Goal: Task Accomplishment & Management: Manage account settings

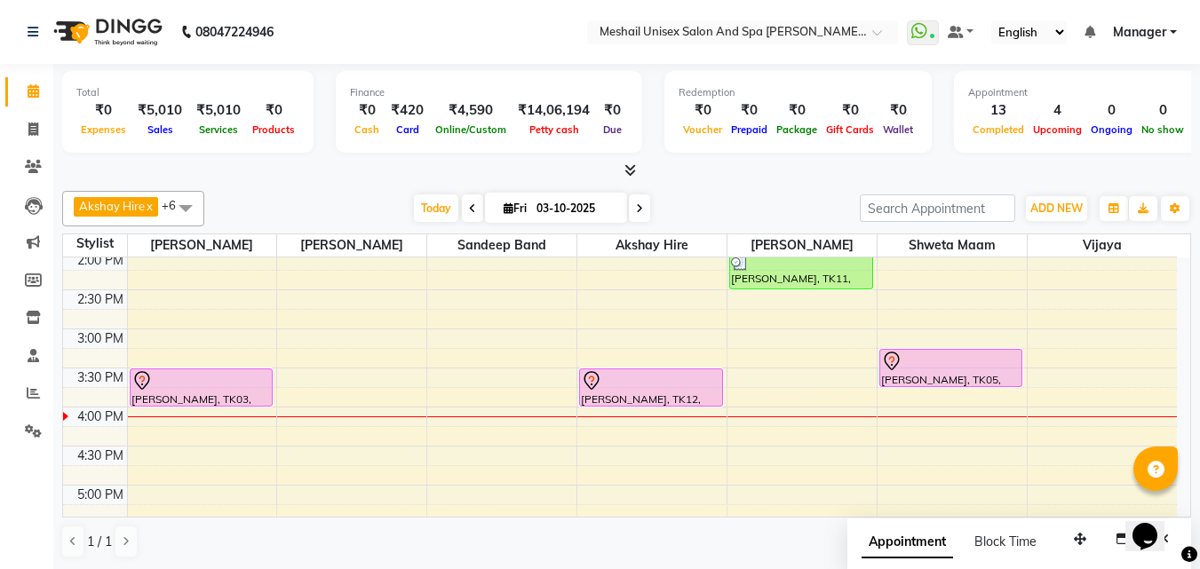
scroll to position [381, 0]
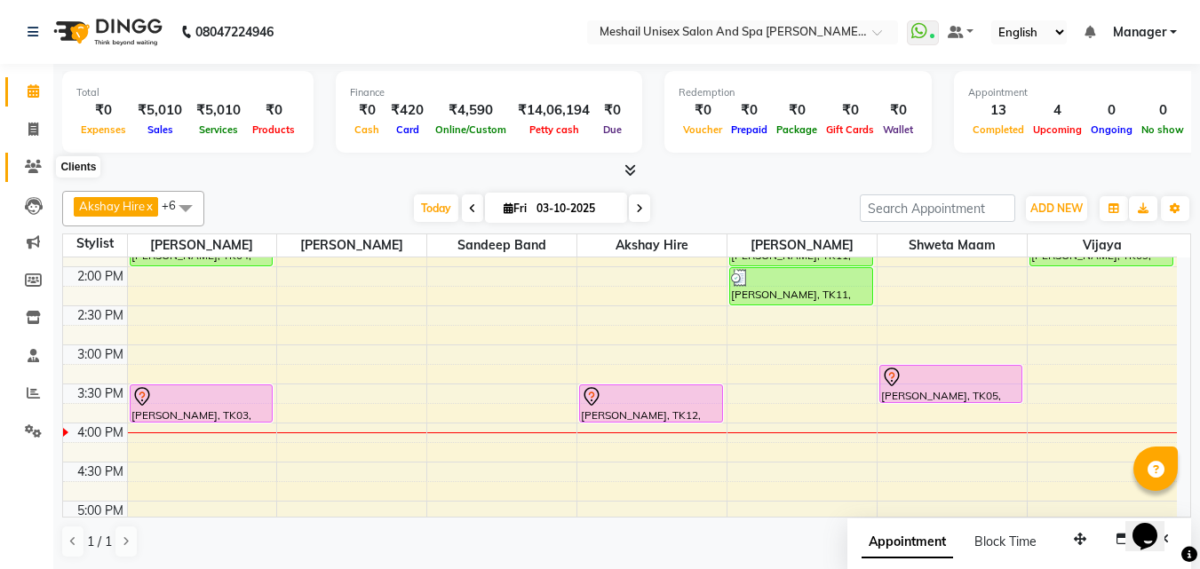
click at [27, 166] on icon at bounding box center [33, 166] width 17 height 13
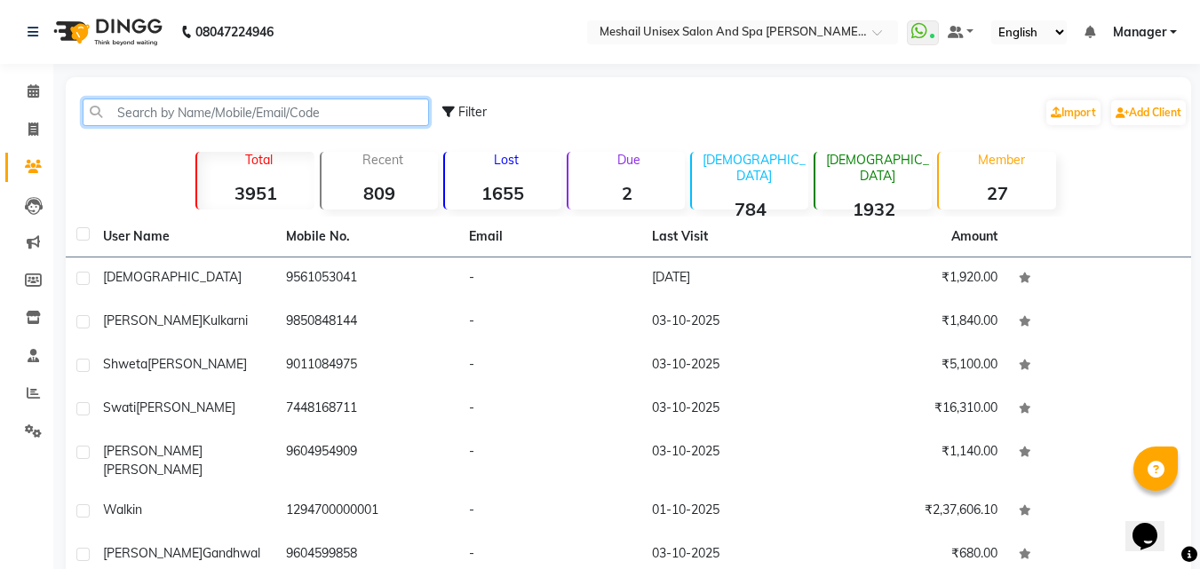
click at [111, 102] on input "text" at bounding box center [256, 113] width 346 height 28
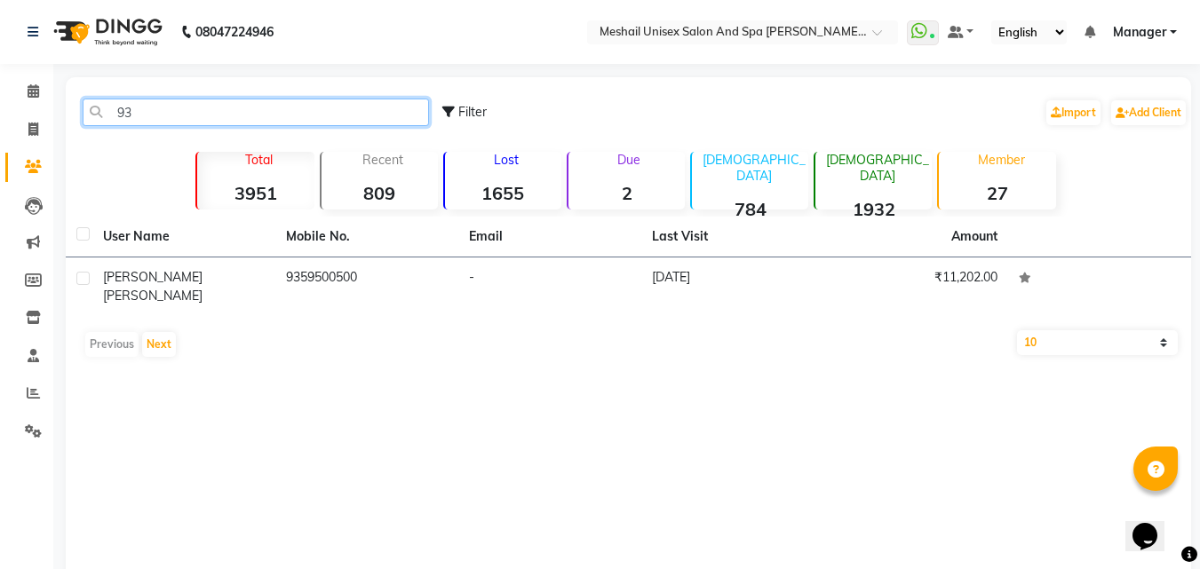
type input "9"
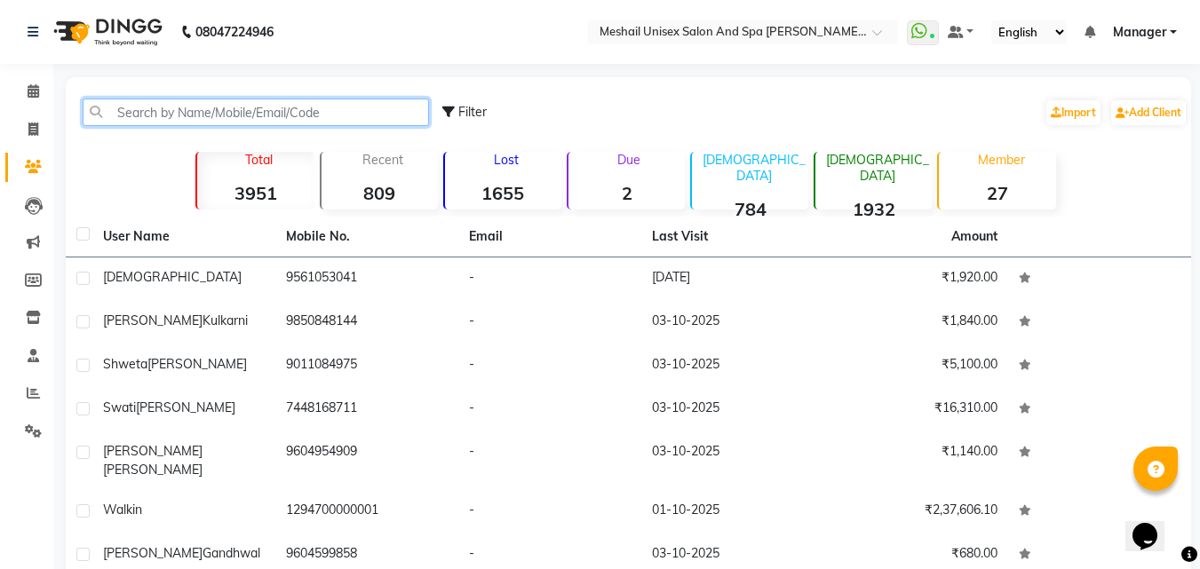
click at [161, 119] on input "text" at bounding box center [256, 113] width 346 height 28
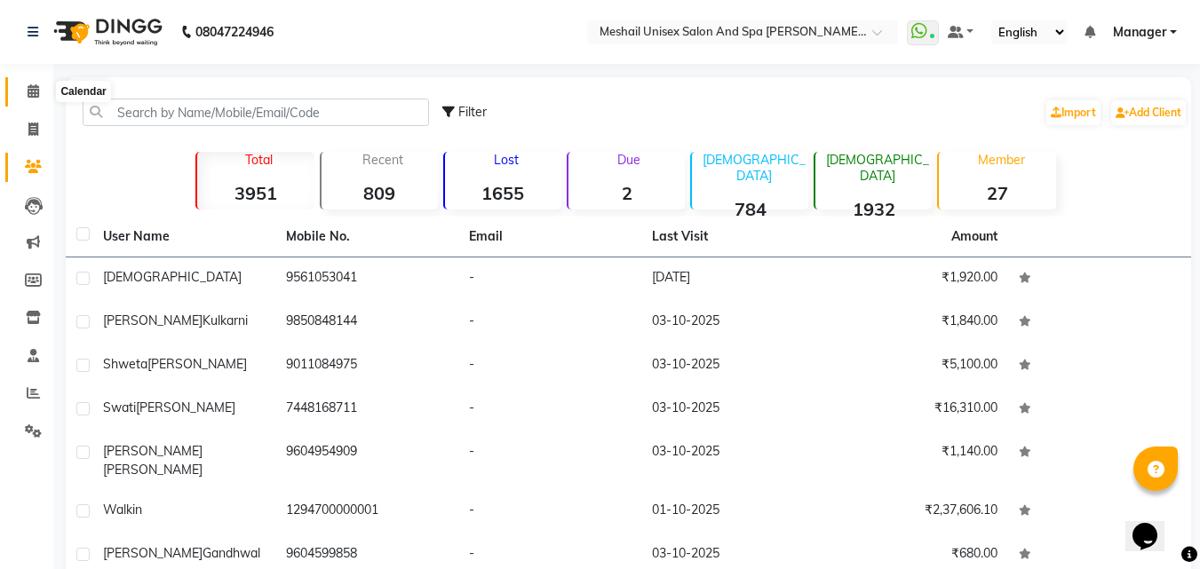
click at [33, 90] on icon at bounding box center [34, 90] width 12 height 13
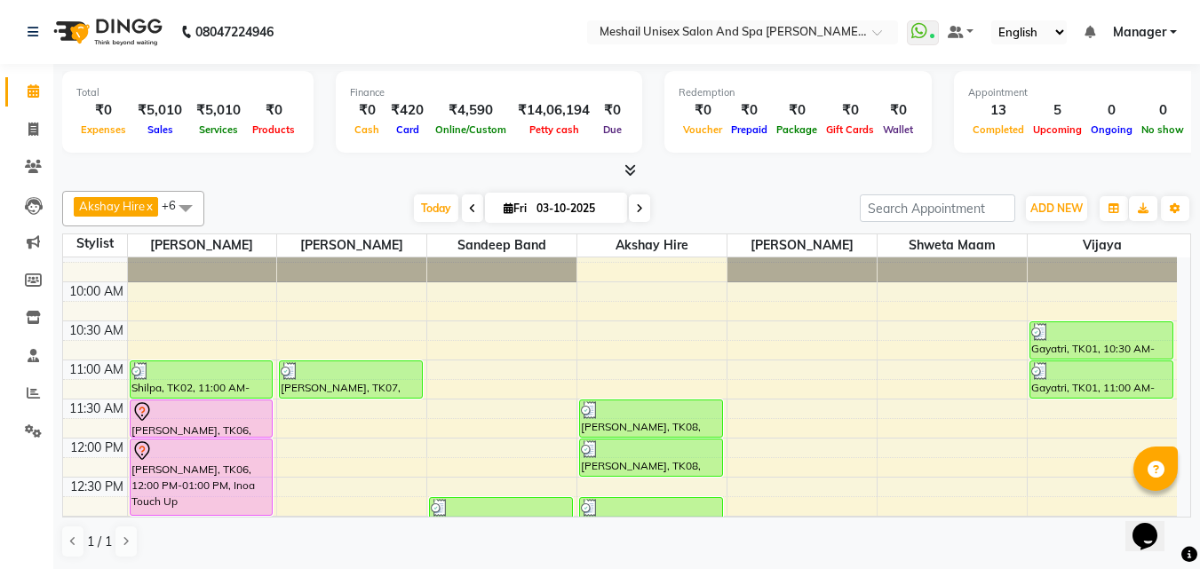
scroll to position [45, 0]
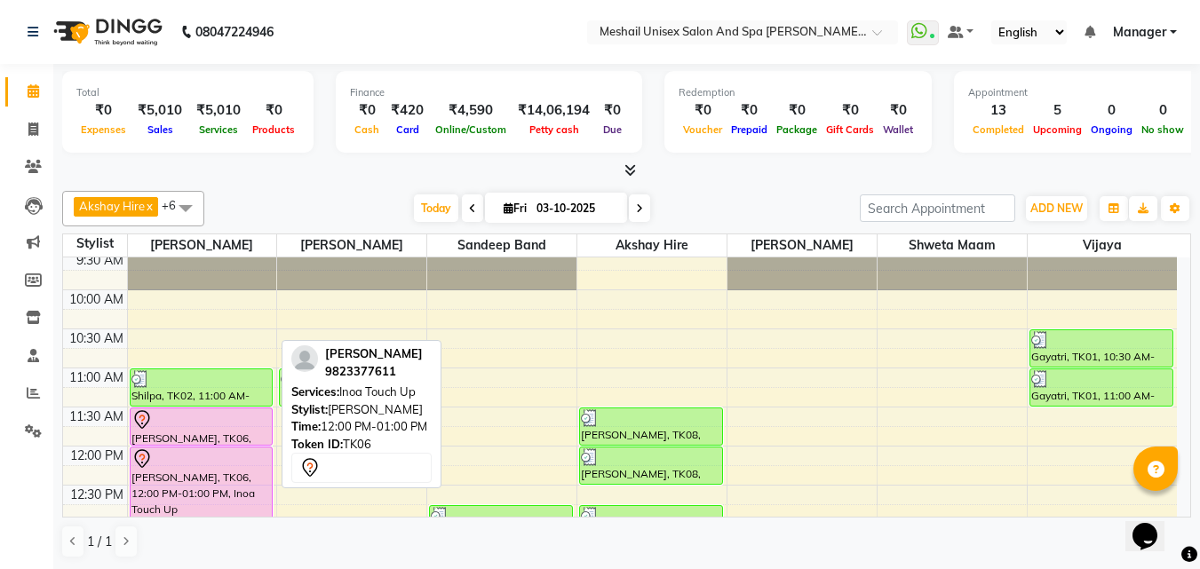
click at [223, 458] on div at bounding box center [201, 459] width 140 height 21
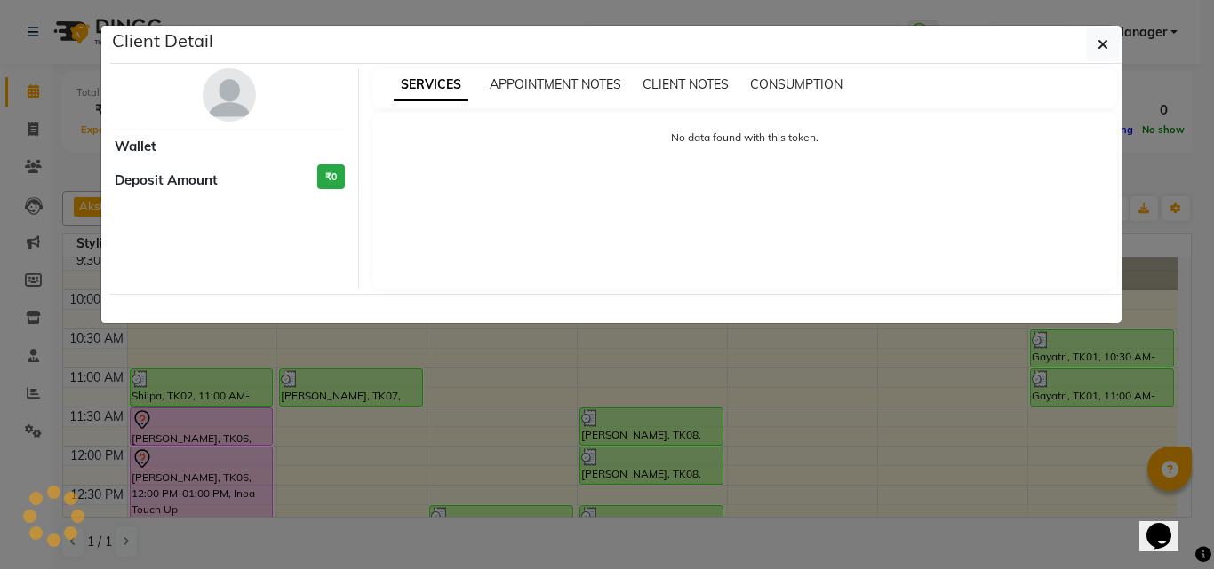
select select "7"
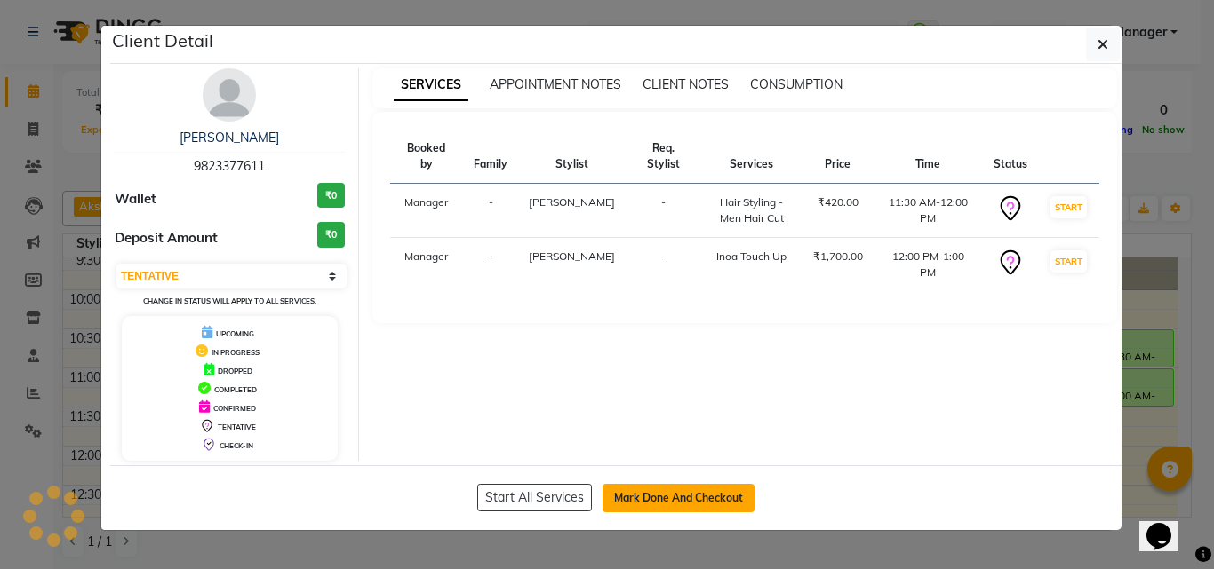
click at [670, 487] on button "Mark Done And Checkout" at bounding box center [678, 498] width 152 height 28
select select "service"
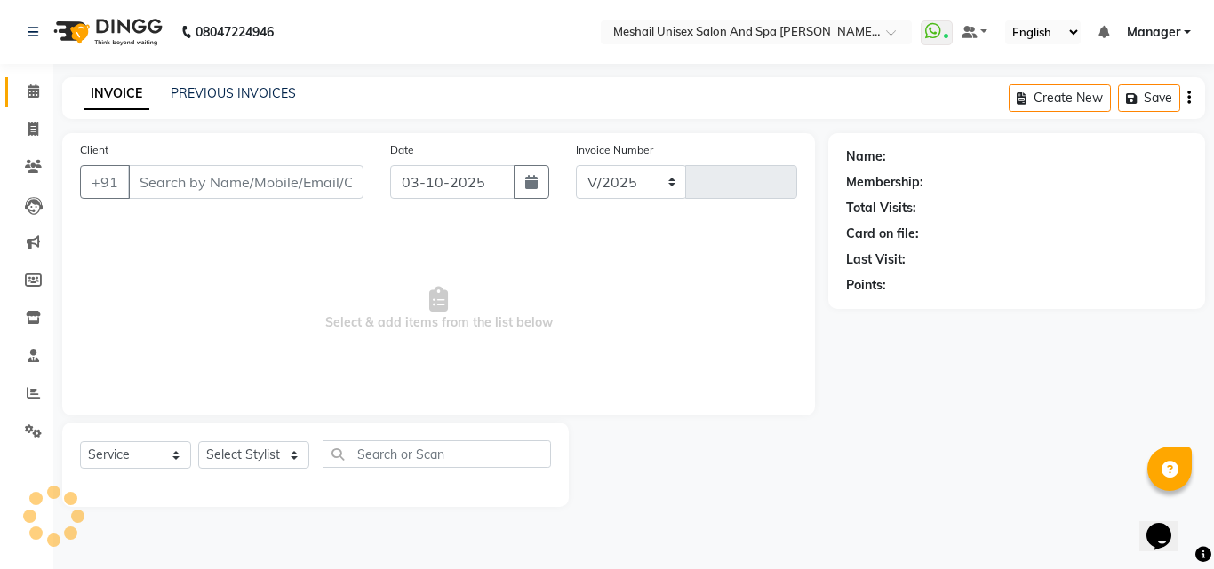
select select "6713"
type input "2895"
type input "9823377611"
select select "52966"
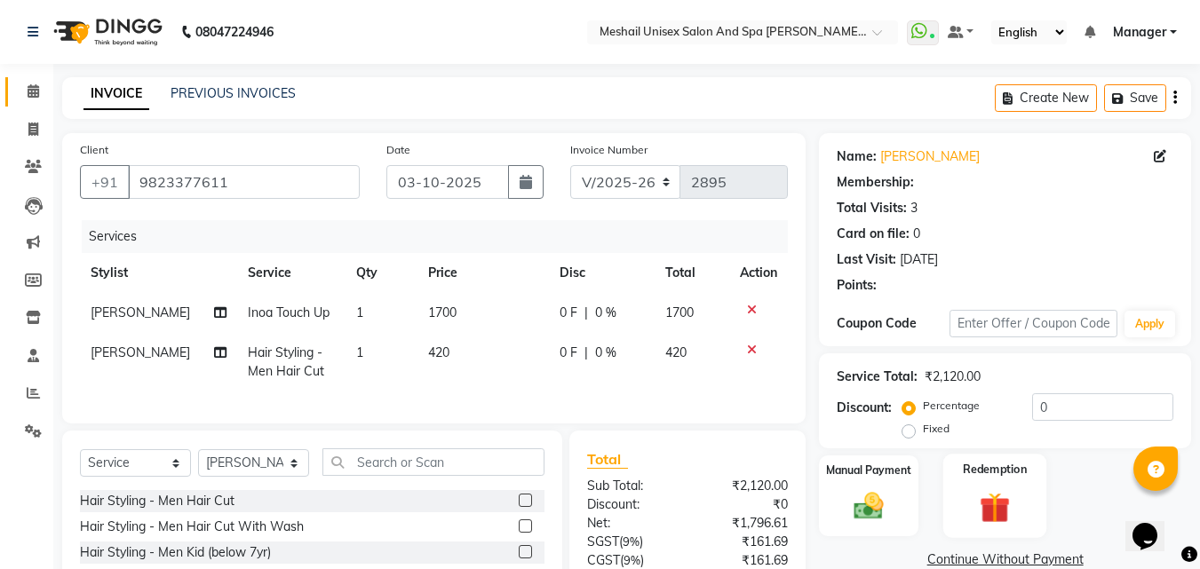
scroll to position [89, 0]
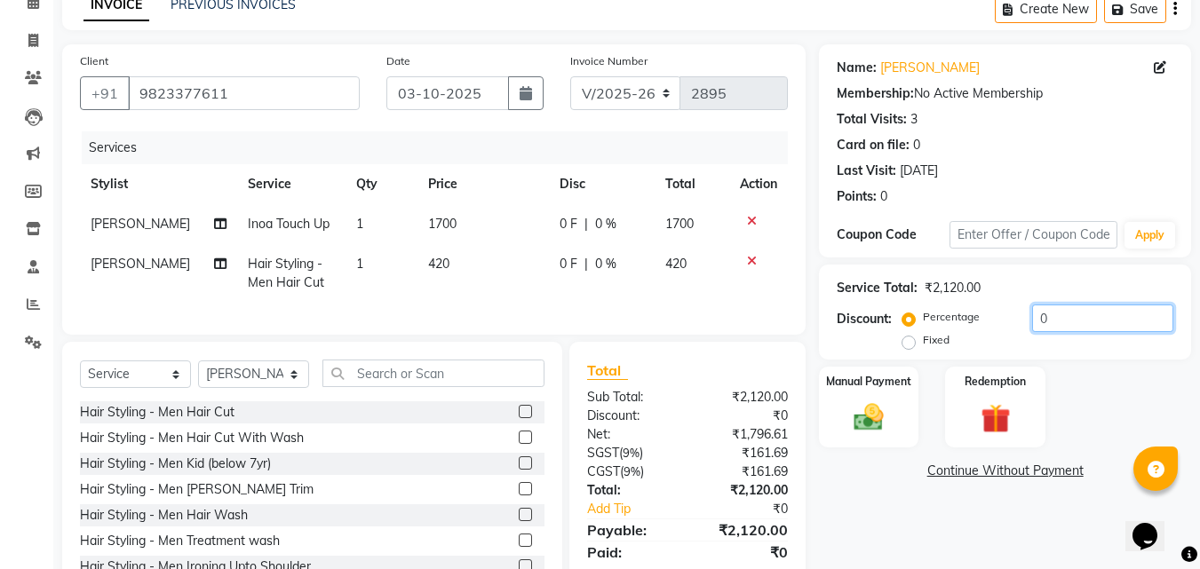
click at [1032, 314] on input "0" at bounding box center [1102, 319] width 141 height 28
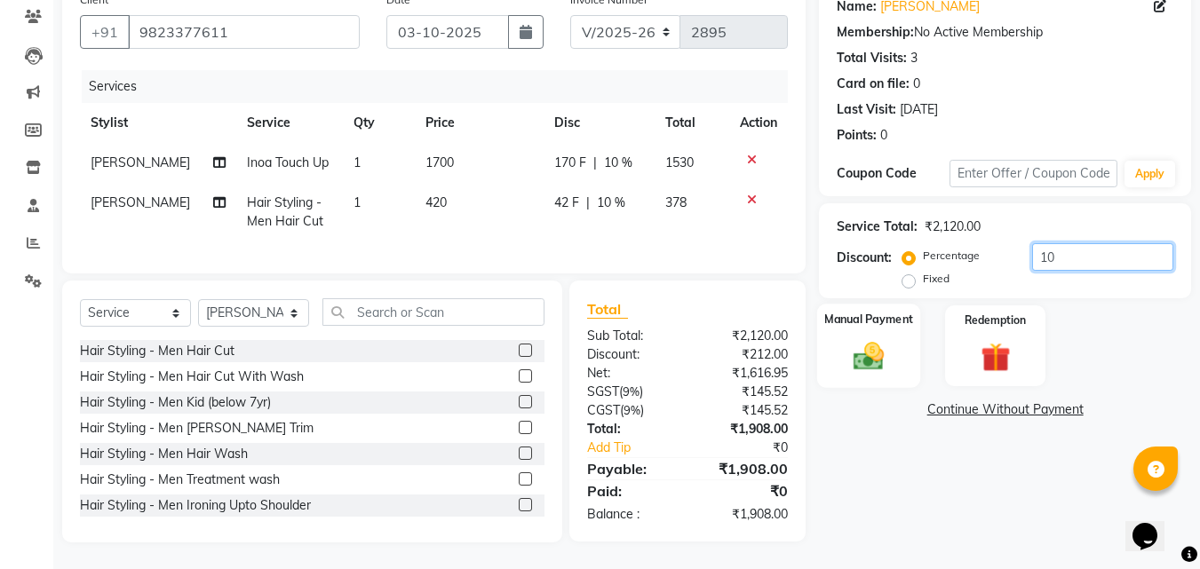
type input "10"
click at [904, 327] on div "Manual Payment" at bounding box center [869, 346] width 104 height 84
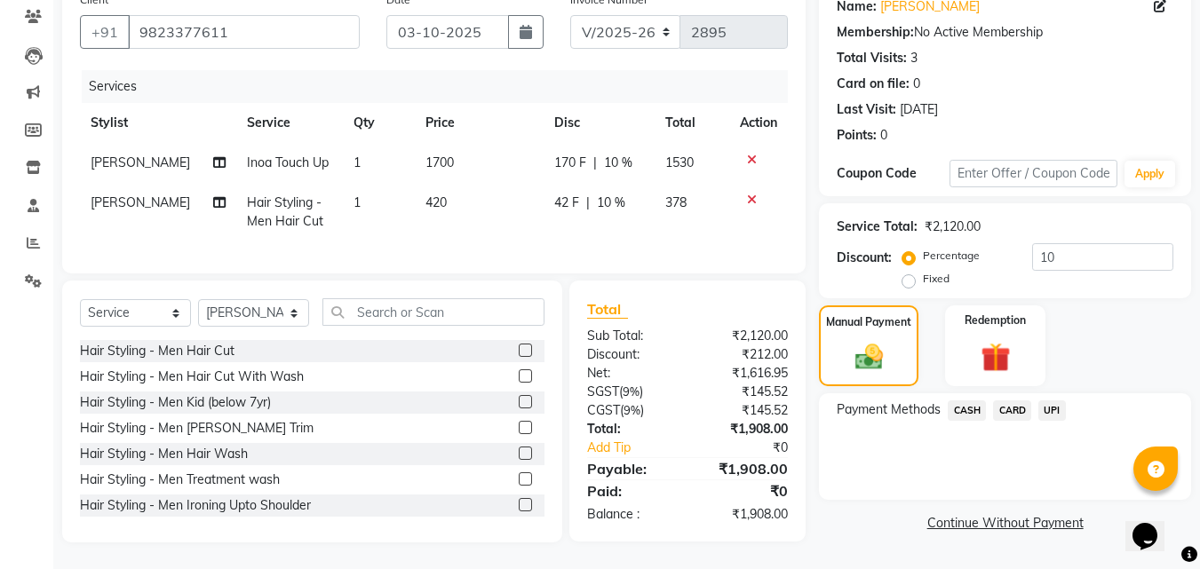
click at [1055, 401] on span "UPI" at bounding box center [1053, 411] width 28 height 20
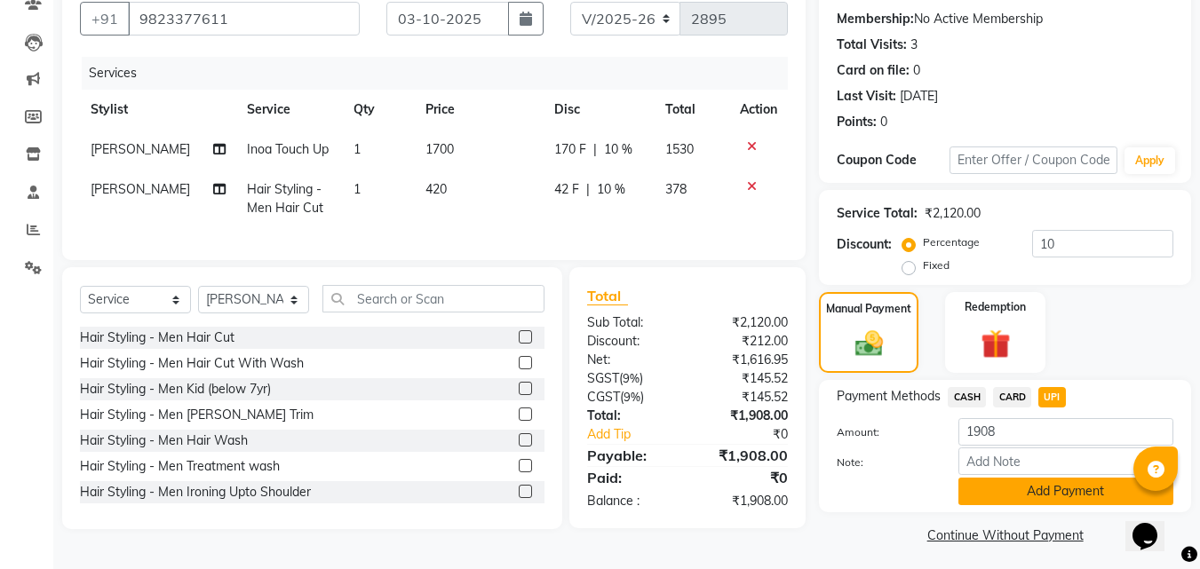
click at [1068, 479] on button "Add Payment" at bounding box center [1066, 492] width 215 height 28
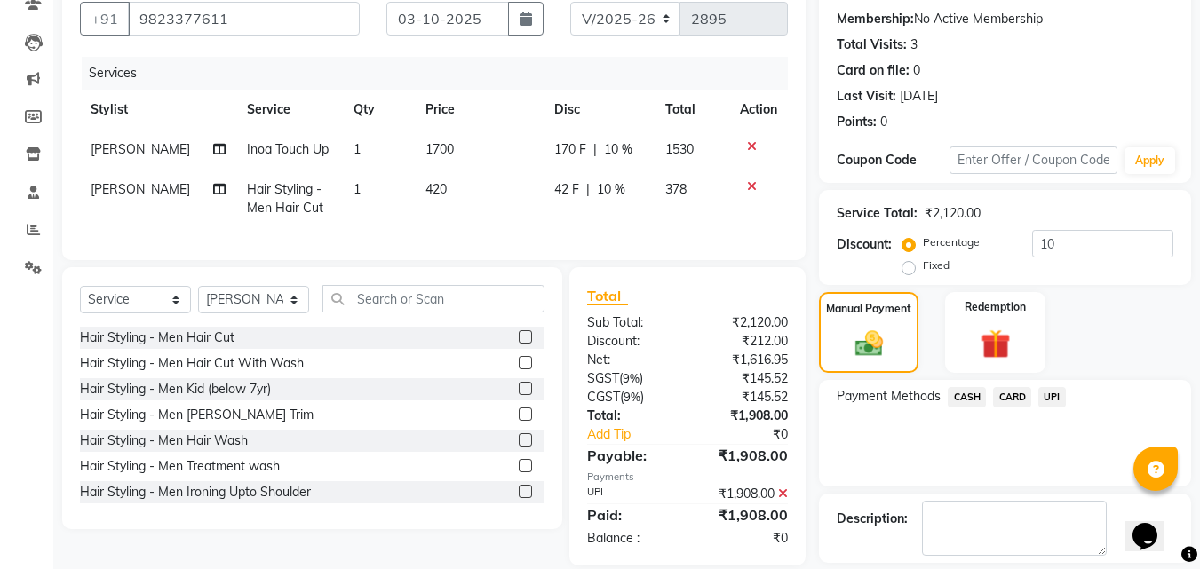
scroll to position [244, 0]
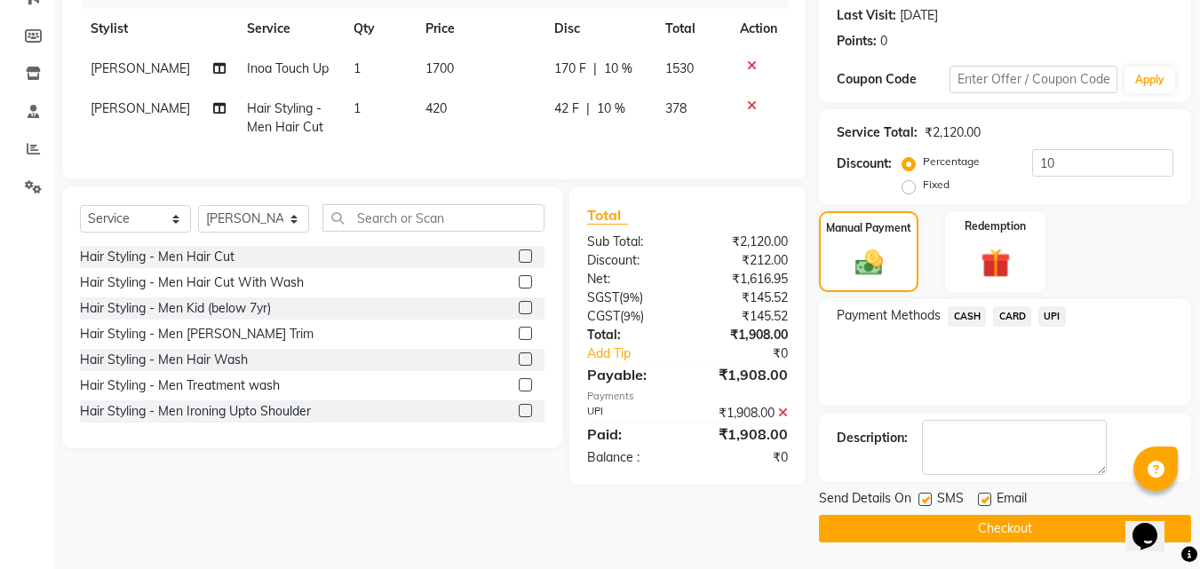
click at [930, 502] on label at bounding box center [925, 499] width 13 height 13
click at [930, 502] on input "checkbox" at bounding box center [925, 501] width 12 height 12
checkbox input "false"
click at [928, 534] on button "Checkout" at bounding box center [1005, 529] width 372 height 28
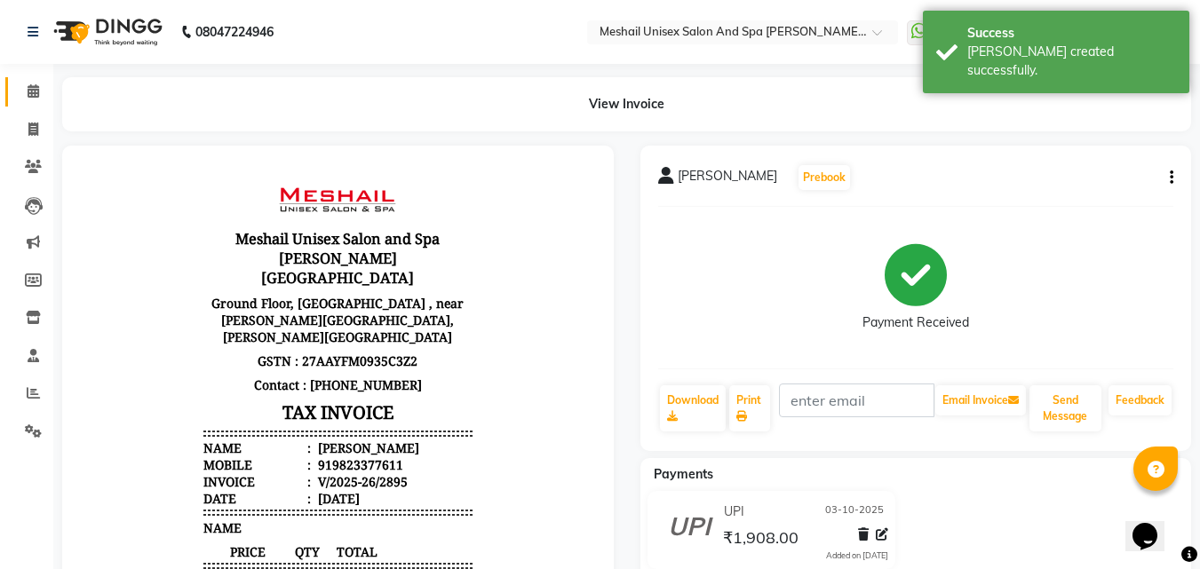
click at [31, 105] on link "Calendar" at bounding box center [26, 91] width 43 height 29
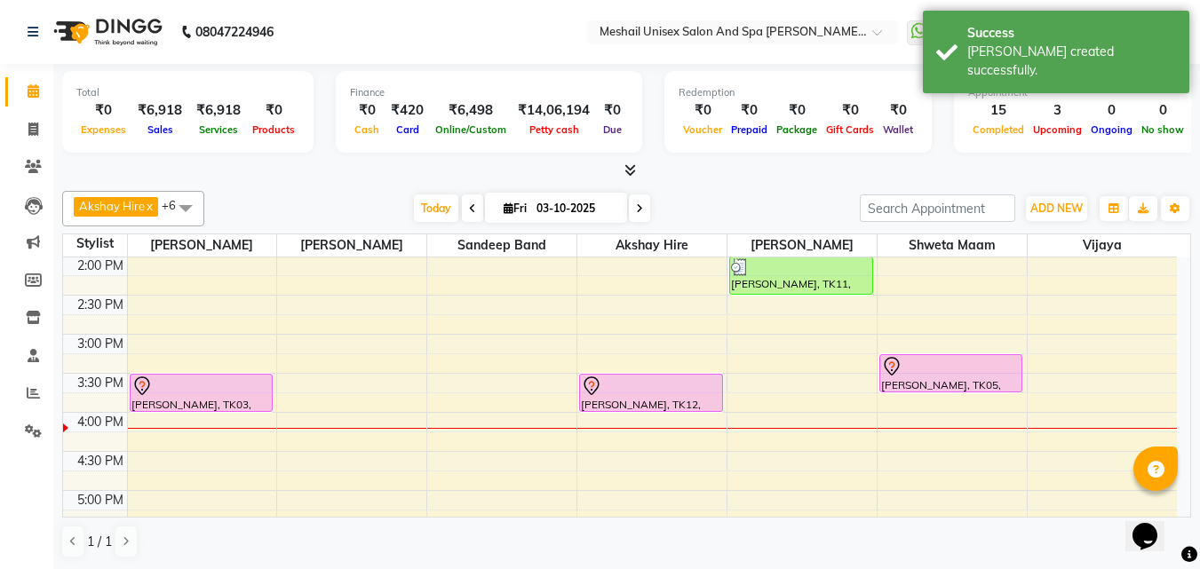
scroll to position [444, 0]
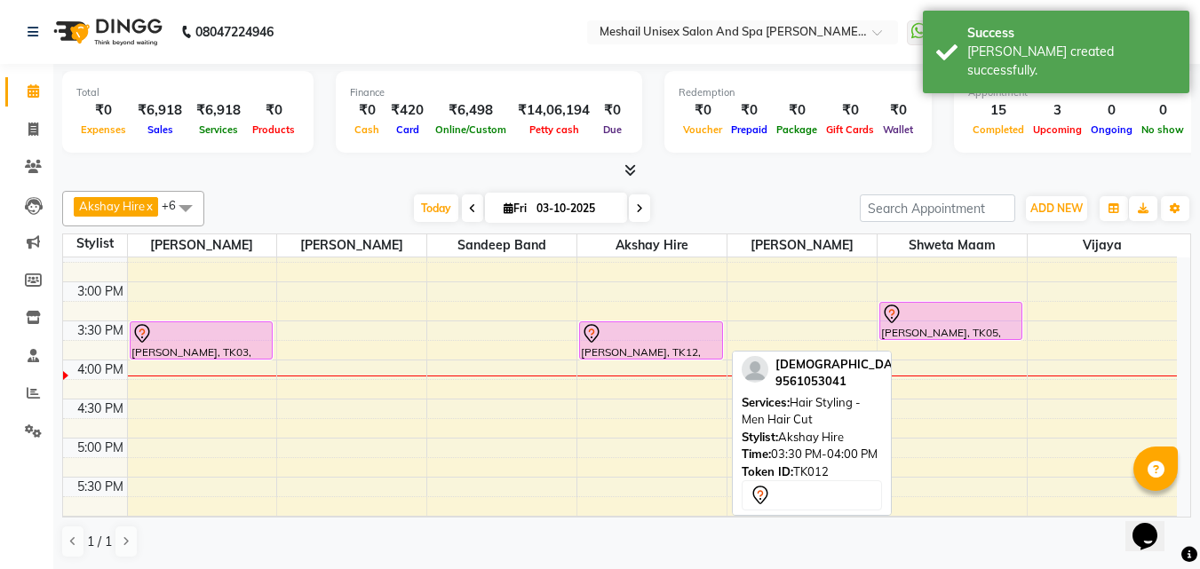
click at [646, 348] on div "[PERSON_NAME], TK12, 03:30 PM-04:00 PM, Hair Styling - Men Hair Cut" at bounding box center [651, 340] width 142 height 36
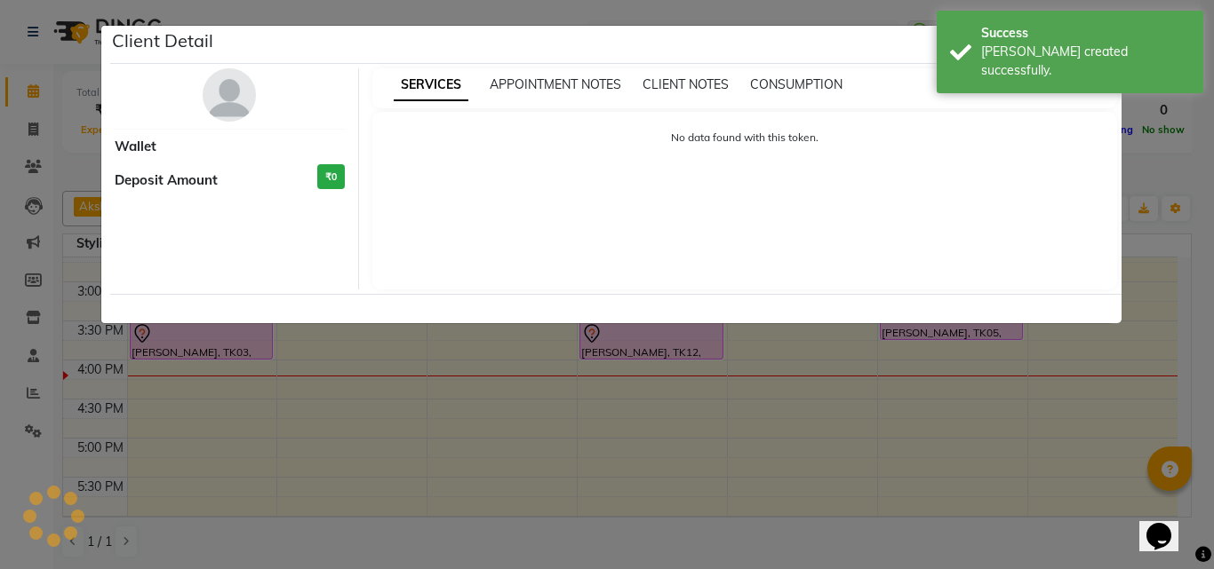
select select "7"
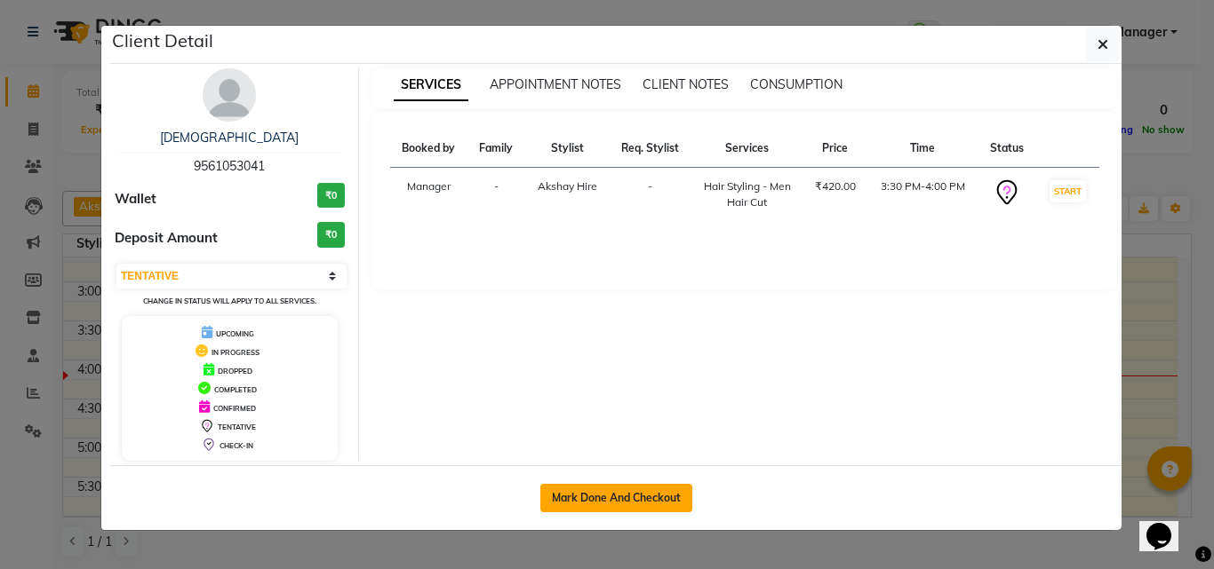
click at [641, 494] on button "Mark Done And Checkout" at bounding box center [616, 498] width 152 height 28
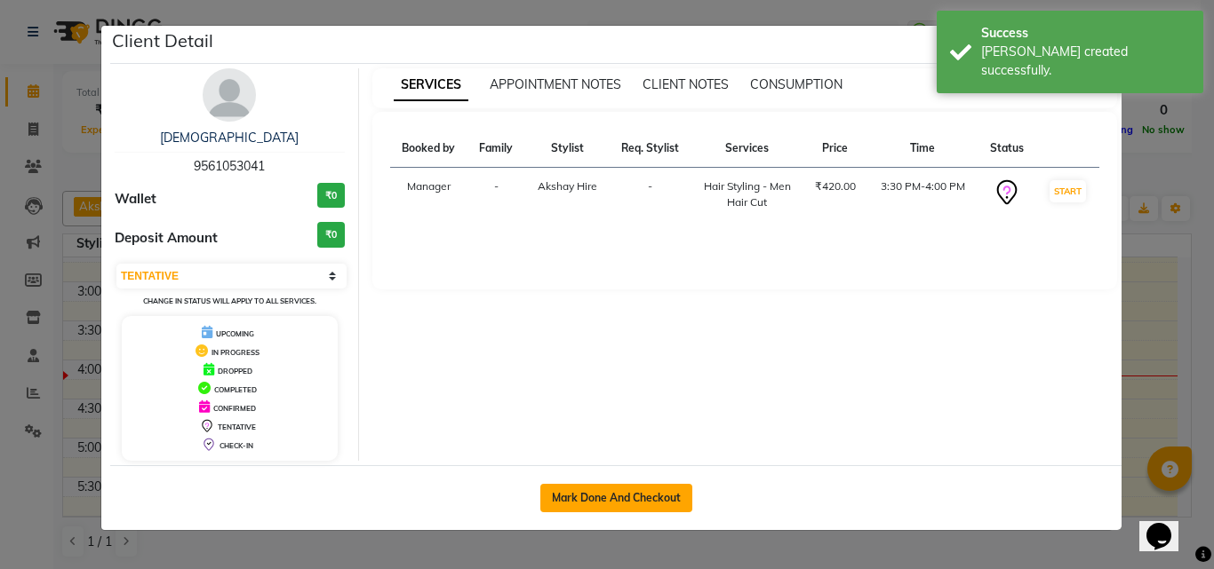
select select "service"
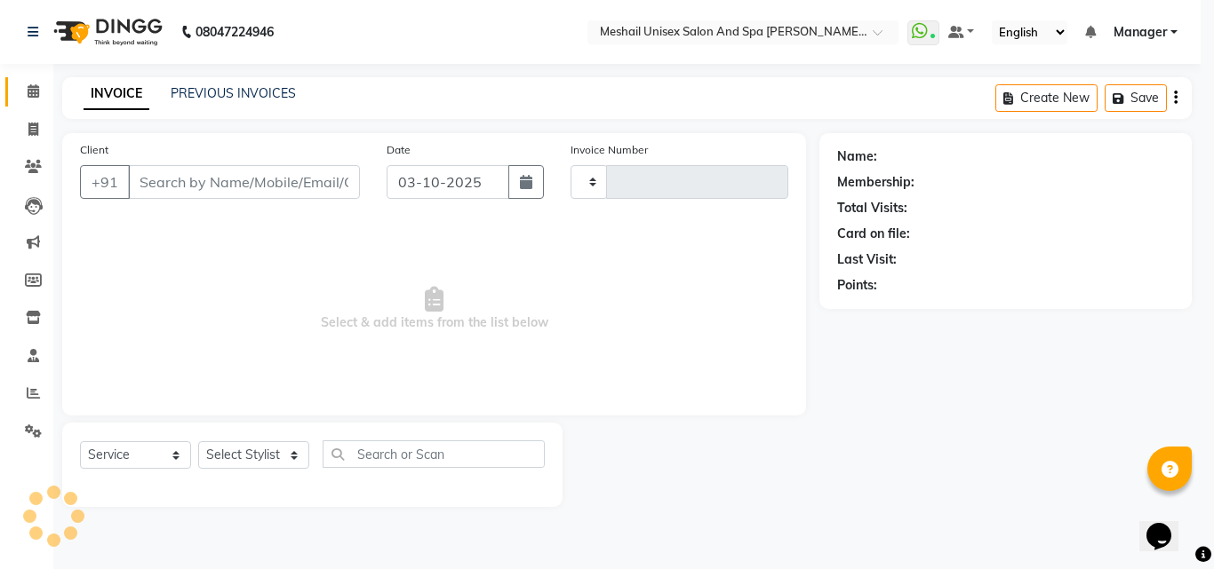
type input "2896"
select select "6713"
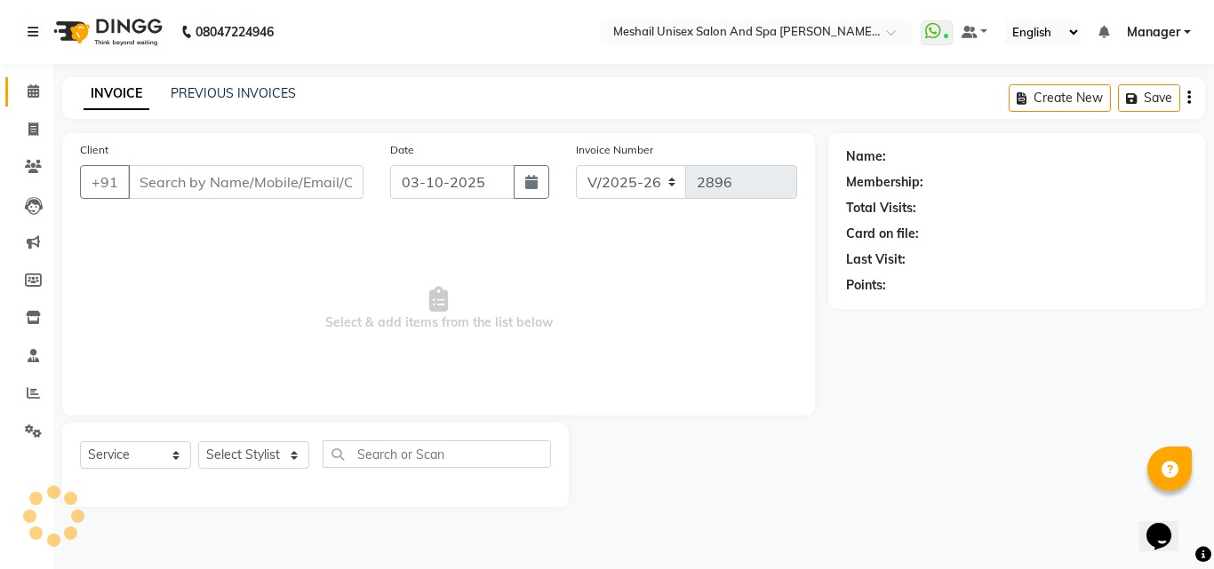
type input "9561053041"
select select "52969"
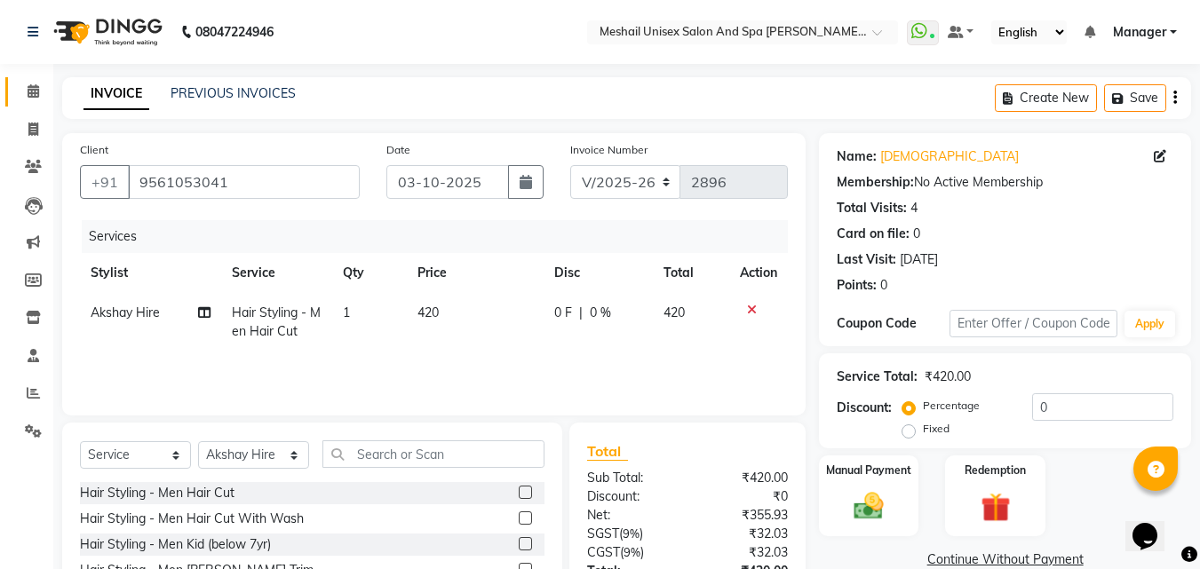
scroll to position [89, 0]
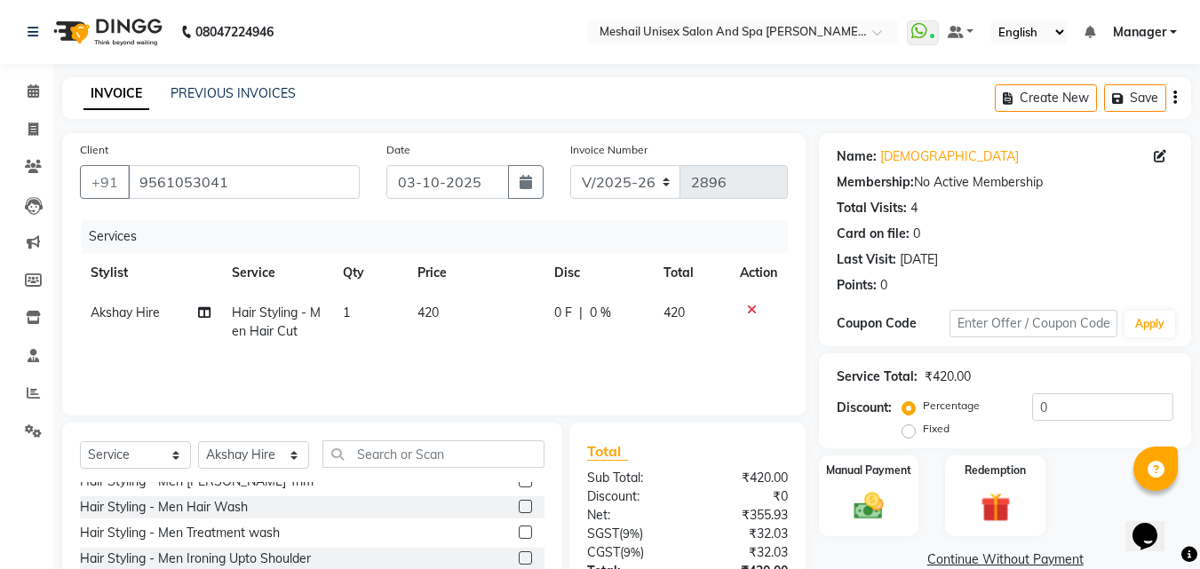
click at [519, 484] on label at bounding box center [525, 480] width 13 height 13
click at [519, 484] on input "checkbox" at bounding box center [525, 482] width 12 height 12
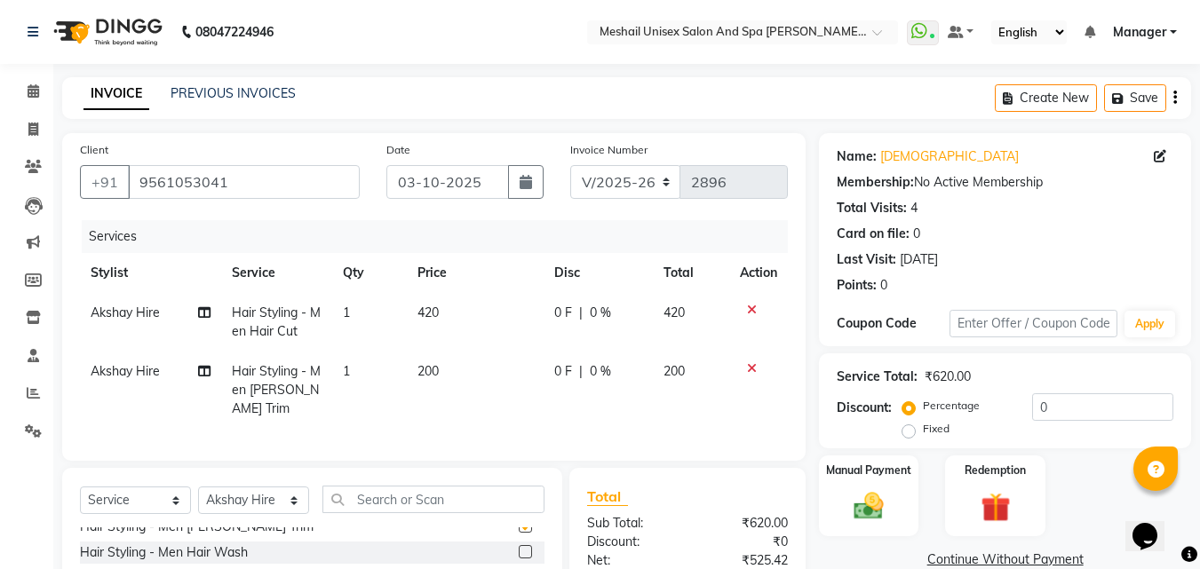
checkbox input "false"
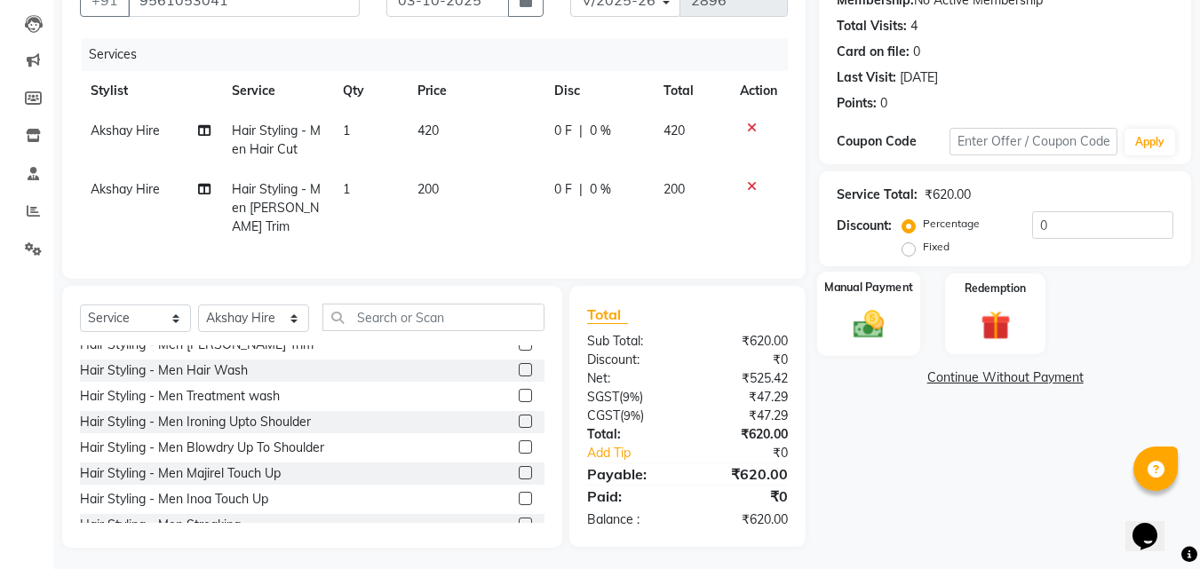
click at [909, 315] on div "Manual Payment" at bounding box center [869, 314] width 104 height 84
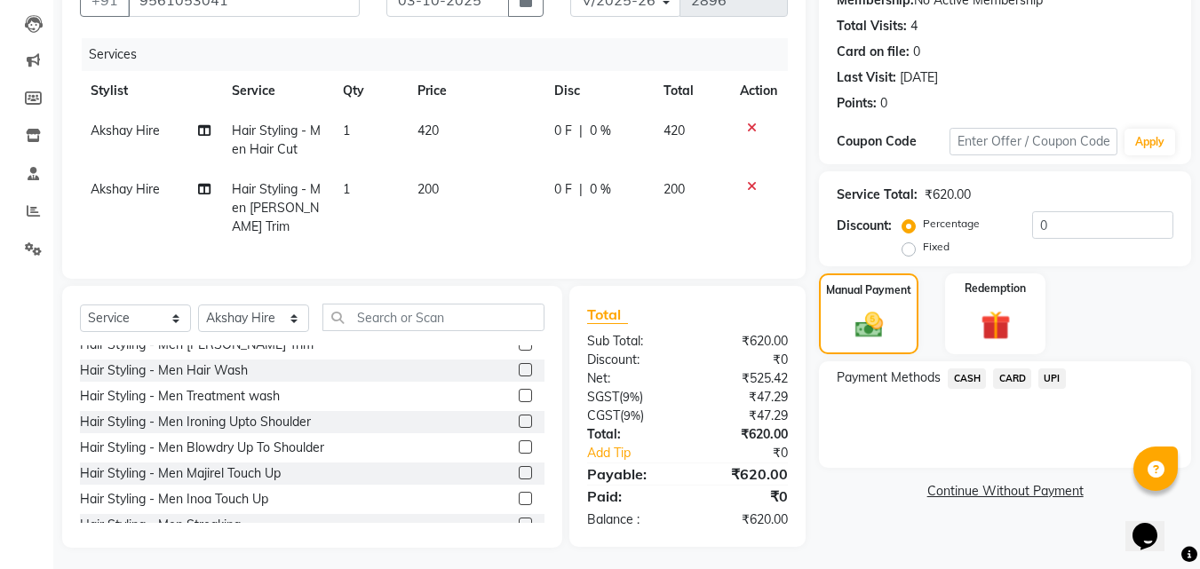
click at [1058, 383] on span "UPI" at bounding box center [1053, 379] width 28 height 20
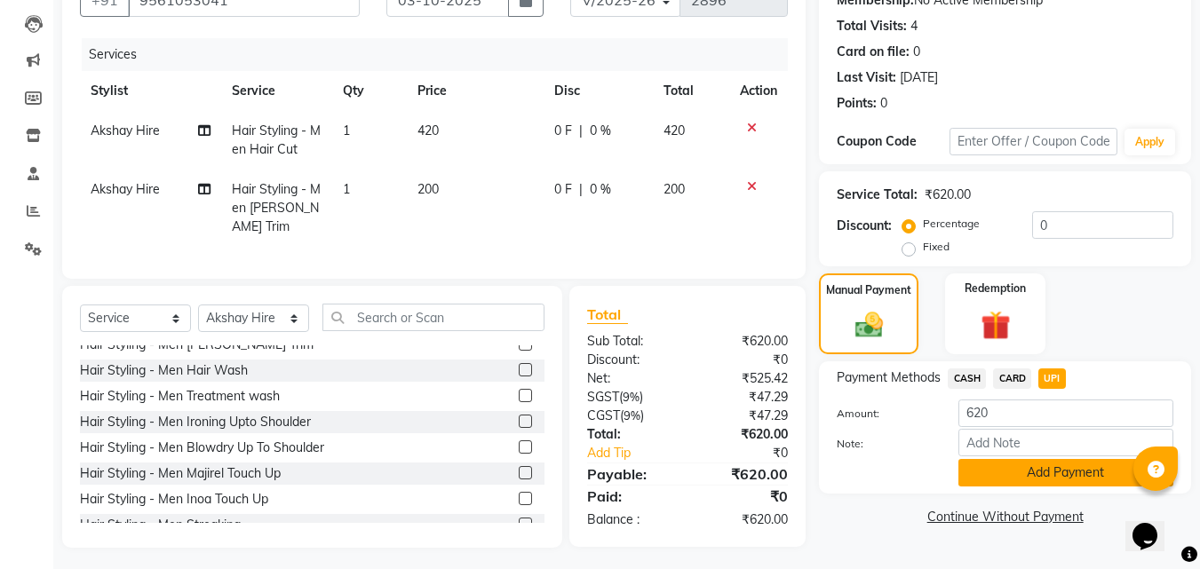
click at [1053, 466] on button "Add Payment" at bounding box center [1066, 473] width 215 height 28
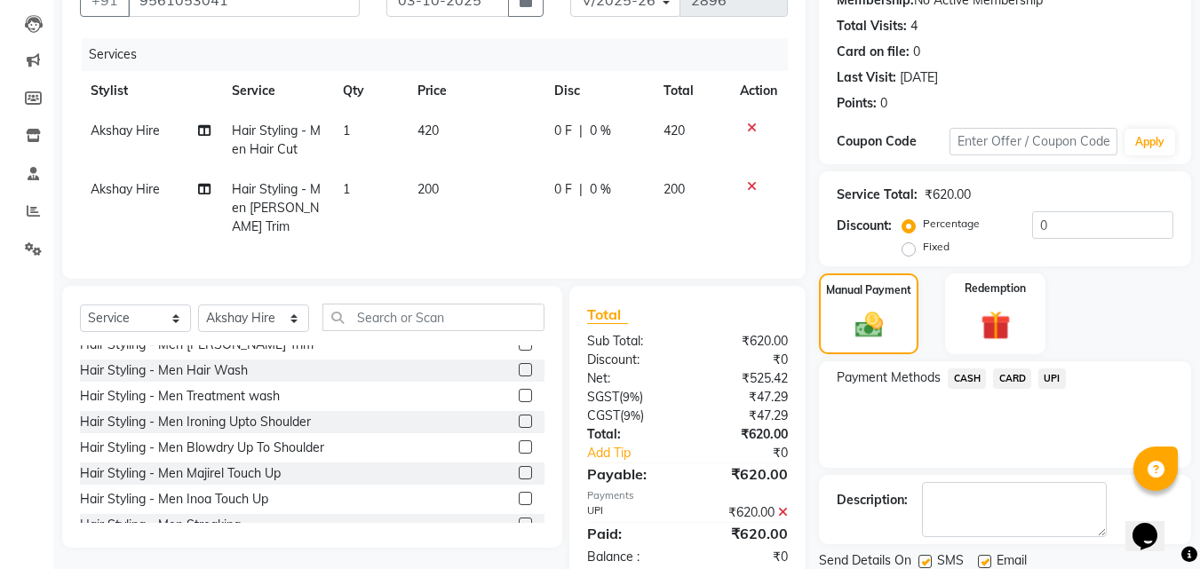
scroll to position [244, 0]
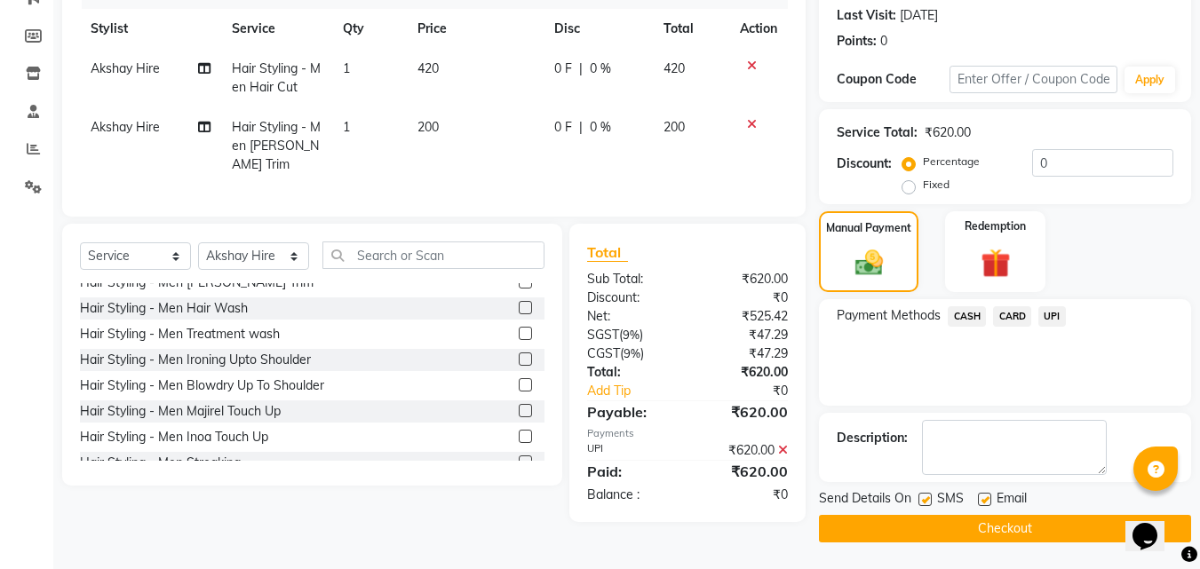
click at [1022, 520] on button "Checkout" at bounding box center [1005, 529] width 372 height 28
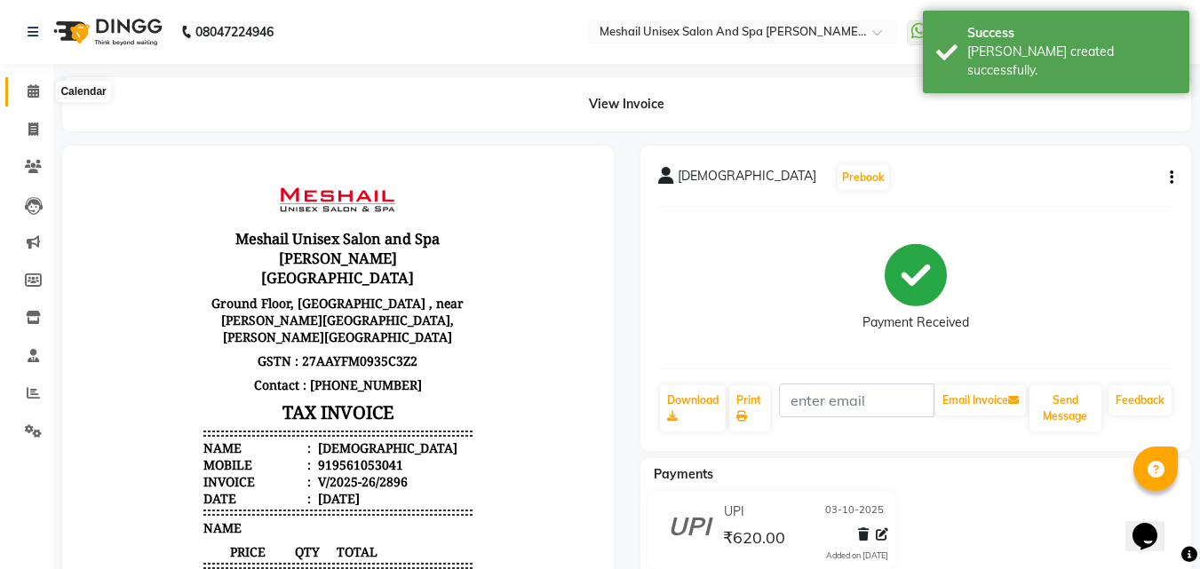
click at [42, 92] on span at bounding box center [33, 92] width 31 height 20
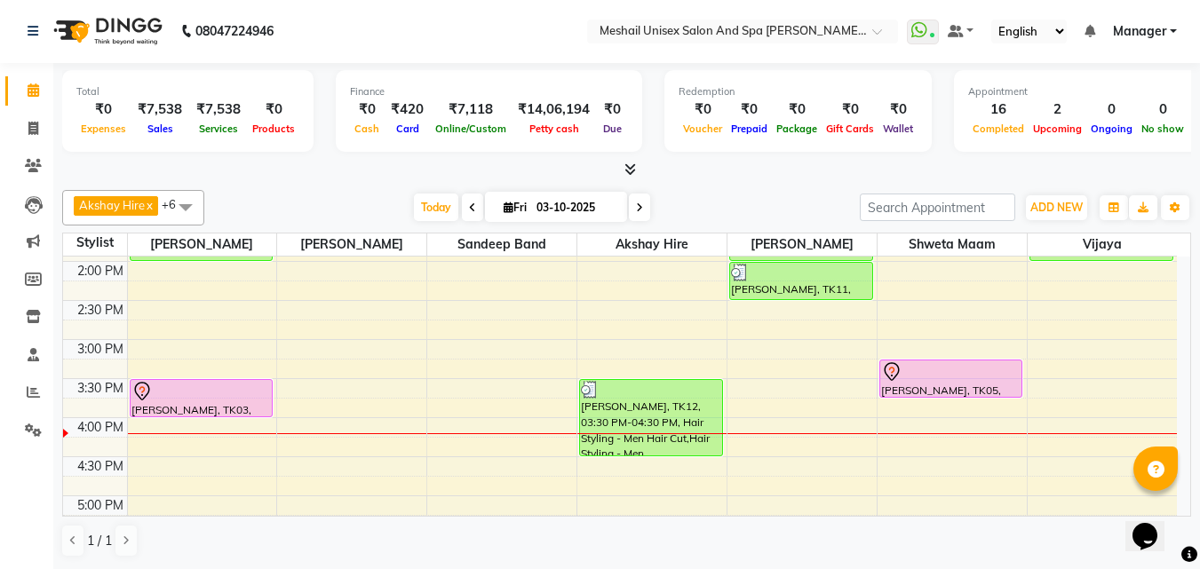
scroll to position [355, 0]
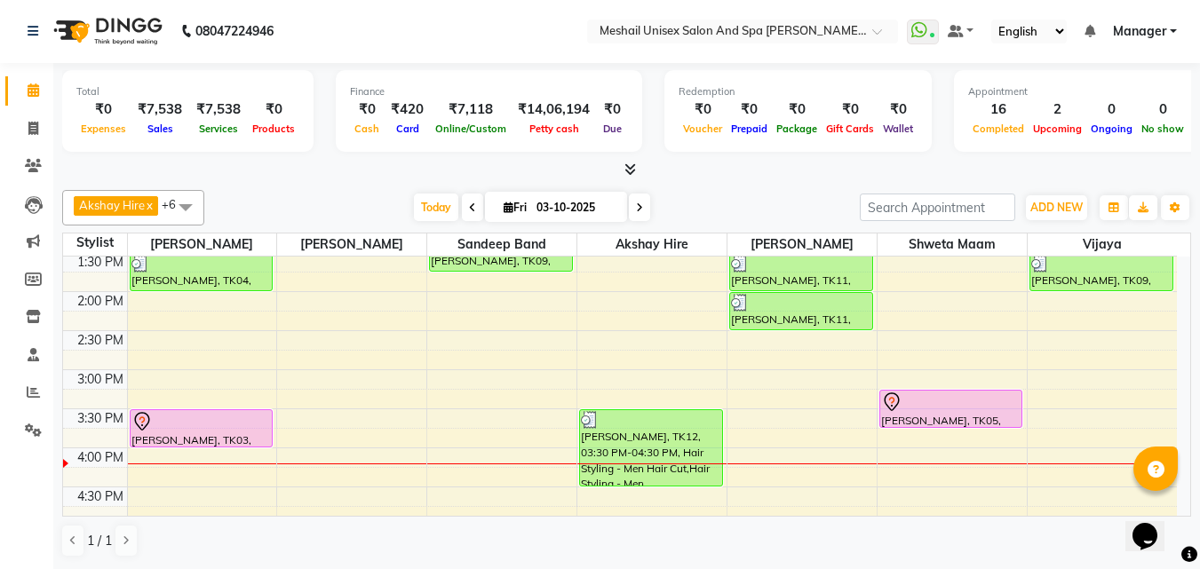
click at [623, 323] on div "9:00 AM 9:30 AM 10:00 AM 10:30 AM 11:00 AM 11:30 AM 12:00 PM 12:30 PM 1:00 PM 1…" at bounding box center [620, 408] width 1114 height 1015
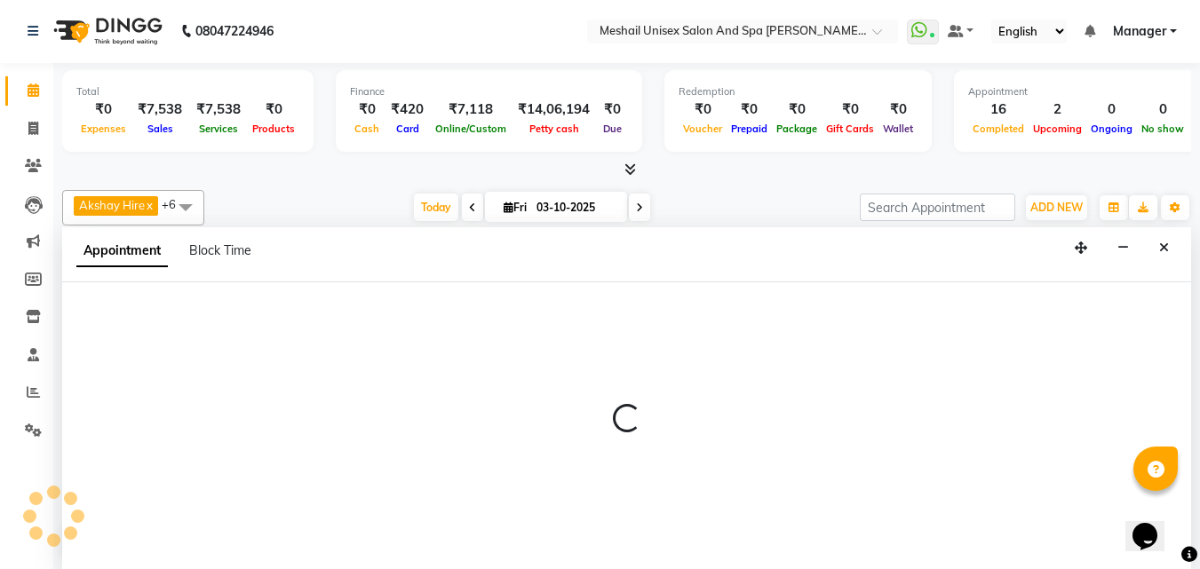
select select "52969"
select select "855"
select select "tentative"
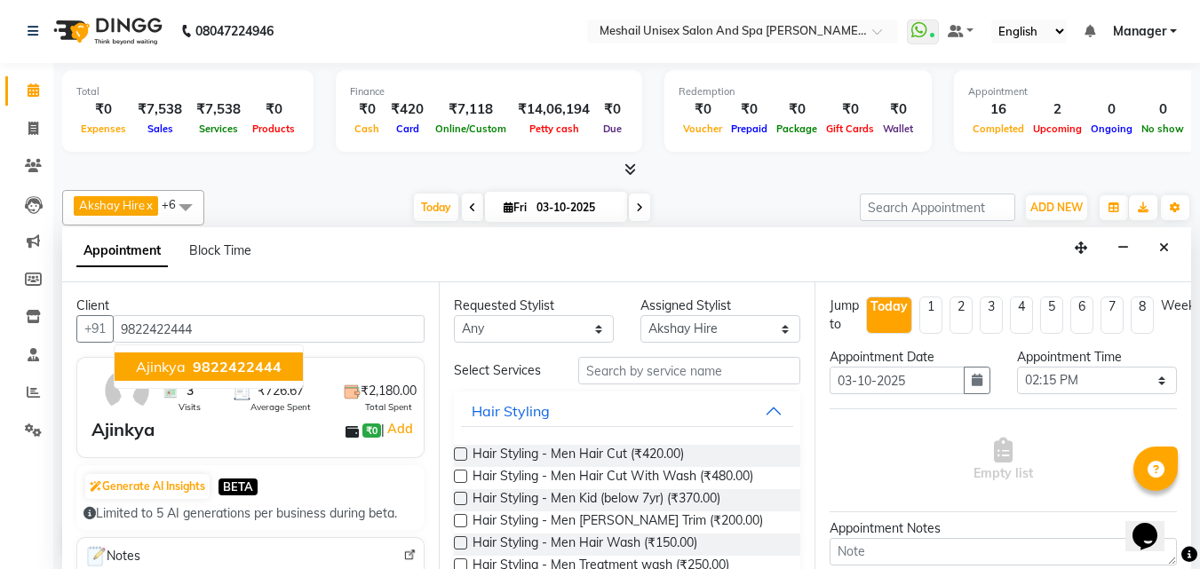
click at [256, 360] on span "9822422444" at bounding box center [237, 367] width 89 height 18
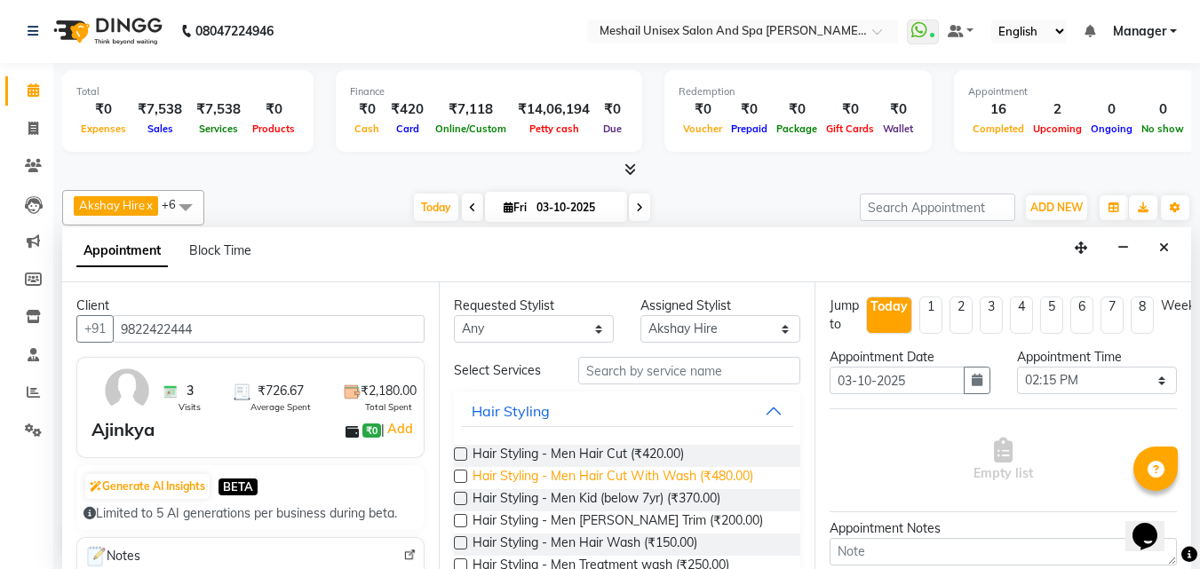
type input "9822422444"
click at [666, 481] on span "Hair Styling - Men Hair Cut With Wash (₹480.00)" at bounding box center [613, 478] width 281 height 22
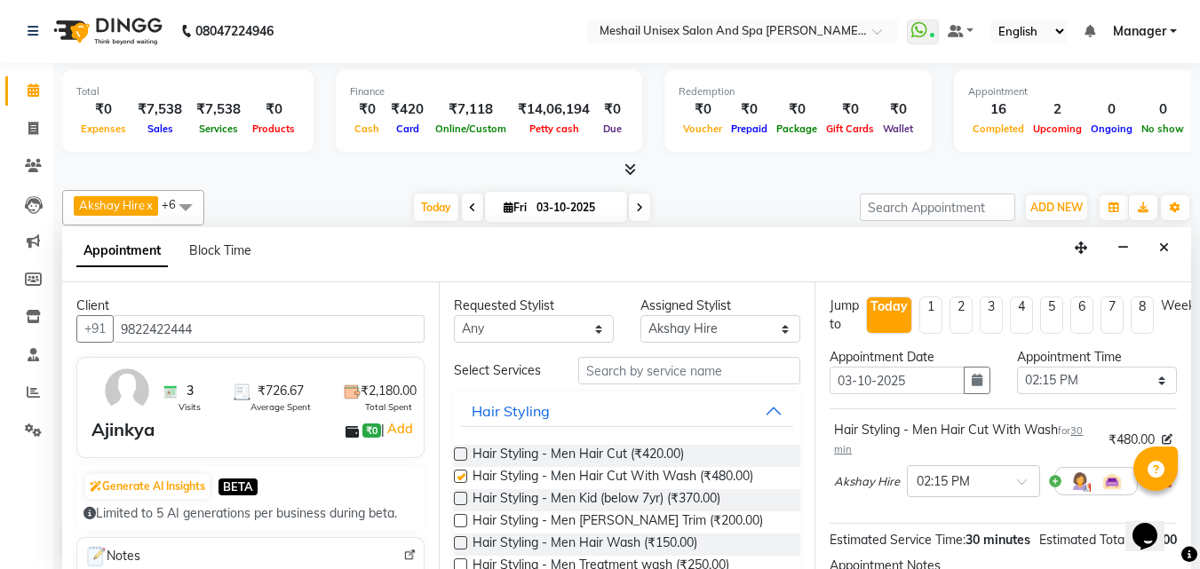
checkbox input "false"
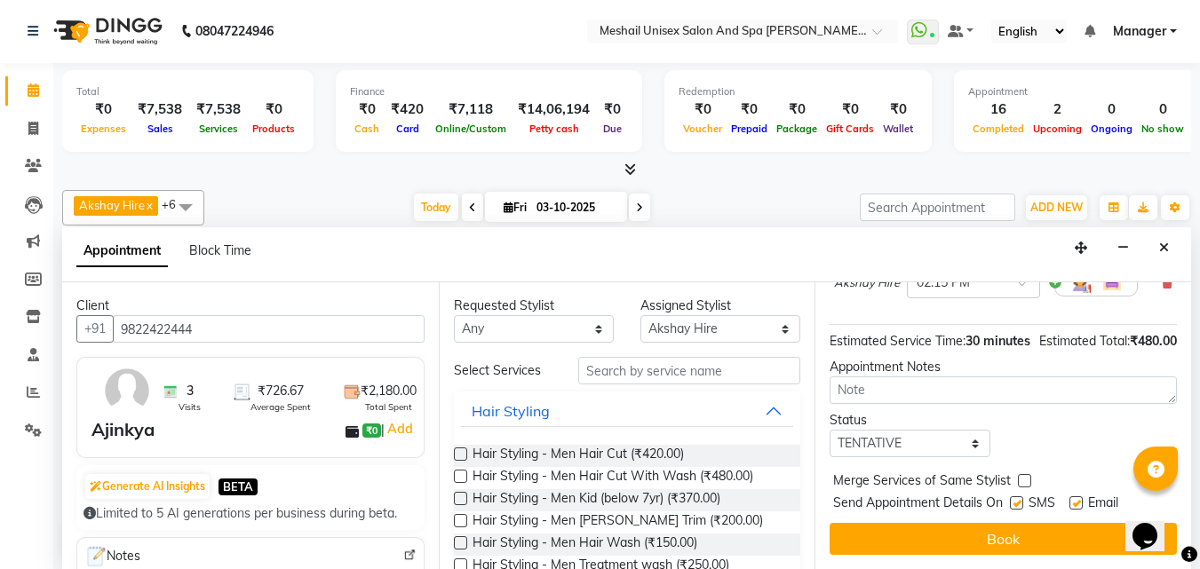
scroll to position [231, 0]
click at [1023, 497] on label at bounding box center [1016, 503] width 13 height 13
click at [1022, 499] on input "checkbox" at bounding box center [1016, 505] width 12 height 12
checkbox input "false"
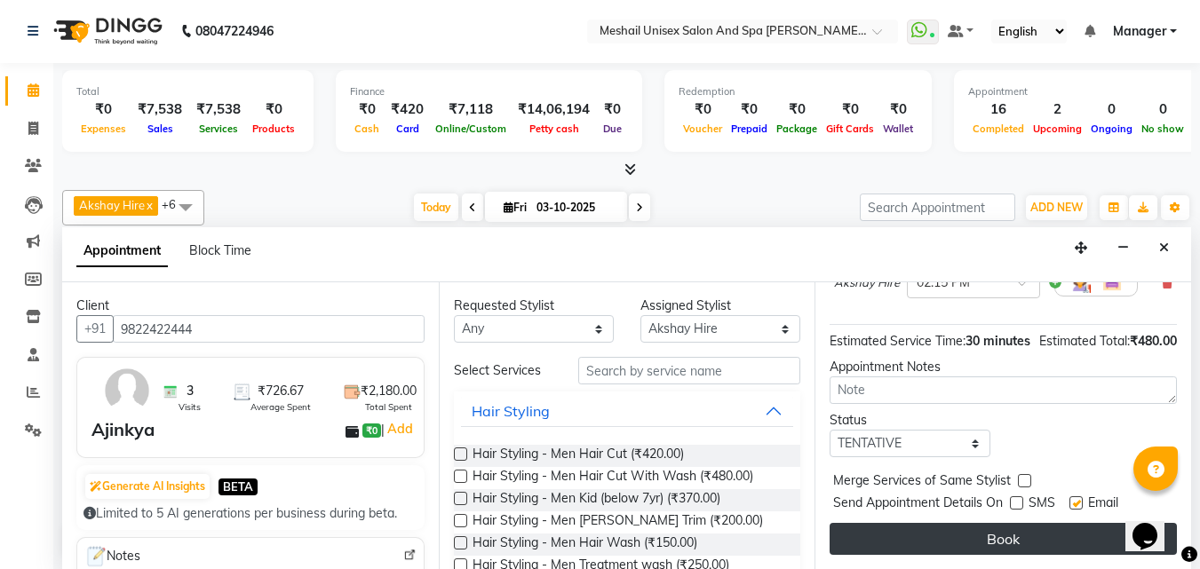
click at [999, 523] on button "Book" at bounding box center [1003, 539] width 347 height 32
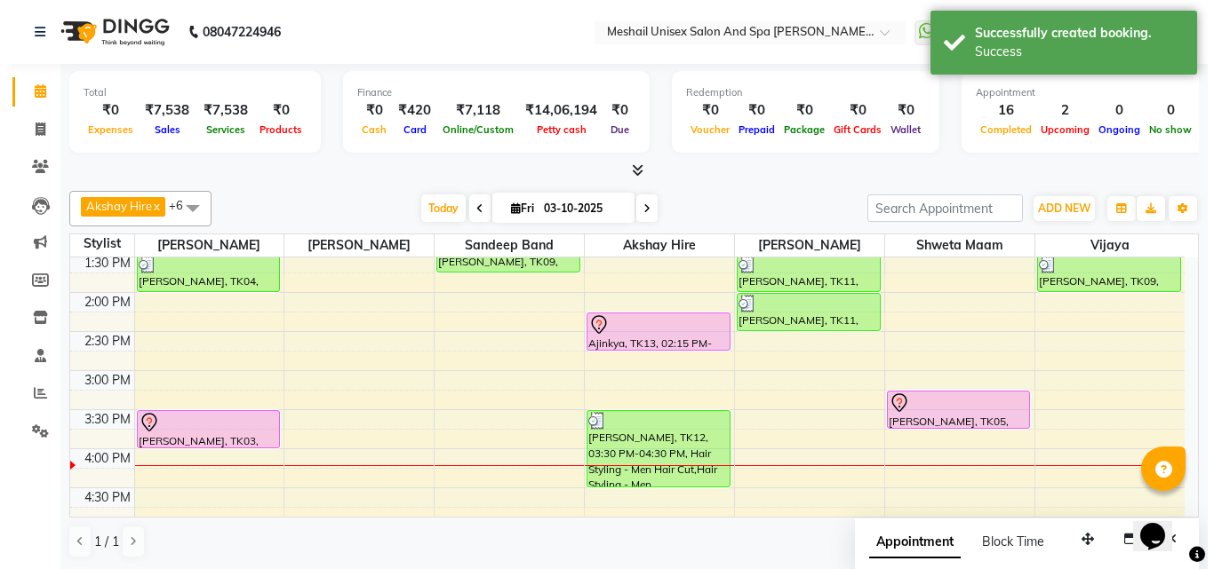
scroll to position [1, 0]
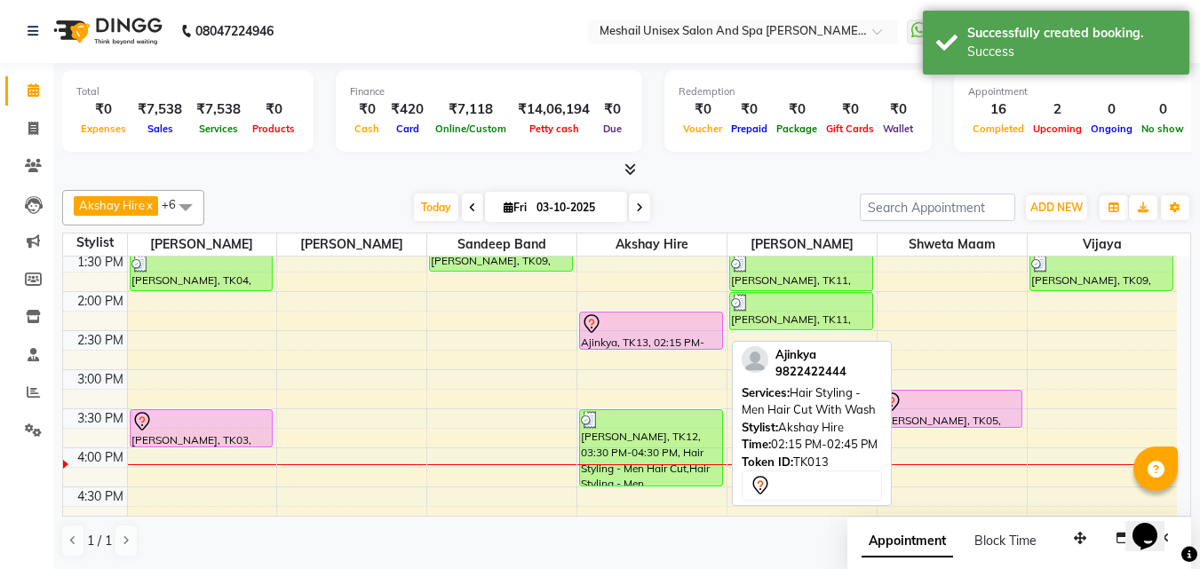
click at [658, 331] on div at bounding box center [651, 324] width 140 height 21
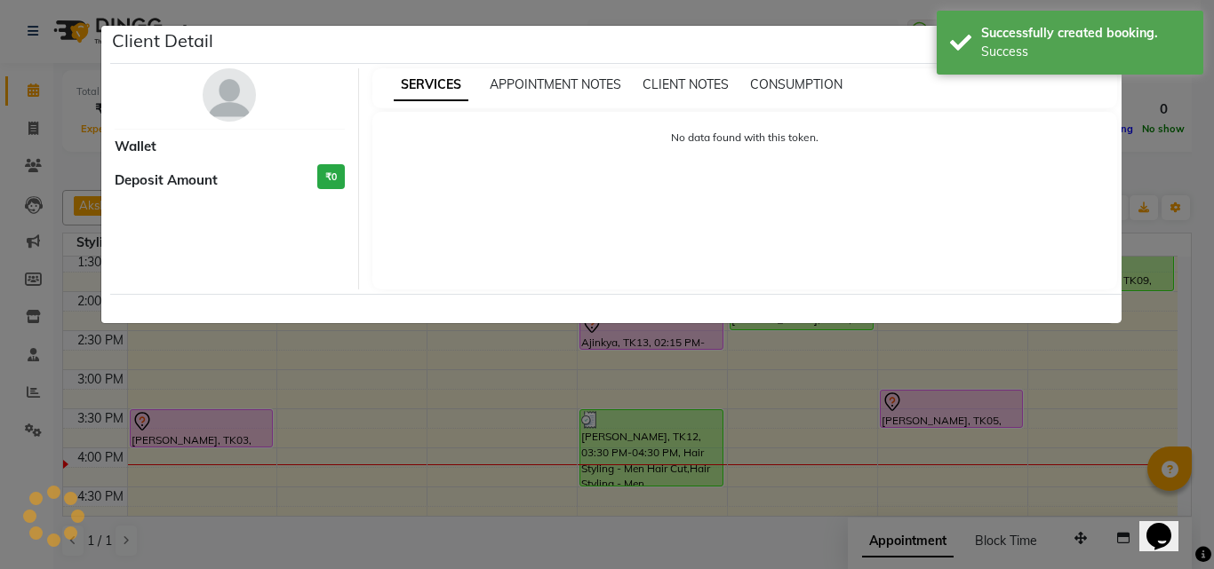
select select "7"
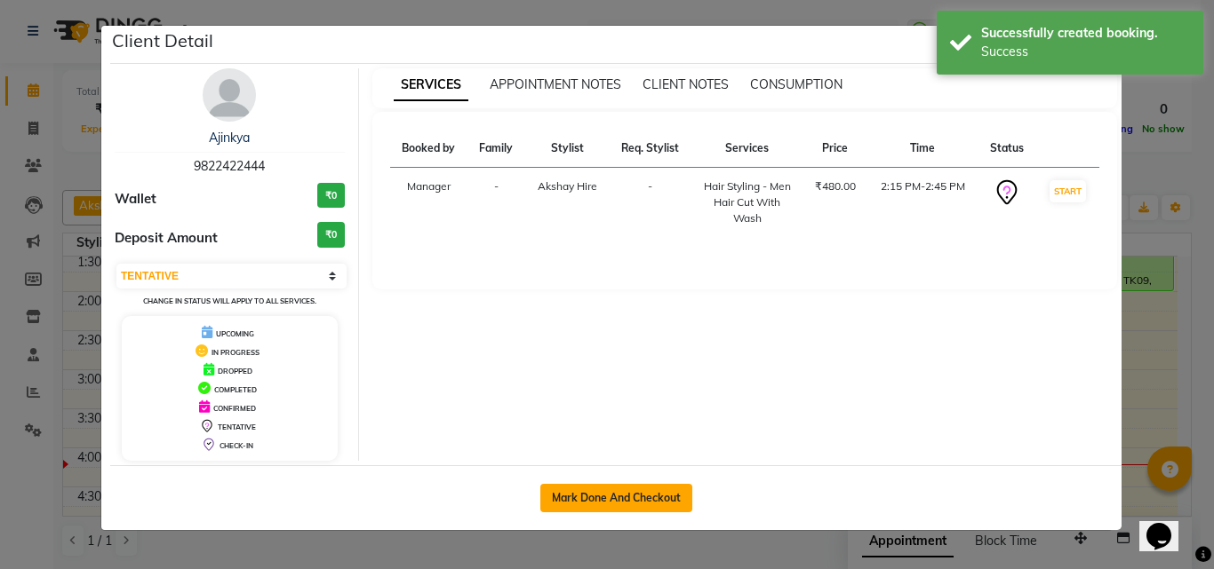
click at [652, 489] on button "Mark Done And Checkout" at bounding box center [616, 498] width 152 height 28
select select "service"
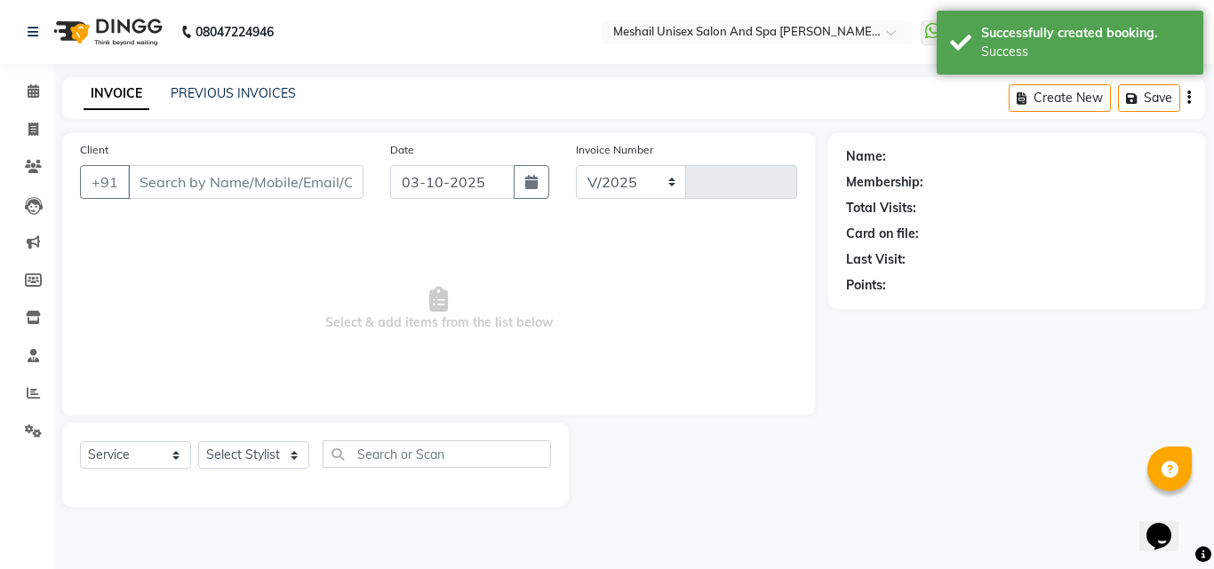
select select "6713"
type input "2897"
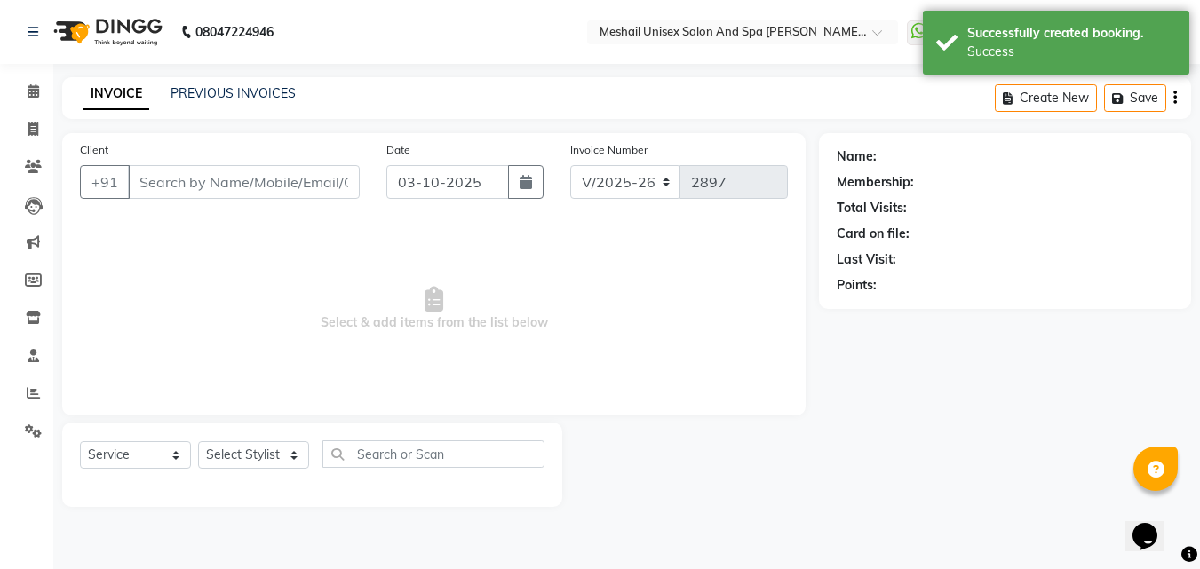
type input "9822422444"
select select "52969"
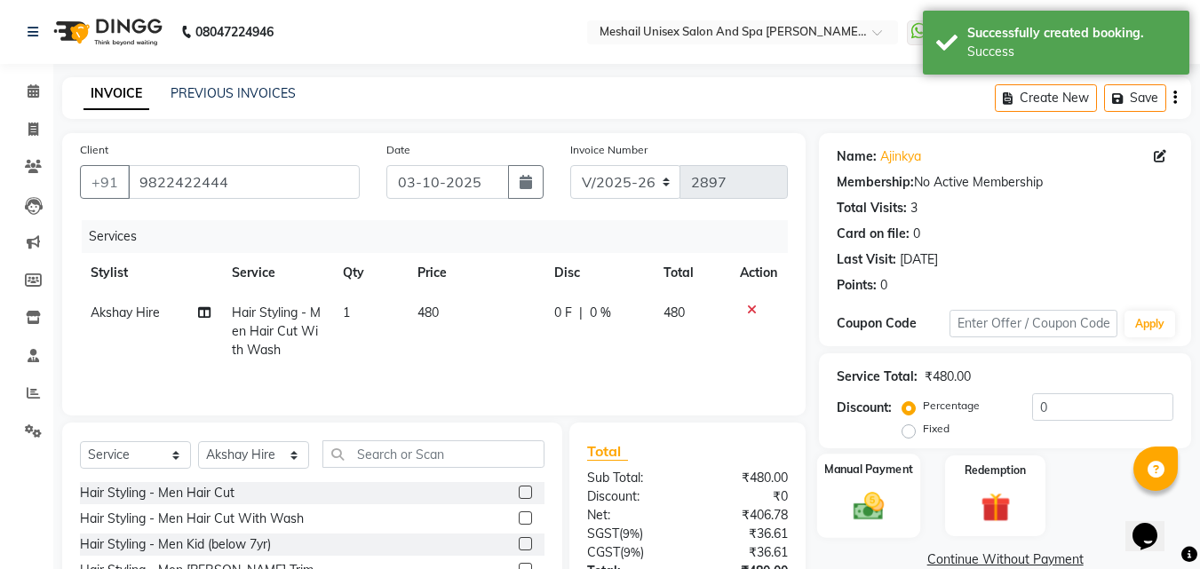
scroll to position [142, 0]
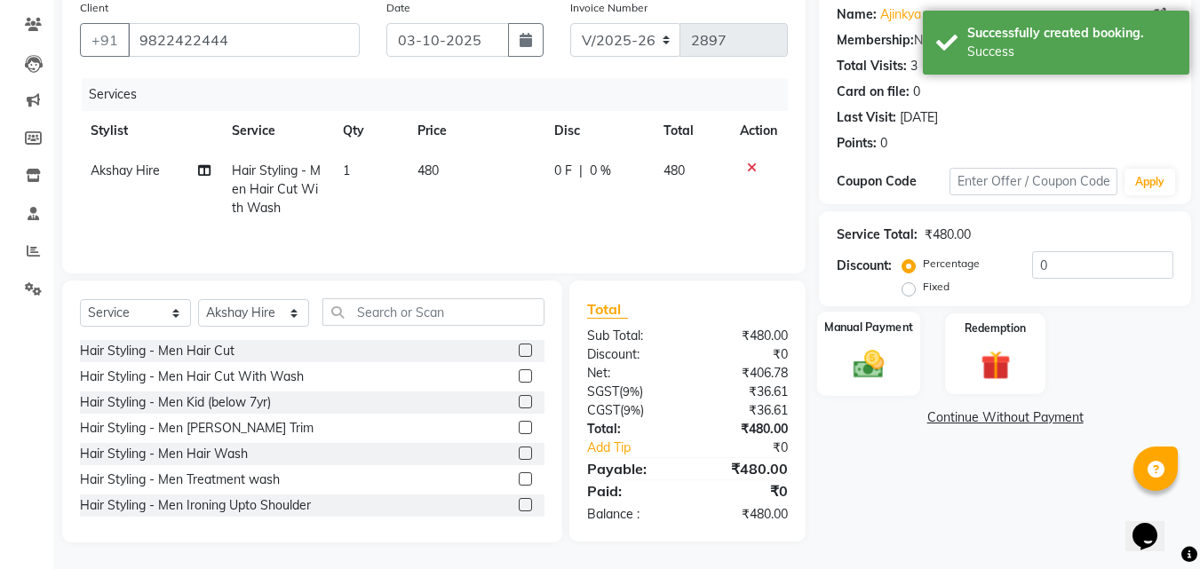
click at [862, 324] on label "Manual Payment" at bounding box center [868, 327] width 89 height 17
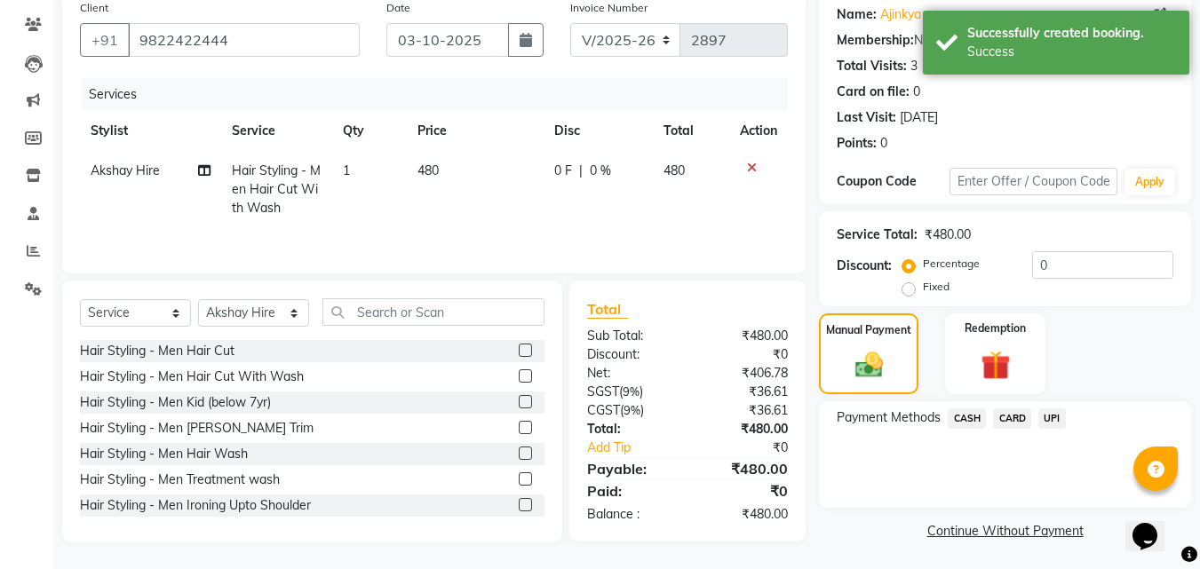
drag, startPoint x: 1052, startPoint y: 408, endPoint x: 1041, endPoint y: 424, distance: 19.2
click at [1052, 409] on span "UPI" at bounding box center [1053, 419] width 28 height 20
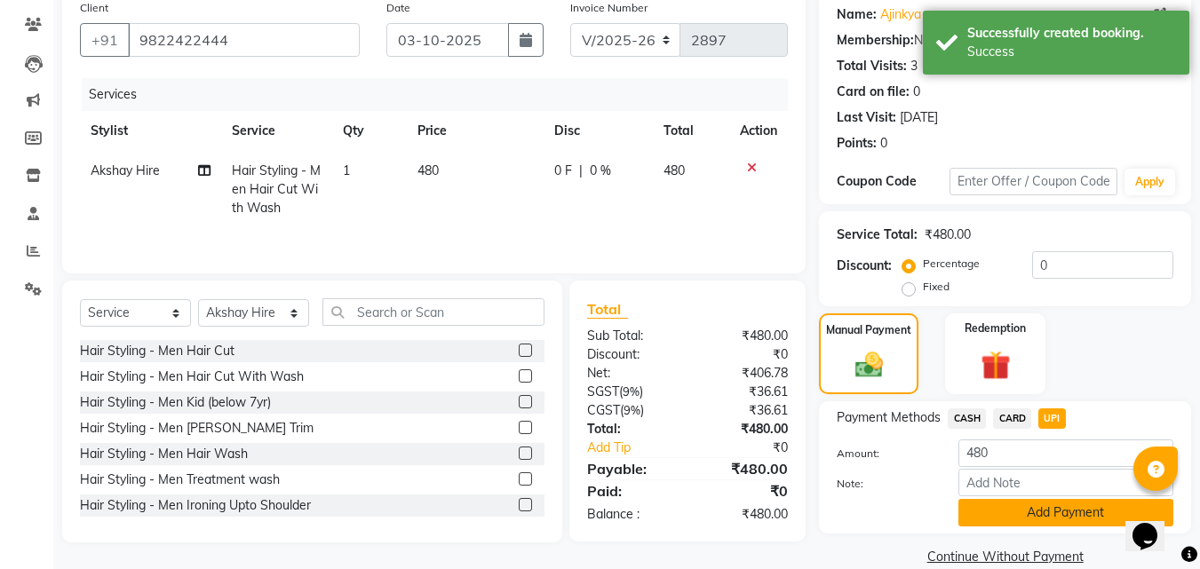
click at [1039, 508] on button "Add Payment" at bounding box center [1066, 513] width 215 height 28
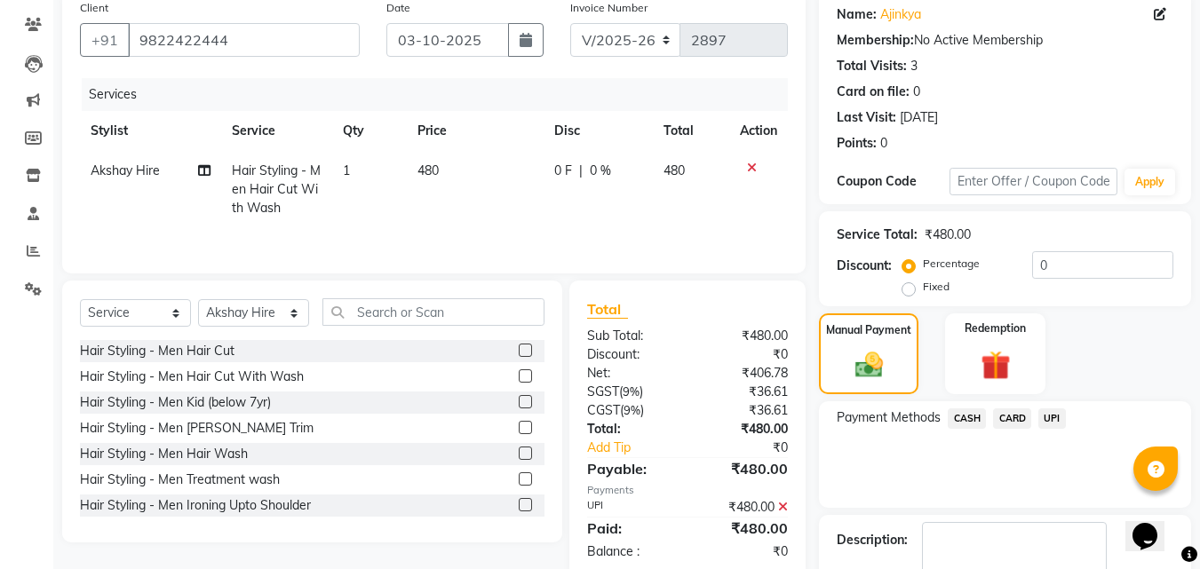
scroll to position [244, 0]
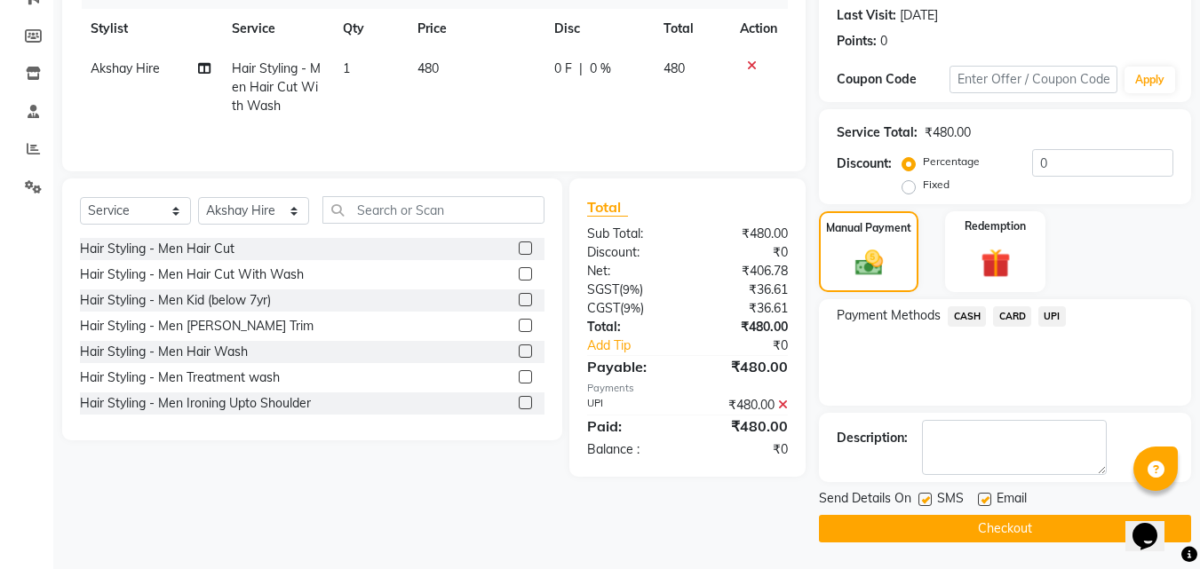
click at [928, 498] on label at bounding box center [925, 499] width 13 height 13
click at [928, 498] on input "checkbox" at bounding box center [925, 501] width 12 height 12
checkbox input "false"
click at [924, 522] on button "Checkout" at bounding box center [1005, 529] width 372 height 28
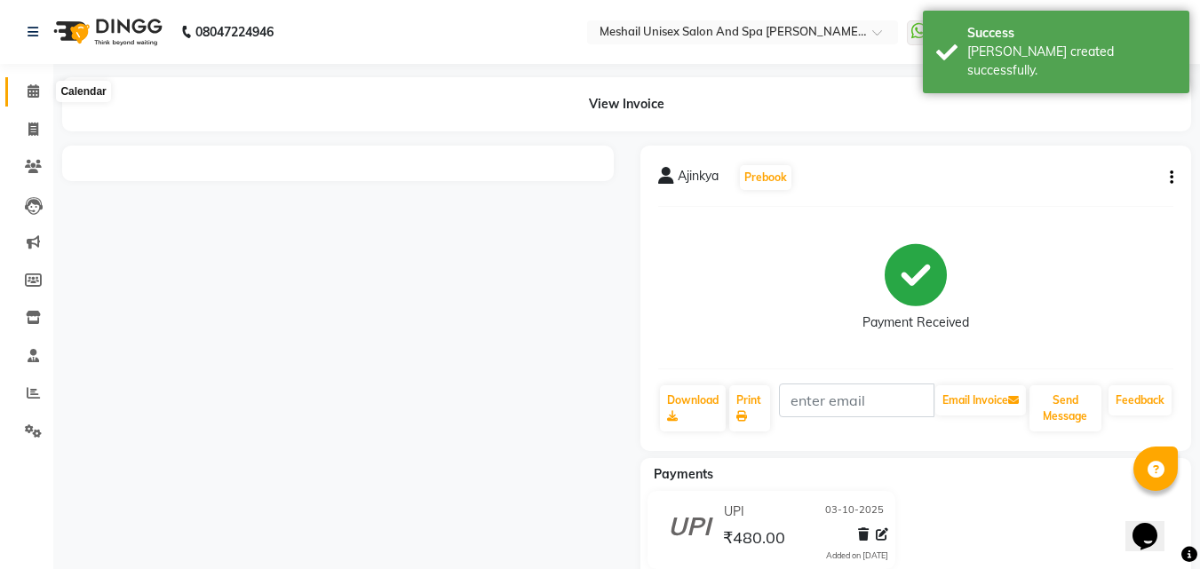
click at [36, 85] on icon at bounding box center [34, 90] width 12 height 13
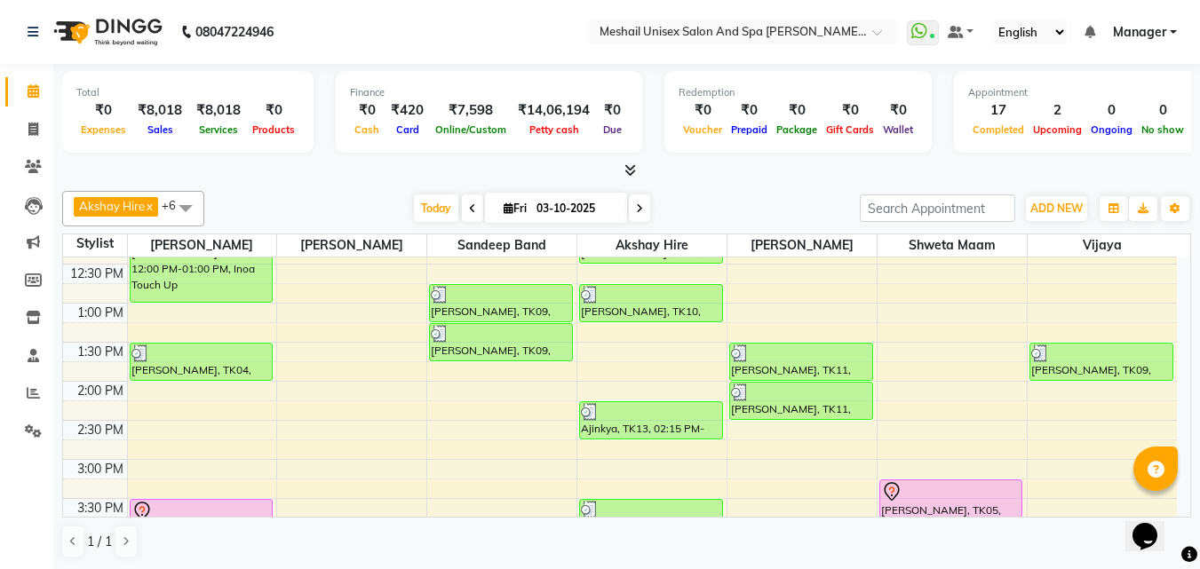
scroll to position [355, 0]
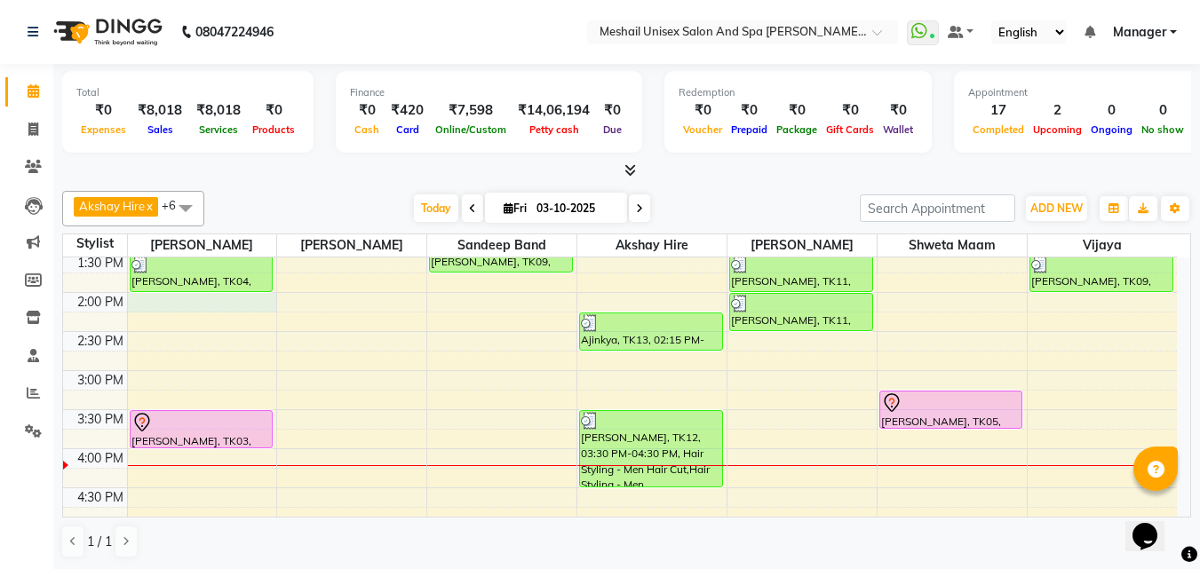
click at [175, 306] on div "9:00 AM 9:30 AM 10:00 AM 10:30 AM 11:00 AM 11:30 AM 12:00 PM 12:30 PM 1:00 PM 1…" at bounding box center [620, 409] width 1114 height 1015
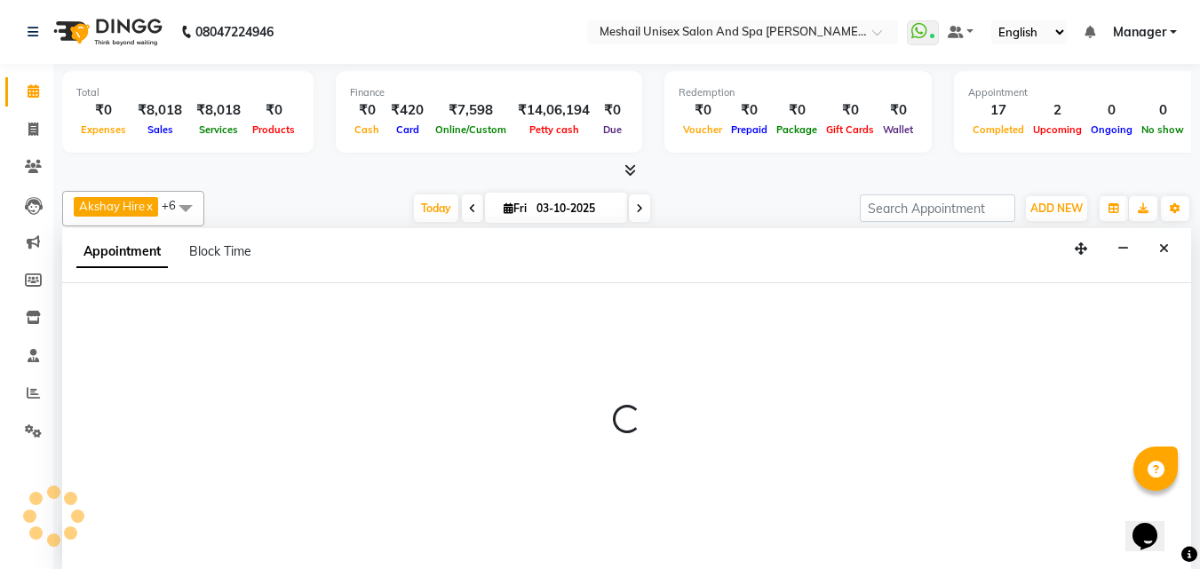
scroll to position [1, 0]
select select "52966"
select select "tentative"
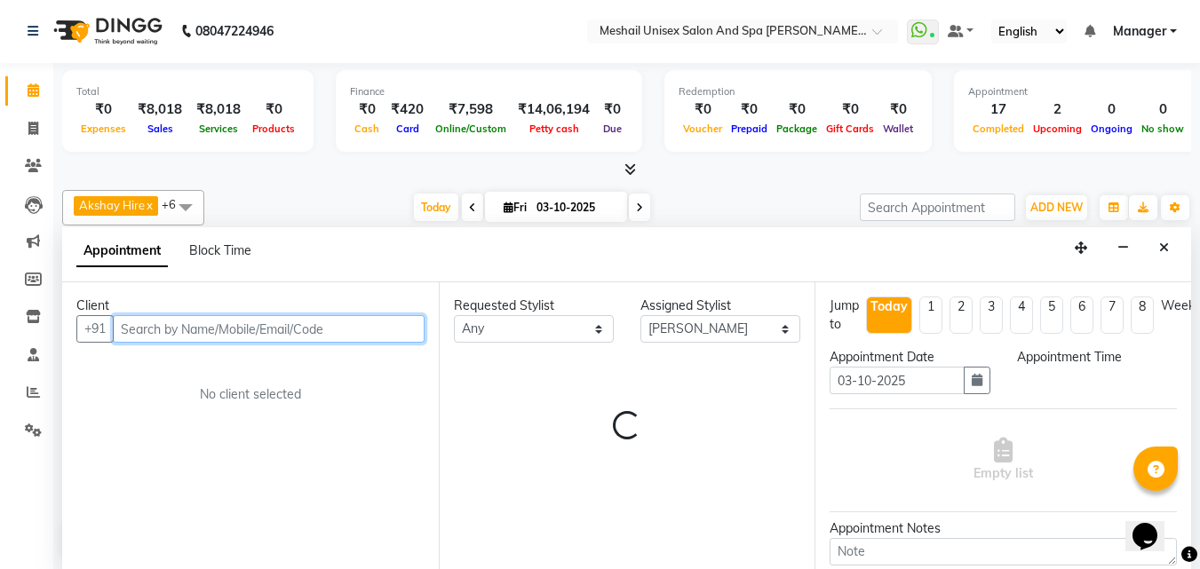
select select "840"
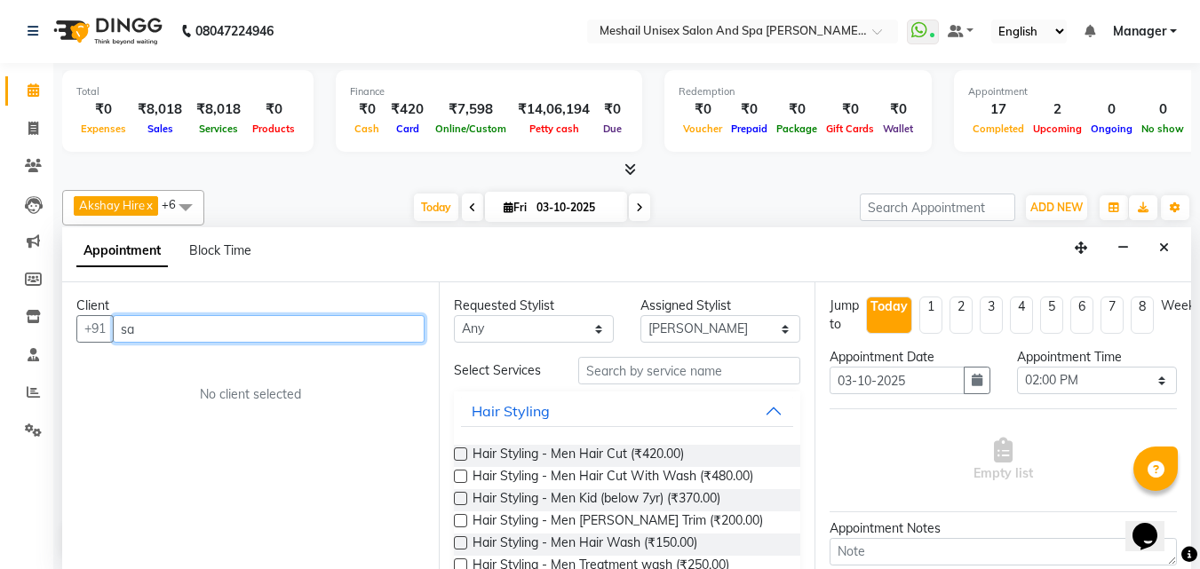
type input "s"
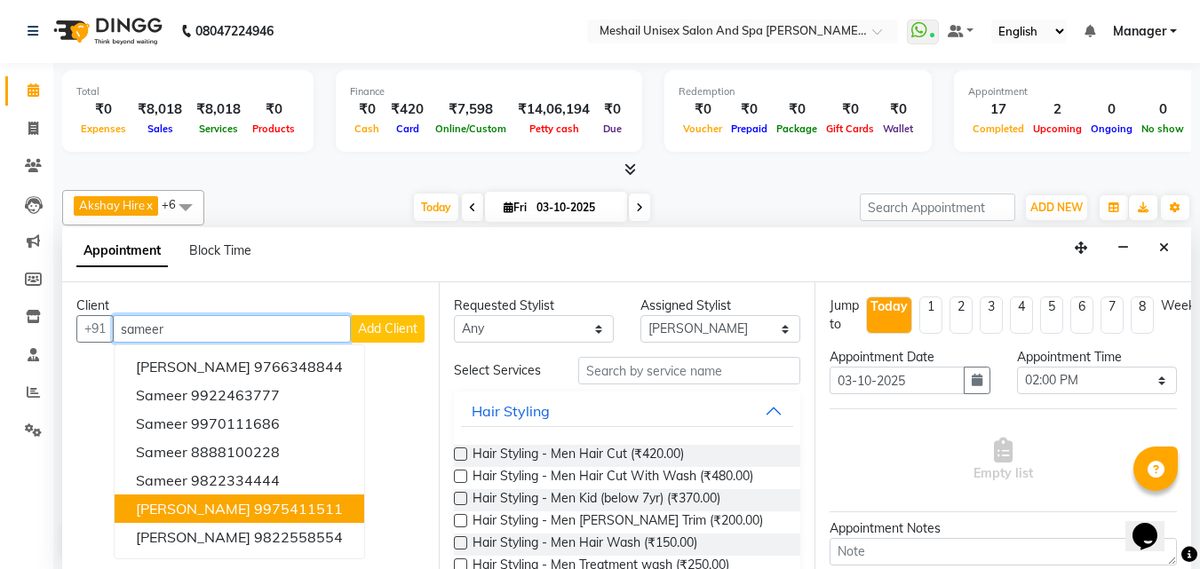
click at [301, 506] on ngb-highlight "9975411511" at bounding box center [298, 509] width 89 height 18
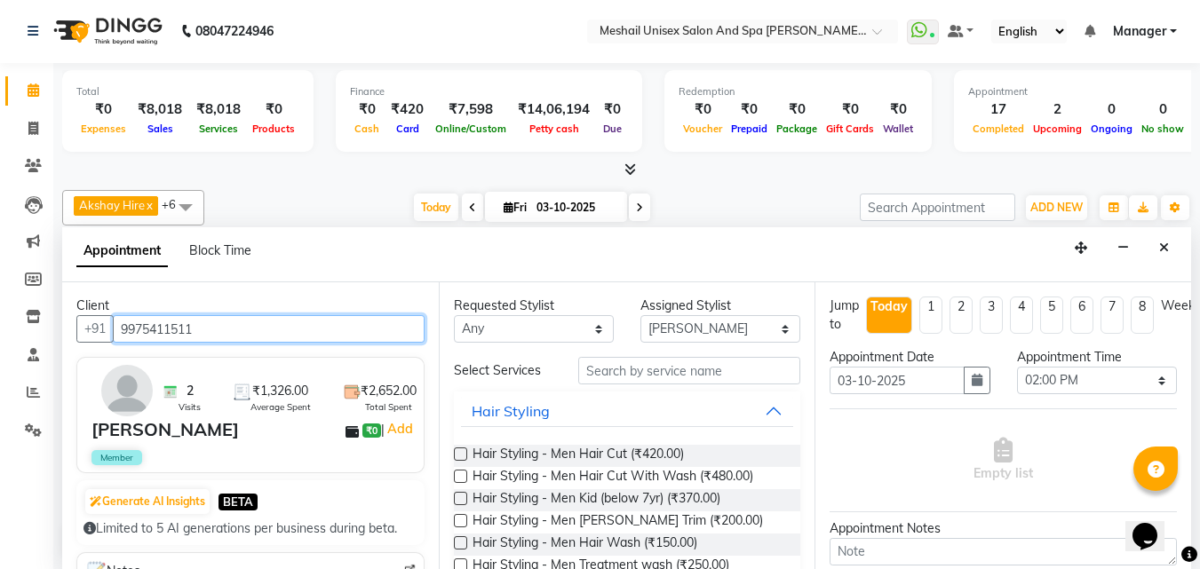
type input "9975411511"
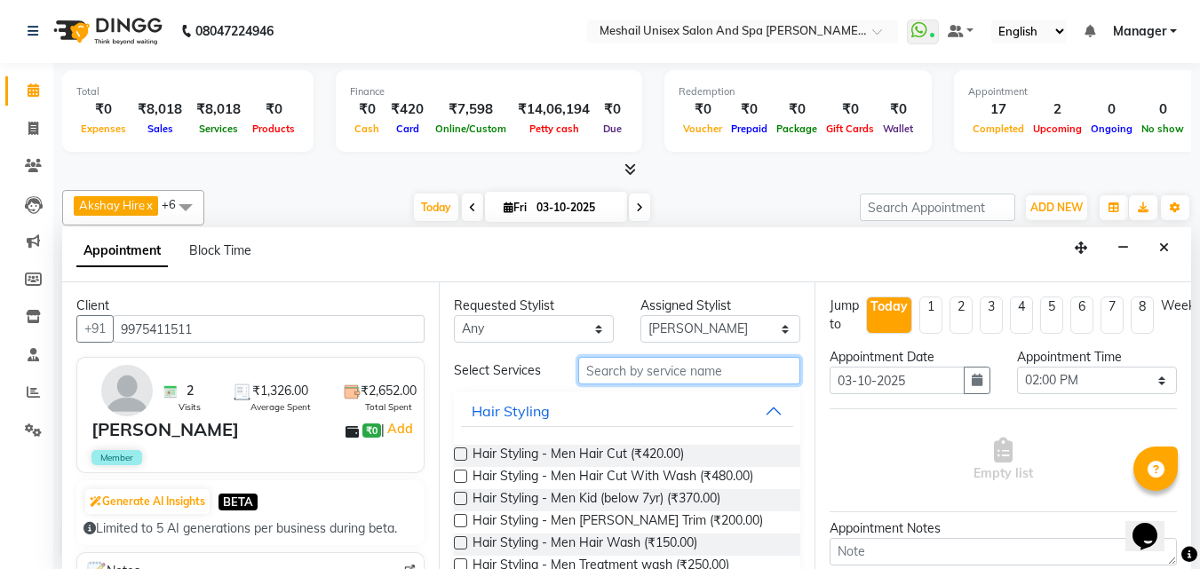
click at [625, 377] on input "text" at bounding box center [689, 371] width 222 height 28
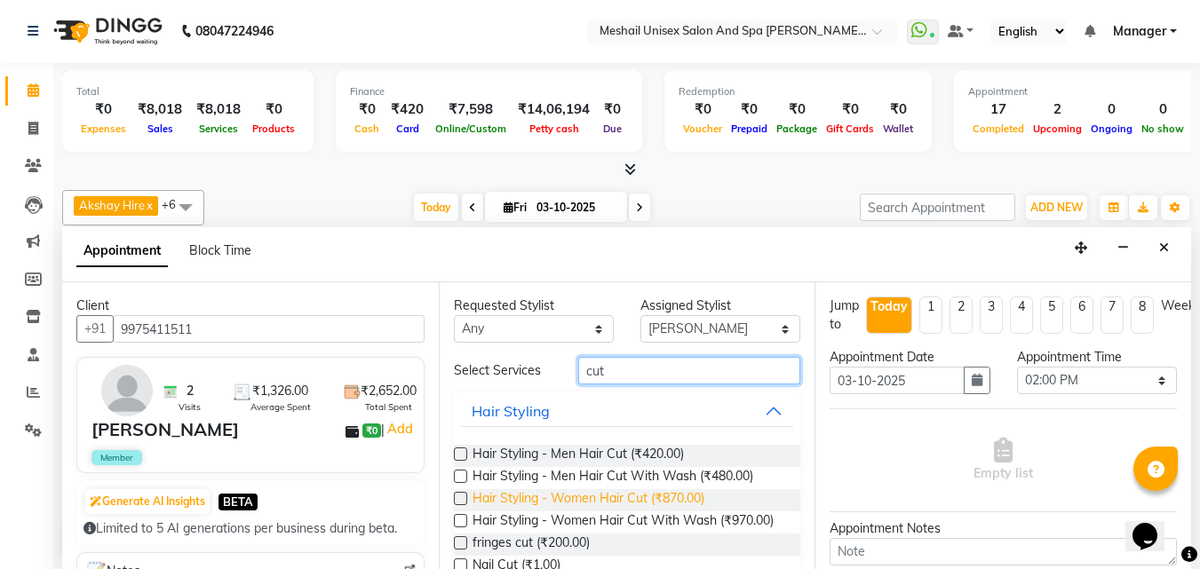
type input "cut"
click at [642, 500] on span "Hair Styling - Women Hair Cut (₹870.00)" at bounding box center [589, 501] width 232 height 22
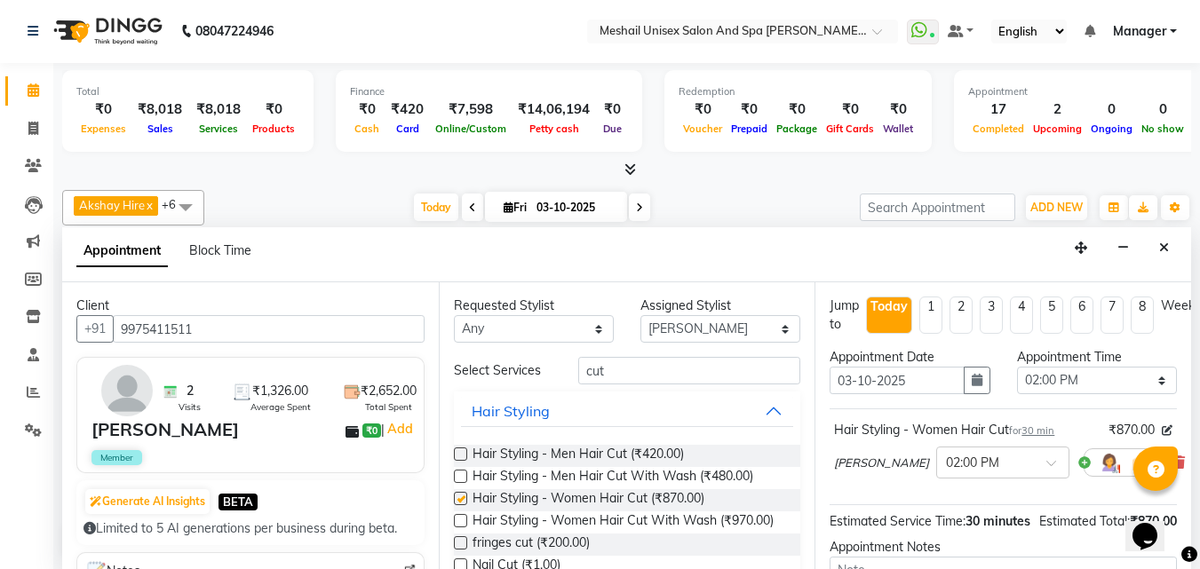
checkbox input "false"
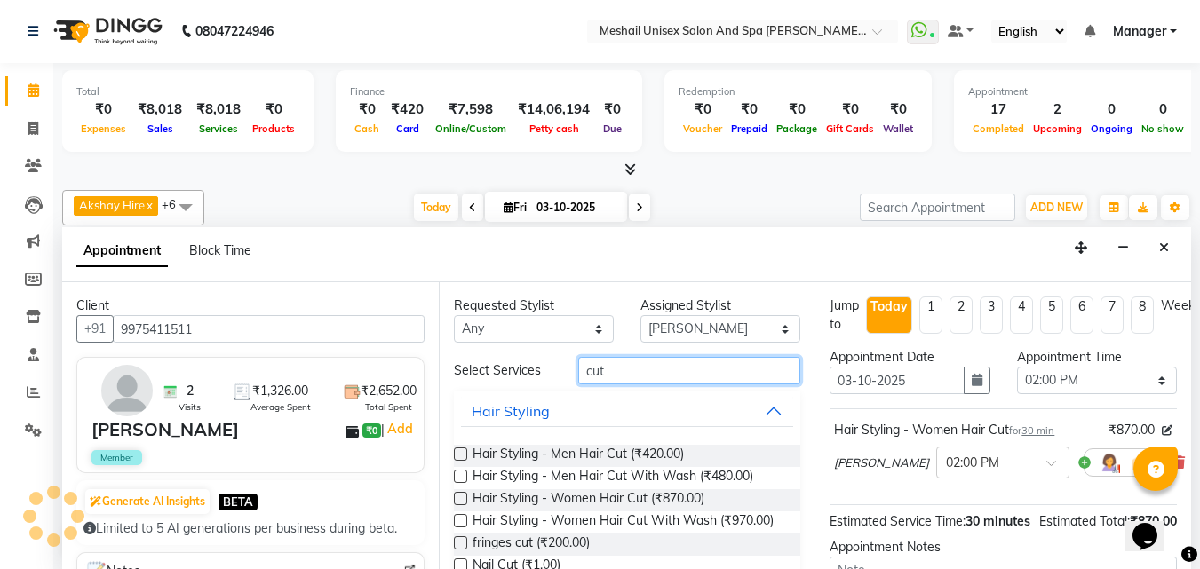
click at [620, 367] on input "cut" at bounding box center [689, 371] width 222 height 28
type input "c"
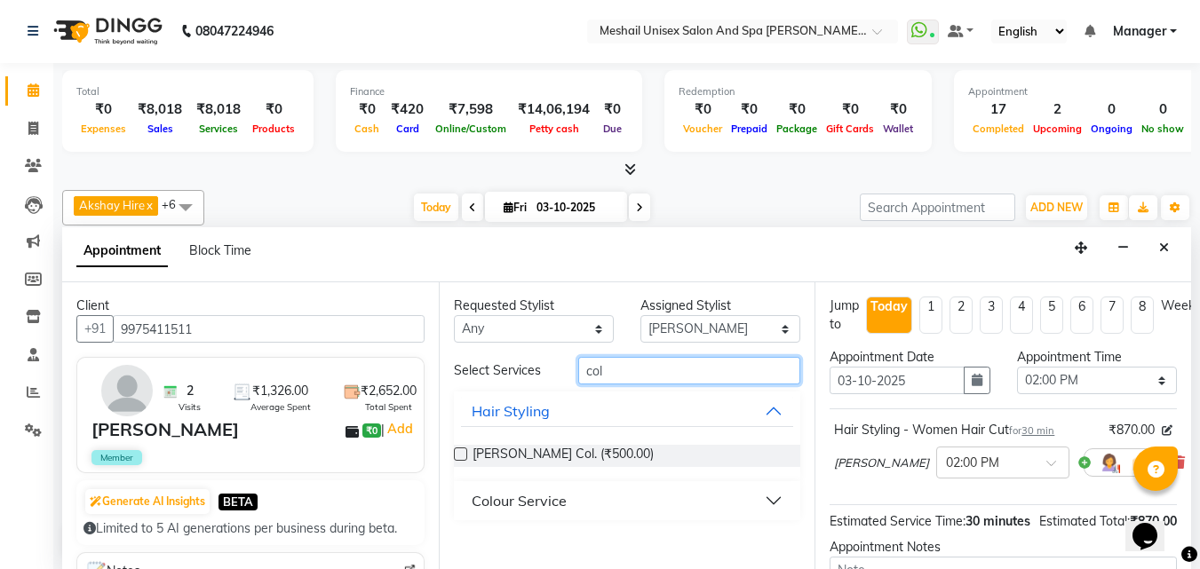
type input "col"
click at [728, 505] on button "Colour Service" at bounding box center [627, 501] width 333 height 32
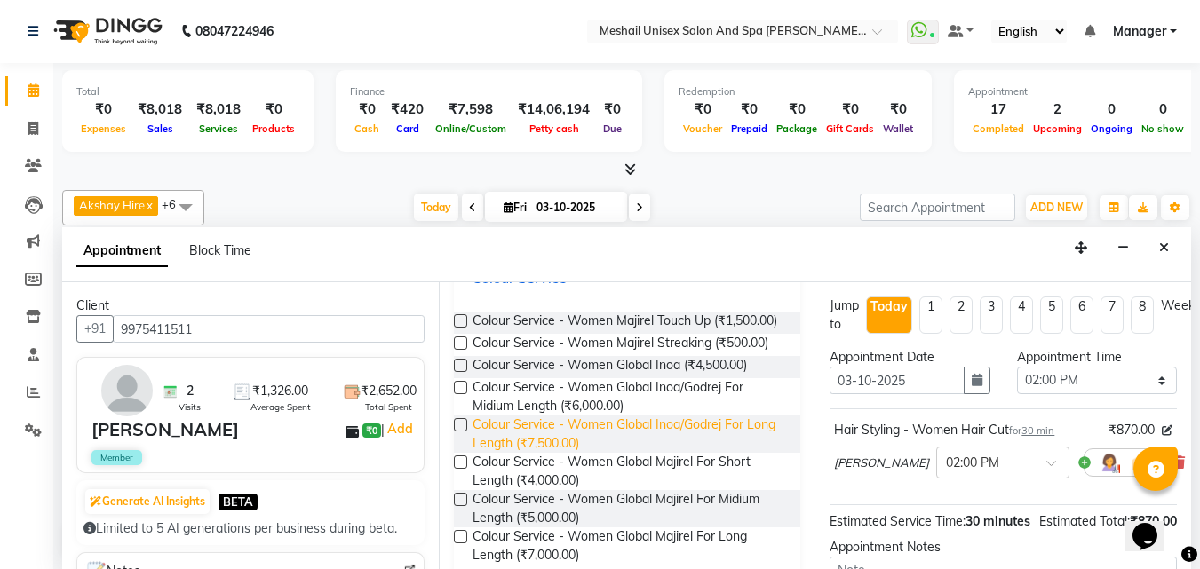
scroll to position [262, 0]
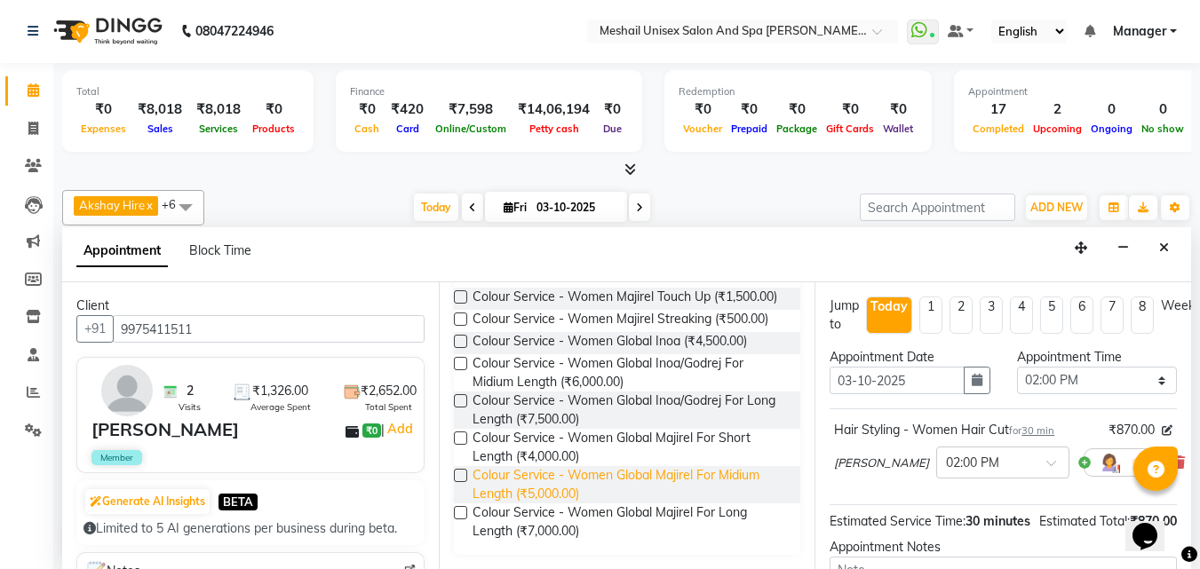
click at [566, 489] on span "Colour Service - Women Global Majirel For Midium Length (₹5,000.00)" at bounding box center [630, 484] width 314 height 37
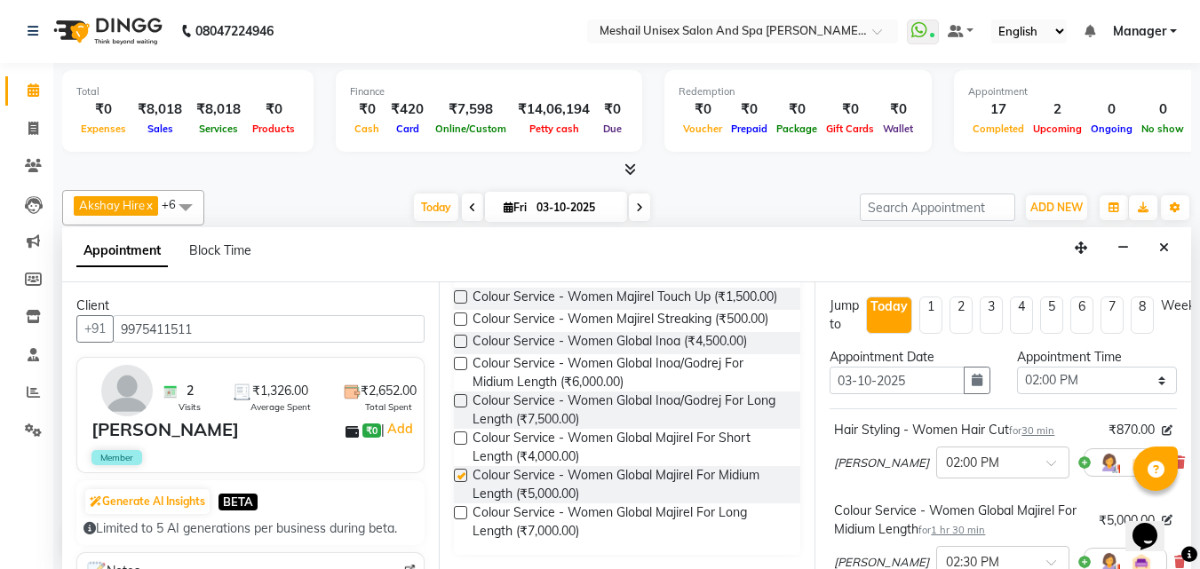
checkbox input "false"
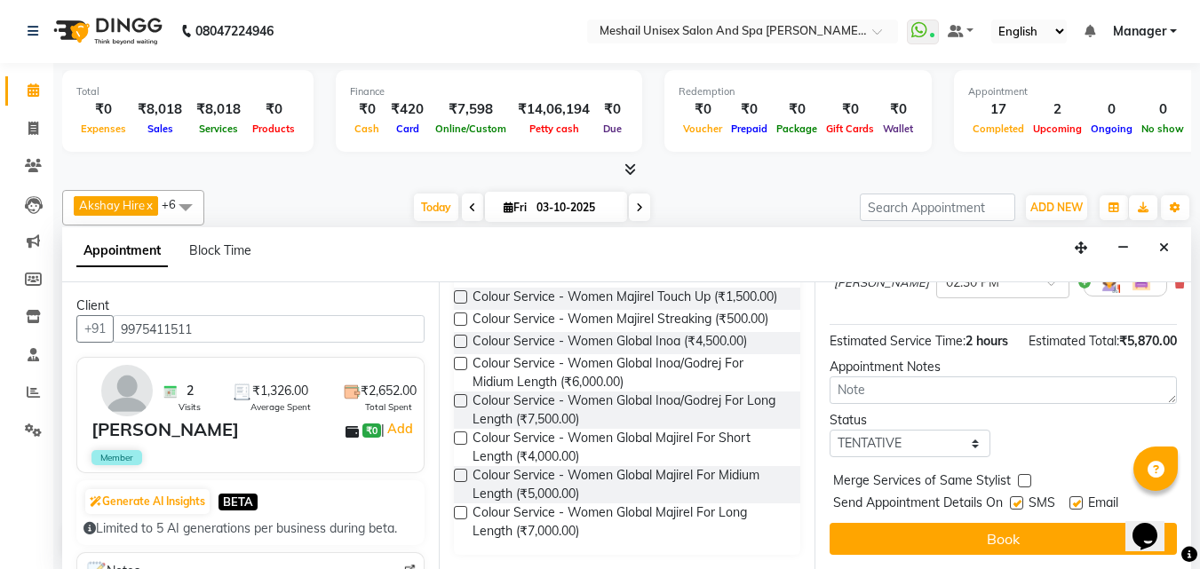
scroll to position [317, 0]
click at [1017, 497] on label at bounding box center [1016, 503] width 13 height 13
click at [1017, 499] on input "checkbox" at bounding box center [1016, 505] width 12 height 12
checkbox input "false"
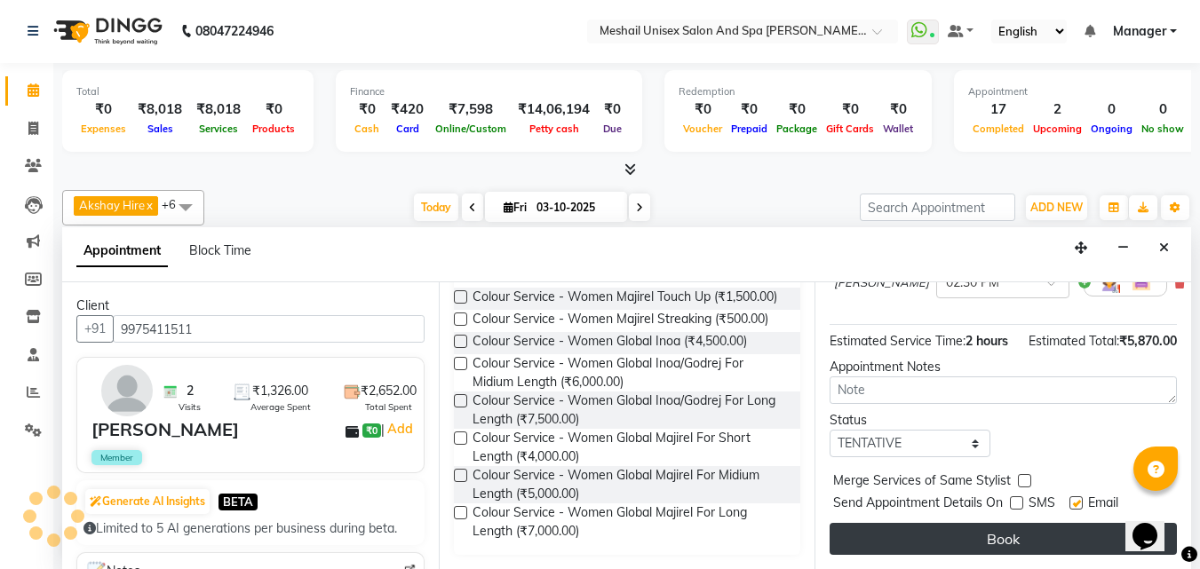
click at [1017, 523] on button "Book" at bounding box center [1003, 539] width 347 height 32
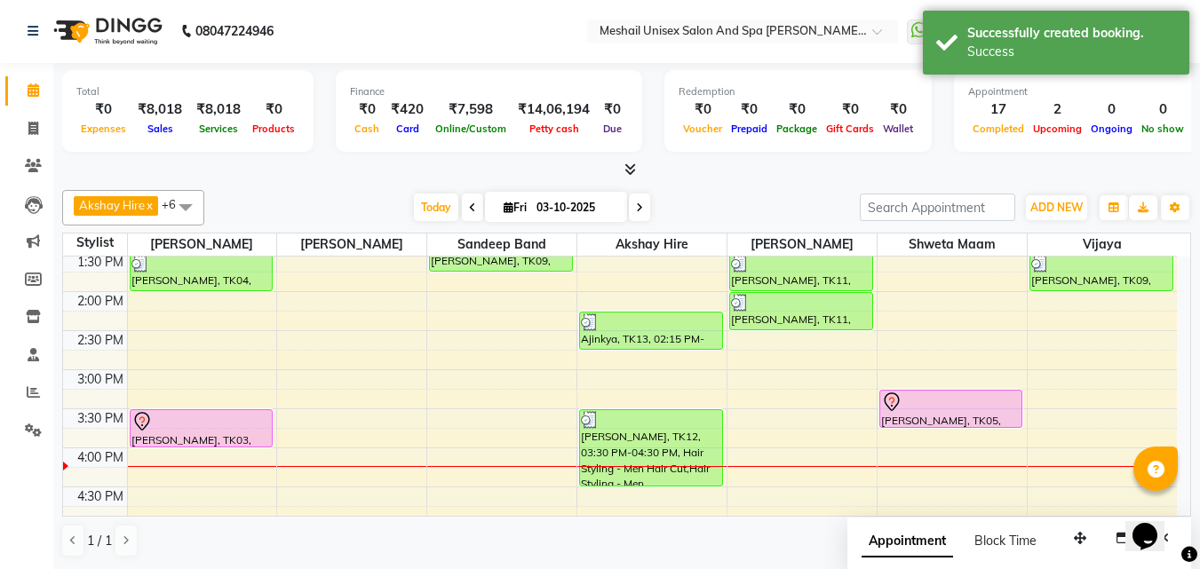
scroll to position [0, 0]
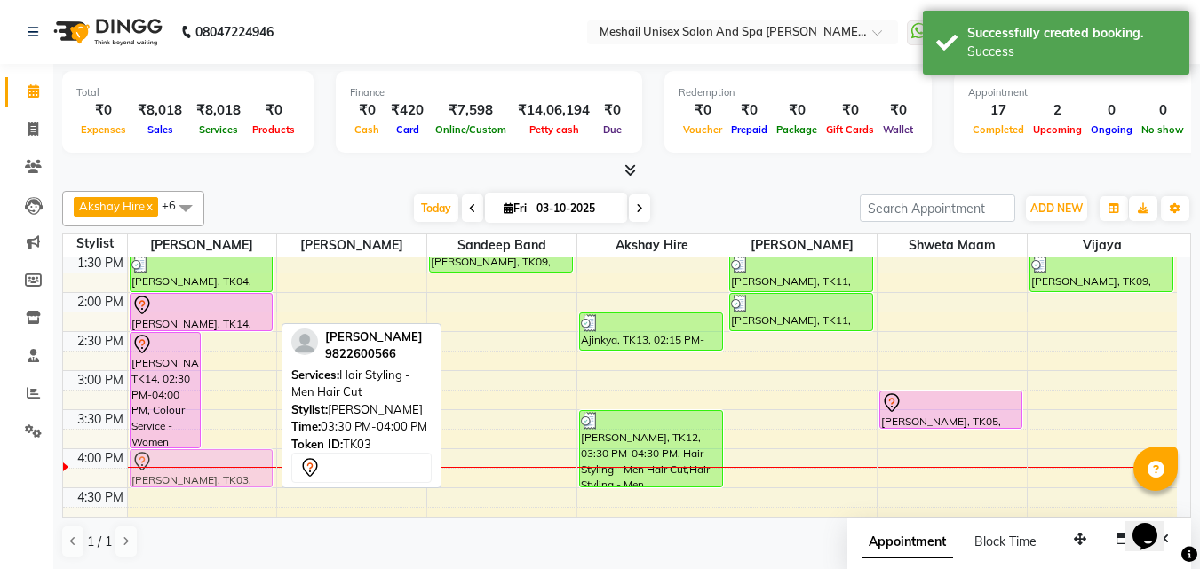
drag, startPoint x: 241, startPoint y: 431, endPoint x: 241, endPoint y: 462, distance: 31.1
click at [241, 462] on div "[PERSON_NAME], TK14, 02:30 PM-04:00 PM, Colour Service - Women Global Majirel F…" at bounding box center [202, 409] width 149 height 1015
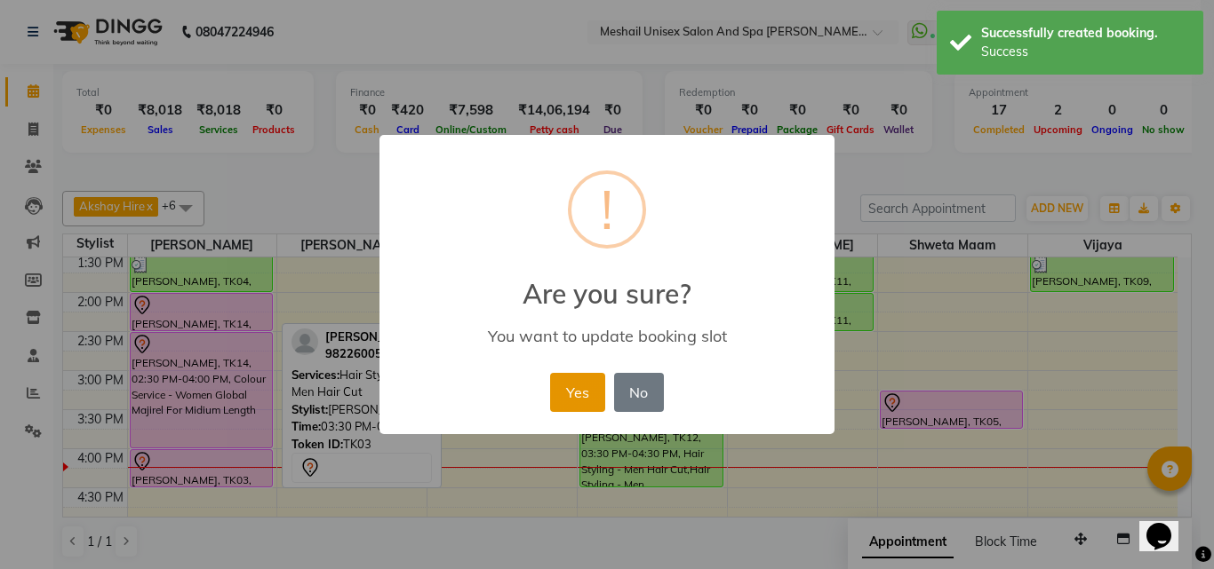
click at [582, 402] on button "Yes" at bounding box center [577, 392] width 54 height 39
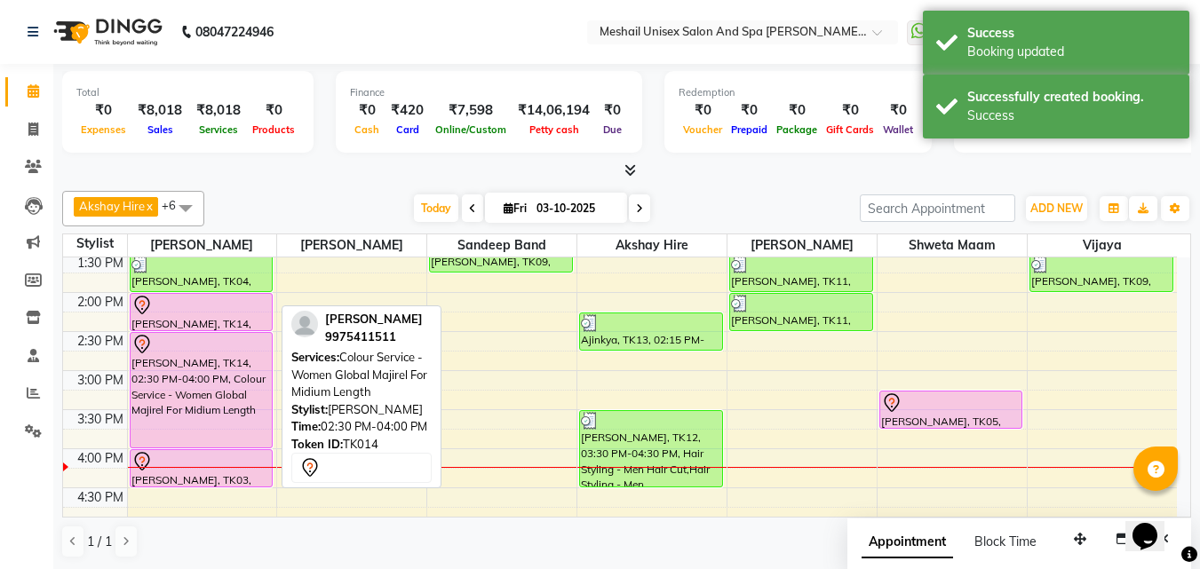
click at [227, 396] on div "[PERSON_NAME], TK14, 02:30 PM-04:00 PM, Colour Service - Women Global Majirel F…" at bounding box center [202, 390] width 142 height 115
click at [239, 385] on div "[PERSON_NAME], TK14, 02:30 PM-04:00 PM, Colour Service - Women Global Majirel F…" at bounding box center [202, 390] width 142 height 115
select select "7"
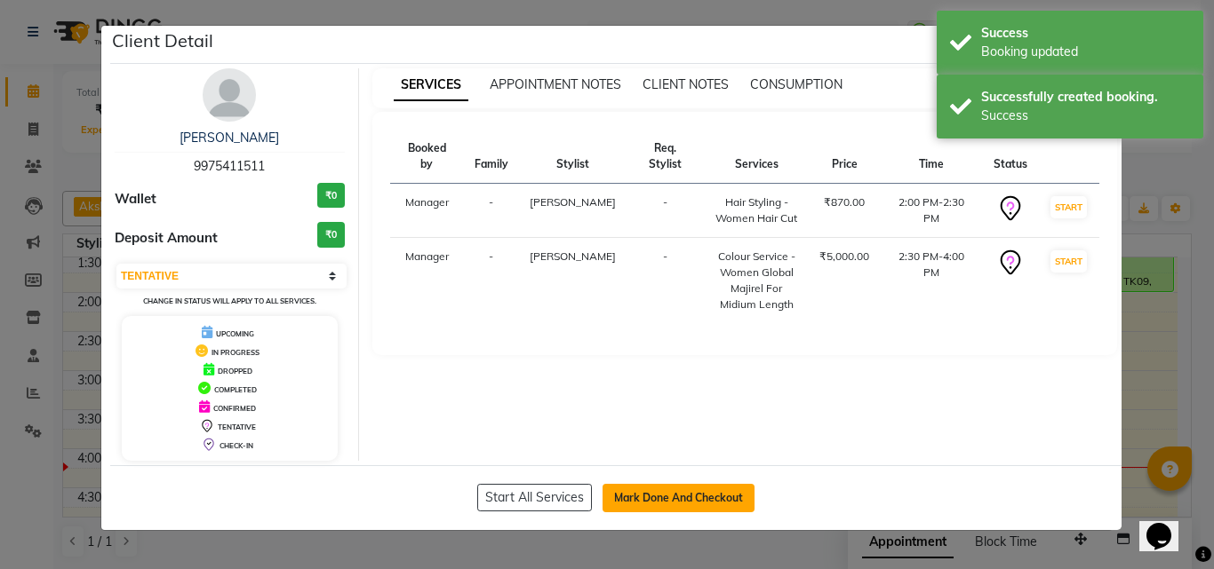
click at [678, 498] on button "Mark Done And Checkout" at bounding box center [678, 498] width 152 height 28
select select "service"
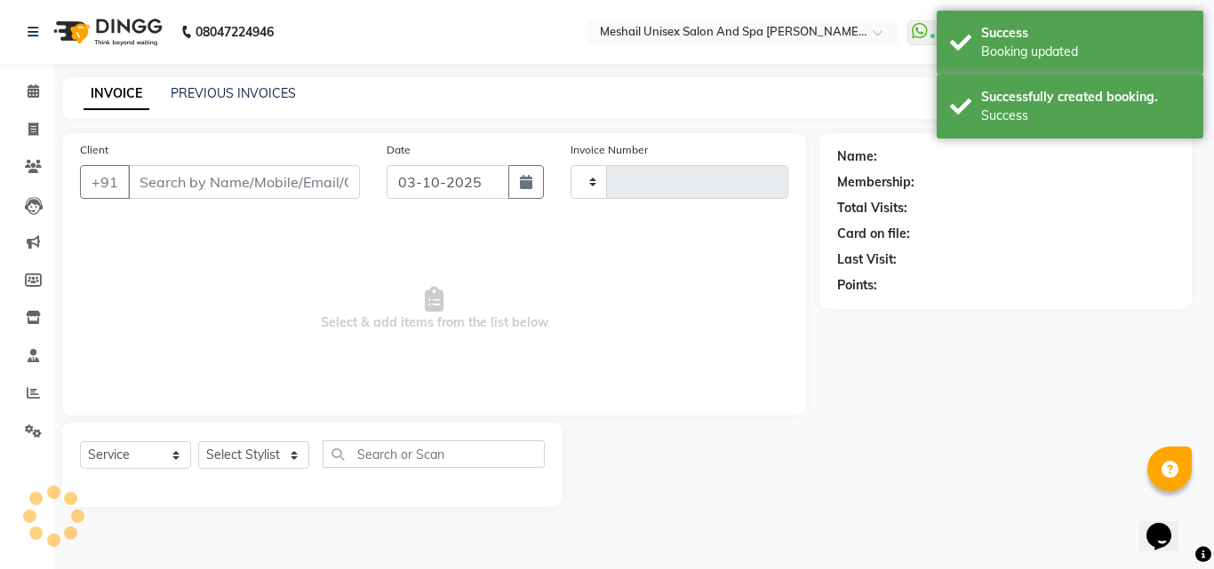
type input "2898"
select select "6713"
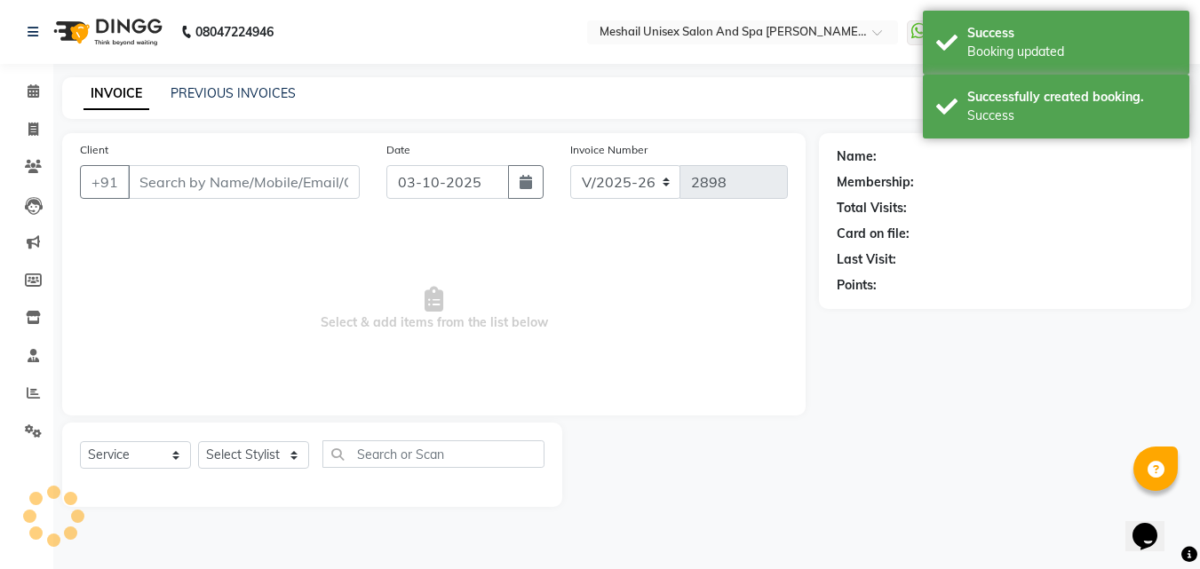
type input "9975411511"
select select "52966"
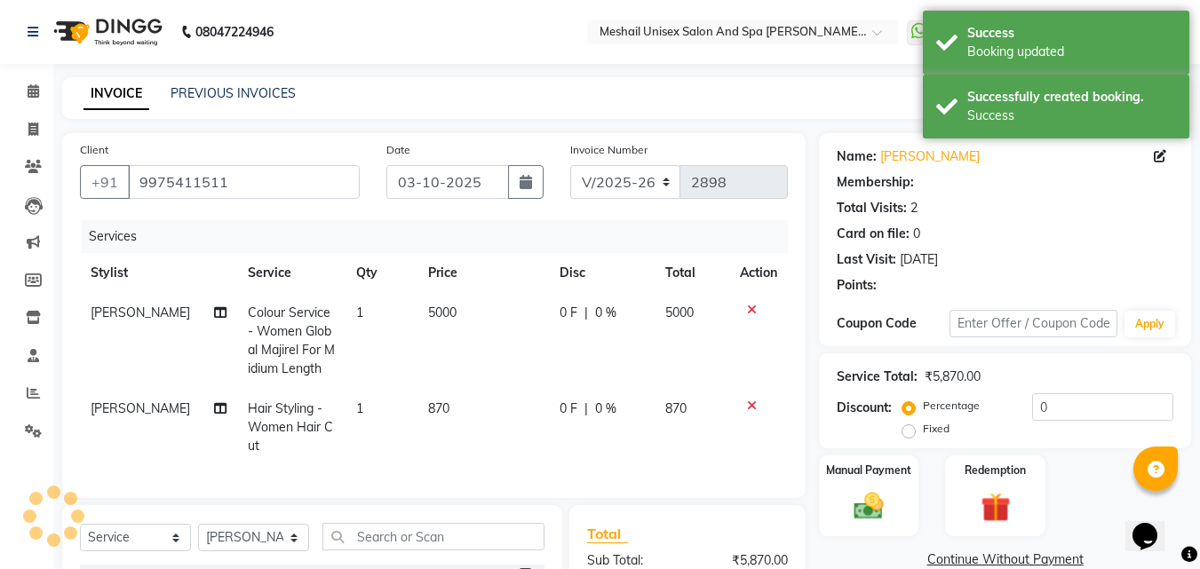
select select "1: Object"
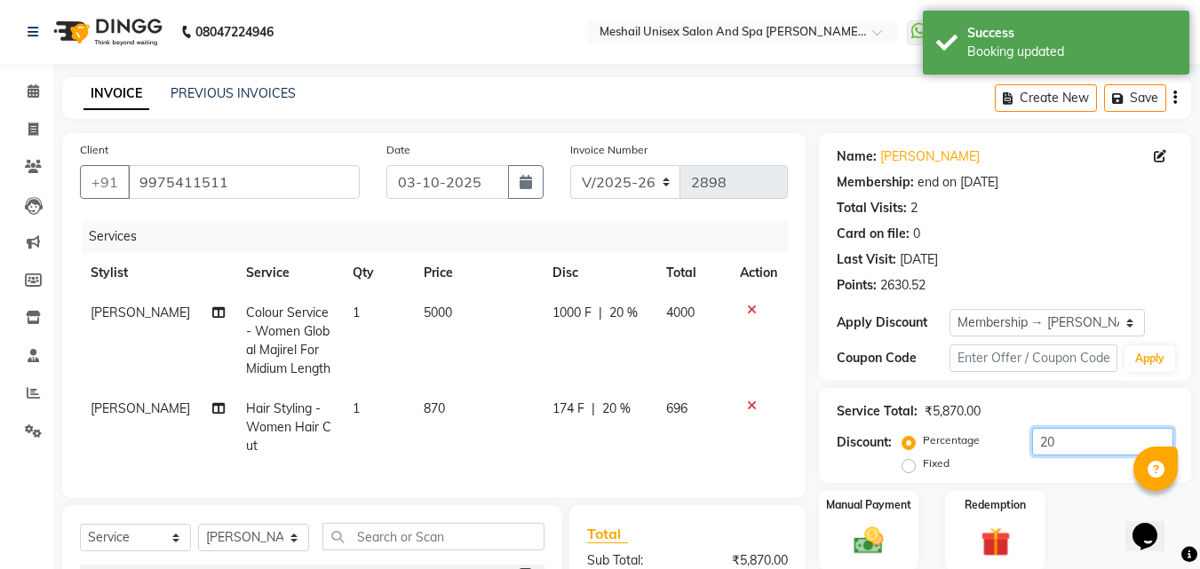
click at [1071, 455] on input "20" at bounding box center [1102, 442] width 141 height 28
type input "2"
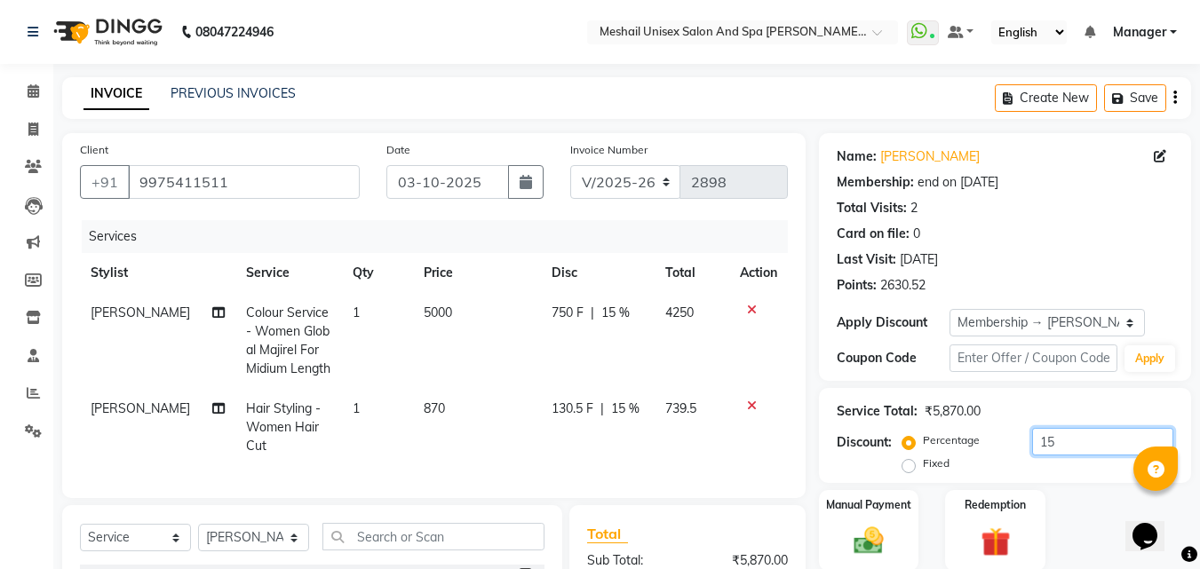
scroll to position [238, 0]
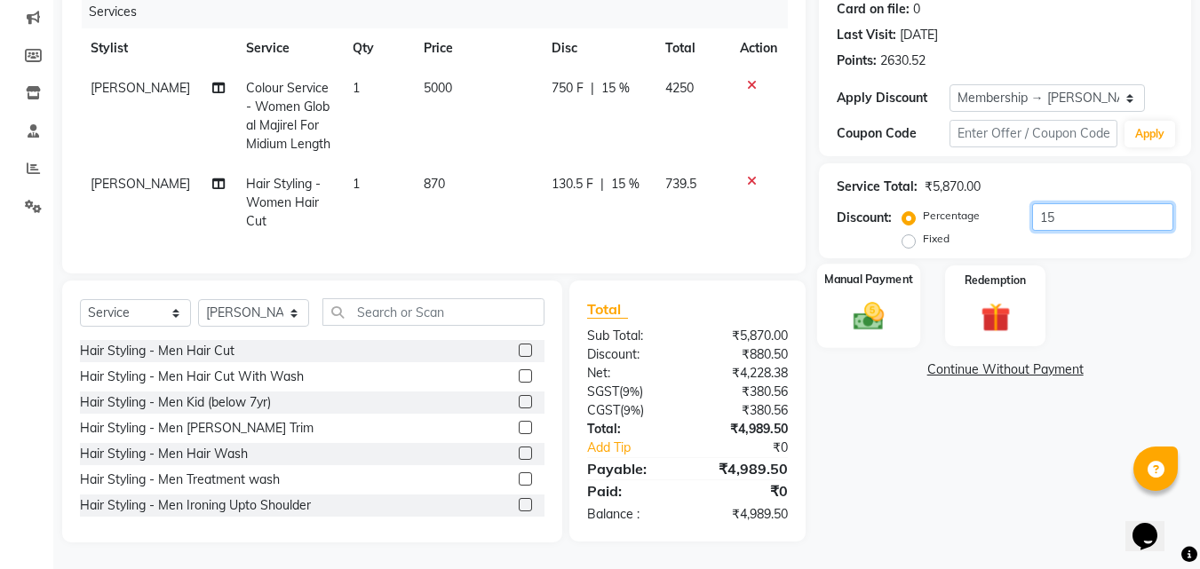
type input "15"
click at [866, 280] on div "Manual Payment" at bounding box center [869, 306] width 104 height 84
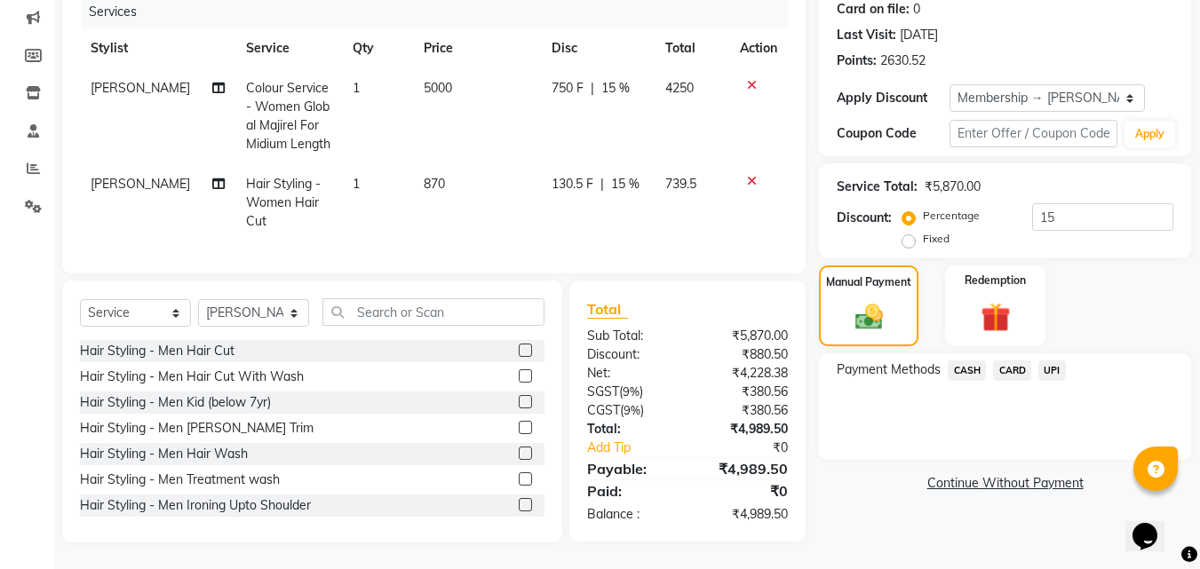
click at [1017, 361] on span "CARD" at bounding box center [1012, 371] width 38 height 20
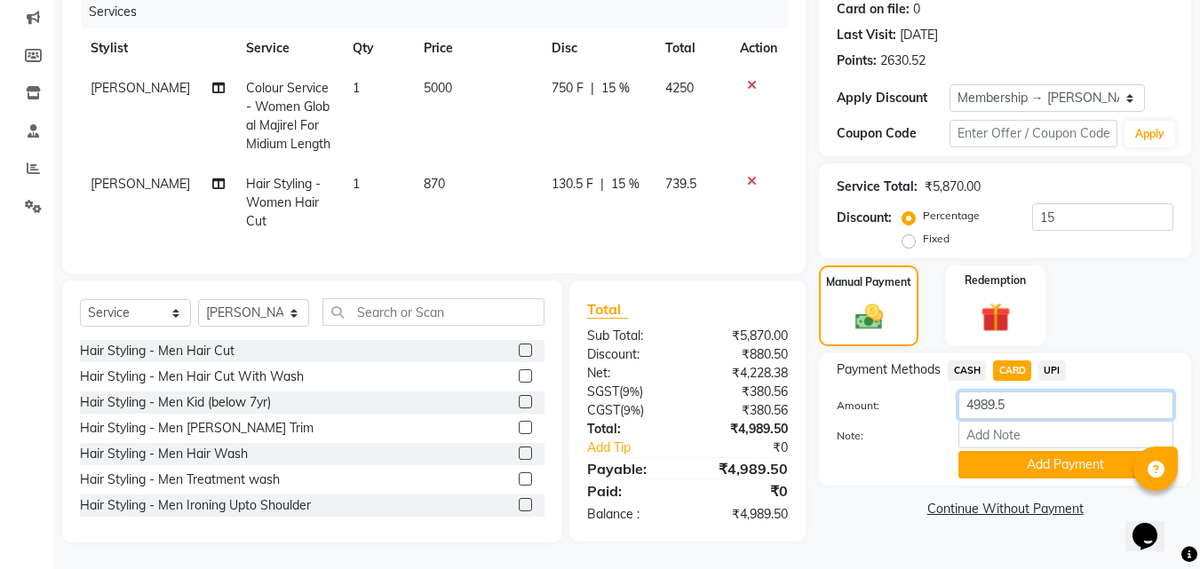
click at [999, 394] on input "4989.5" at bounding box center [1066, 406] width 215 height 28
click at [1009, 396] on input "4989.5" at bounding box center [1066, 406] width 215 height 28
type input "4990"
click at [1018, 451] on button "Add Payment" at bounding box center [1066, 465] width 215 height 28
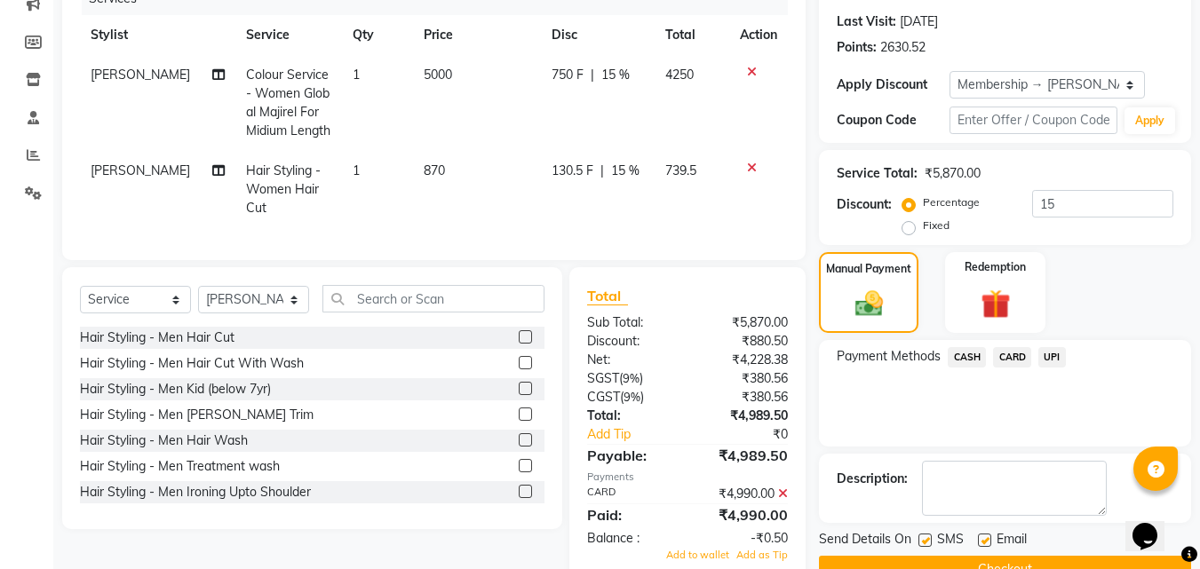
scroll to position [396, 0]
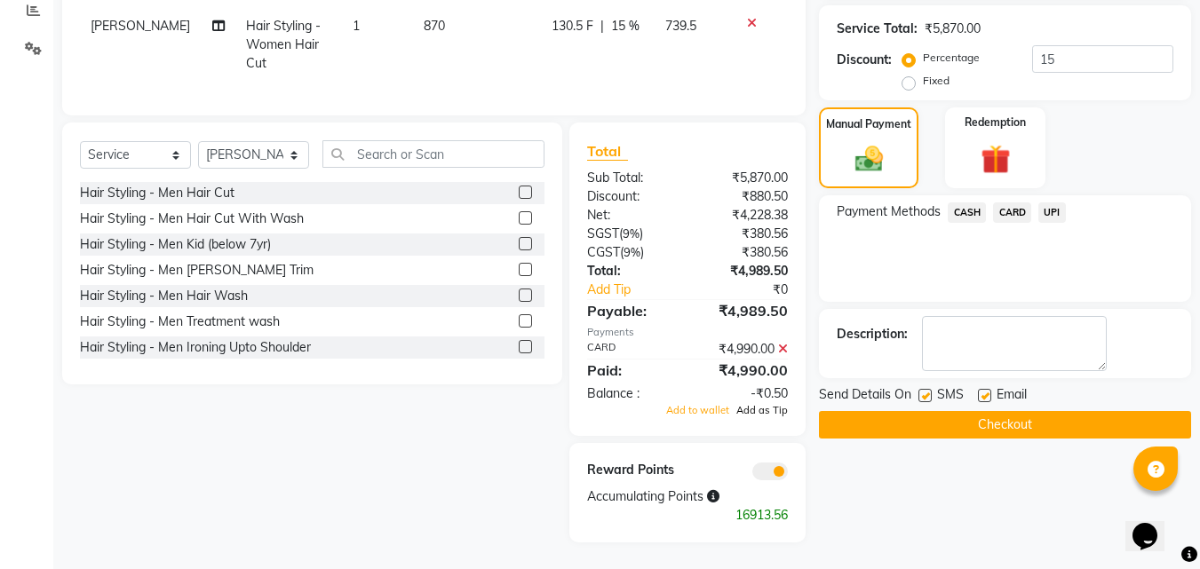
click at [776, 414] on span "Add as Tip" at bounding box center [762, 410] width 52 height 12
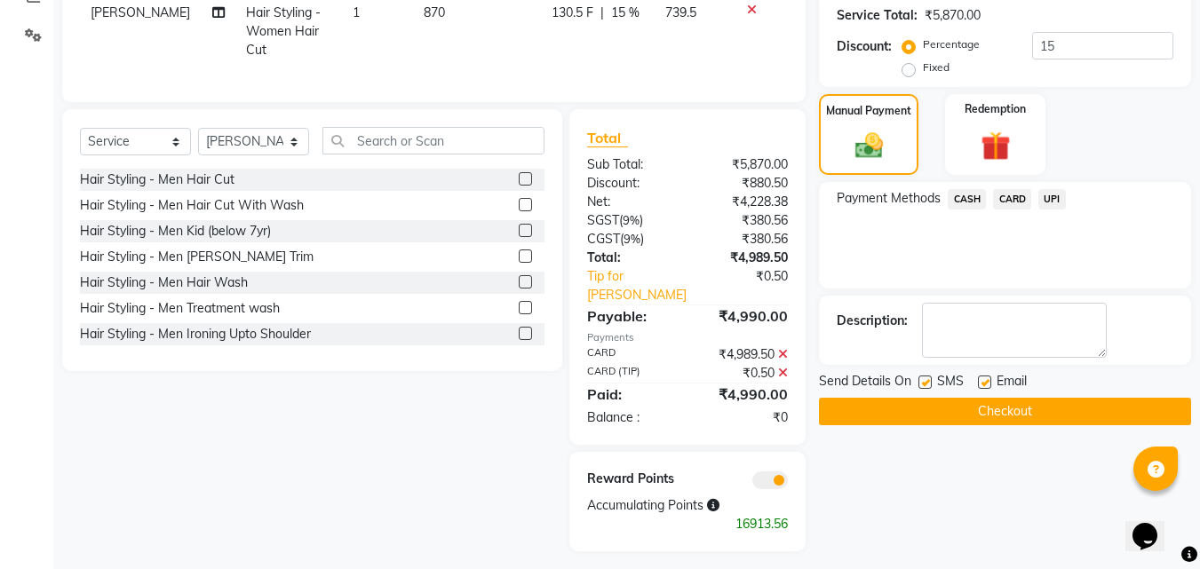
click at [924, 380] on label at bounding box center [925, 382] width 13 height 13
click at [924, 380] on input "checkbox" at bounding box center [925, 384] width 12 height 12
checkbox input "false"
click at [914, 408] on button "Checkout" at bounding box center [1005, 412] width 372 height 28
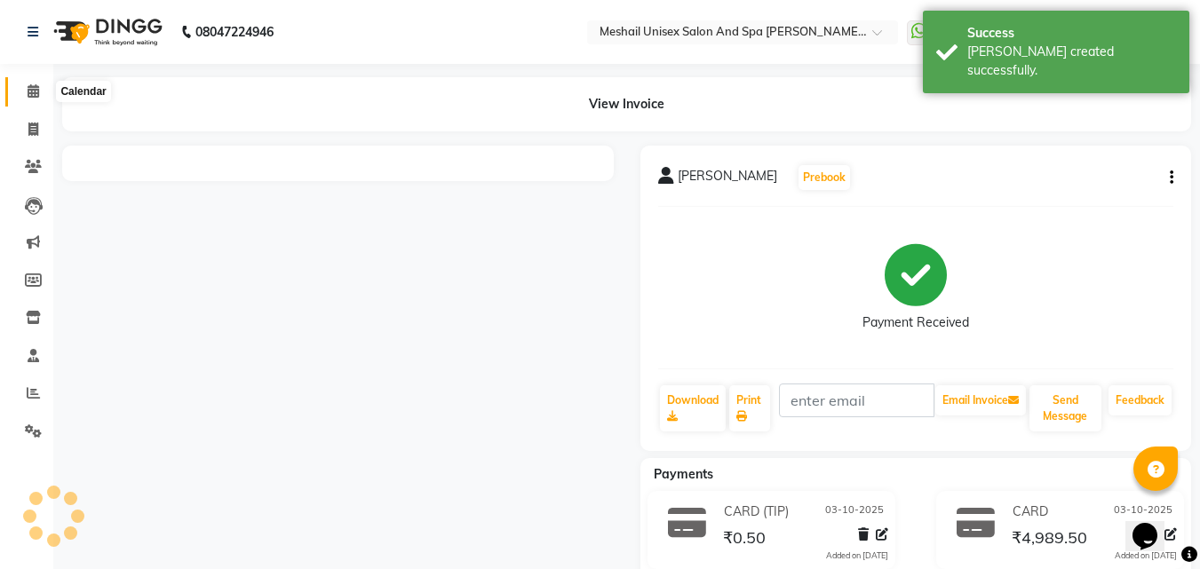
click at [33, 90] on icon at bounding box center [34, 90] width 12 height 13
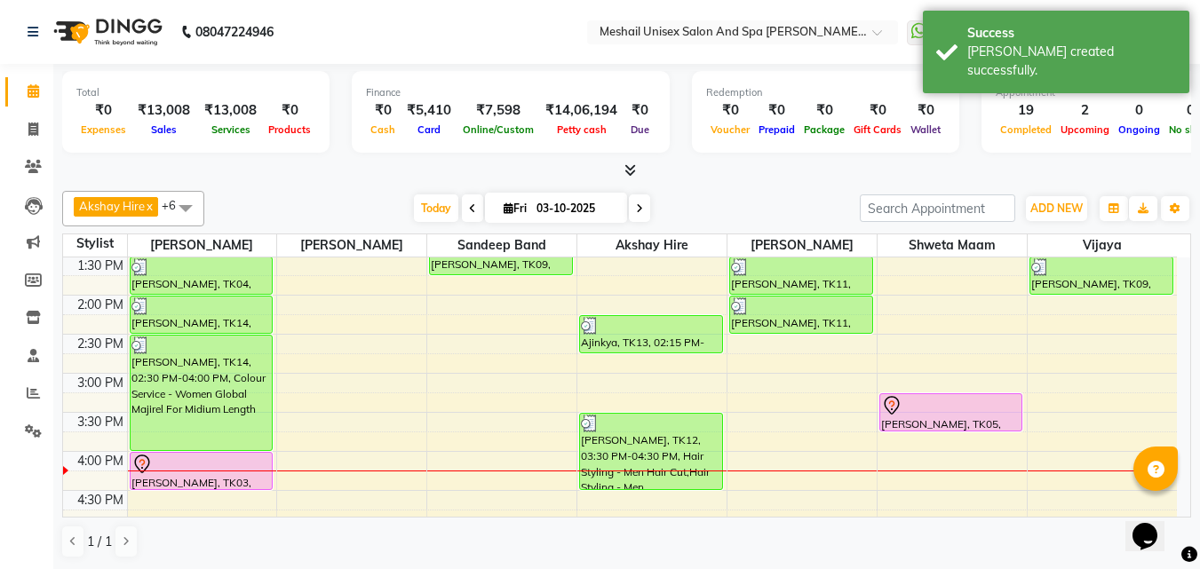
scroll to position [355, 0]
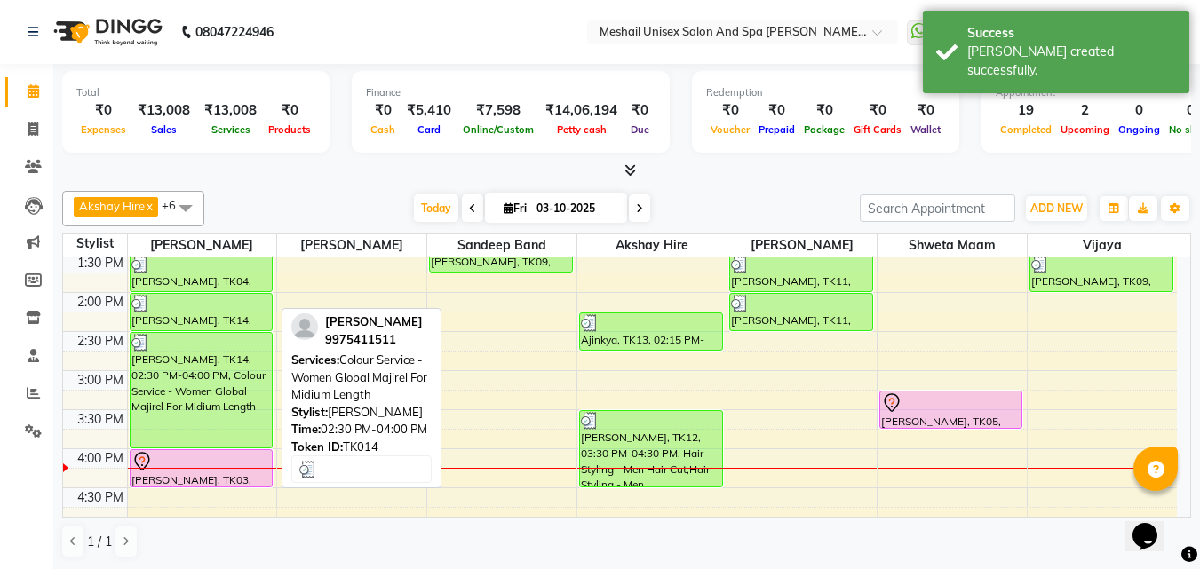
click at [217, 369] on div "[PERSON_NAME], TK14, 02:30 PM-04:00 PM, Colour Service - Women Global Majirel F…" at bounding box center [202, 390] width 142 height 115
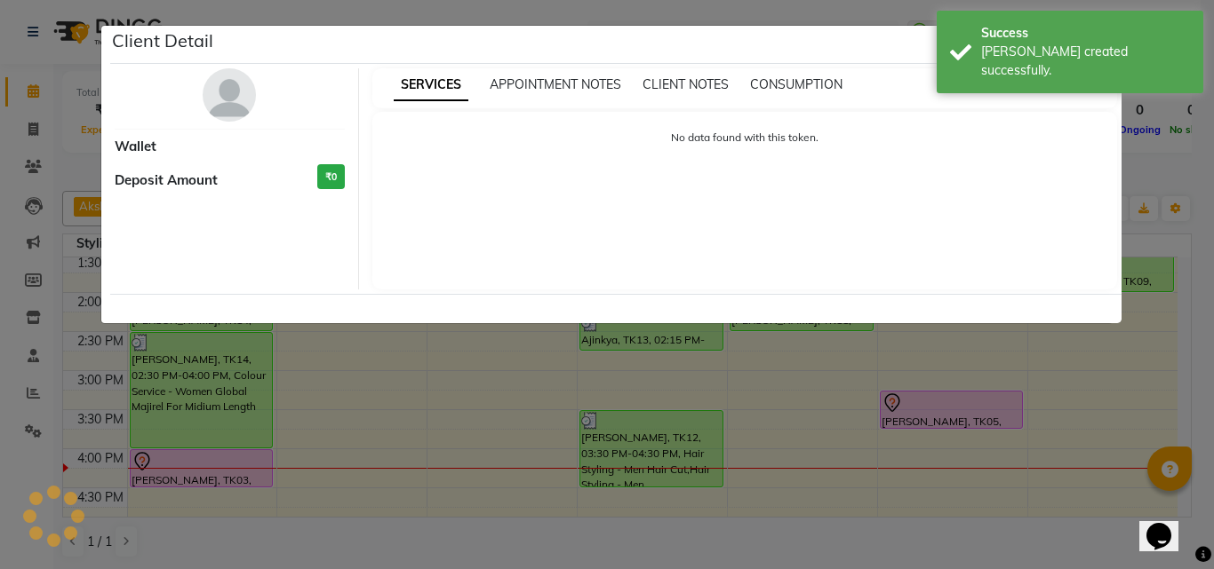
select select "3"
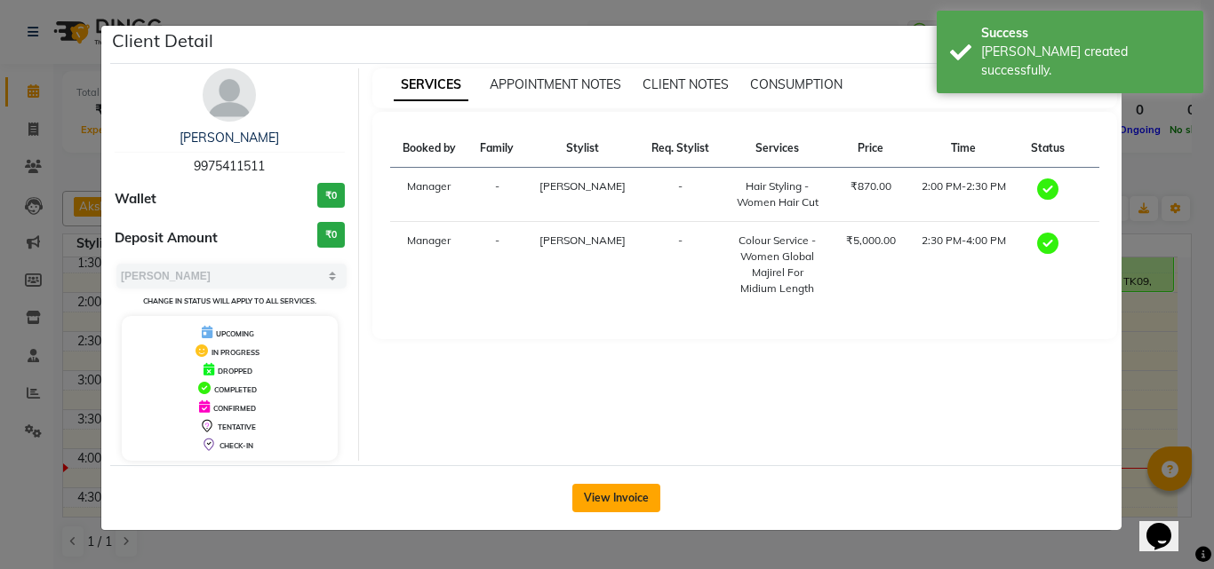
click at [643, 495] on button "View Invoice" at bounding box center [616, 498] width 88 height 28
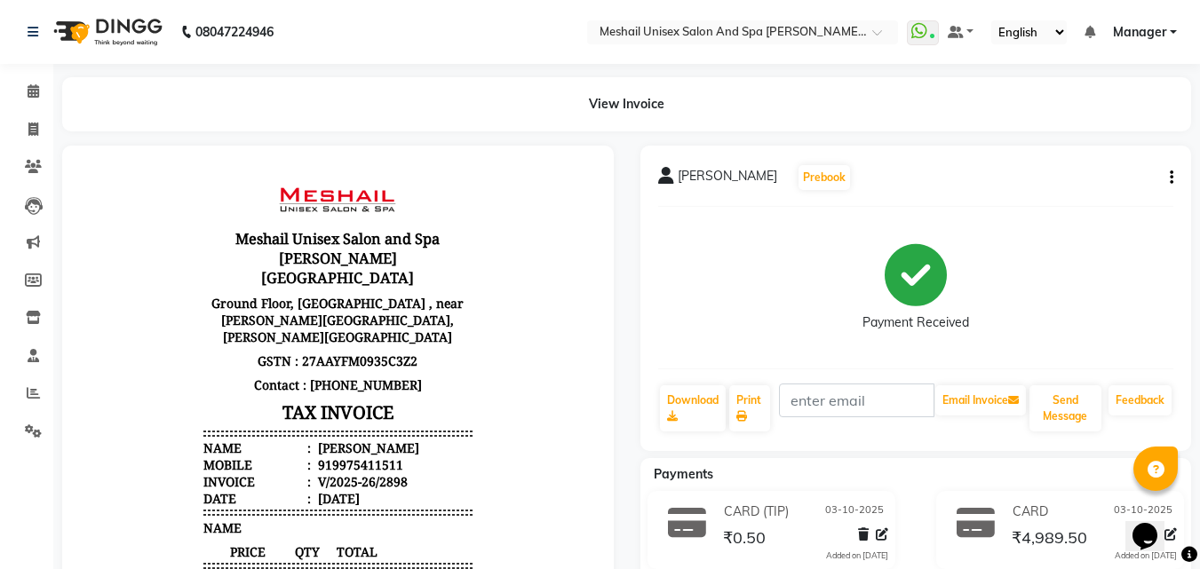
click at [1174, 175] on div "[PERSON_NAME] Prebook Payment Received Download Print Email Invoice Send Messag…" at bounding box center [917, 299] width 552 height 306
click at [1171, 178] on icon "button" at bounding box center [1172, 178] width 4 height 1
click at [1063, 196] on div "Edit Invoice" at bounding box center [1084, 200] width 122 height 22
select select "service"
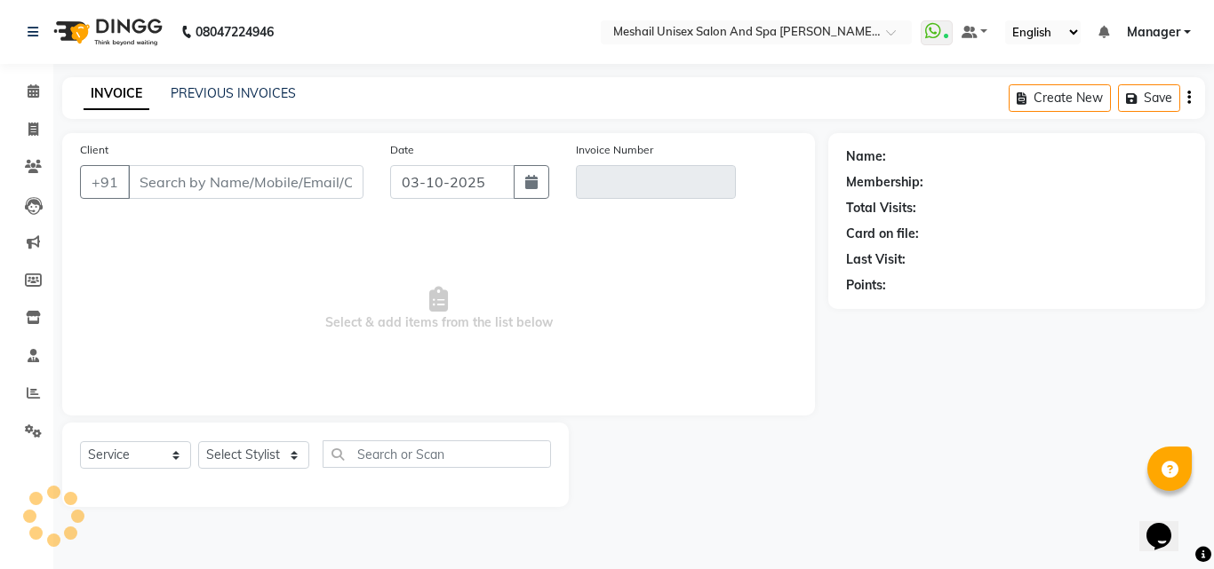
type input "9975411511"
type input "V/2025-26/2898"
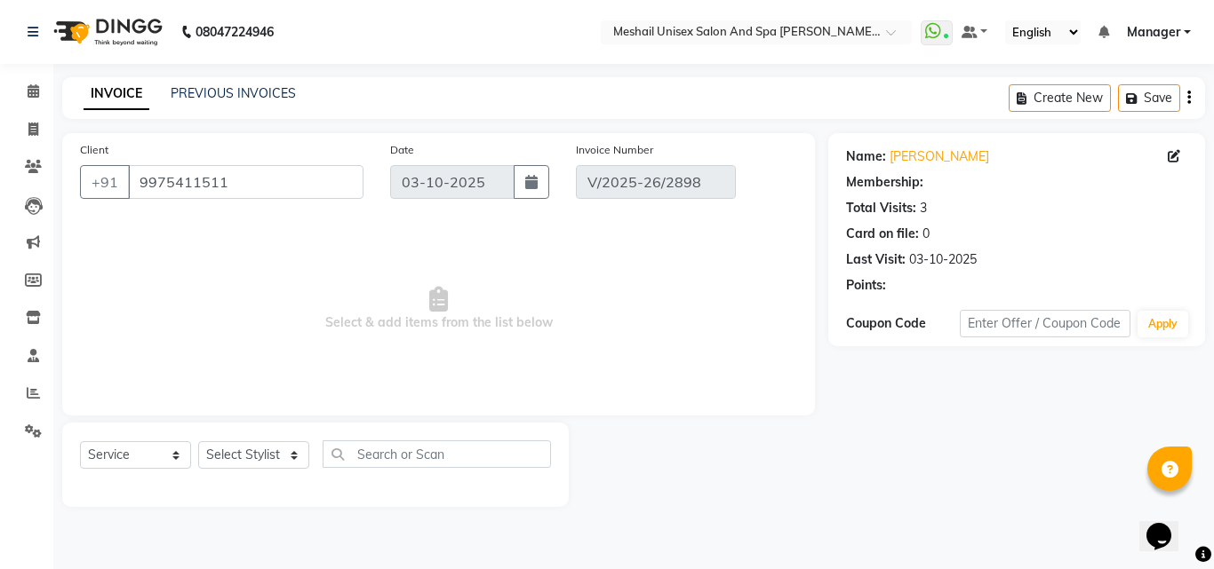
select select "1: Object"
select select "select"
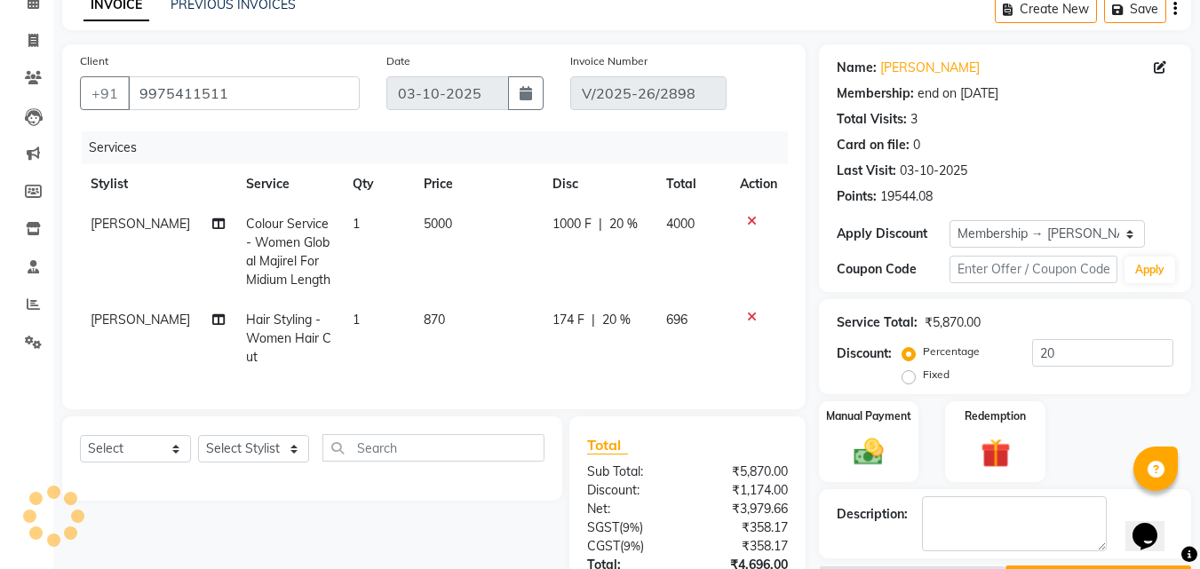
scroll to position [434, 0]
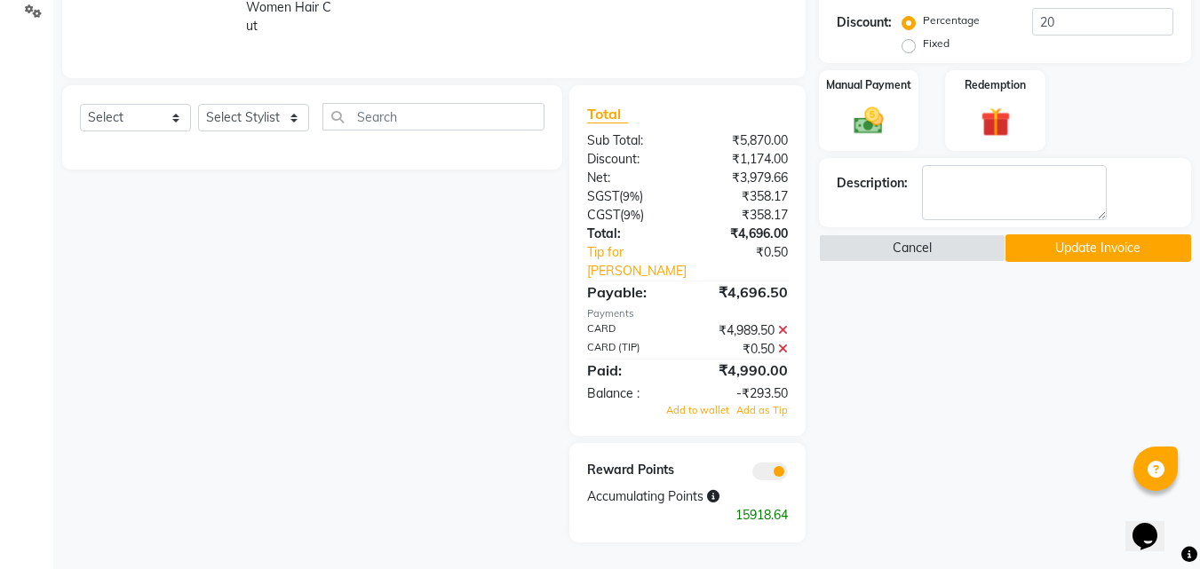
click at [784, 346] on icon at bounding box center [783, 349] width 10 height 12
click at [704, 410] on span "Add to wallet" at bounding box center [697, 410] width 63 height 12
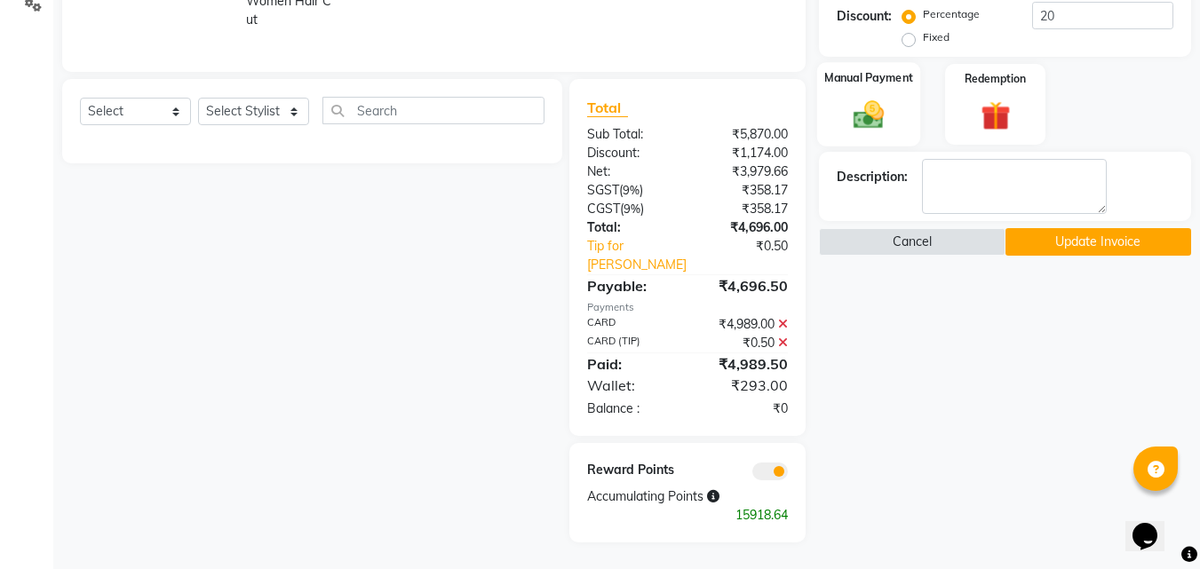
scroll to position [167, 0]
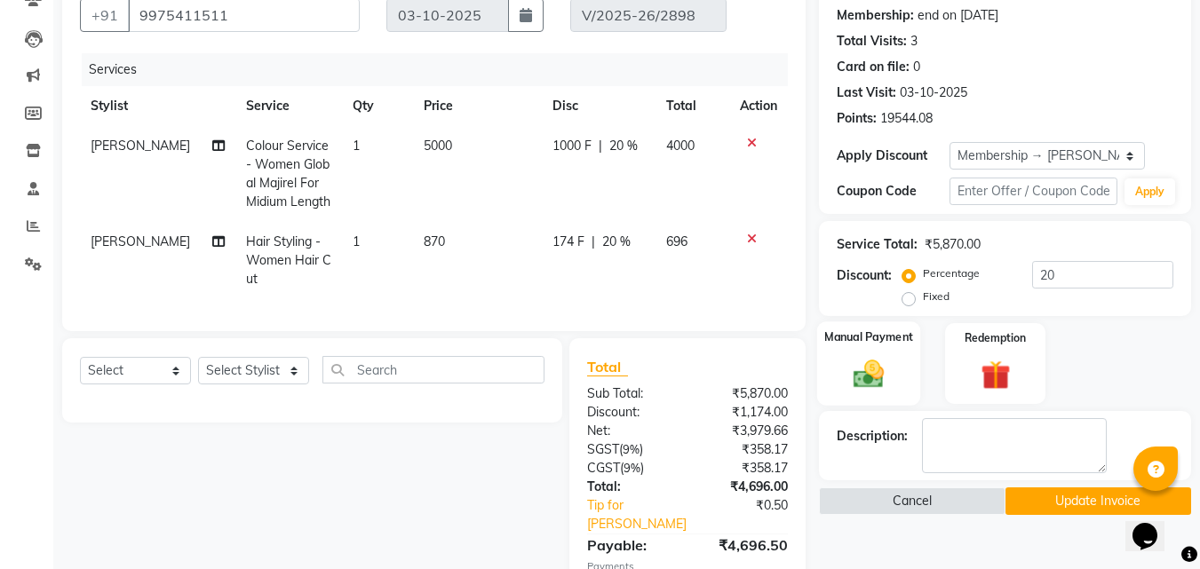
click at [867, 377] on img at bounding box center [869, 374] width 50 height 36
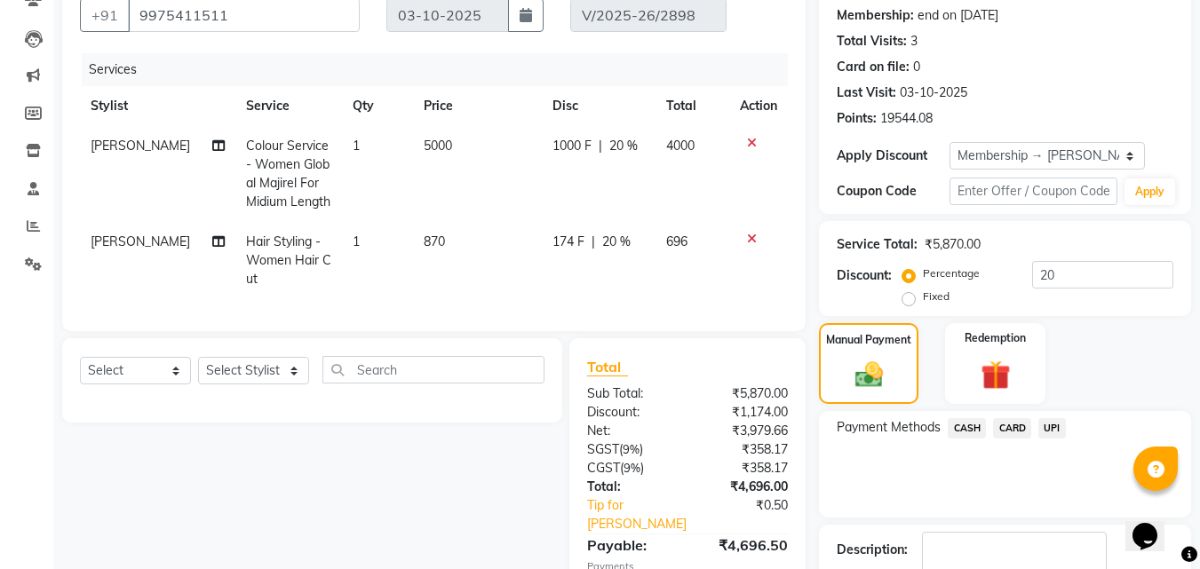
click at [1018, 426] on span "CARD" at bounding box center [1012, 428] width 38 height 20
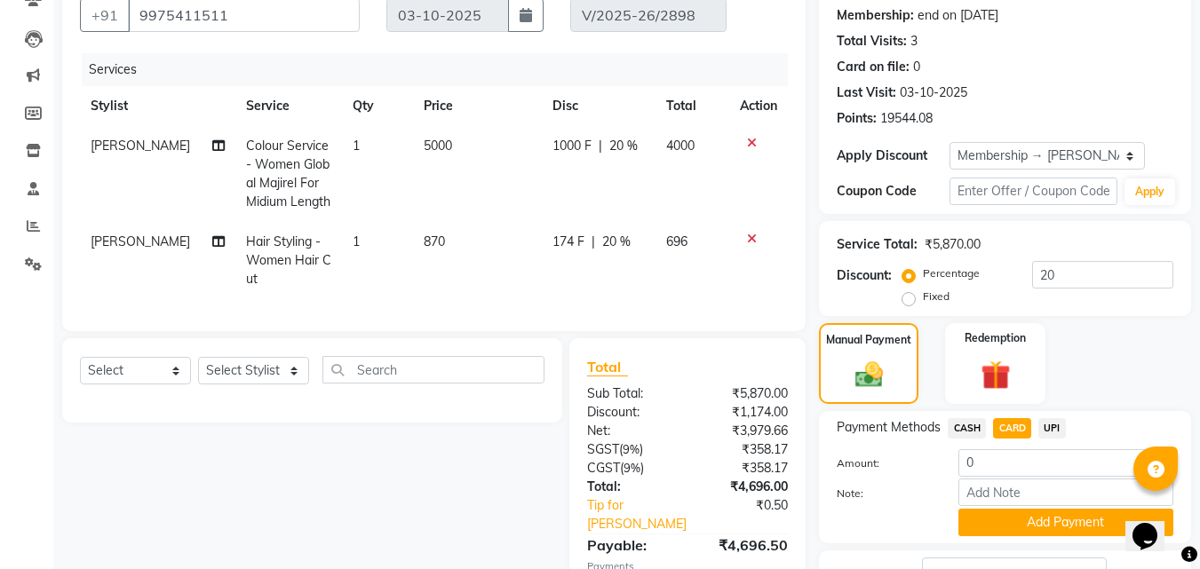
scroll to position [434, 0]
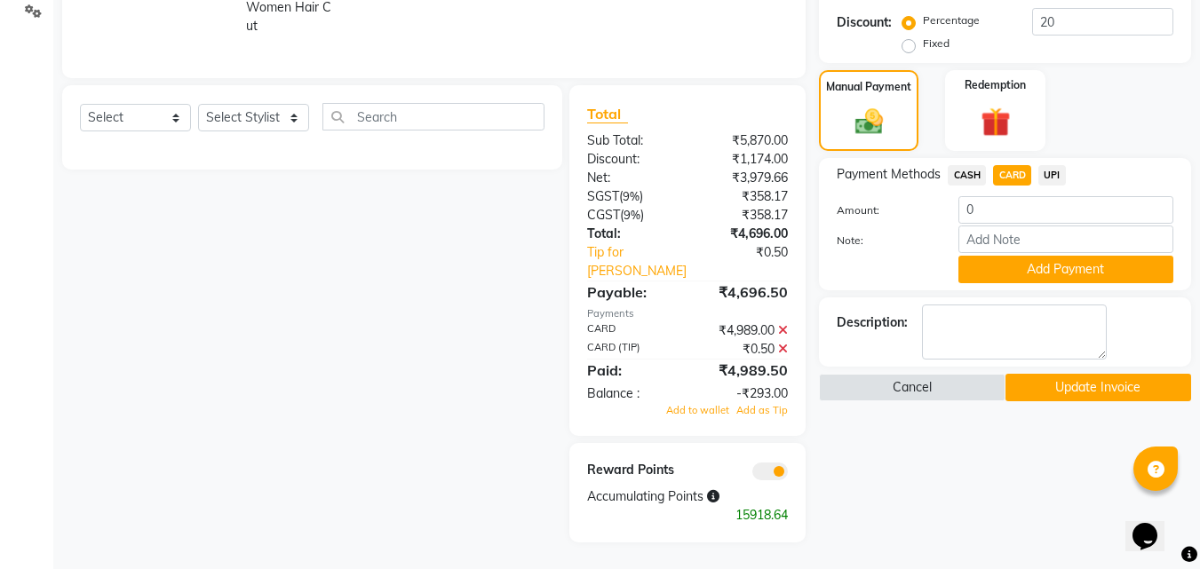
click at [784, 347] on icon at bounding box center [783, 349] width 10 height 12
click at [784, 331] on icon at bounding box center [783, 330] width 10 height 12
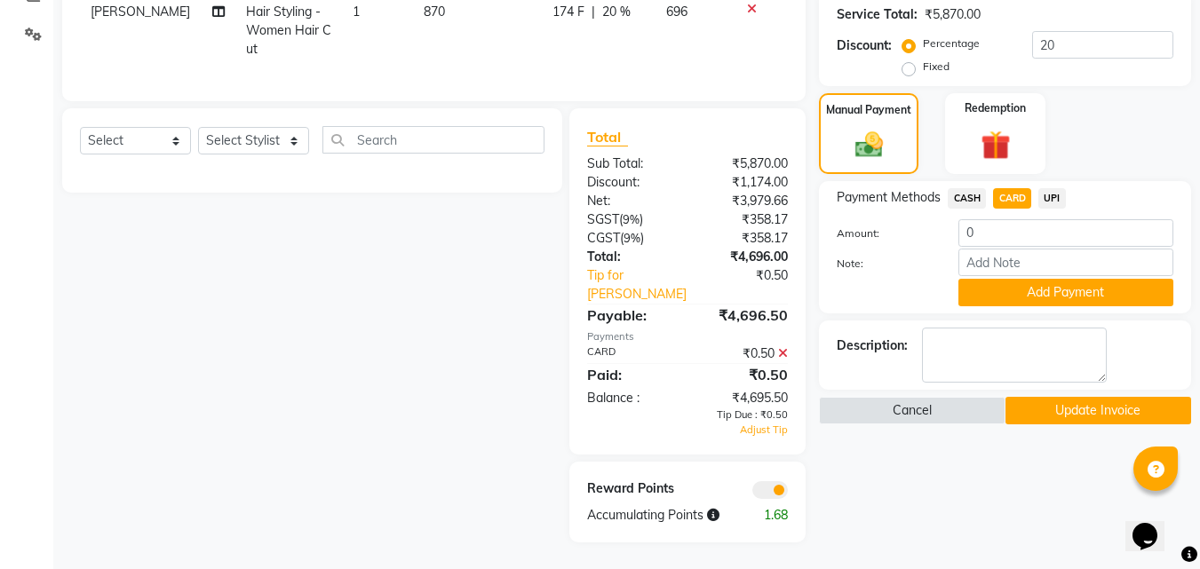
scroll to position [410, 0]
click at [971, 188] on span "CASH" at bounding box center [967, 198] width 38 height 20
type input "4696"
click at [1016, 188] on span "CARD" at bounding box center [1012, 198] width 38 height 20
click at [784, 355] on icon at bounding box center [783, 353] width 10 height 12
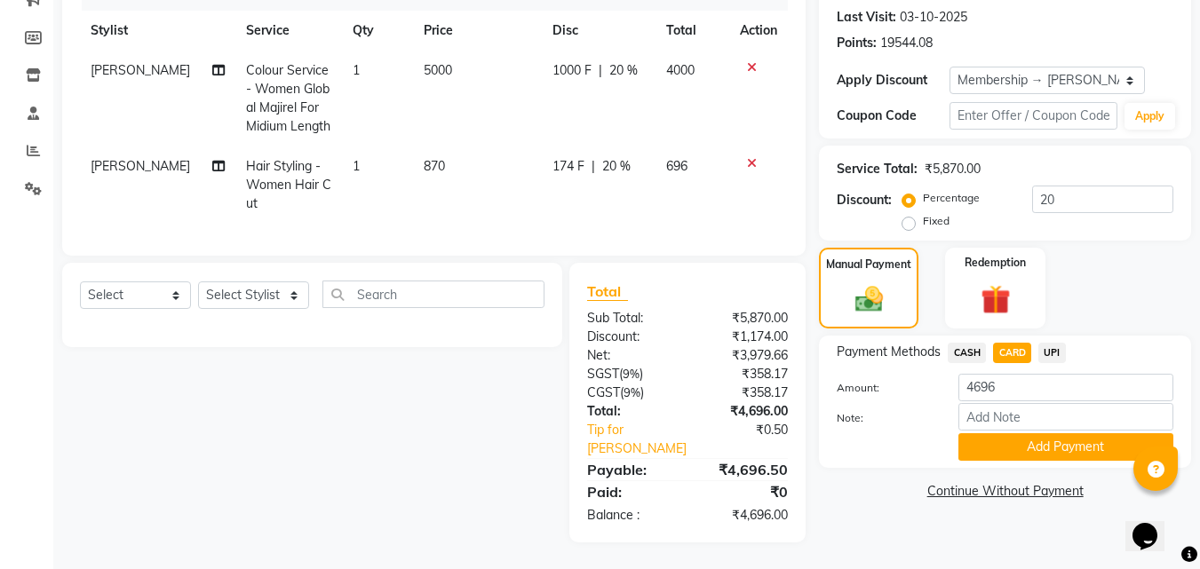
scroll to position [256, 0]
click at [1076, 187] on input "20" at bounding box center [1102, 200] width 141 height 28
type input "2"
type input "15"
click at [964, 343] on span "CASH" at bounding box center [967, 353] width 38 height 20
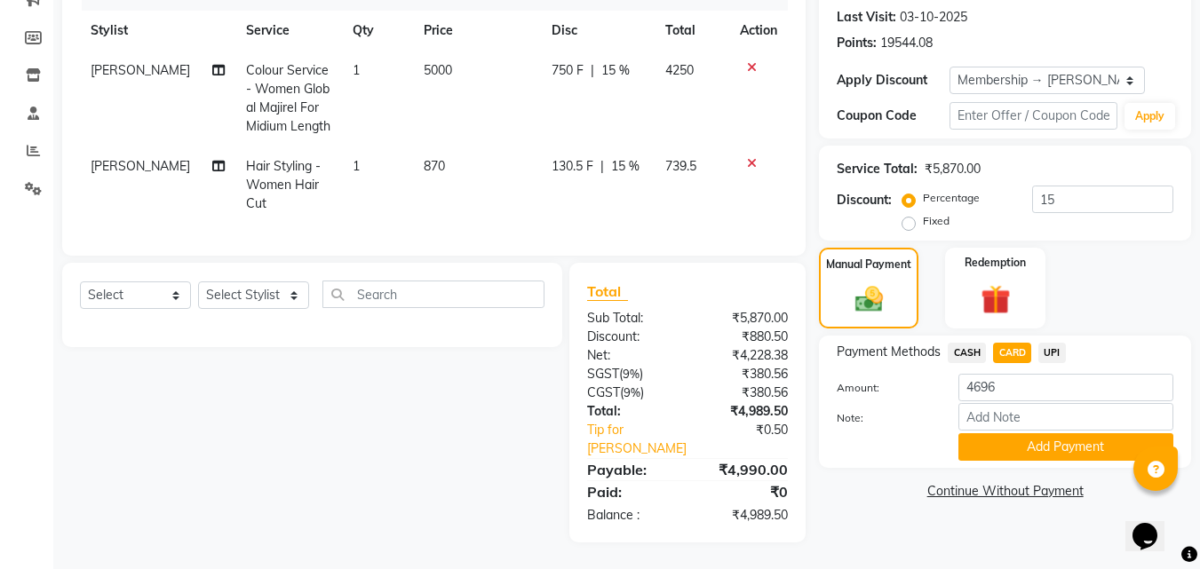
type input "4990"
click at [1015, 343] on span "CARD" at bounding box center [1012, 353] width 38 height 20
click at [1019, 437] on button "Add Payment" at bounding box center [1066, 448] width 215 height 28
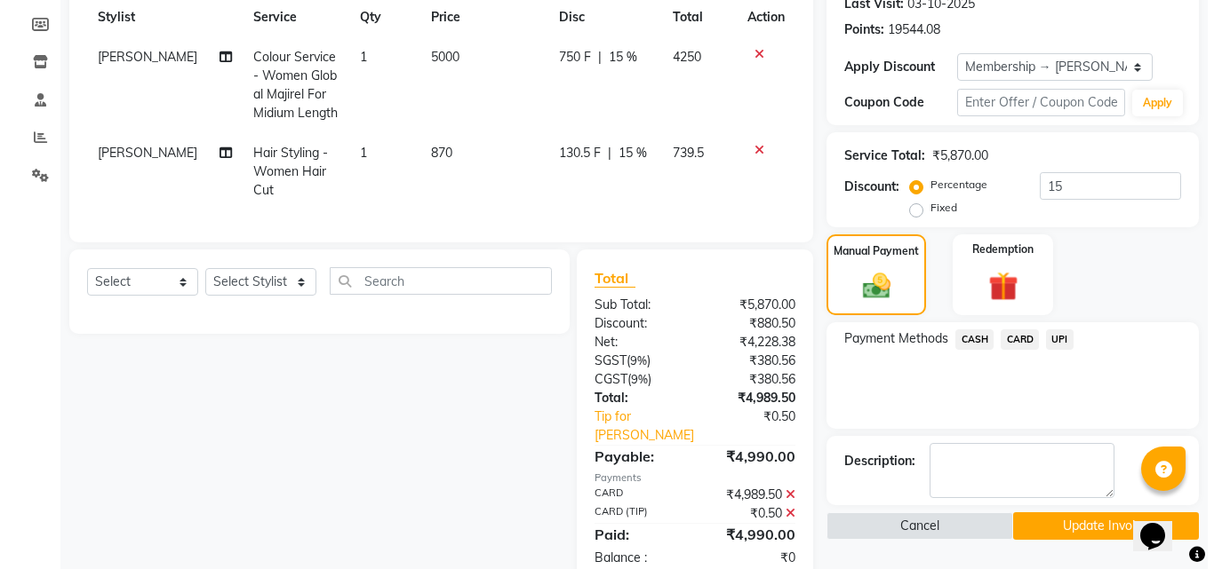
scroll to position [418, 0]
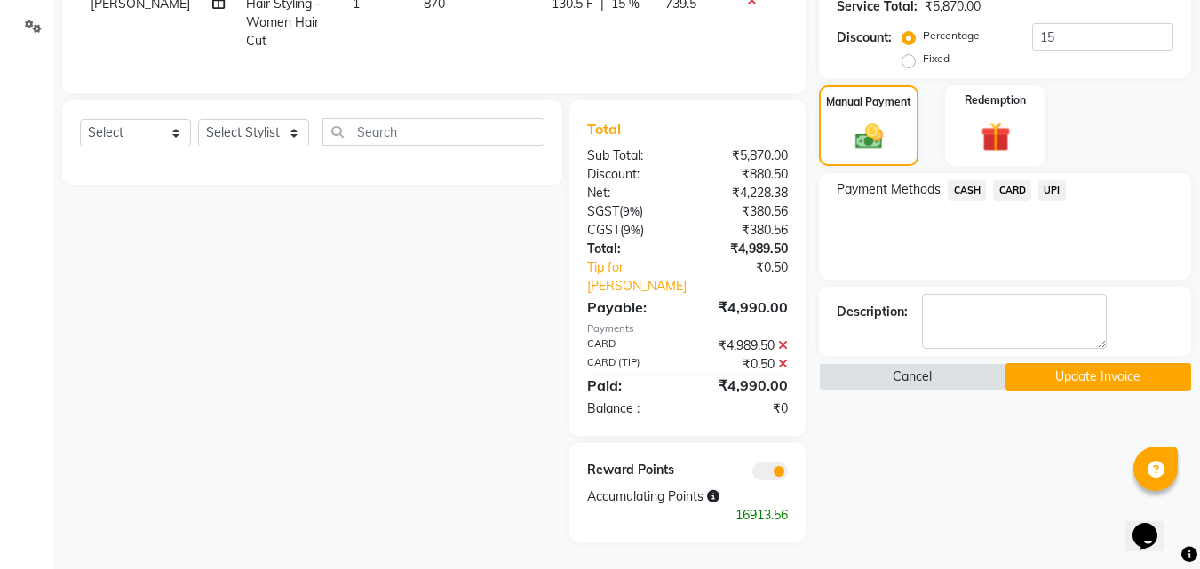
click at [785, 363] on icon at bounding box center [783, 364] width 10 height 12
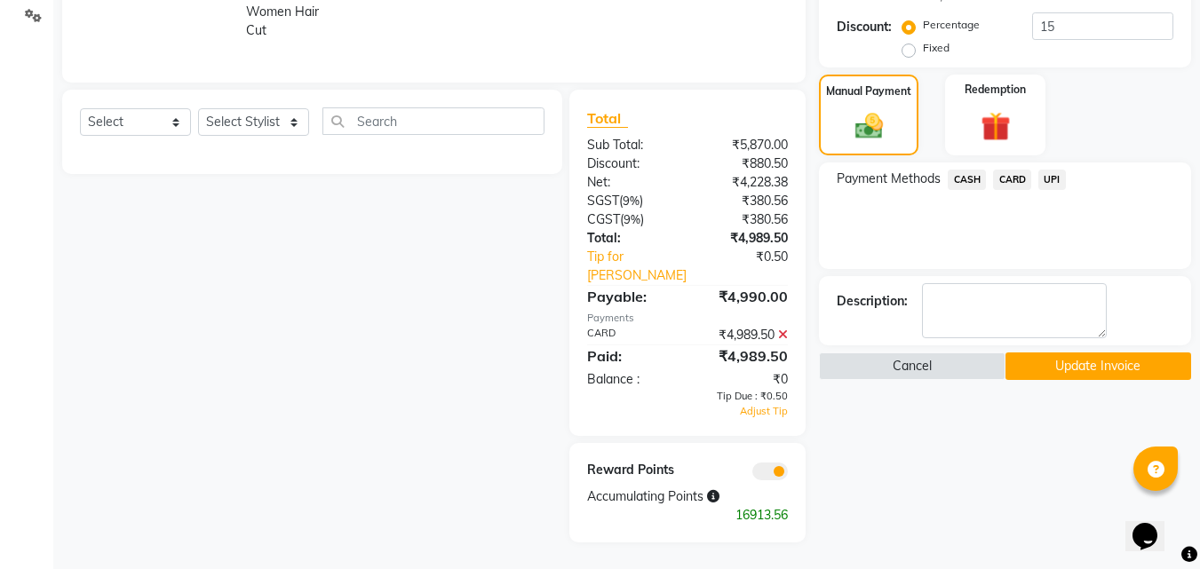
click at [764, 481] on span at bounding box center [770, 472] width 36 height 18
click at [788, 474] on input "checkbox" at bounding box center [788, 474] width 0 height 0
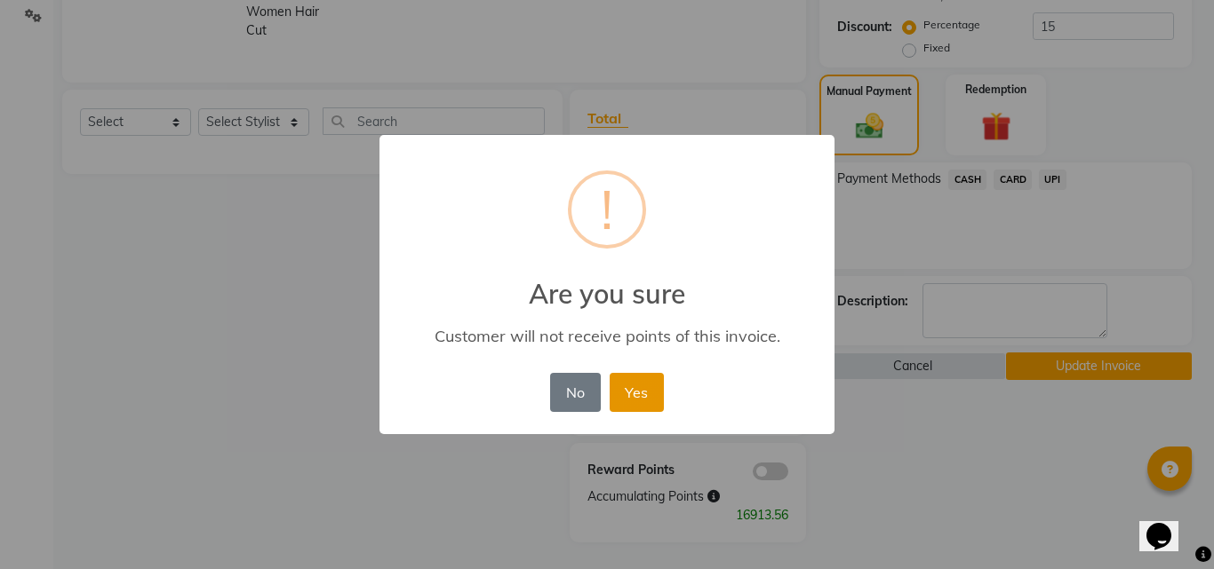
click at [651, 401] on button "Yes" at bounding box center [636, 392] width 54 height 39
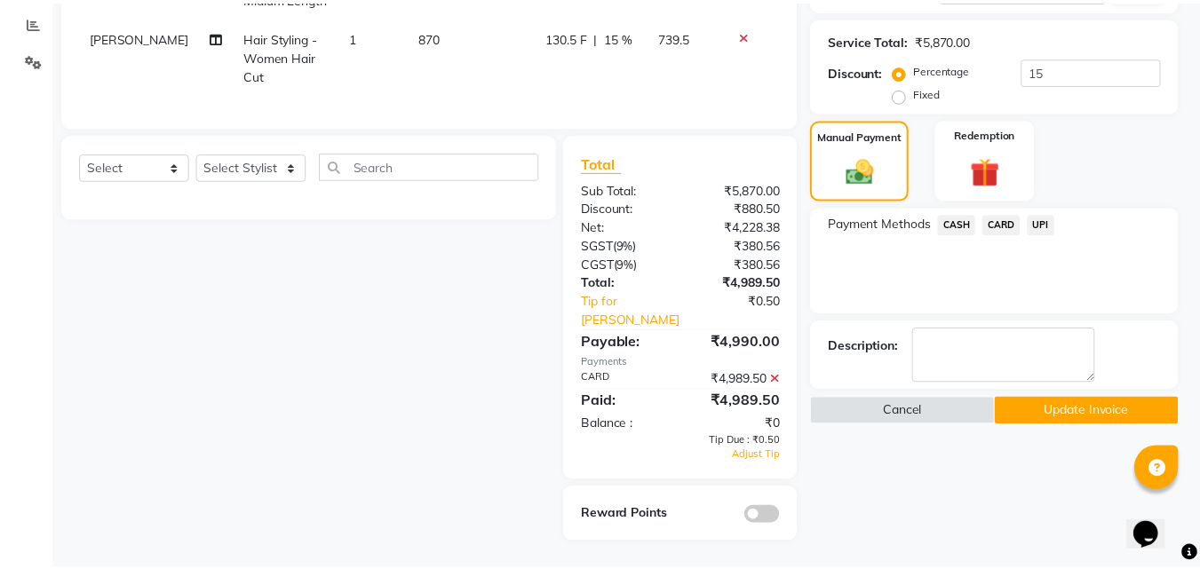
scroll to position [385, 0]
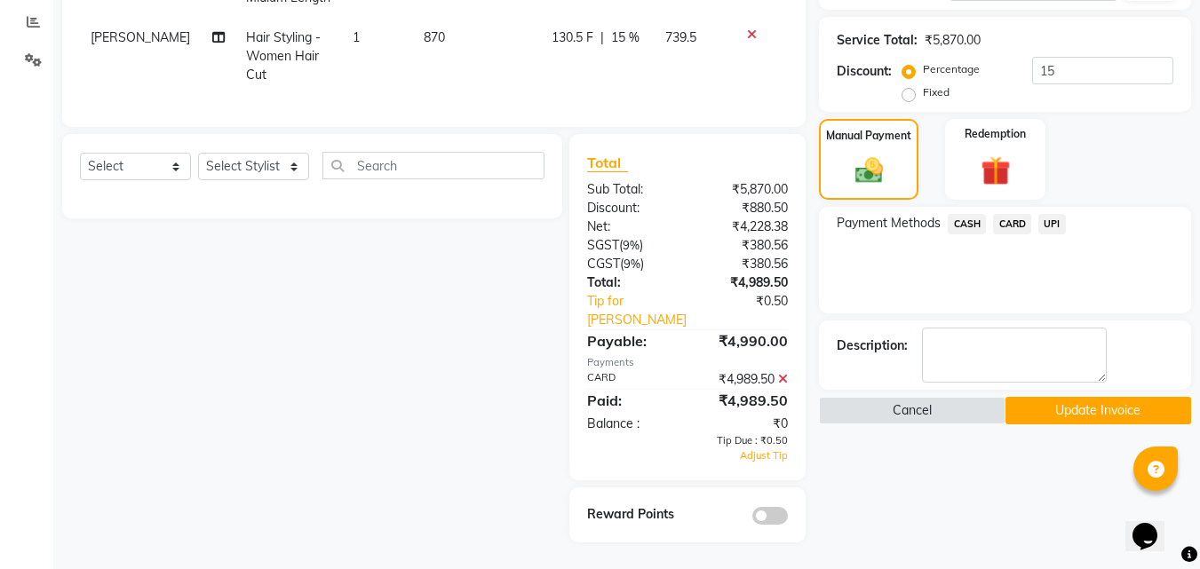
click at [1045, 402] on button "Update Invoice" at bounding box center [1099, 411] width 186 height 28
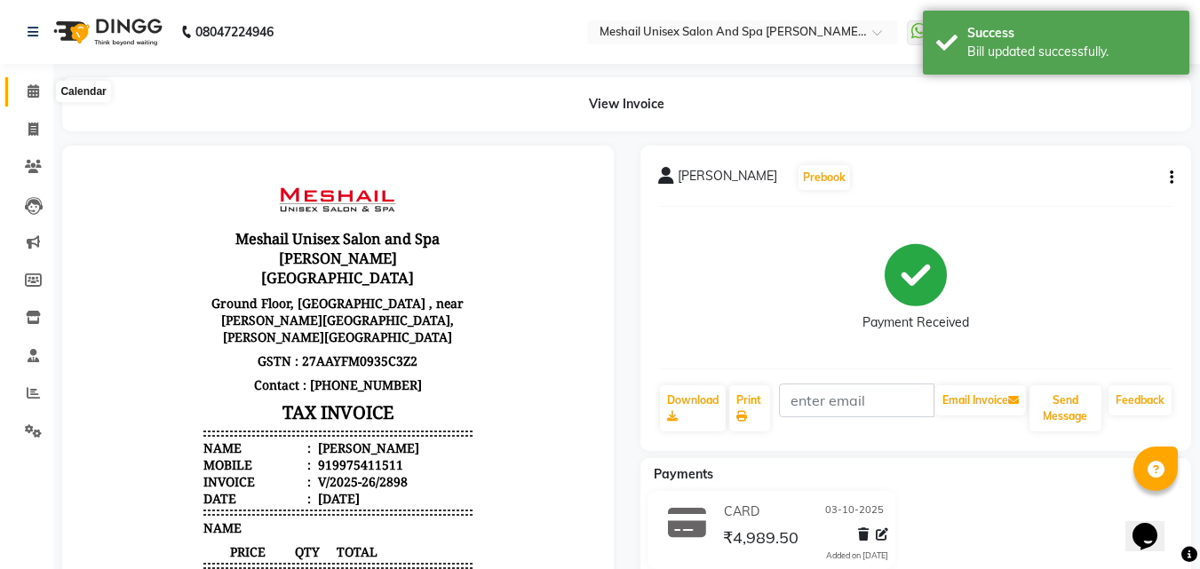
click at [27, 100] on span at bounding box center [33, 92] width 31 height 20
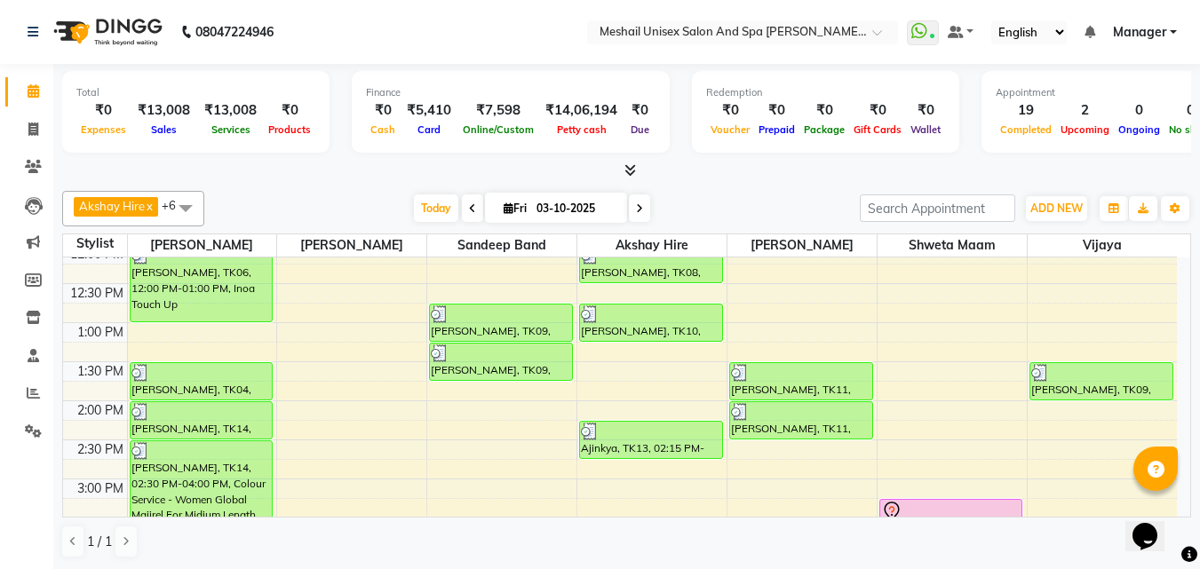
scroll to position [355, 0]
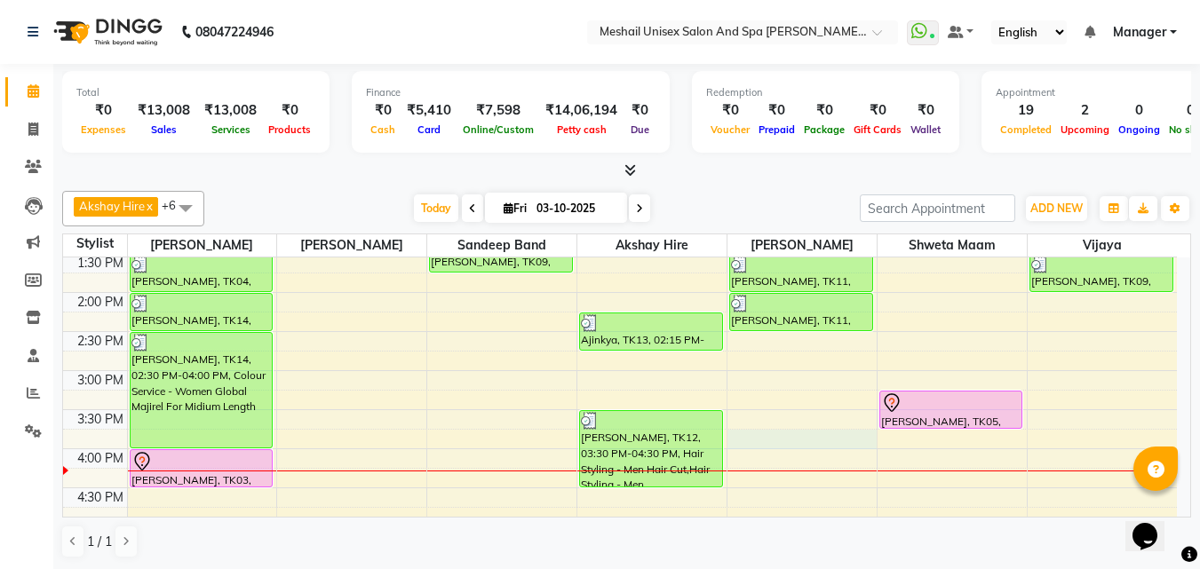
click at [769, 442] on div "9:00 AM 9:30 AM 10:00 AM 10:30 AM 11:00 AM 11:30 AM 12:00 PM 12:30 PM 1:00 PM 1…" at bounding box center [620, 409] width 1114 height 1015
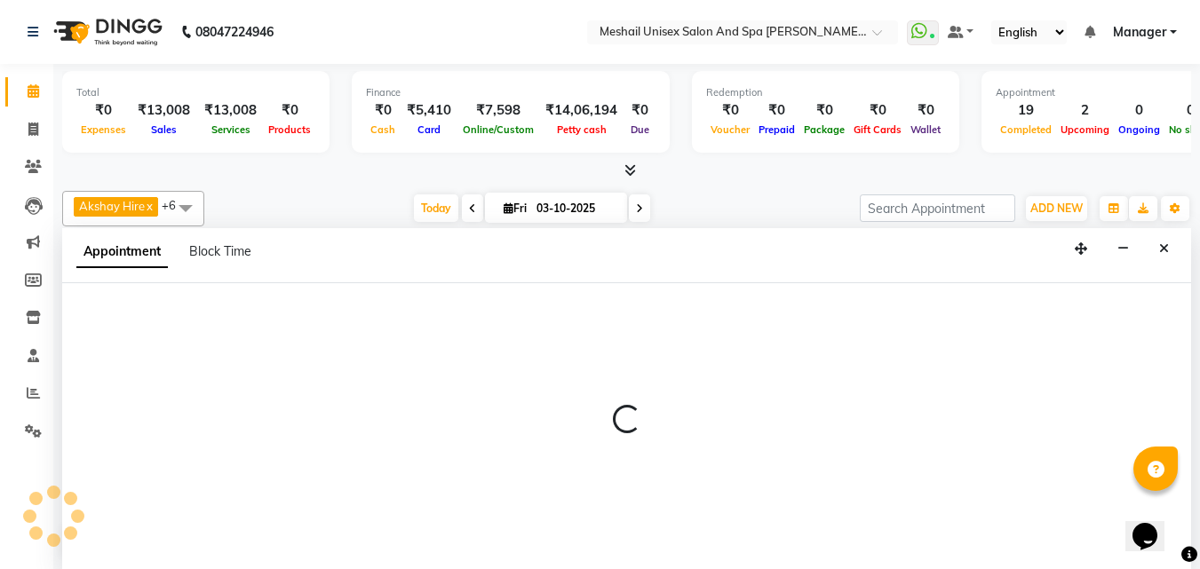
scroll to position [1, 0]
select select "52970"
select select "945"
select select "tentative"
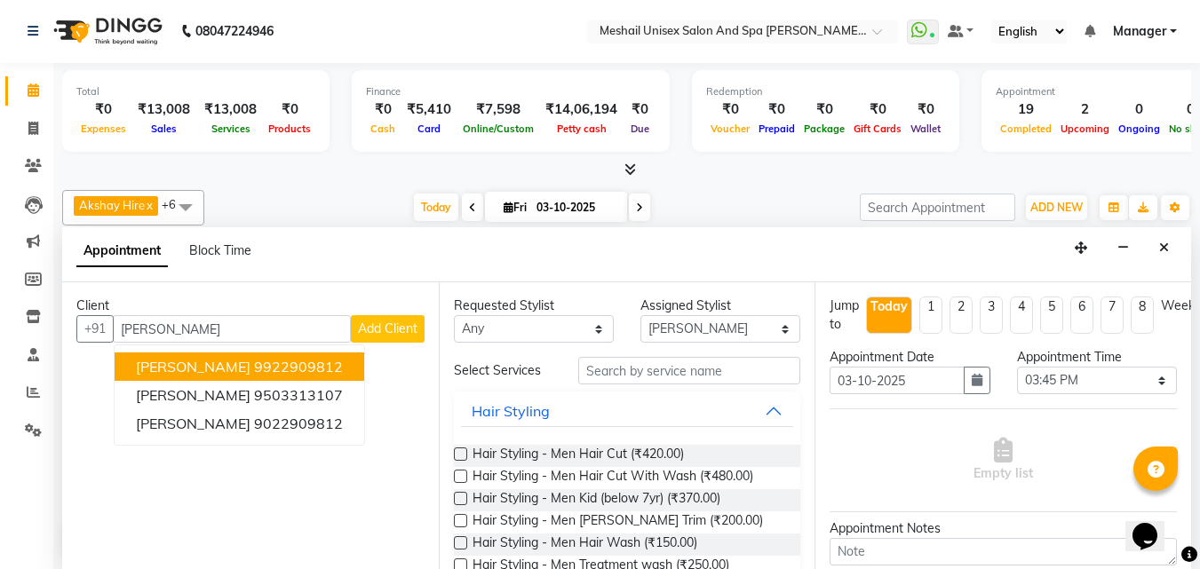
click at [254, 372] on ngb-highlight "9922909812" at bounding box center [298, 367] width 89 height 18
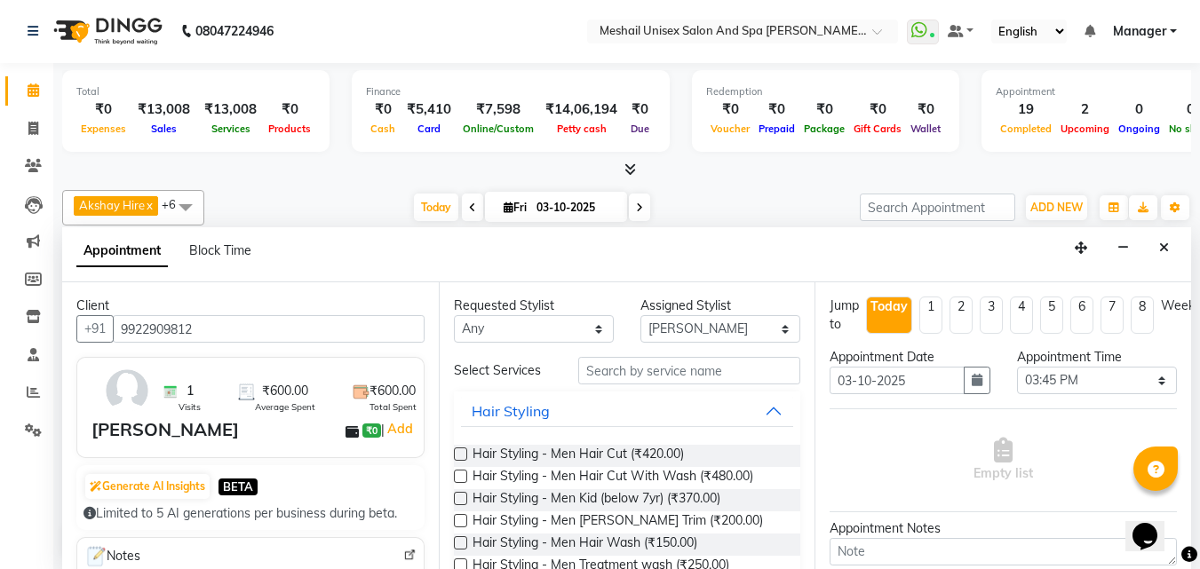
type input "9922909812"
click at [648, 380] on input "text" at bounding box center [689, 371] width 222 height 28
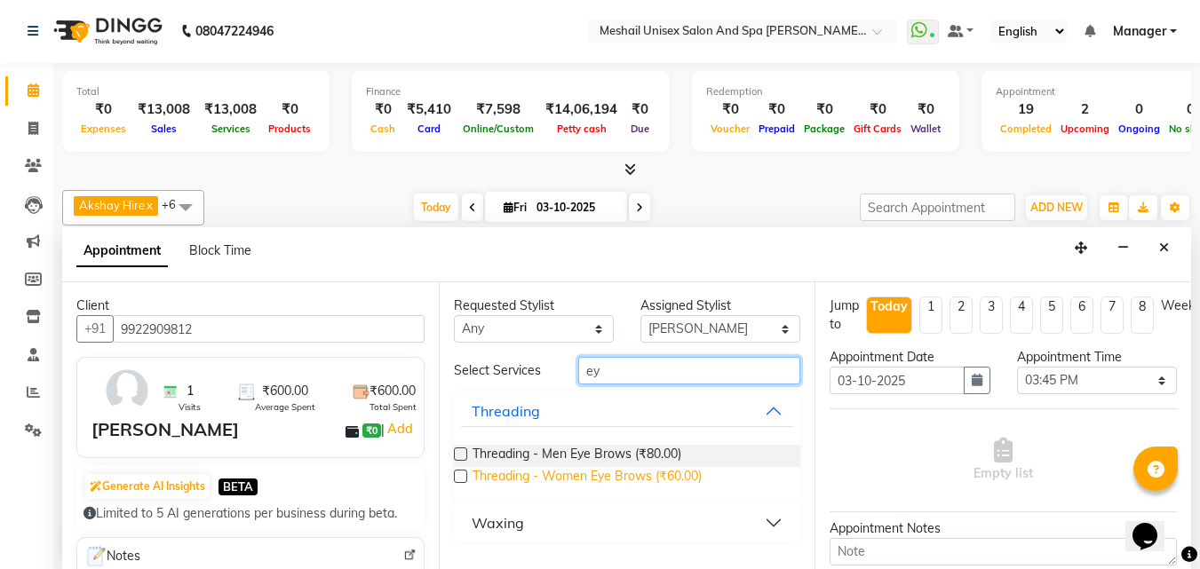
type input "ey"
click at [661, 482] on span "Threading - Women Eye Brows (₹60.00)" at bounding box center [587, 478] width 229 height 22
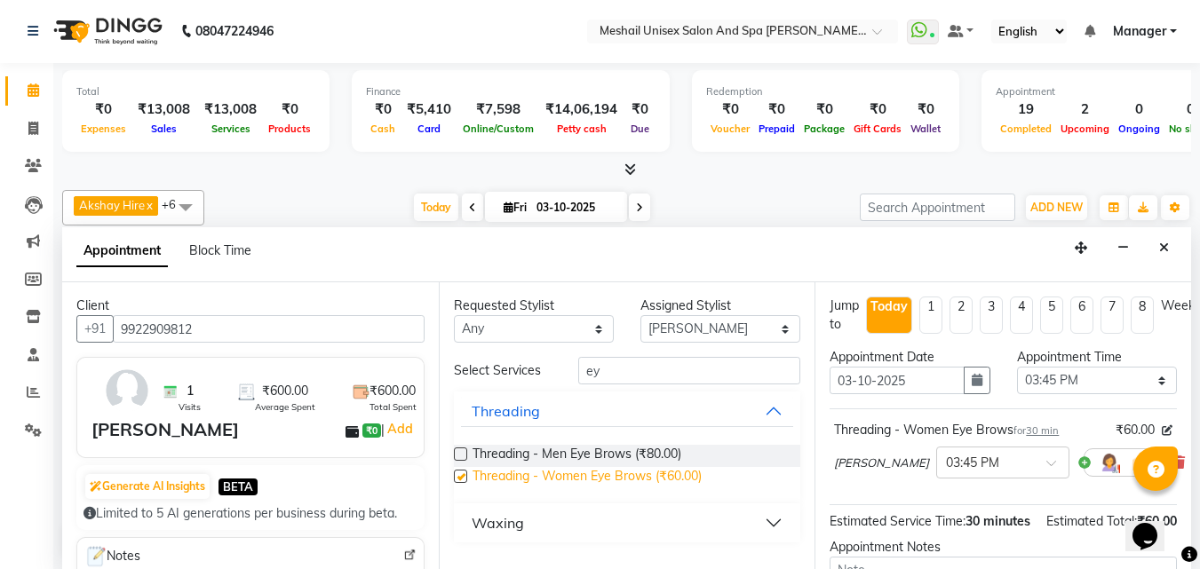
checkbox input "false"
click at [652, 370] on input "ey" at bounding box center [689, 371] width 222 height 28
type input "e"
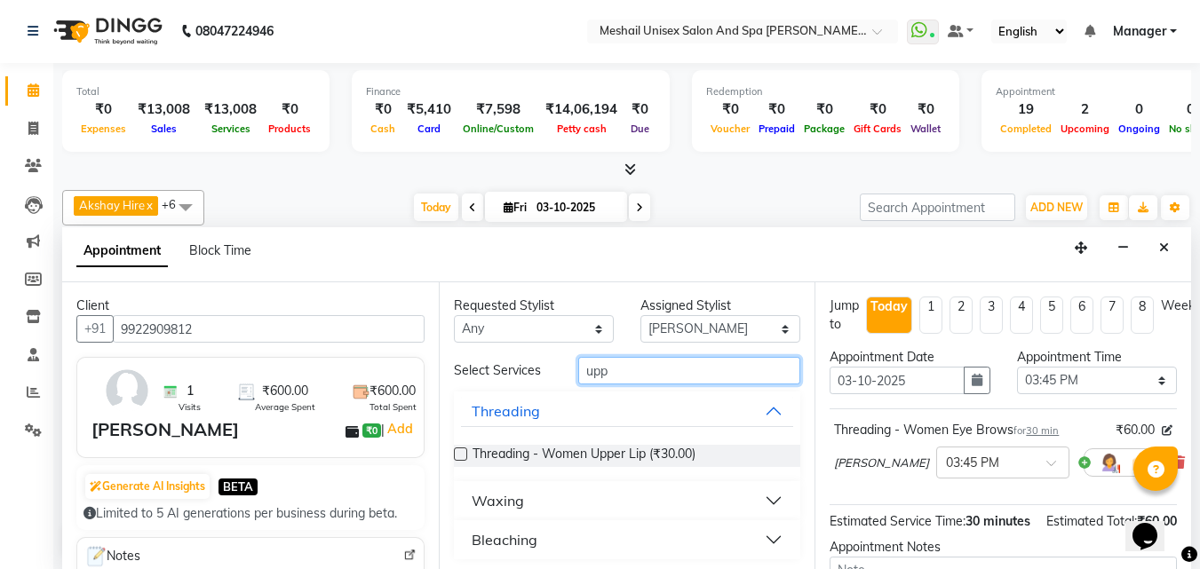
type input "upp"
click at [573, 505] on button "Waxing" at bounding box center [627, 501] width 333 height 32
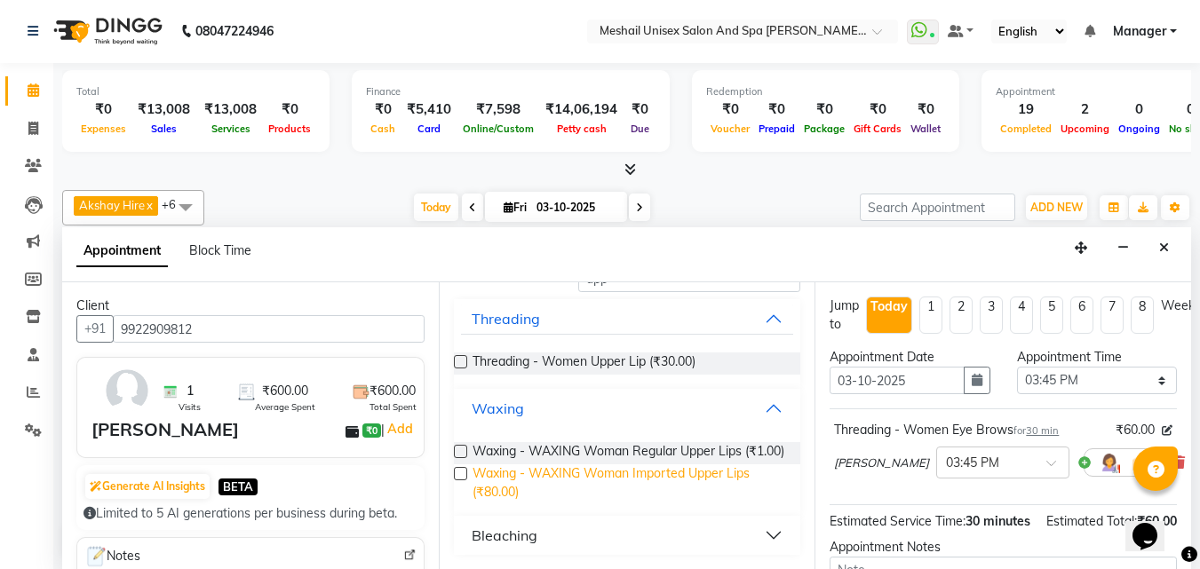
scroll to position [107, 0]
click at [528, 485] on span "Waxing - WAXING Woman Imported Upper Lips (₹80.00)" at bounding box center [630, 483] width 314 height 37
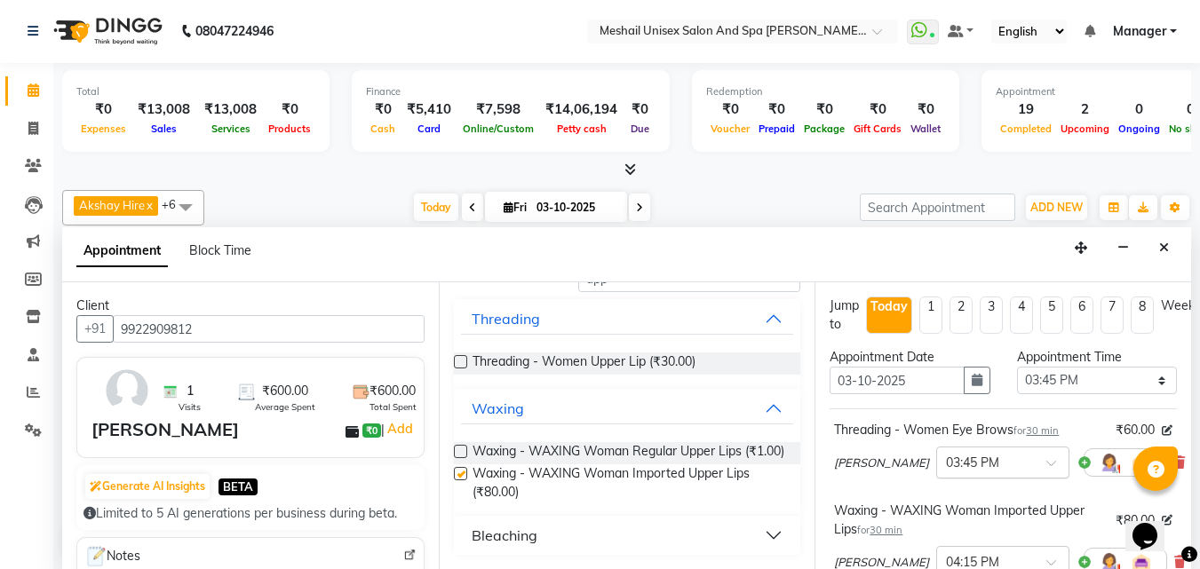
checkbox input "false"
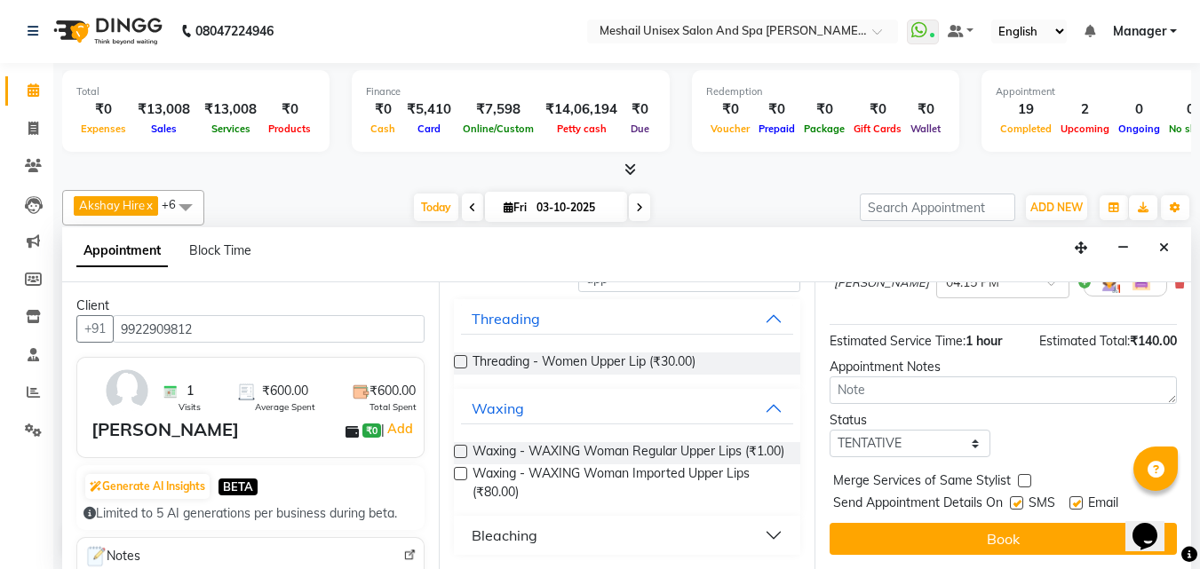
click at [1018, 497] on label at bounding box center [1016, 503] width 13 height 13
click at [1018, 499] on input "checkbox" at bounding box center [1016, 505] width 12 height 12
checkbox input "false"
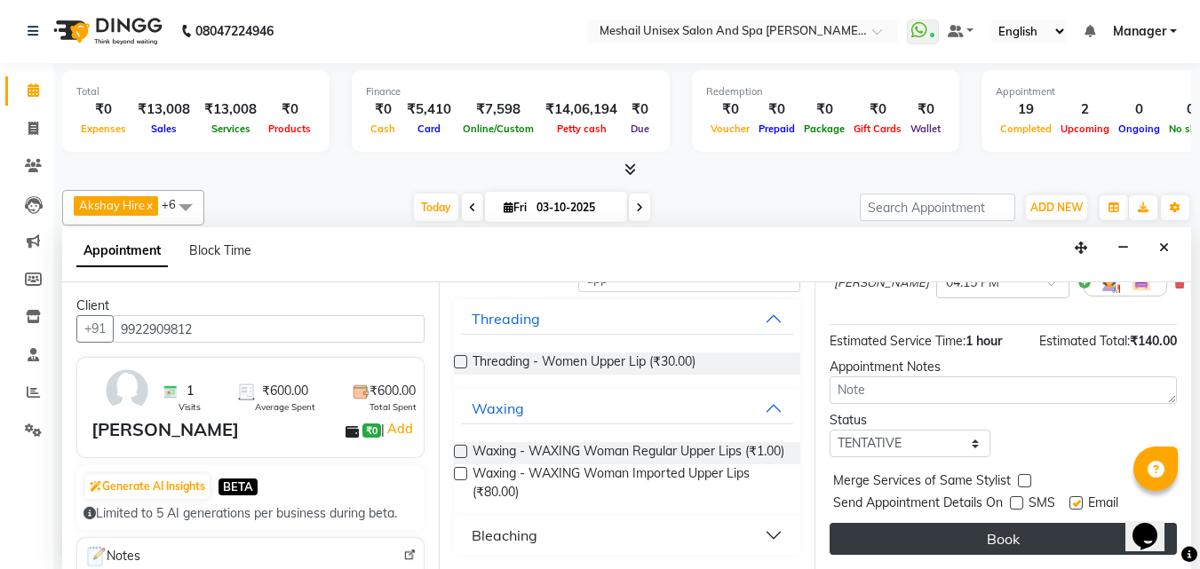
click at [997, 523] on button "Book" at bounding box center [1003, 539] width 347 height 32
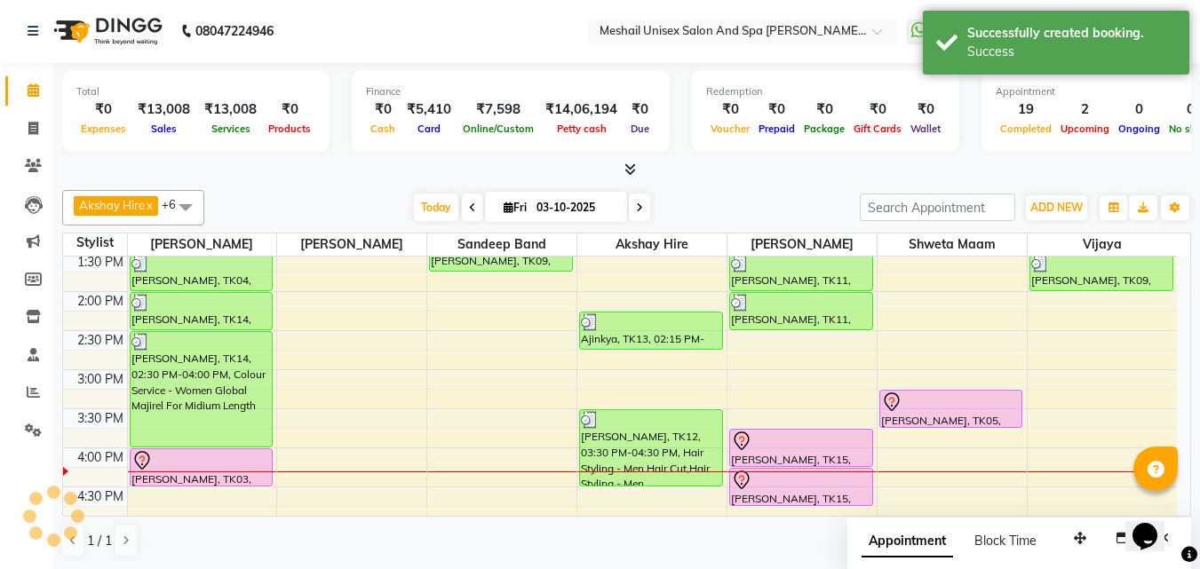
scroll to position [0, 0]
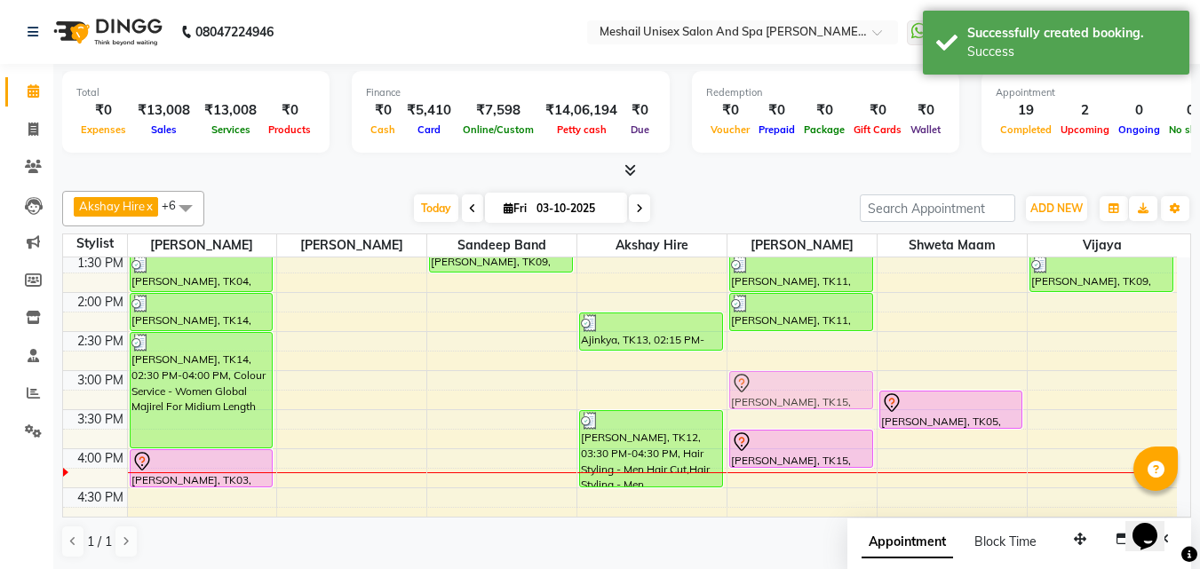
drag, startPoint x: 824, startPoint y: 489, endPoint x: 836, endPoint y: 391, distance: 98.5
click at [835, 395] on div "[PERSON_NAME], TK11, 01:30 PM-02:00 PM, Waxing - WAXING Woman Imported Upper Li…" at bounding box center [802, 409] width 149 height 1015
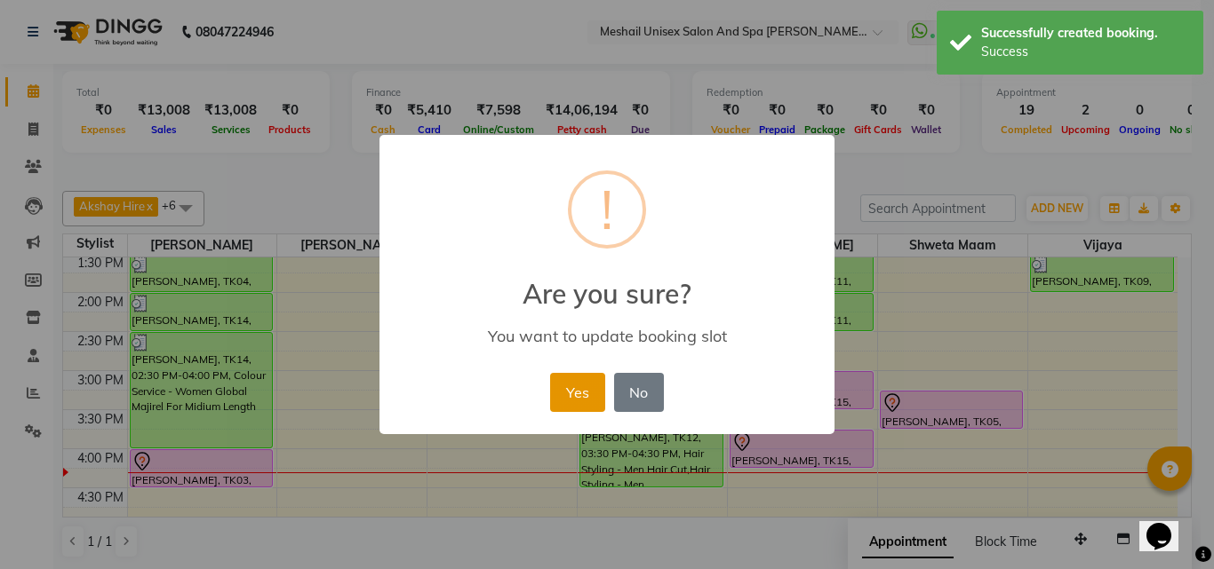
click at [559, 387] on button "Yes" at bounding box center [577, 392] width 54 height 39
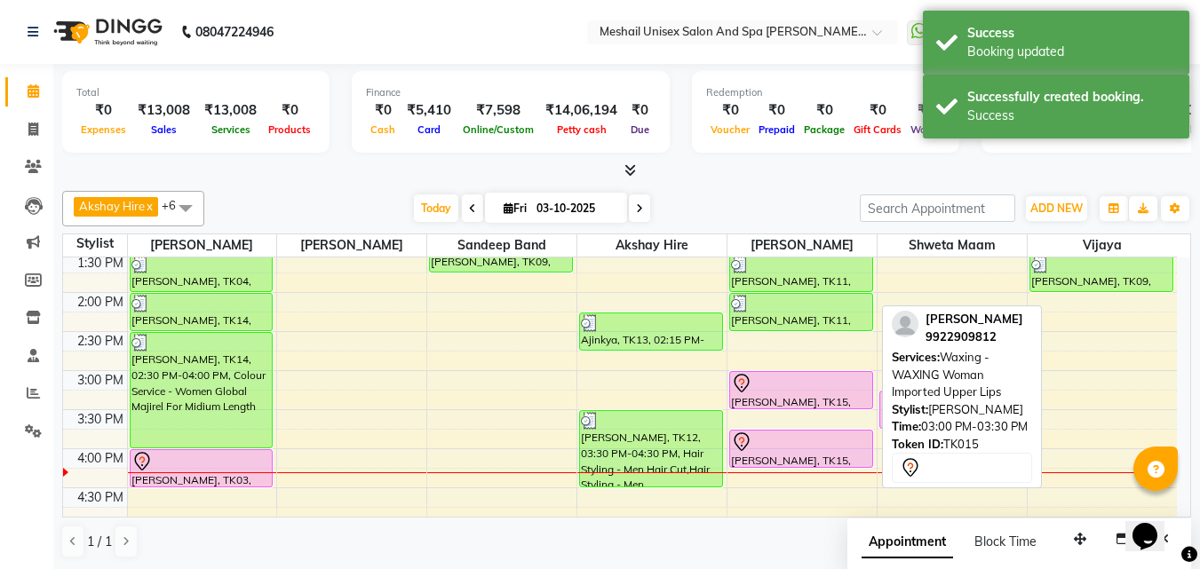
click at [791, 387] on div at bounding box center [801, 383] width 140 height 21
click at [769, 394] on div "[PERSON_NAME], TK15, 03:00 PM-03:30 PM, Waxing - WAXING Woman Imported Upper Li…" at bounding box center [801, 390] width 142 height 36
select select "7"
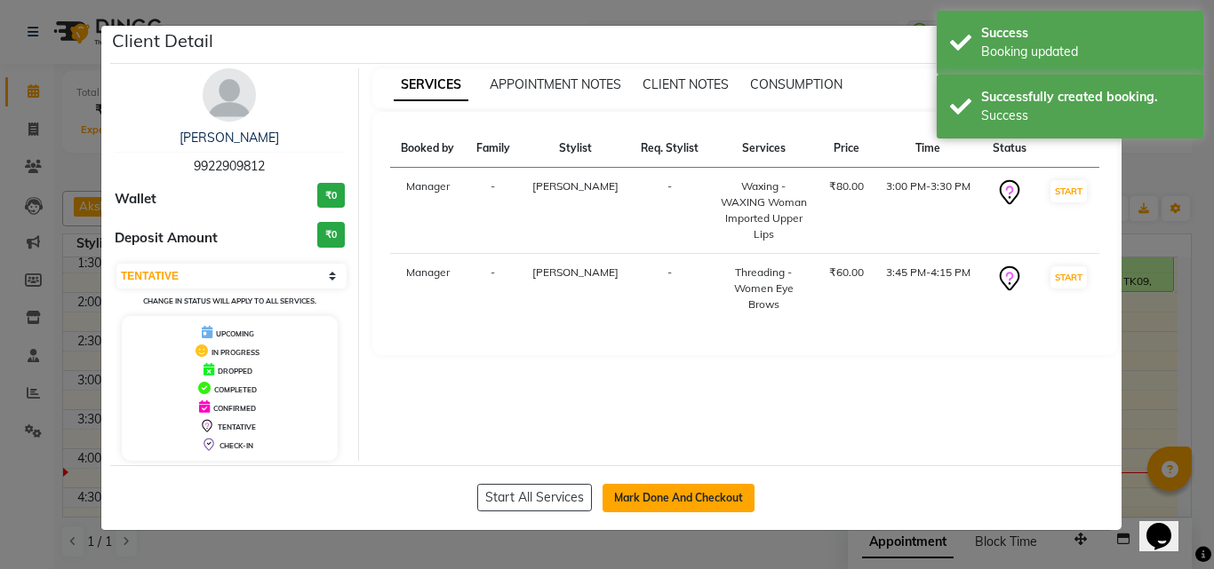
click at [655, 508] on button "Mark Done And Checkout" at bounding box center [678, 498] width 152 height 28
select select "service"
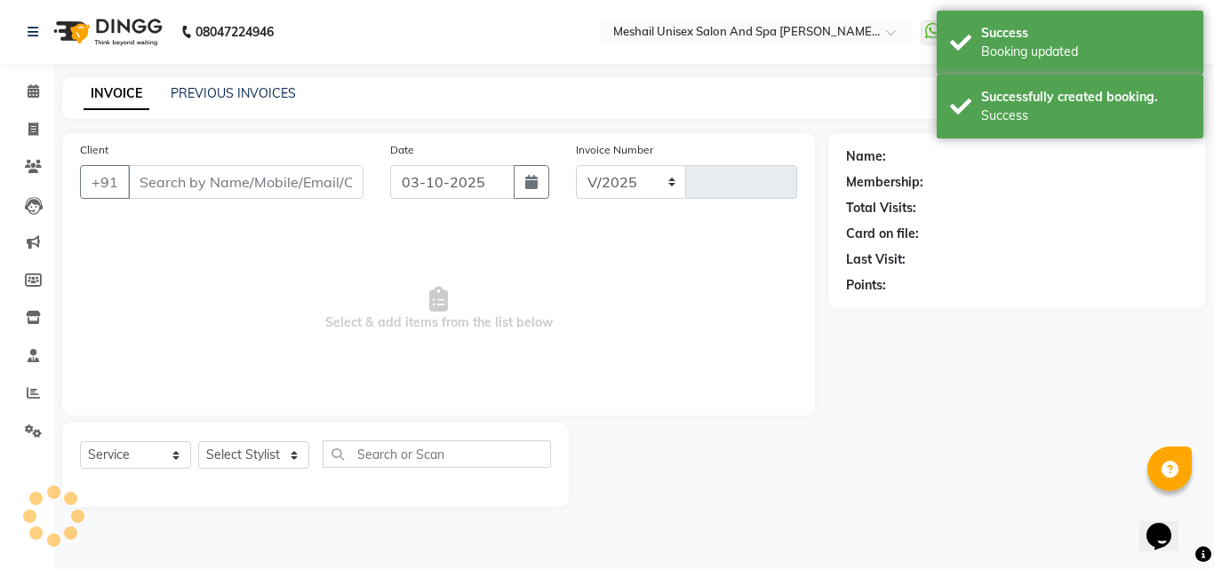
select select "6713"
type input "2899"
type input "9922909812"
select select "52970"
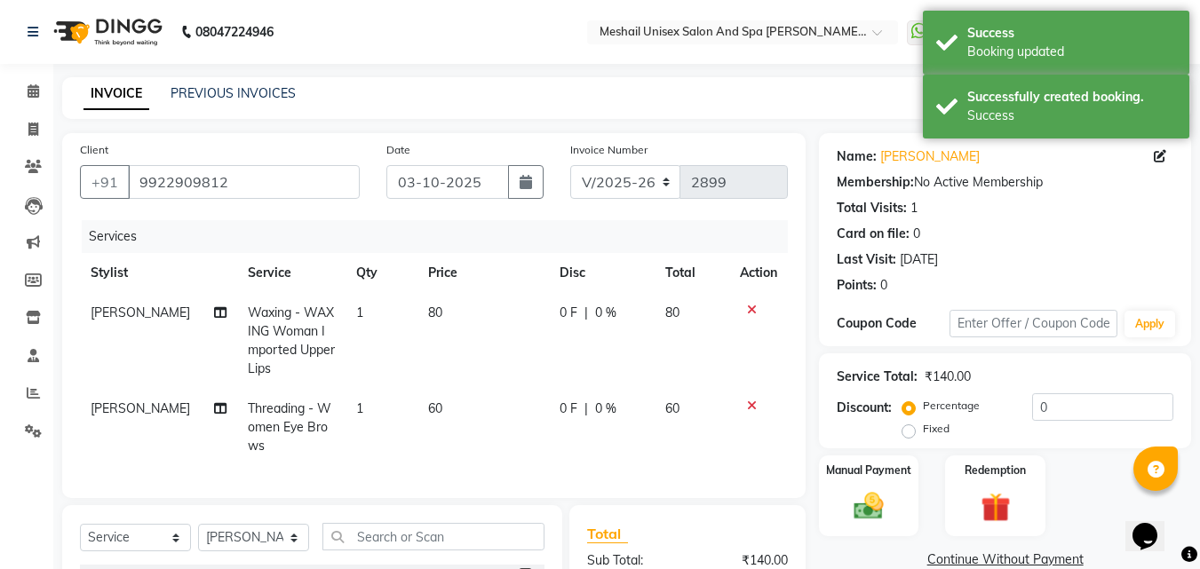
click at [468, 396] on td "60" at bounding box center [483, 427] width 131 height 77
select select "52970"
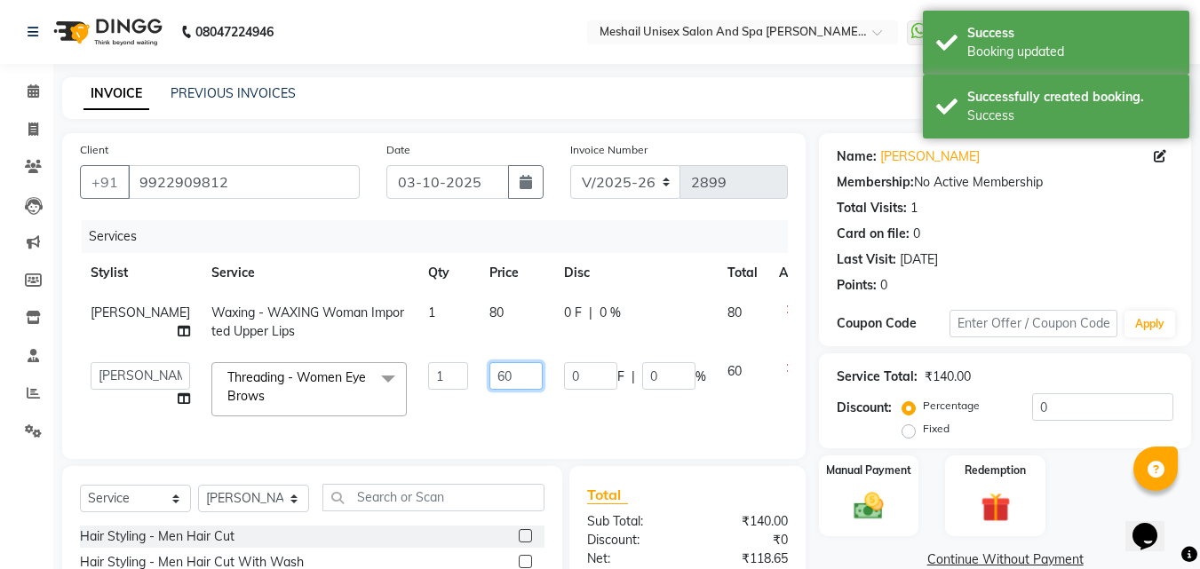
click at [490, 390] on input "60" at bounding box center [516, 376] width 53 height 28
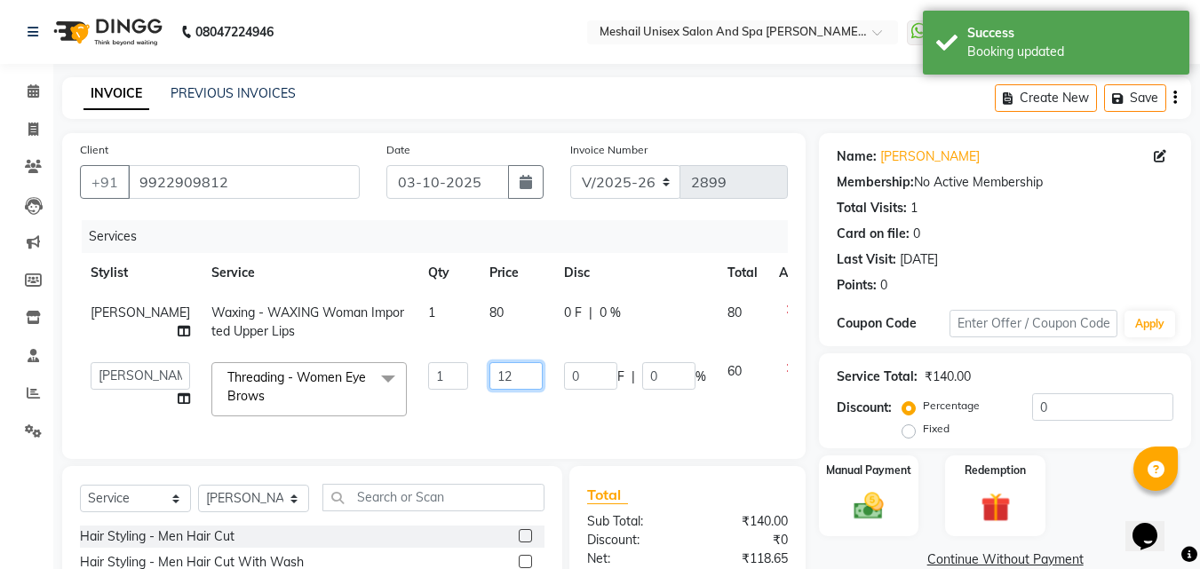
type input "120"
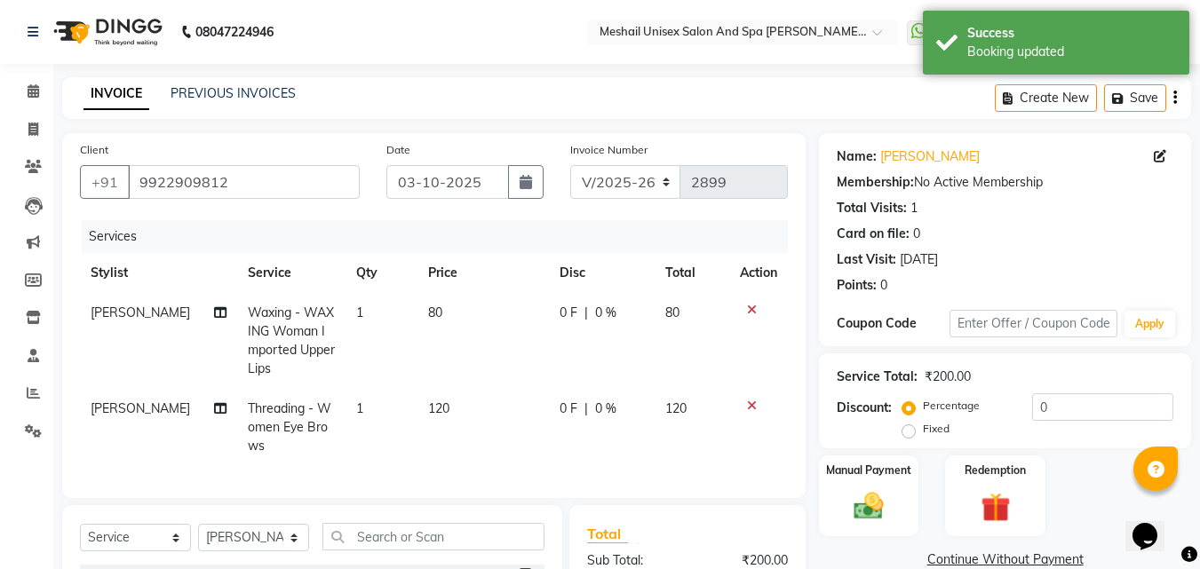
click at [508, 418] on td "120" at bounding box center [483, 427] width 131 height 77
select select "52970"
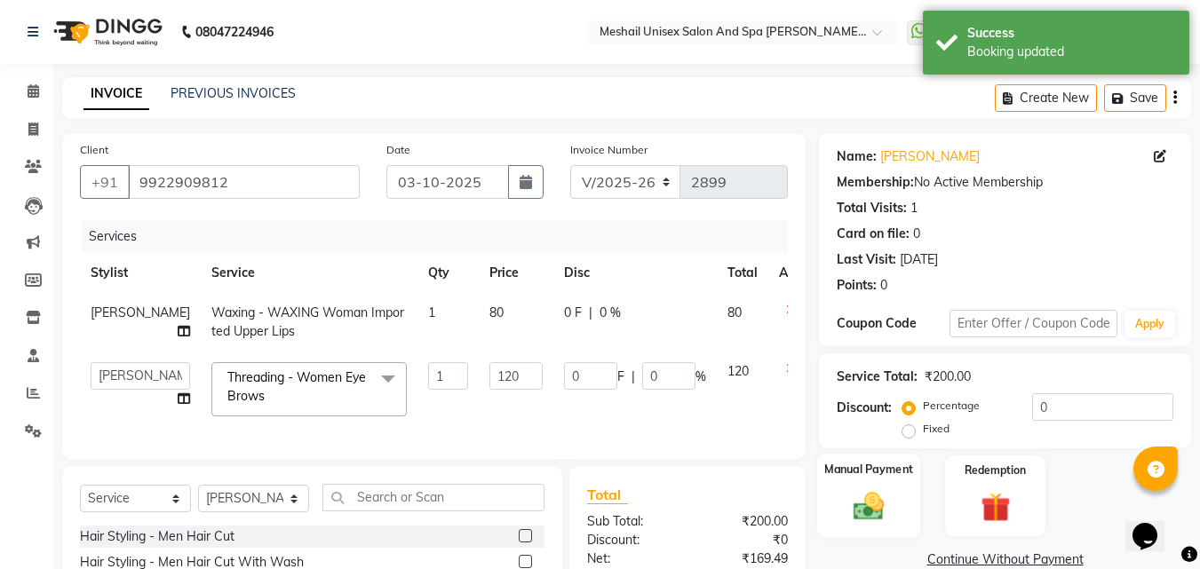
scroll to position [218, 0]
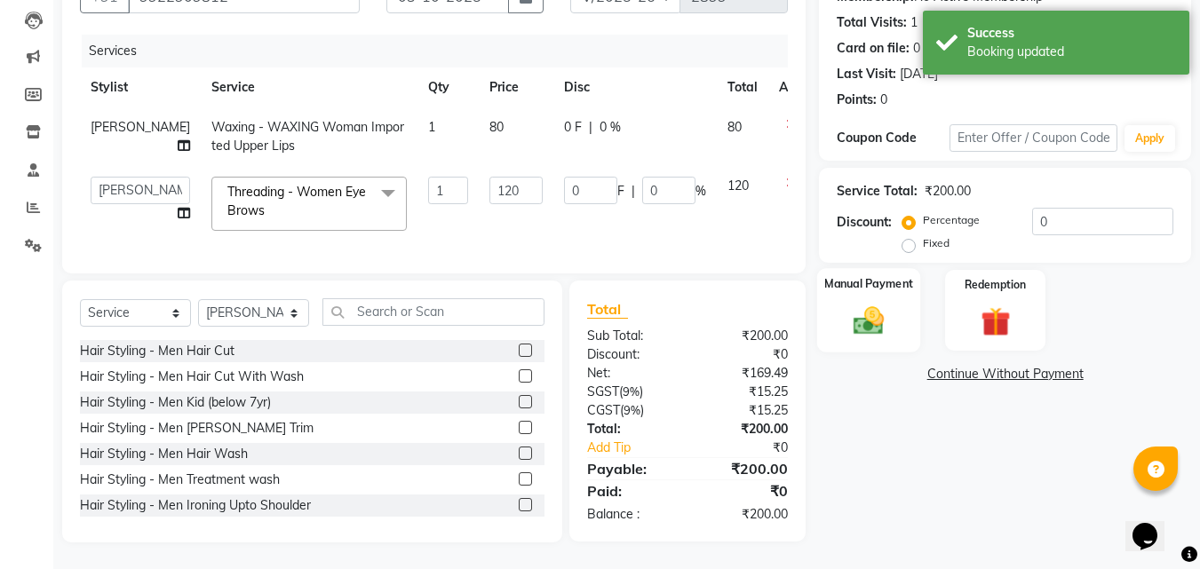
drag, startPoint x: 880, startPoint y: 277, endPoint x: 935, endPoint y: 321, distance: 70.9
click at [880, 303] on img at bounding box center [869, 321] width 50 height 36
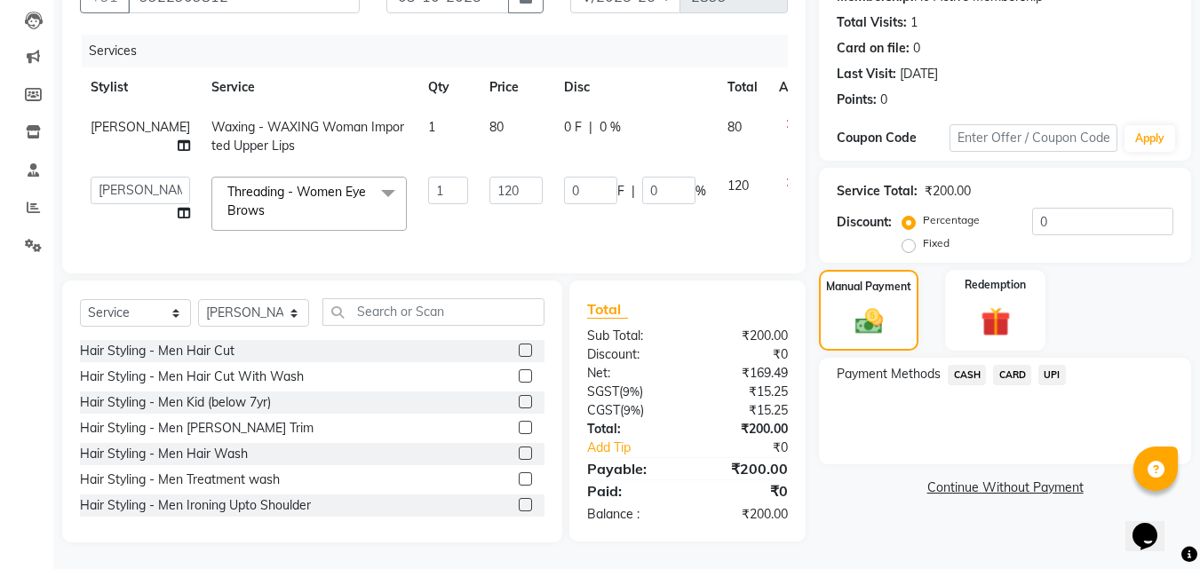
click at [970, 365] on span "CASH" at bounding box center [967, 375] width 38 height 20
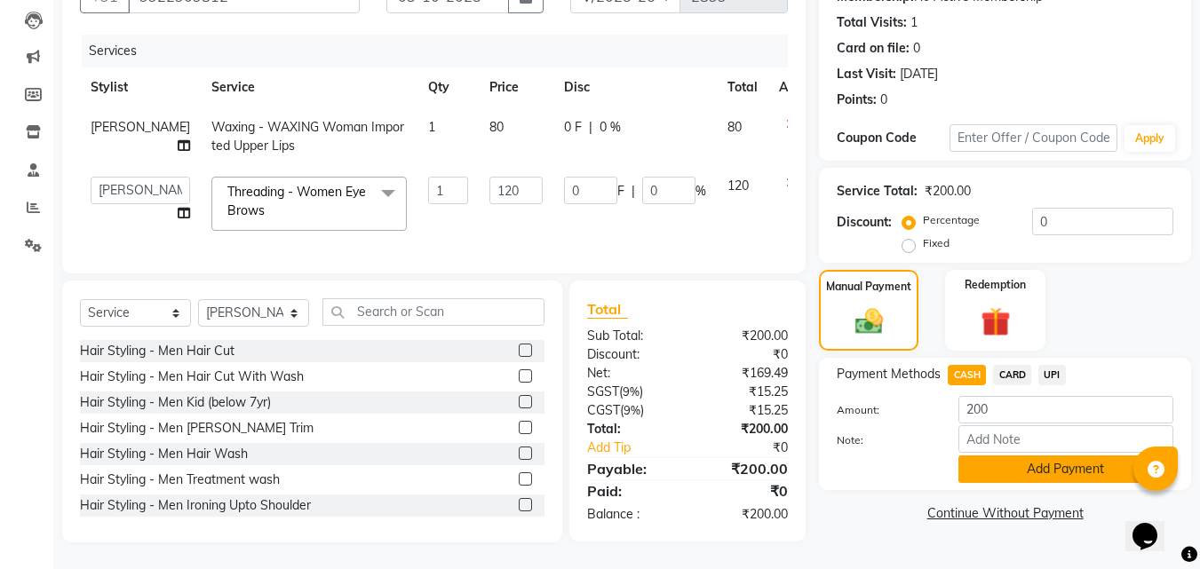
click at [997, 456] on button "Add Payment" at bounding box center [1066, 470] width 215 height 28
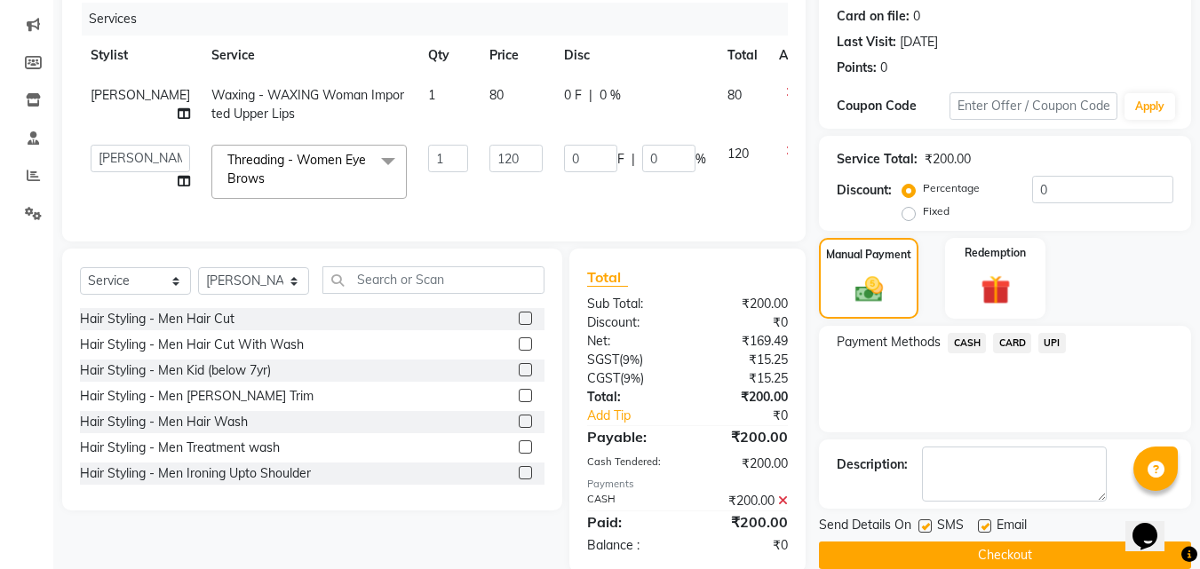
scroll to position [280, 0]
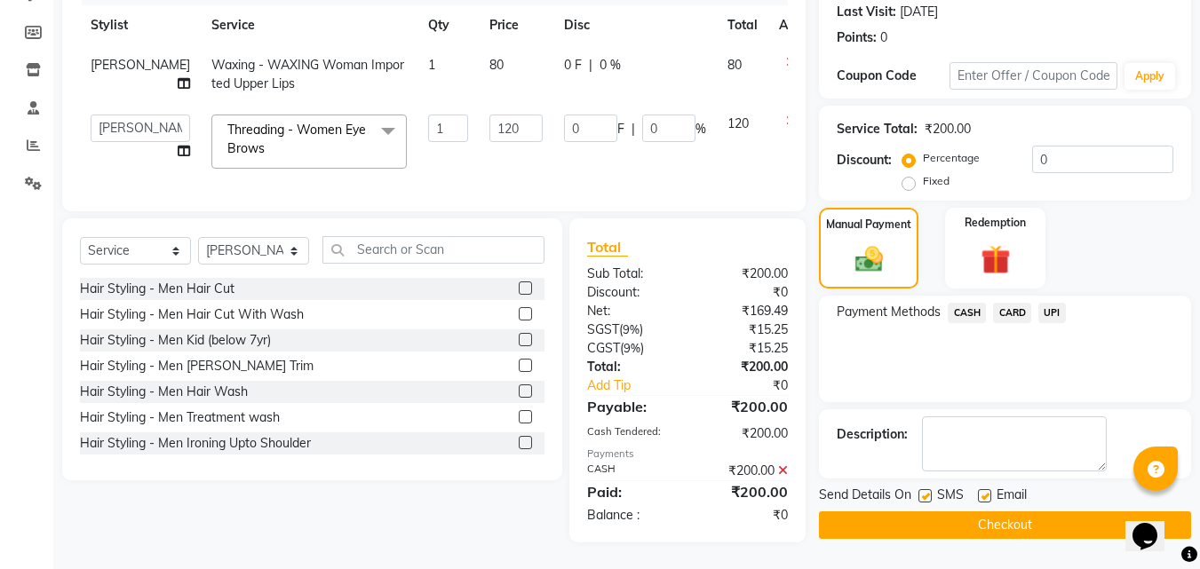
click at [921, 490] on label at bounding box center [925, 496] width 13 height 13
click at [921, 491] on input "checkbox" at bounding box center [925, 497] width 12 height 12
checkbox input "false"
click at [922, 512] on button "Checkout" at bounding box center [1005, 526] width 372 height 28
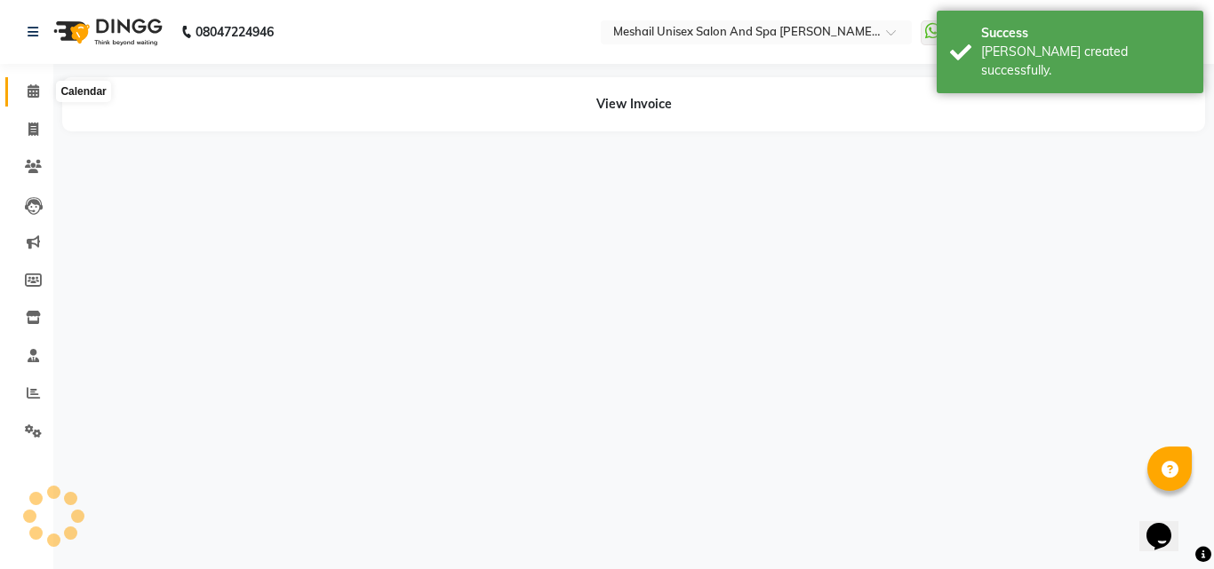
click at [28, 86] on icon at bounding box center [34, 90] width 12 height 13
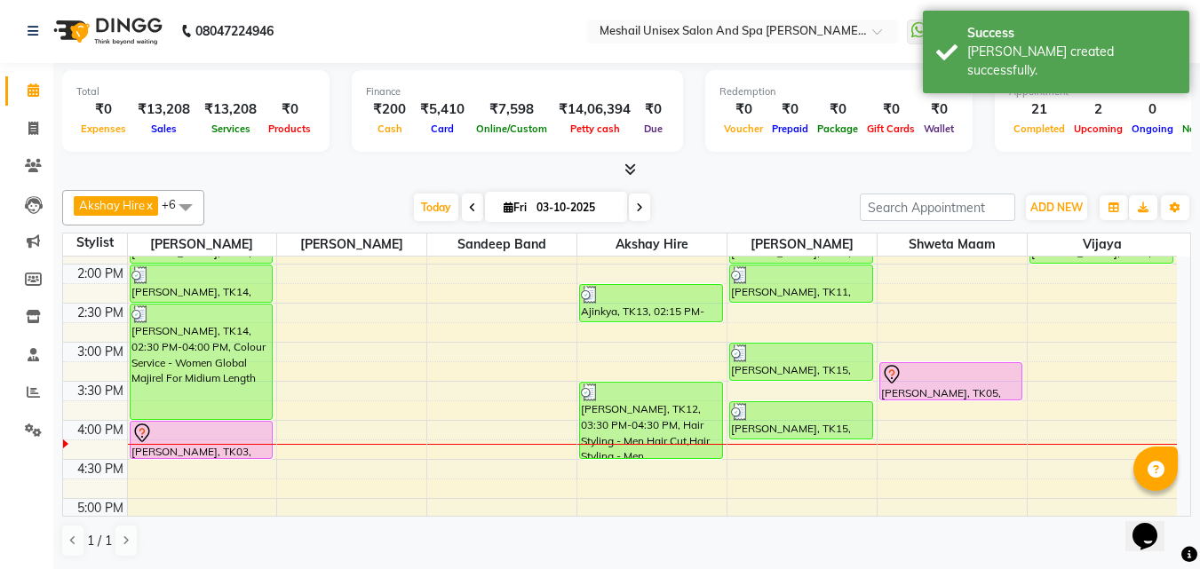
scroll to position [370, 0]
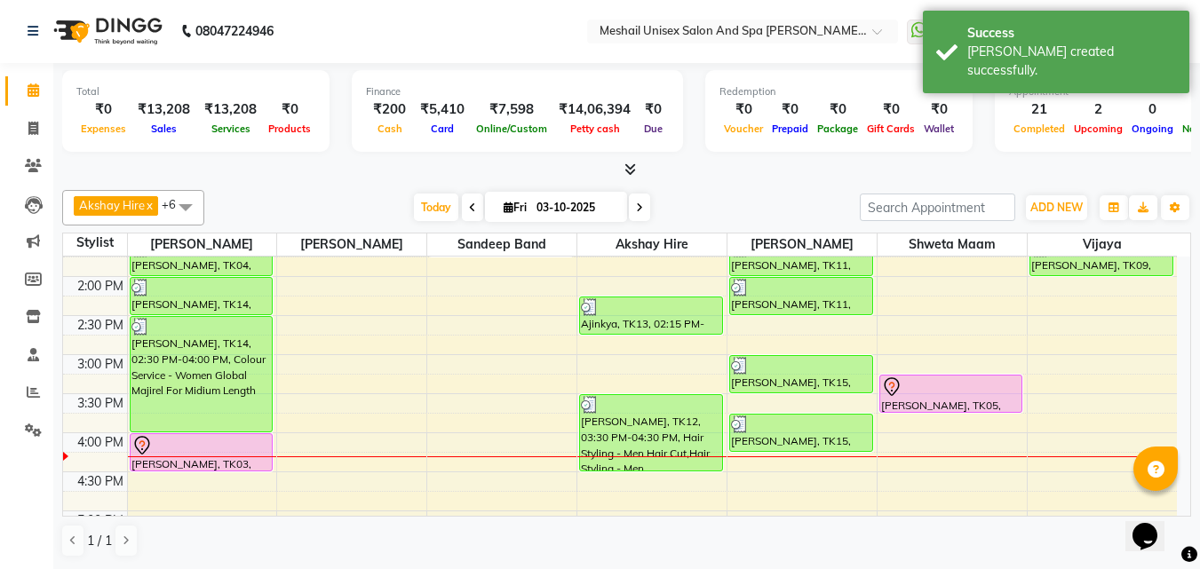
click at [322, 426] on div "9:00 AM 9:30 AM 10:00 AM 10:30 AM 11:00 AM 11:30 AM 12:00 PM 12:30 PM 1:00 PM 1…" at bounding box center [620, 393] width 1114 height 1015
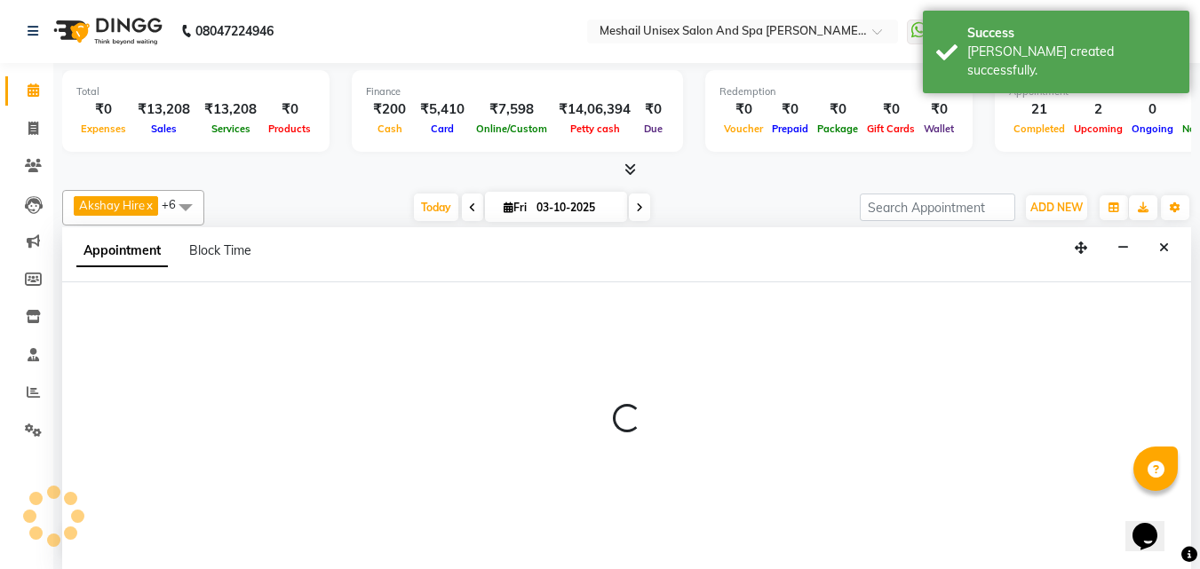
select select "52967"
select select "945"
select select "tentative"
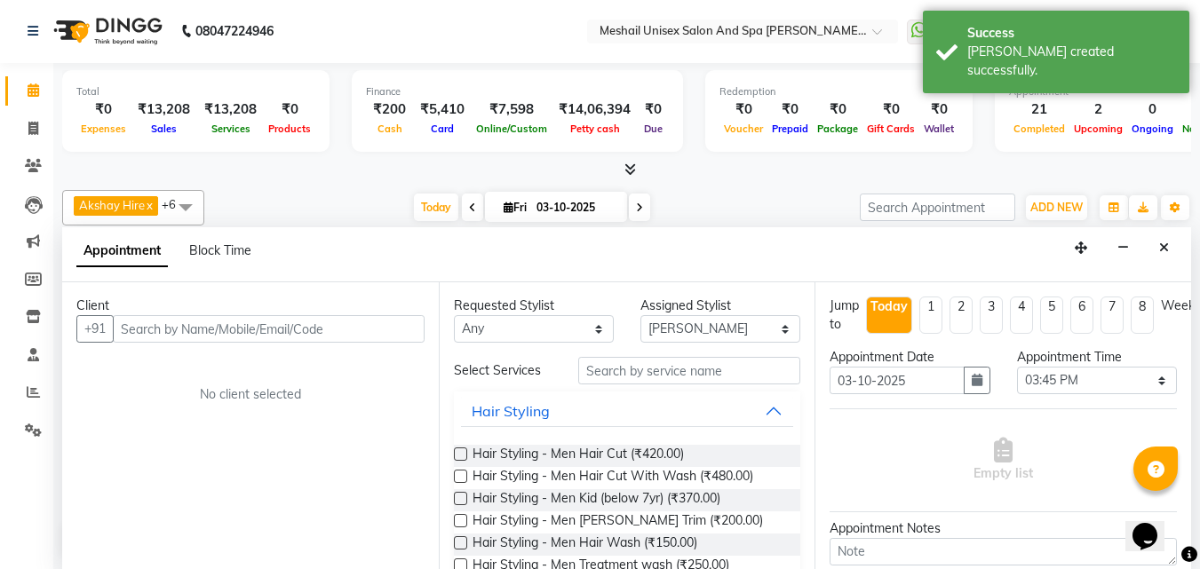
click at [211, 333] on input "text" at bounding box center [269, 329] width 312 height 28
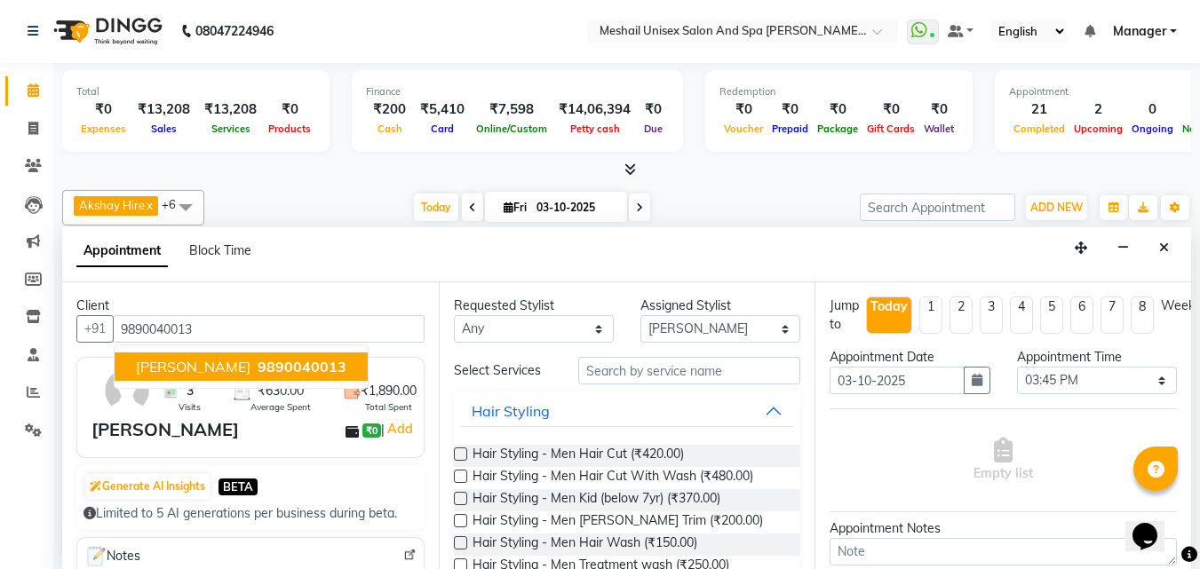
click at [316, 370] on button "[PERSON_NAME] 9890040013" at bounding box center [241, 367] width 253 height 28
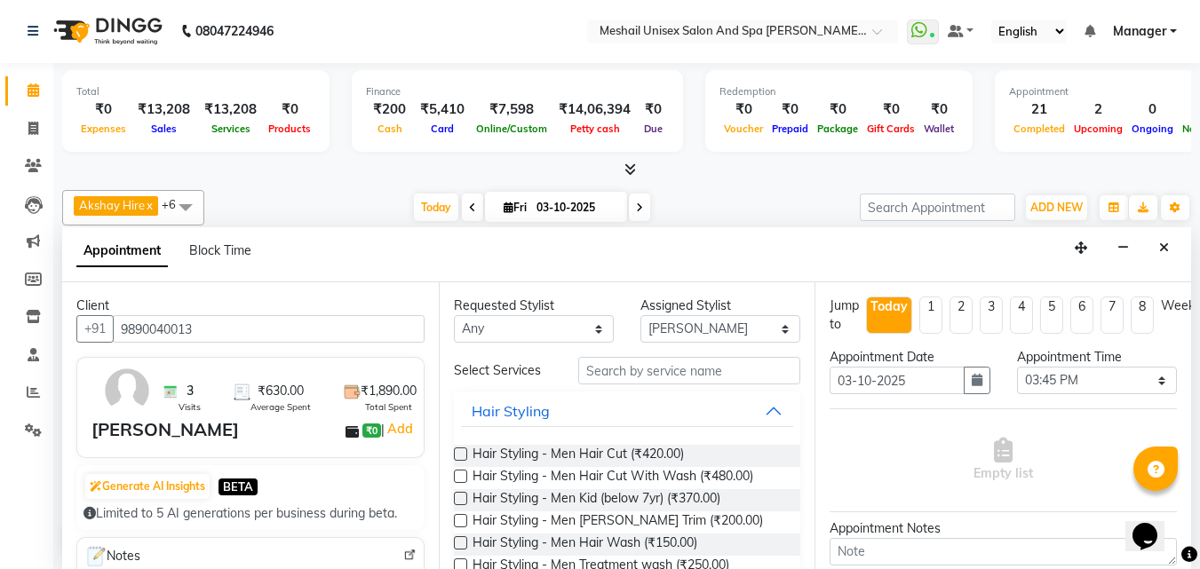
type input "9890040013"
click at [686, 366] on input "text" at bounding box center [689, 371] width 222 height 28
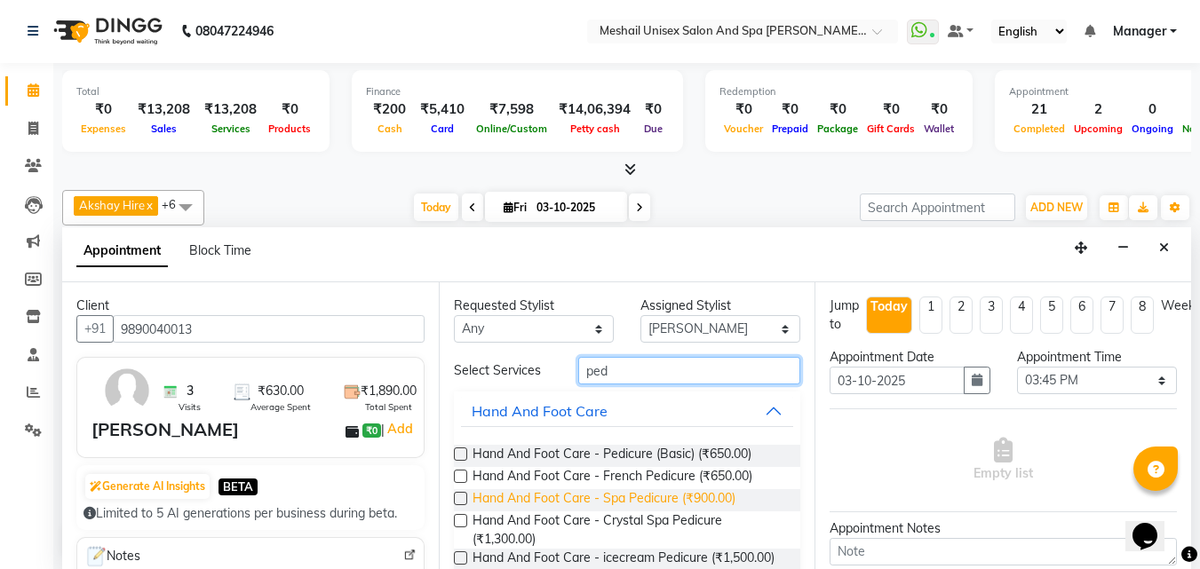
type input "ped"
click at [644, 498] on span "Hand And Foot Care - Spa Pedicure (₹900.00)" at bounding box center [604, 501] width 263 height 22
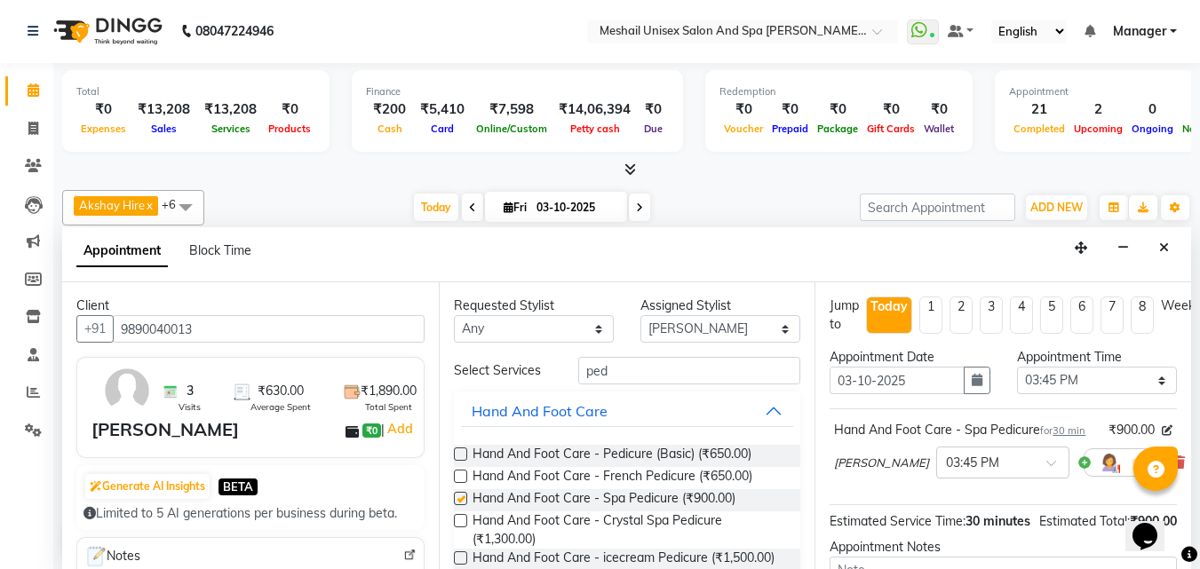
checkbox input "false"
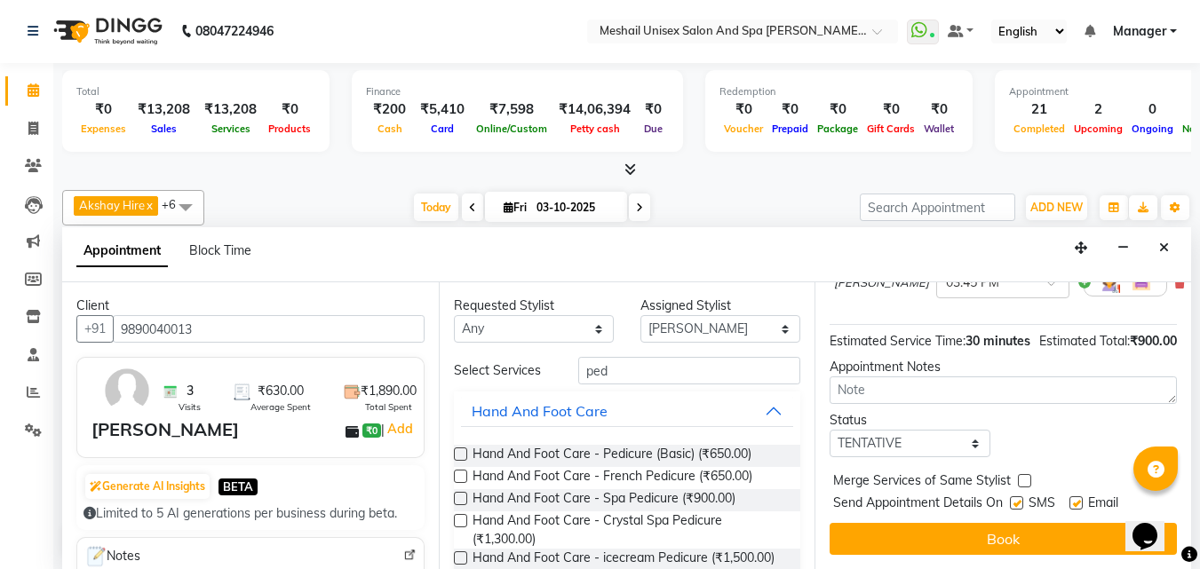
scroll to position [234, 0]
click at [1019, 497] on label at bounding box center [1016, 503] width 13 height 13
click at [1019, 499] on input "checkbox" at bounding box center [1016, 505] width 12 height 12
checkbox input "false"
click at [986, 506] on div "Jump to [DATE] 1 2 3 4 5 6 7 8 Weeks Appointment Date [DATE] Appointment Time S…" at bounding box center [1003, 426] width 377 height 287
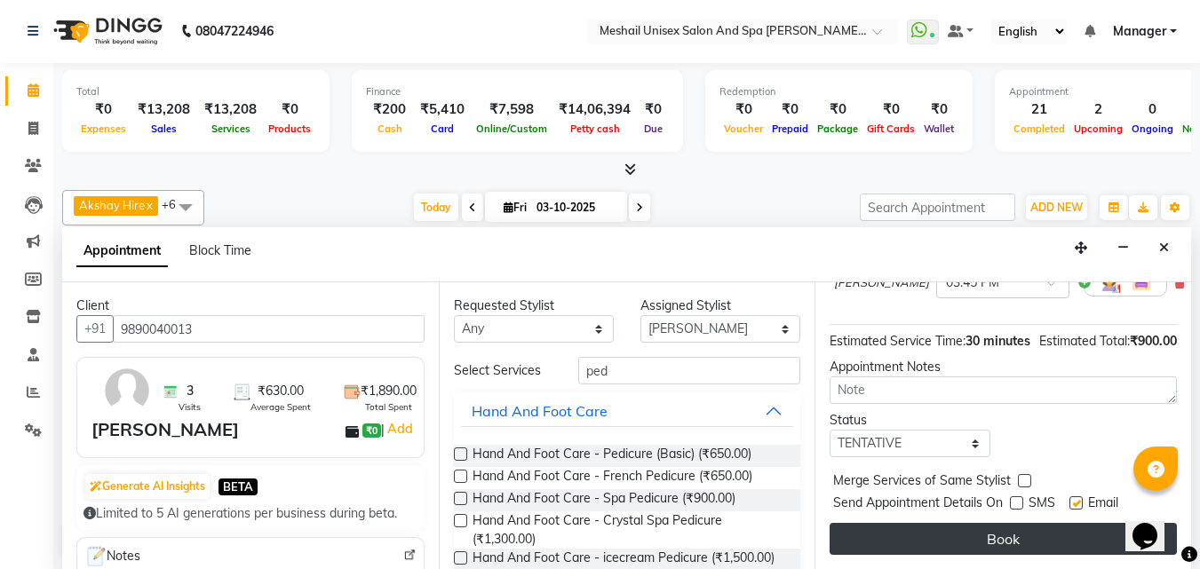
click at [929, 523] on button "Book" at bounding box center [1003, 539] width 347 height 32
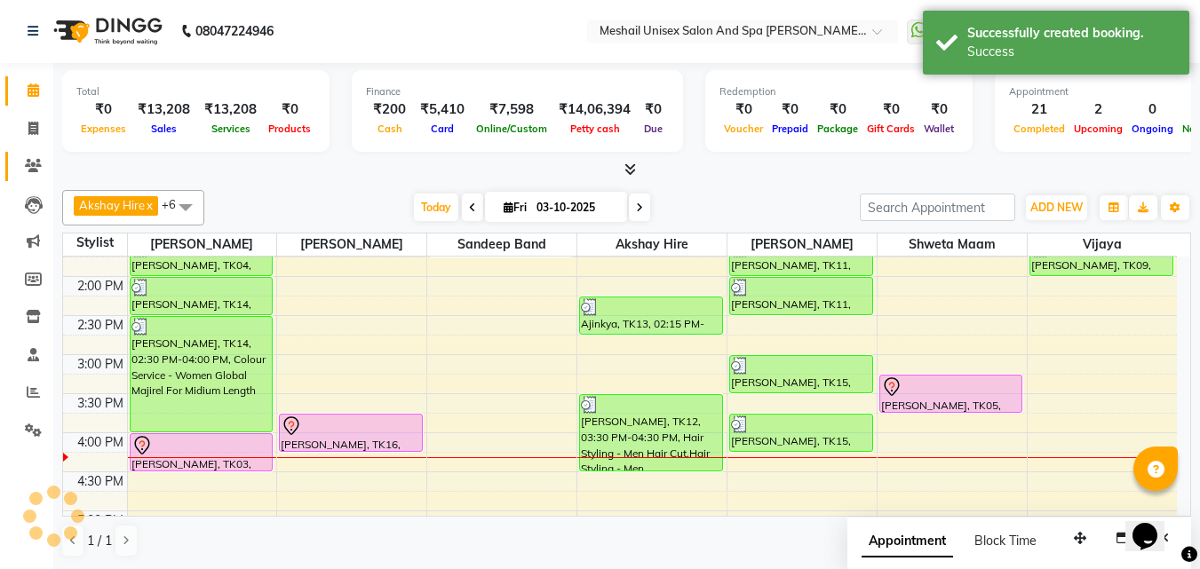
scroll to position [0, 0]
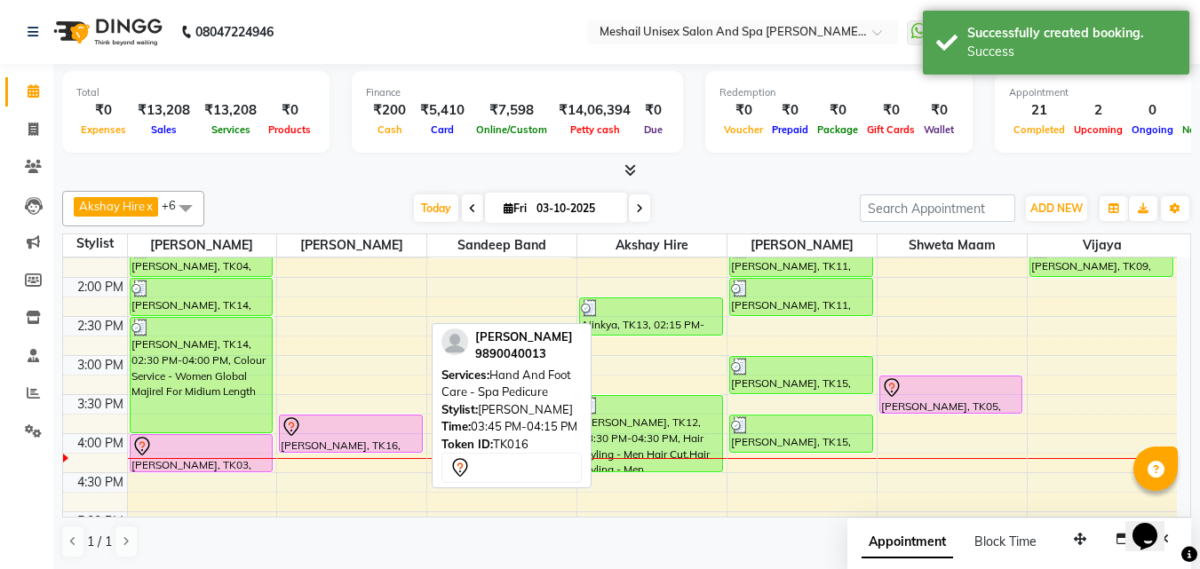
click at [362, 421] on div at bounding box center [351, 427] width 140 height 21
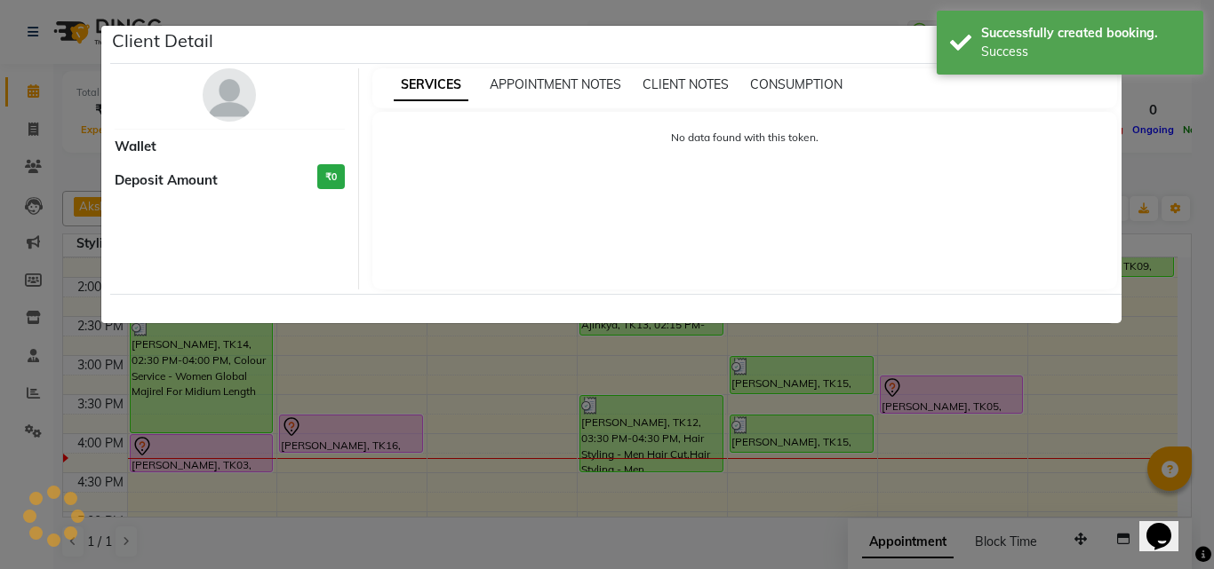
select select "7"
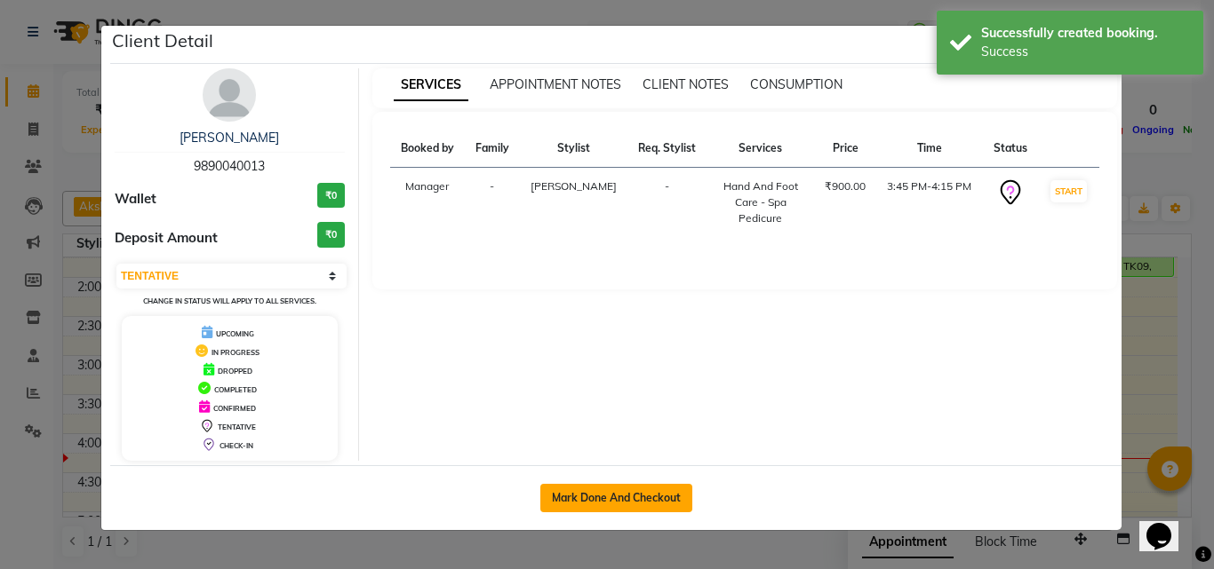
click at [571, 503] on button "Mark Done And Checkout" at bounding box center [616, 498] width 152 height 28
select select "service"
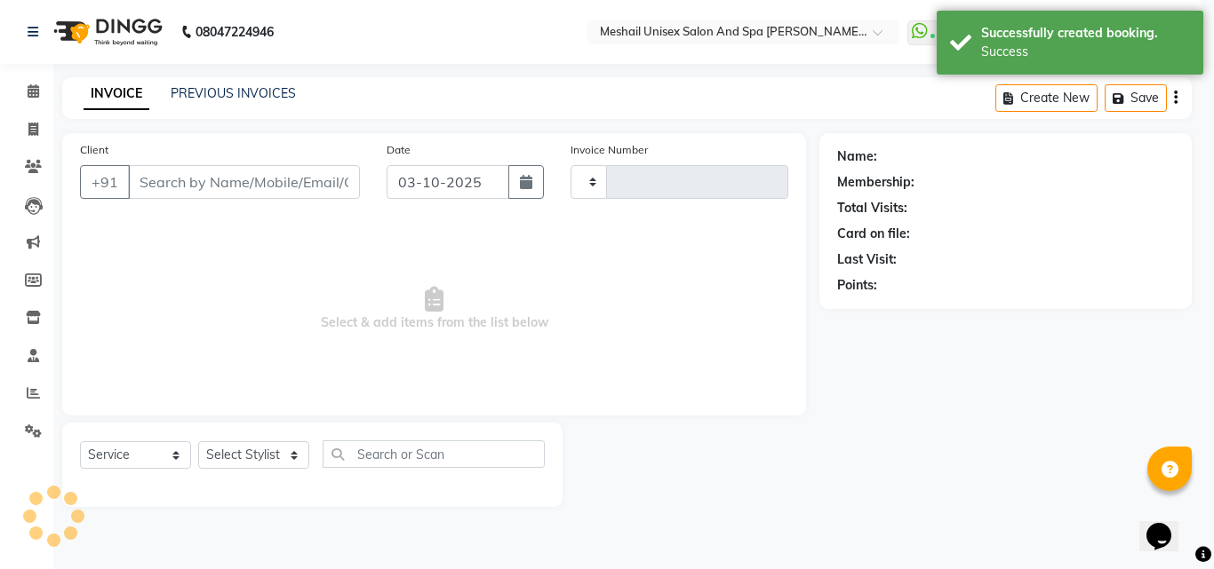
type input "2900"
select select "6713"
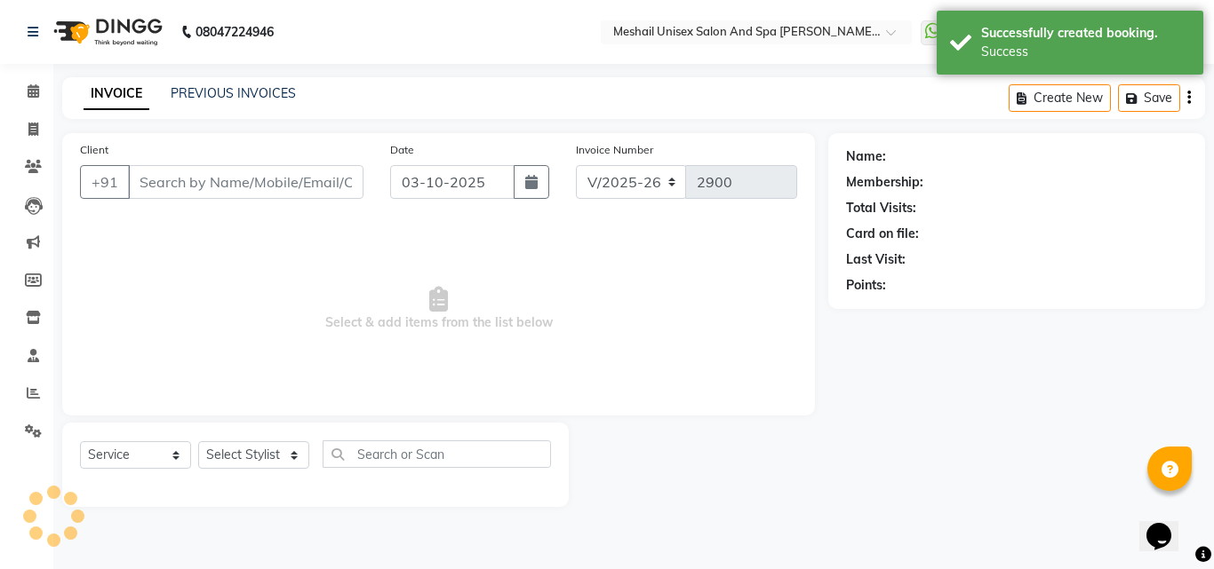
type input "9890040013"
select select "52967"
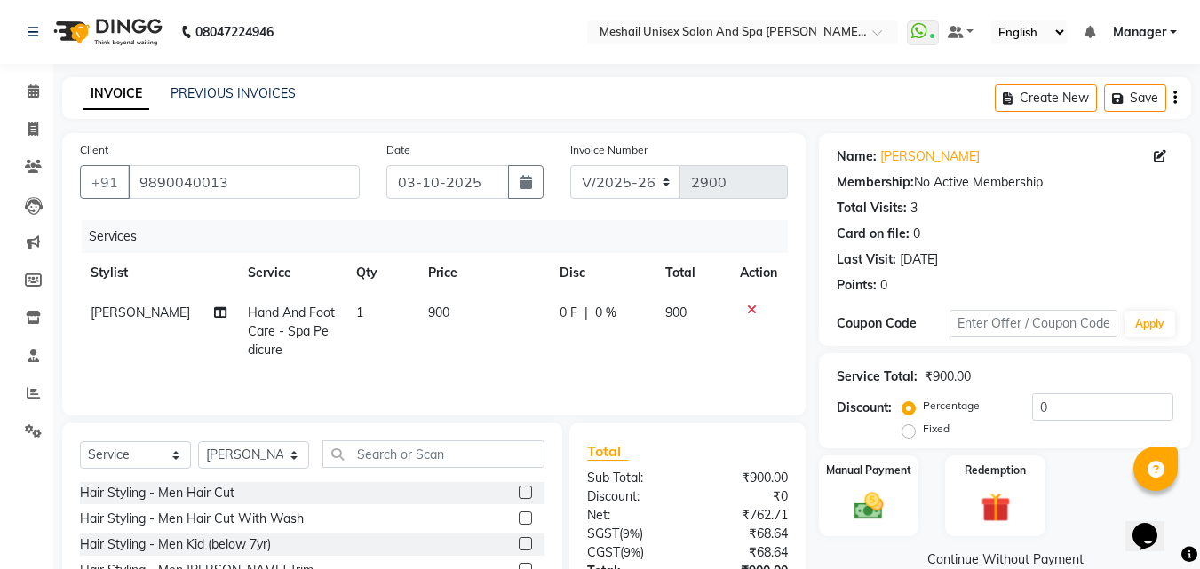
click at [450, 311] on td "900" at bounding box center [483, 331] width 131 height 77
select select "52967"
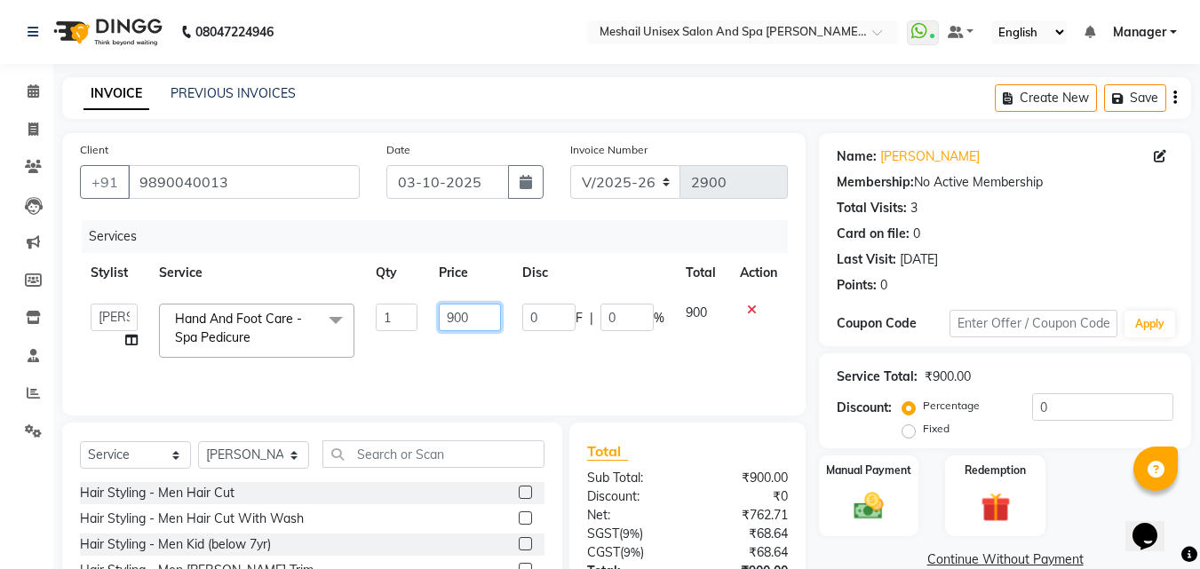
click at [487, 316] on input "900" at bounding box center [469, 318] width 61 height 28
type input "944"
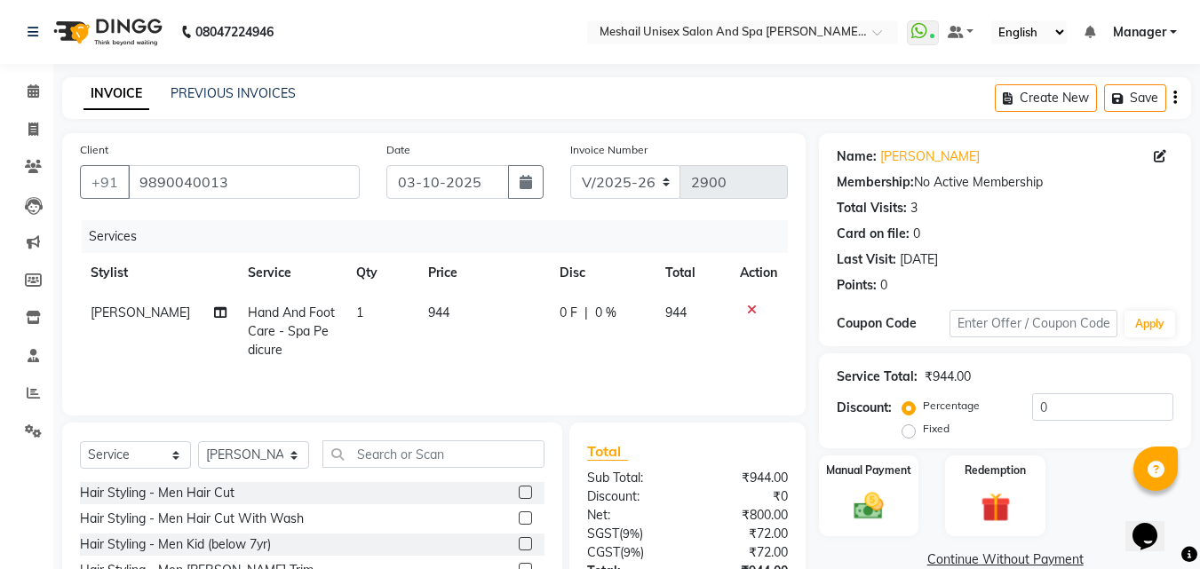
click at [531, 348] on tr "[PERSON_NAME] Hand And Foot Care - Spa Pedicure 1 944 0 F | 0 % 944" at bounding box center [434, 331] width 708 height 77
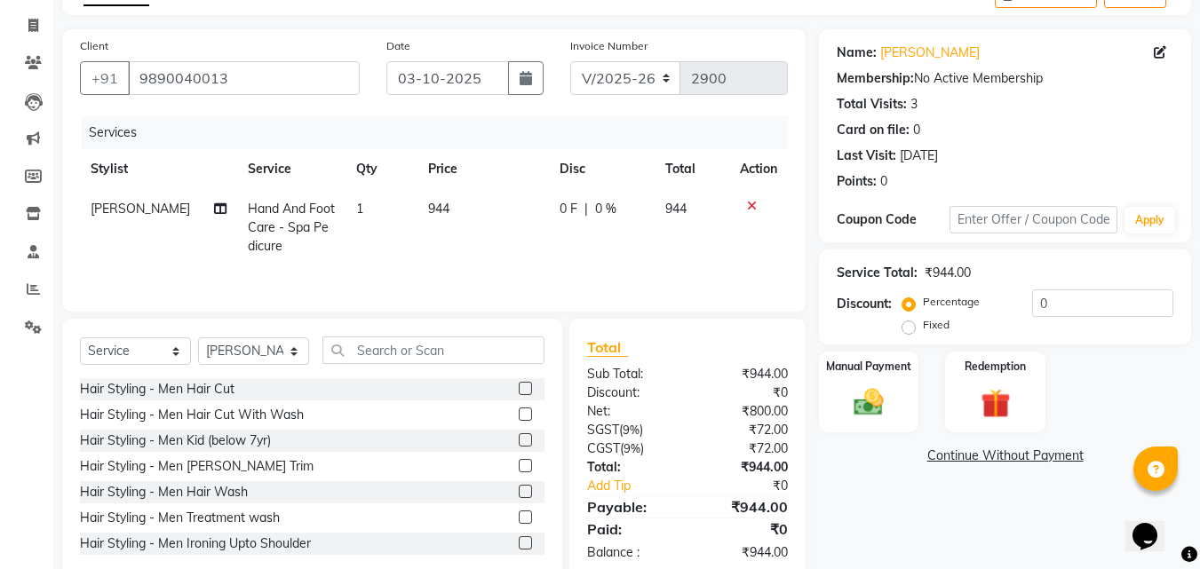
scroll to position [142, 0]
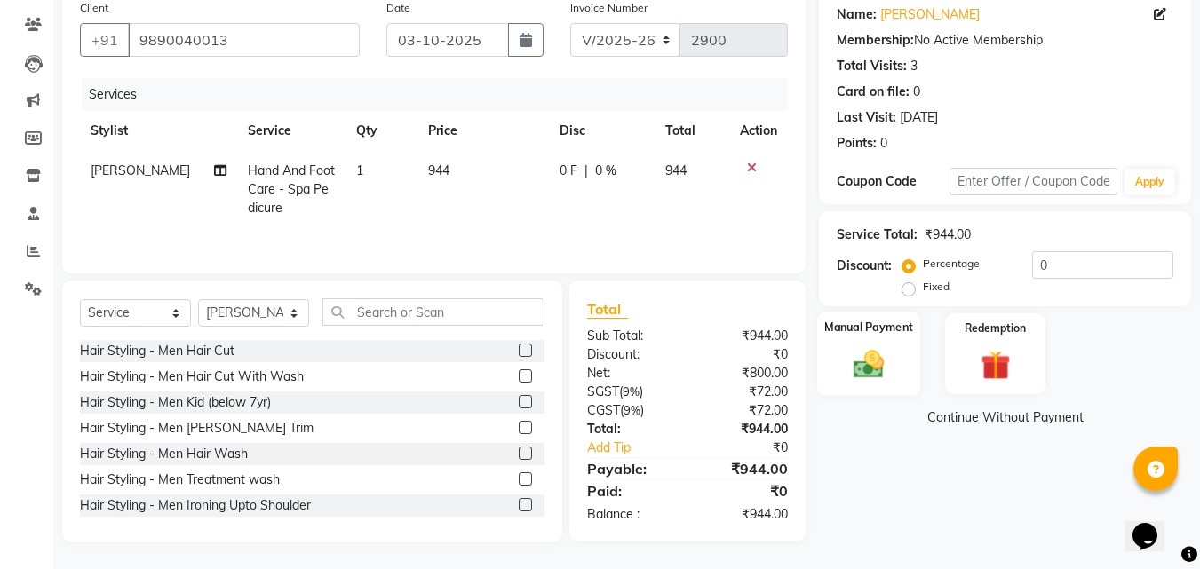
click at [886, 389] on div "Manual Payment" at bounding box center [869, 354] width 104 height 84
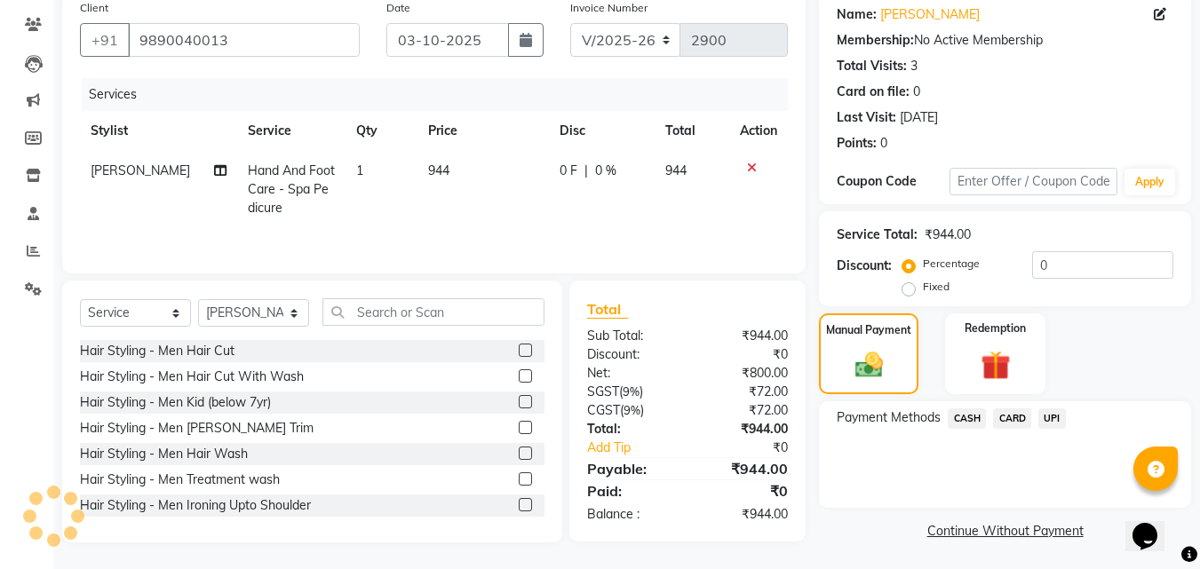
click at [1050, 414] on span "UPI" at bounding box center [1053, 419] width 28 height 20
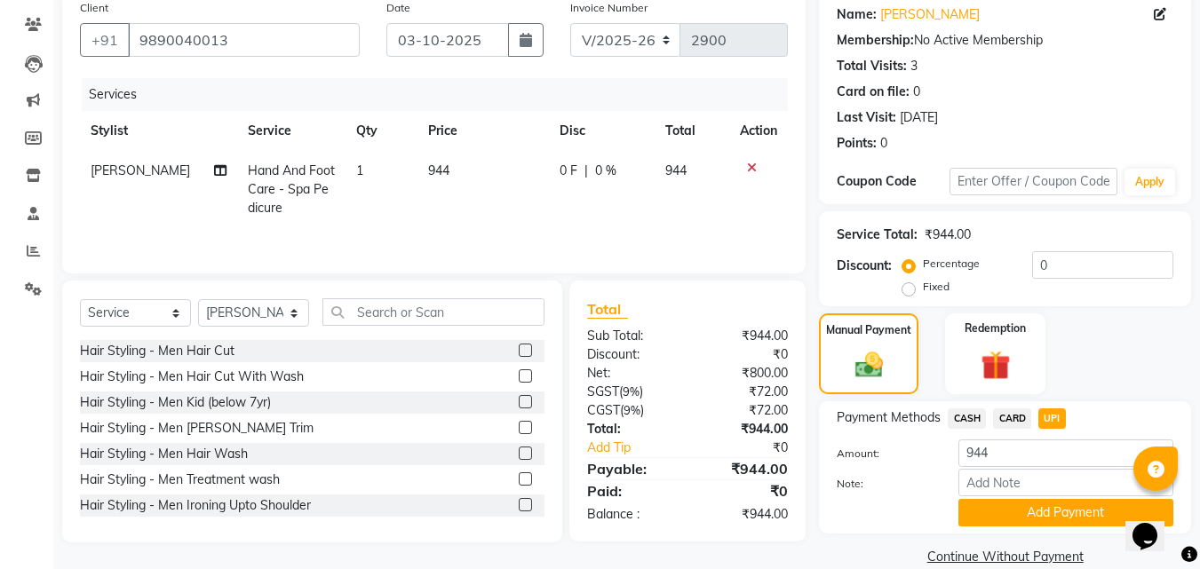
click at [979, 421] on span "CASH" at bounding box center [967, 419] width 38 height 20
click at [1024, 506] on button "Add Payment" at bounding box center [1066, 513] width 215 height 28
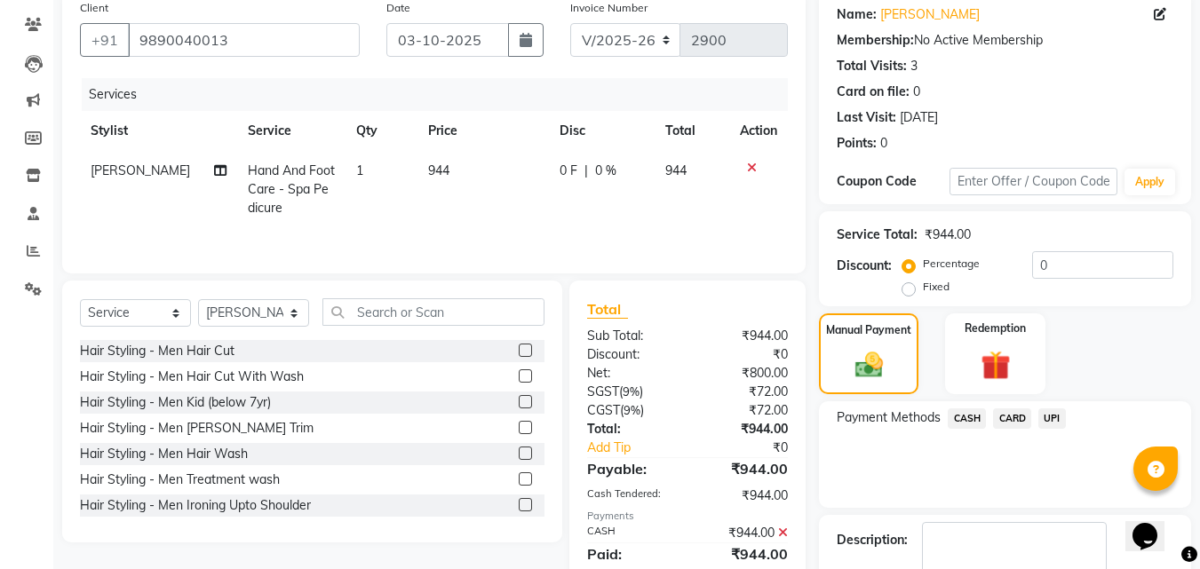
scroll to position [244, 0]
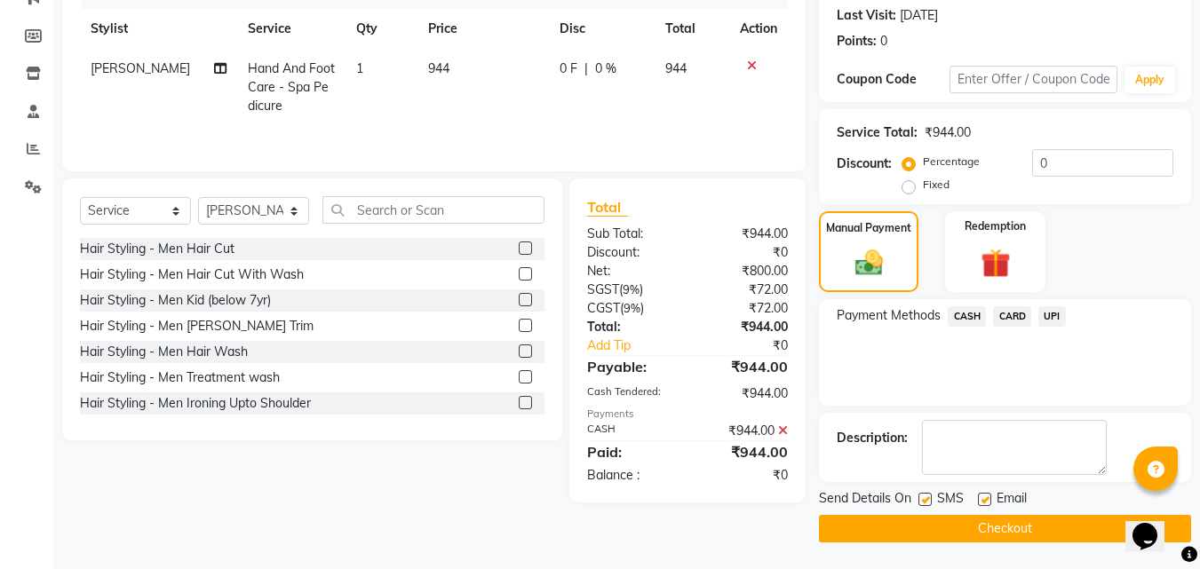
click at [932, 500] on label at bounding box center [925, 499] width 13 height 13
click at [930, 500] on input "checkbox" at bounding box center [925, 501] width 12 height 12
checkbox input "false"
click at [885, 524] on button "Checkout" at bounding box center [1005, 529] width 372 height 28
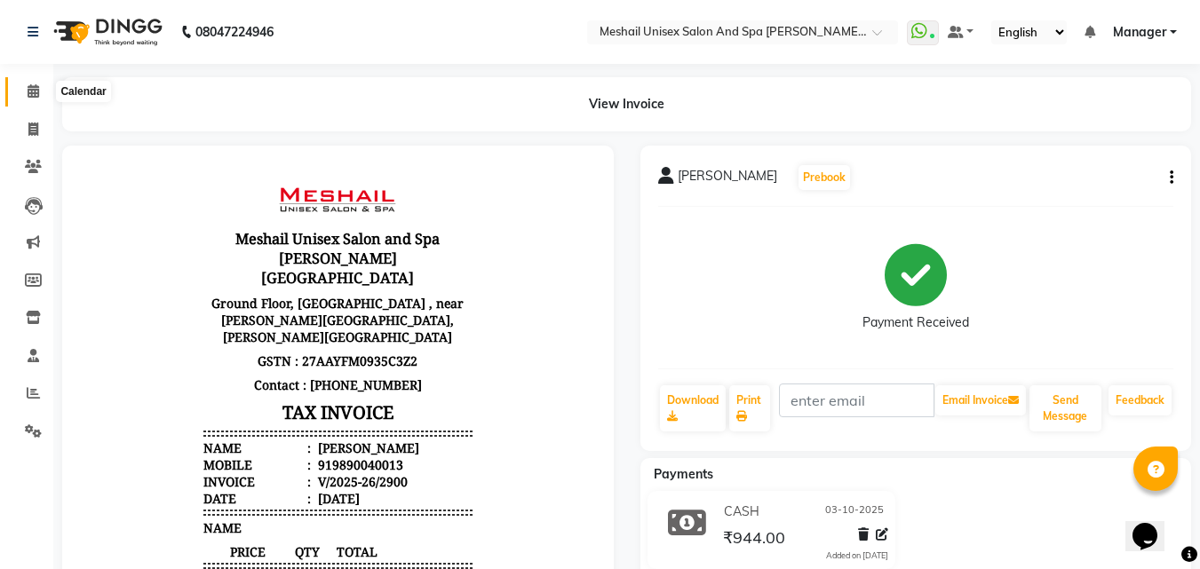
click at [26, 85] on span at bounding box center [33, 92] width 31 height 20
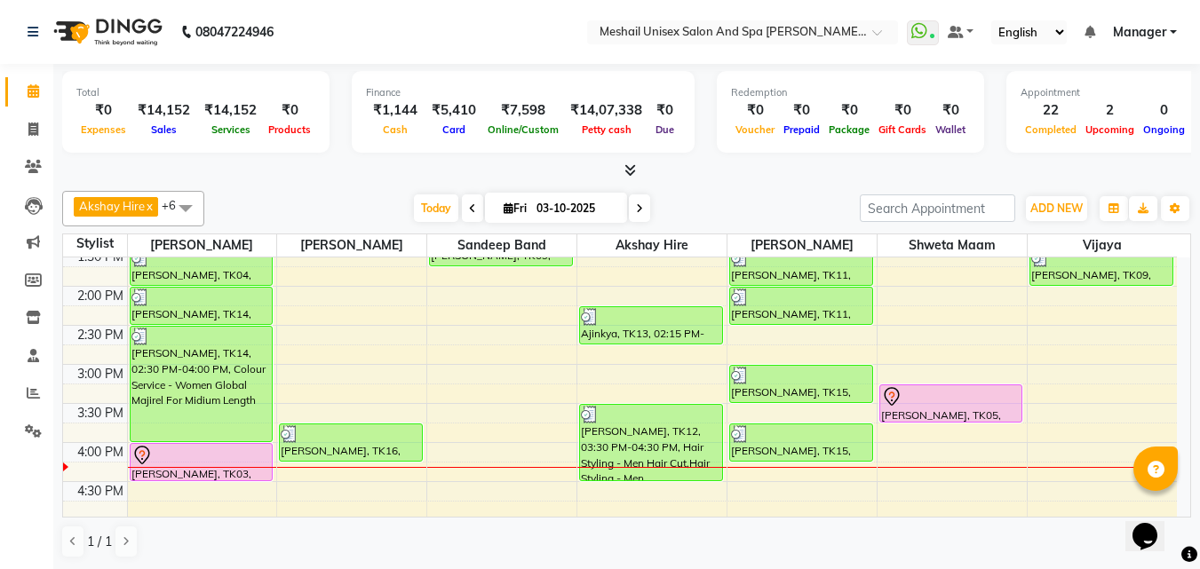
scroll to position [355, 0]
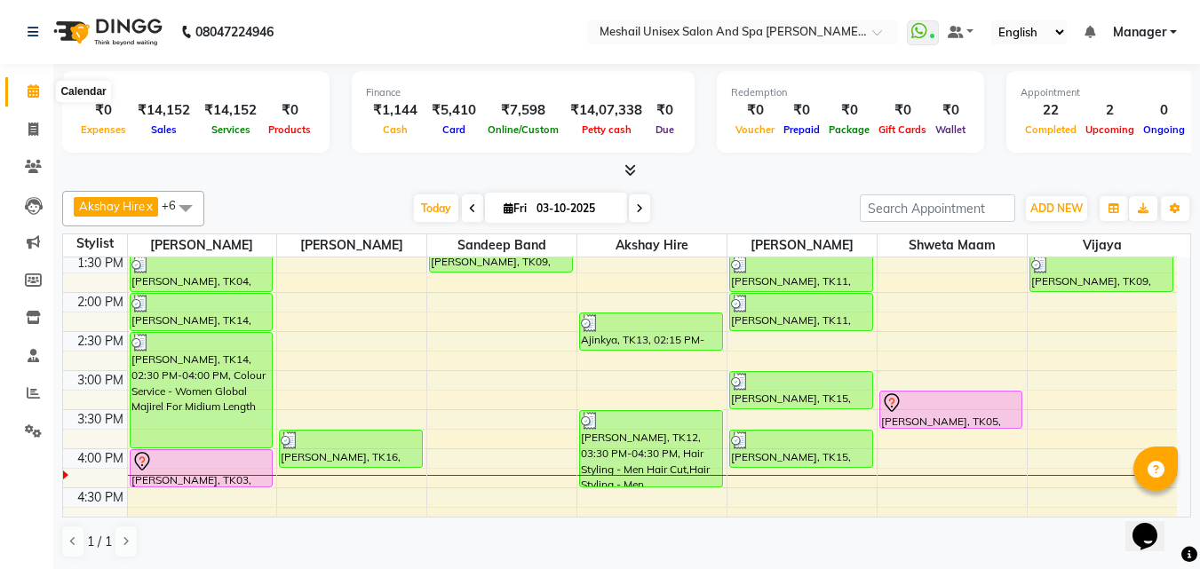
click at [36, 88] on icon at bounding box center [34, 90] width 12 height 13
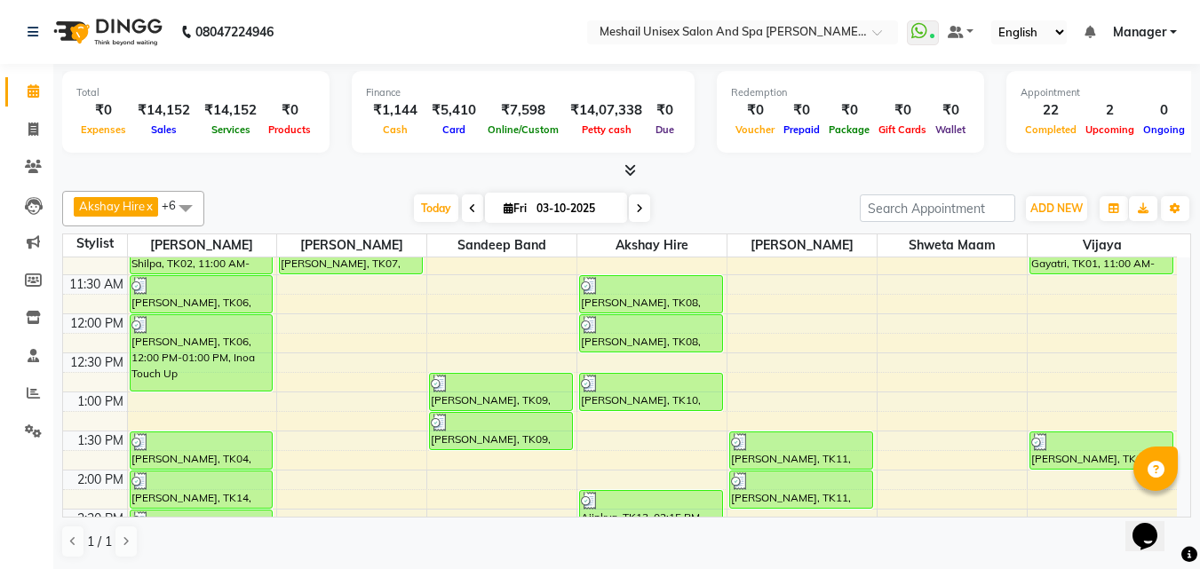
scroll to position [89, 0]
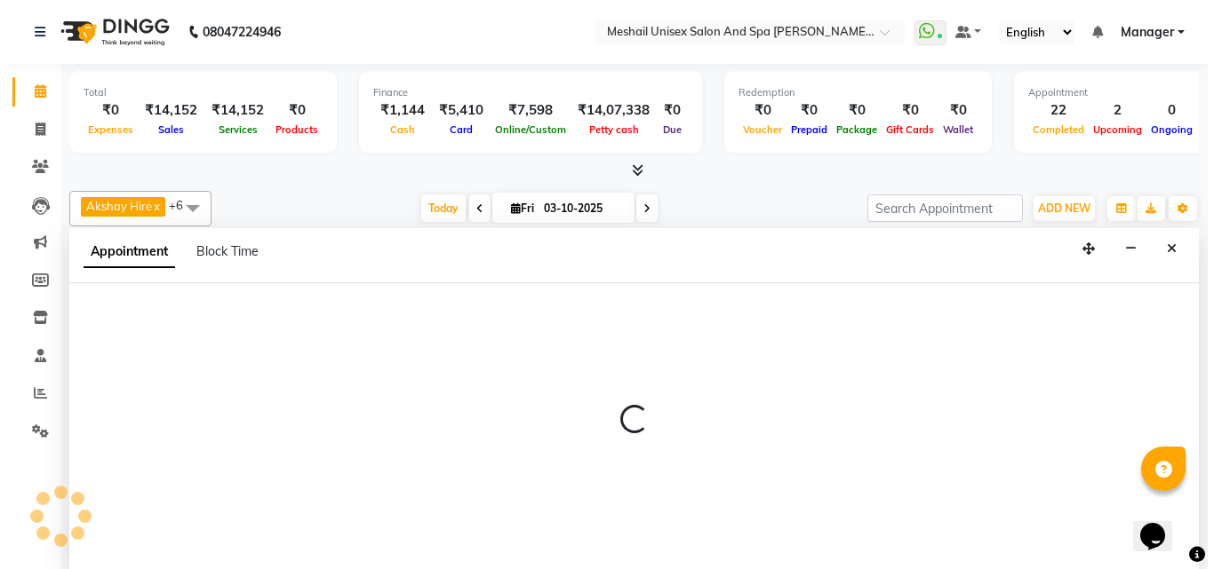
scroll to position [1, 0]
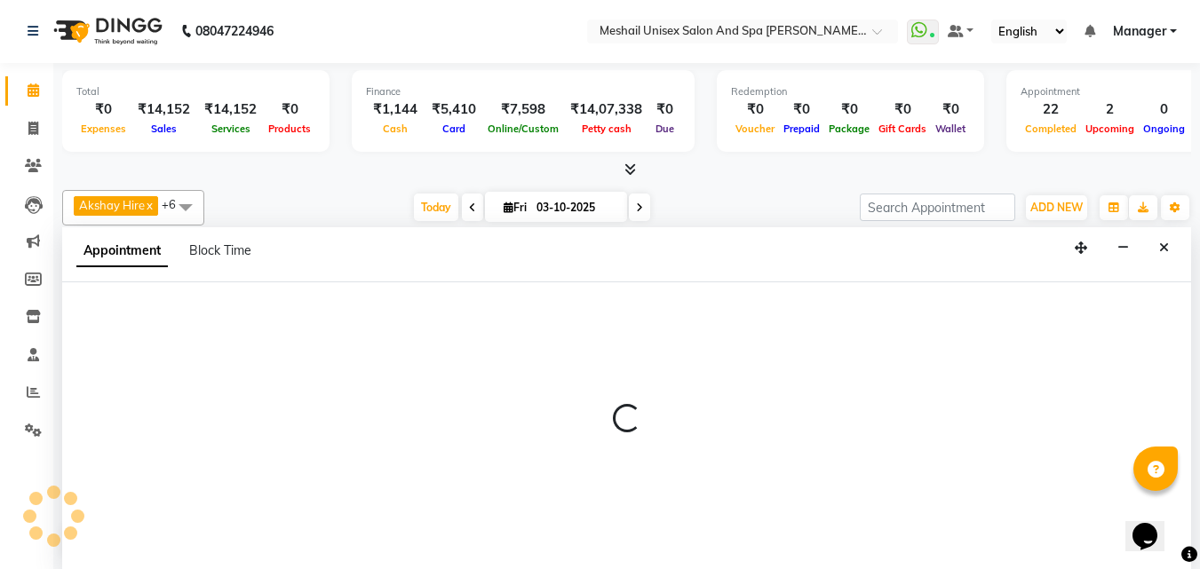
select select "52968"
select select "720"
select select "tentative"
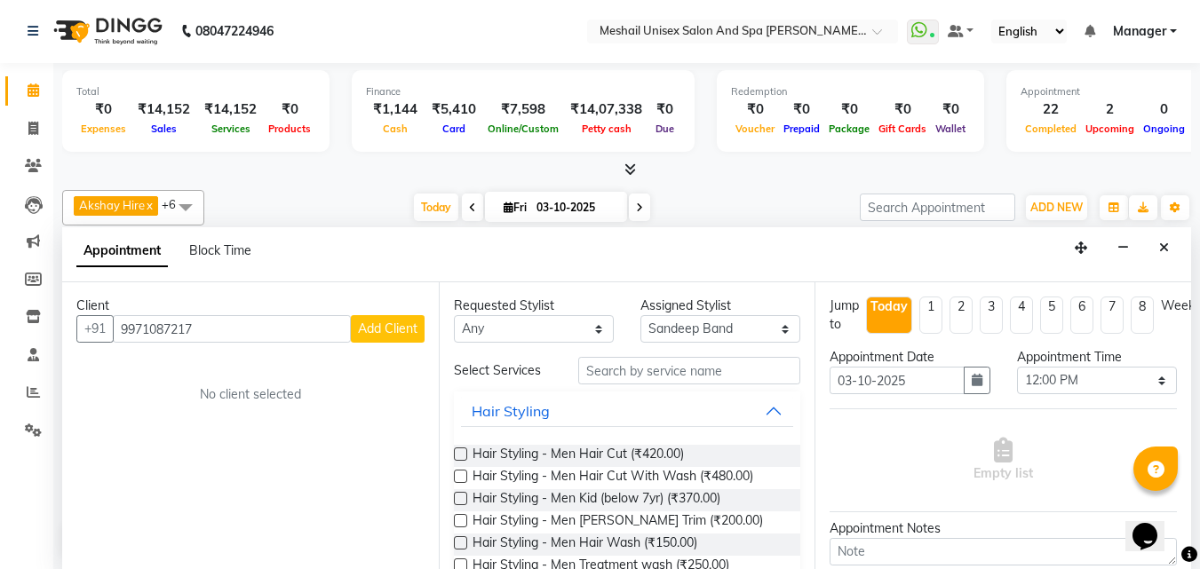
type input "9971087217"
click at [380, 337] on span "Add Client" at bounding box center [388, 329] width 60 height 16
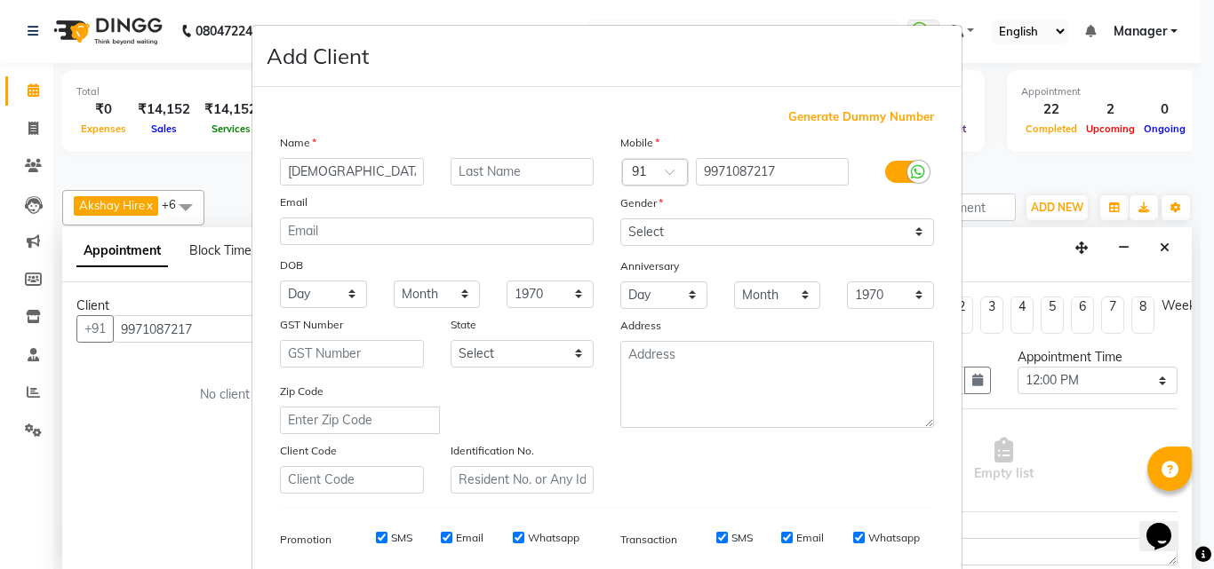
type input "[DEMOGRAPHIC_DATA]"
type input "[PERSON_NAME]"
click at [889, 223] on select "Select [DEMOGRAPHIC_DATA] [DEMOGRAPHIC_DATA] Other Prefer Not To Say" at bounding box center [777, 233] width 314 height 28
select select "[DEMOGRAPHIC_DATA]"
click at [620, 219] on select "Select [DEMOGRAPHIC_DATA] [DEMOGRAPHIC_DATA] Other Prefer Not To Say" at bounding box center [777, 233] width 314 height 28
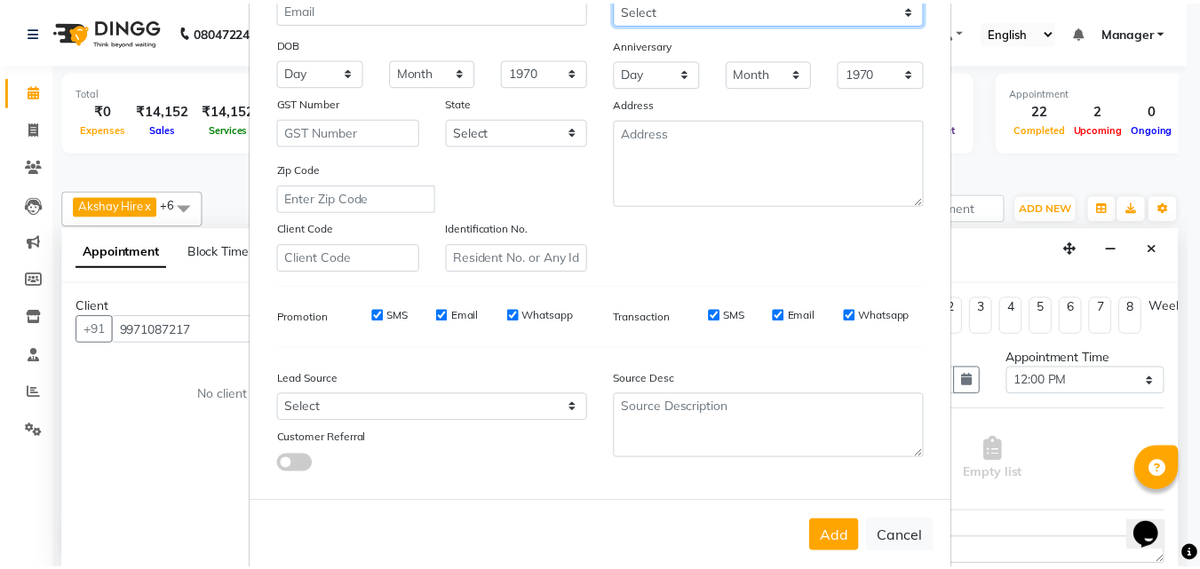
scroll to position [251, 0]
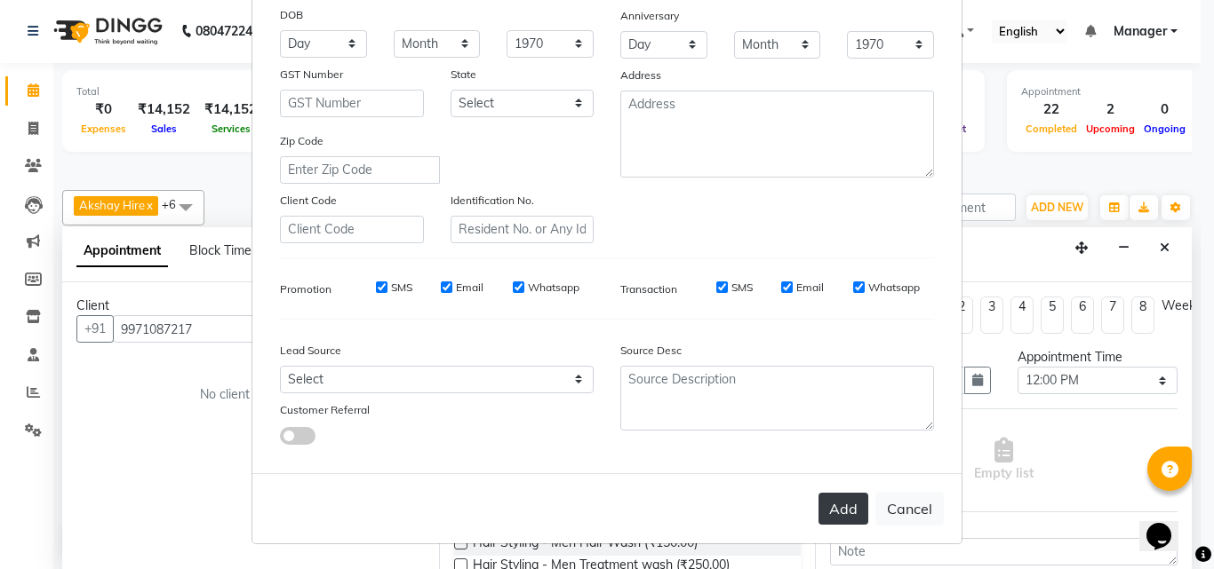
click at [839, 502] on button "Add" at bounding box center [843, 509] width 50 height 32
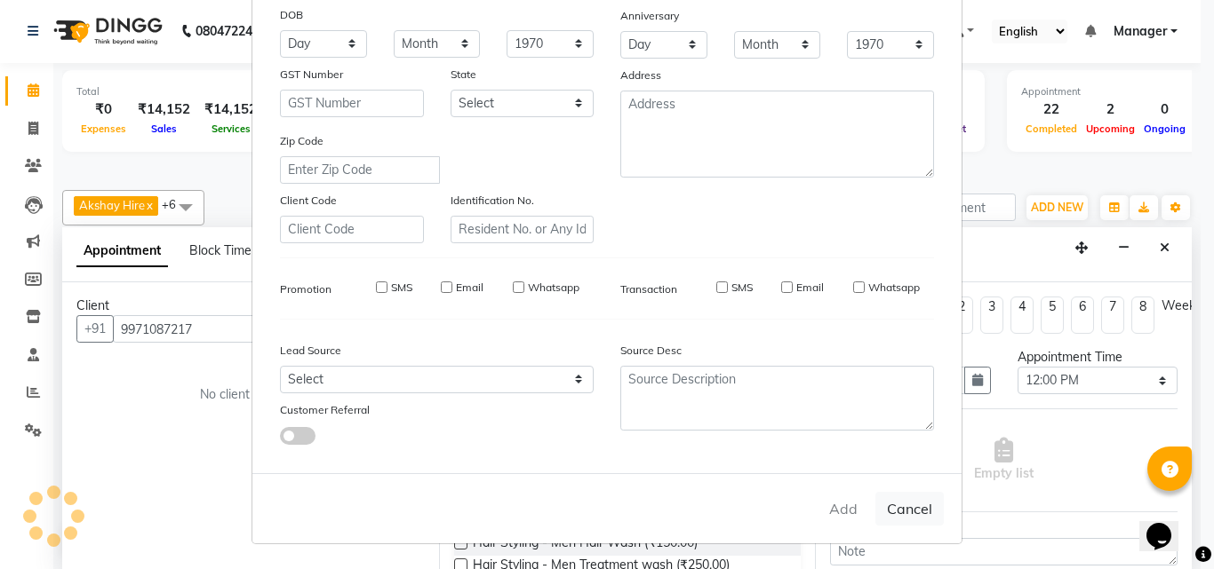
select select
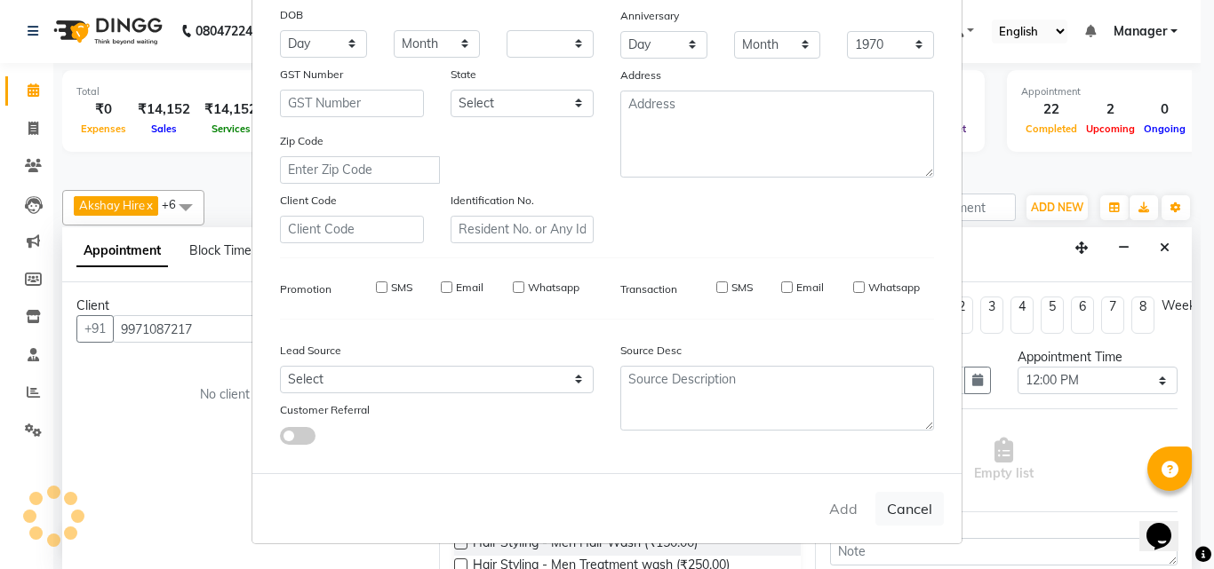
select select
checkbox input "false"
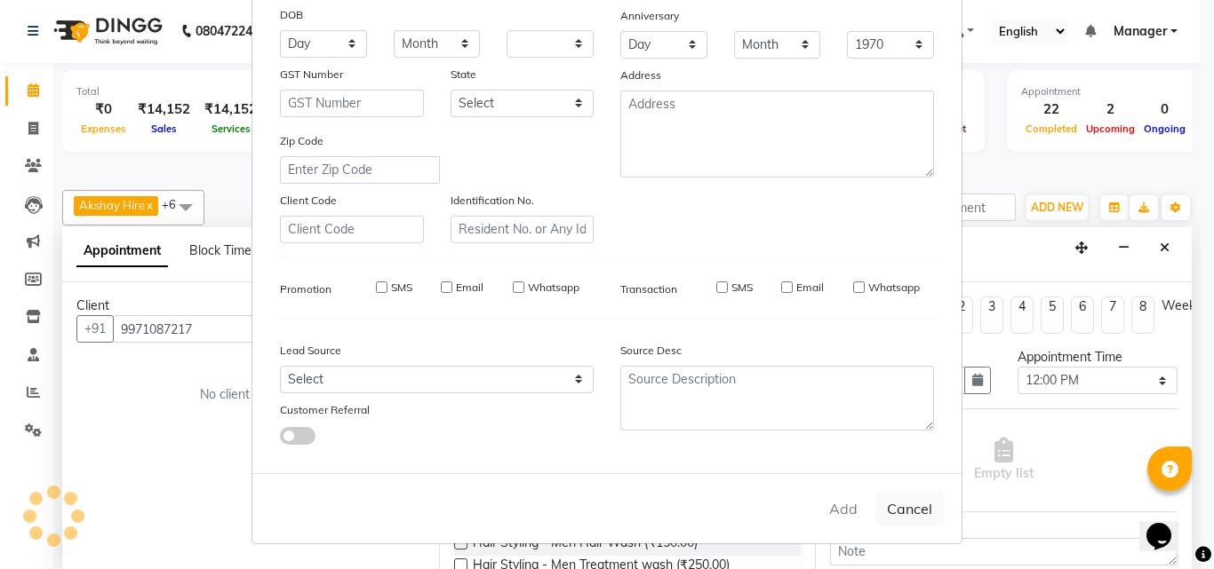
checkbox input "false"
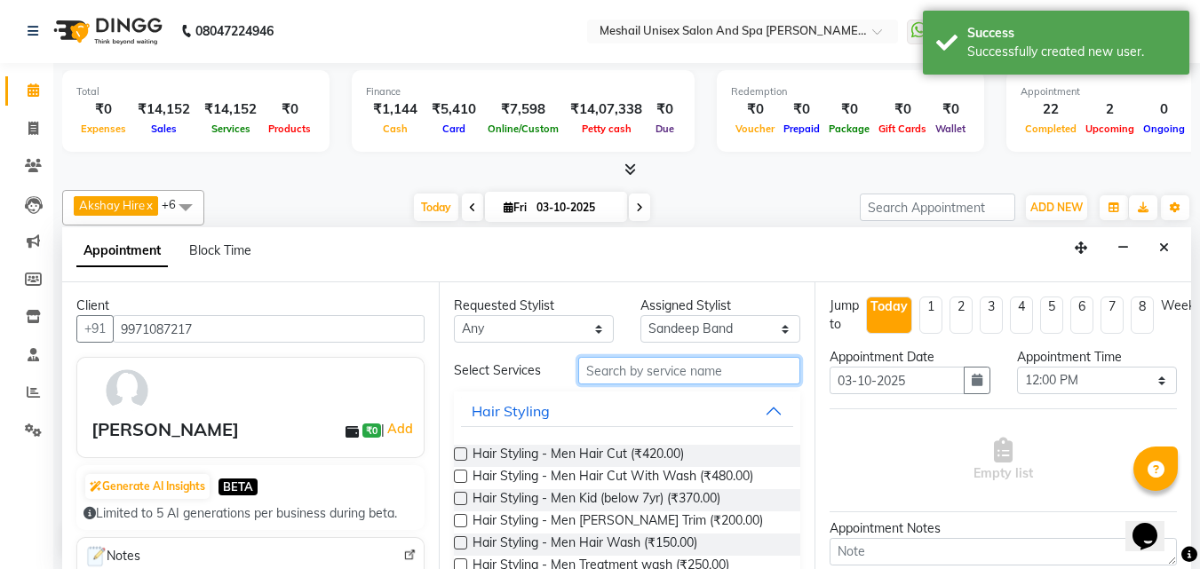
click at [724, 362] on input "text" at bounding box center [689, 371] width 222 height 28
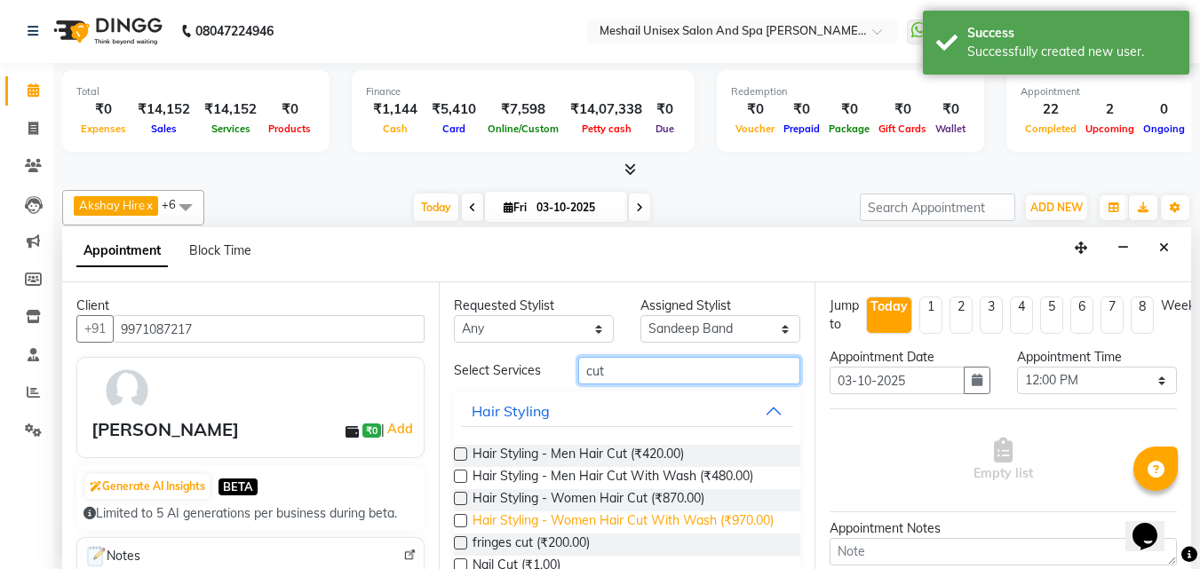
type input "cut"
click at [616, 523] on span "Hair Styling - Women Hair Cut With Wash (₹970.00)" at bounding box center [623, 523] width 301 height 22
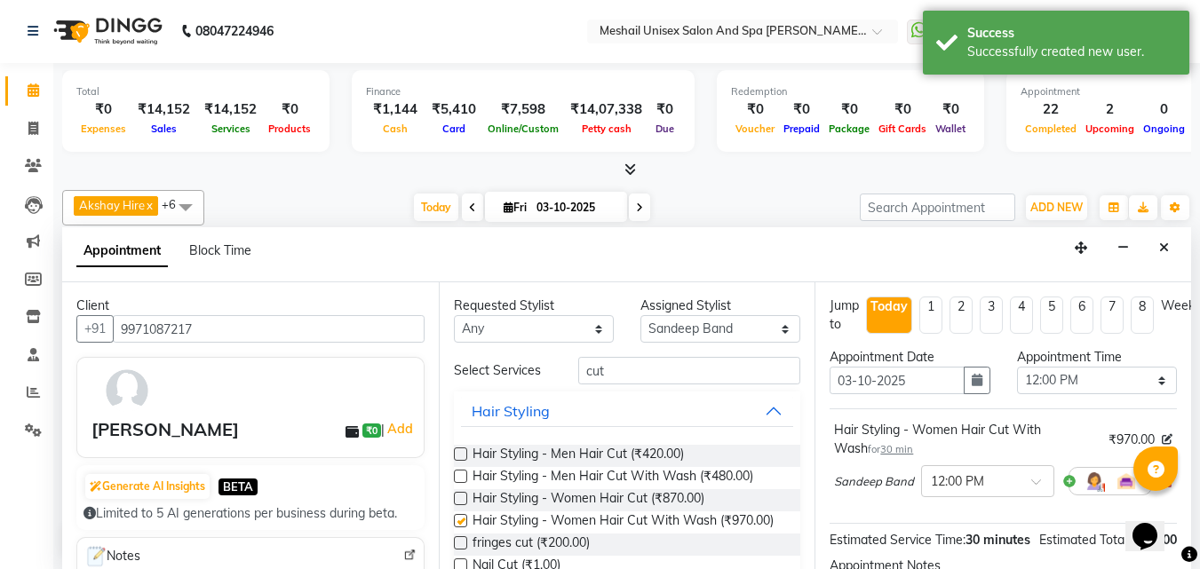
checkbox input "false"
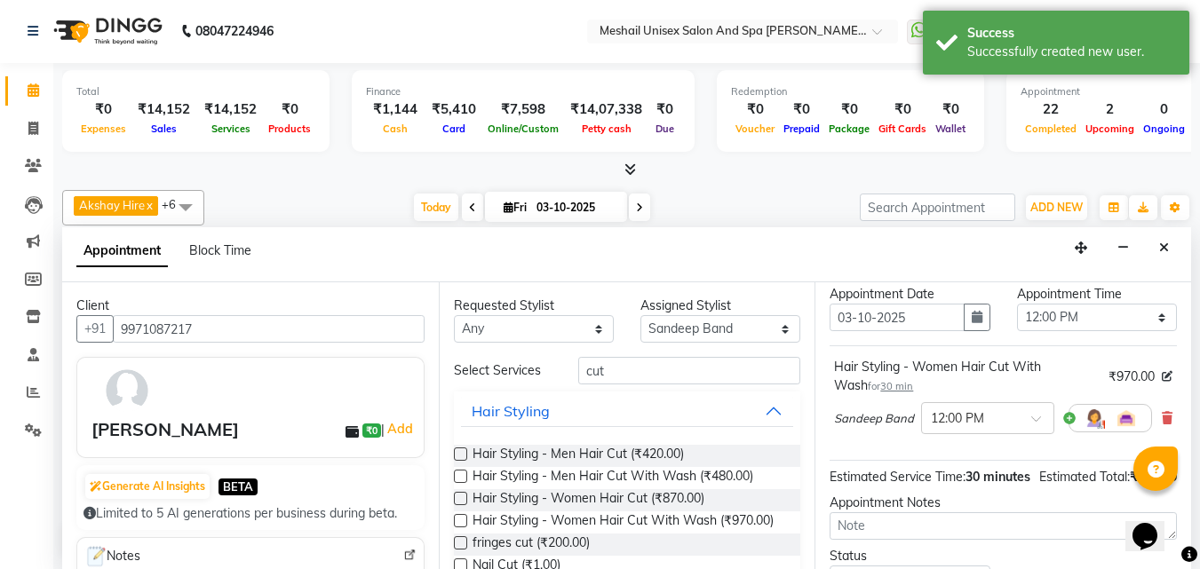
scroll to position [234, 0]
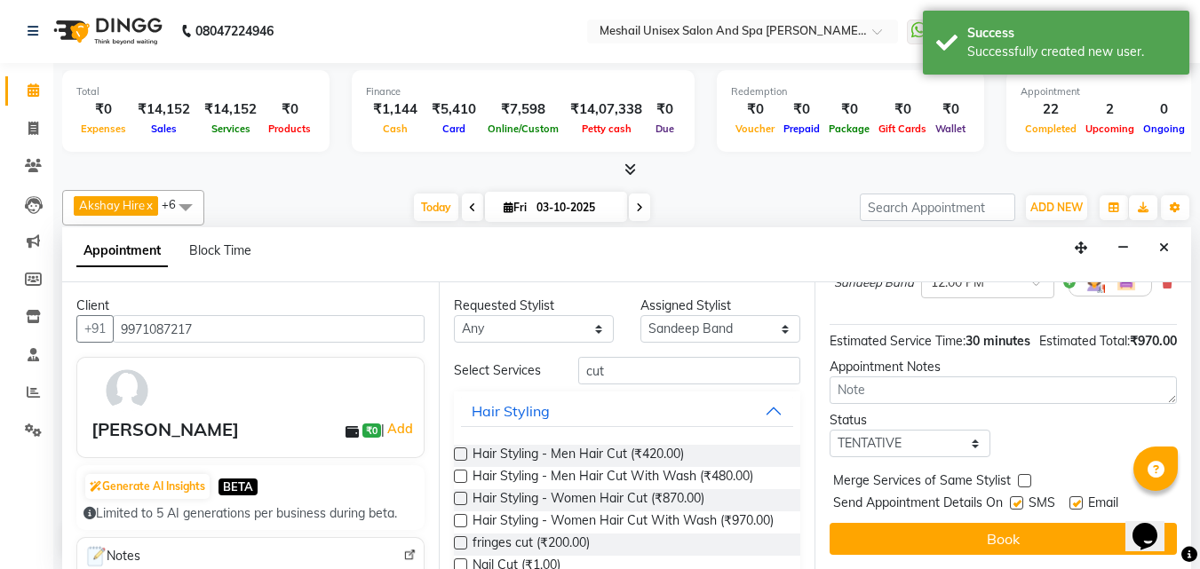
click at [1014, 497] on label at bounding box center [1016, 503] width 13 height 13
click at [1014, 499] on input "checkbox" at bounding box center [1016, 505] width 12 height 12
checkbox input "false"
click at [968, 506] on div "Jump to [DATE] 1 2 3 4 5 6 7 8 Weeks Appointment Date [DATE] Appointment Time S…" at bounding box center [1003, 426] width 377 height 287
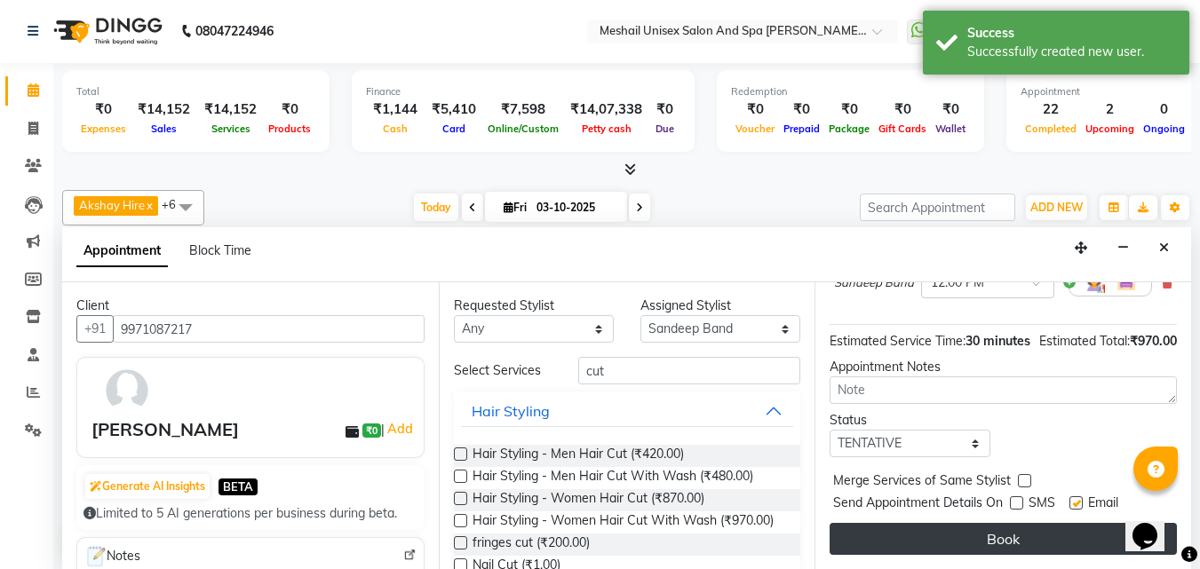
click at [877, 523] on button "Book" at bounding box center [1003, 539] width 347 height 32
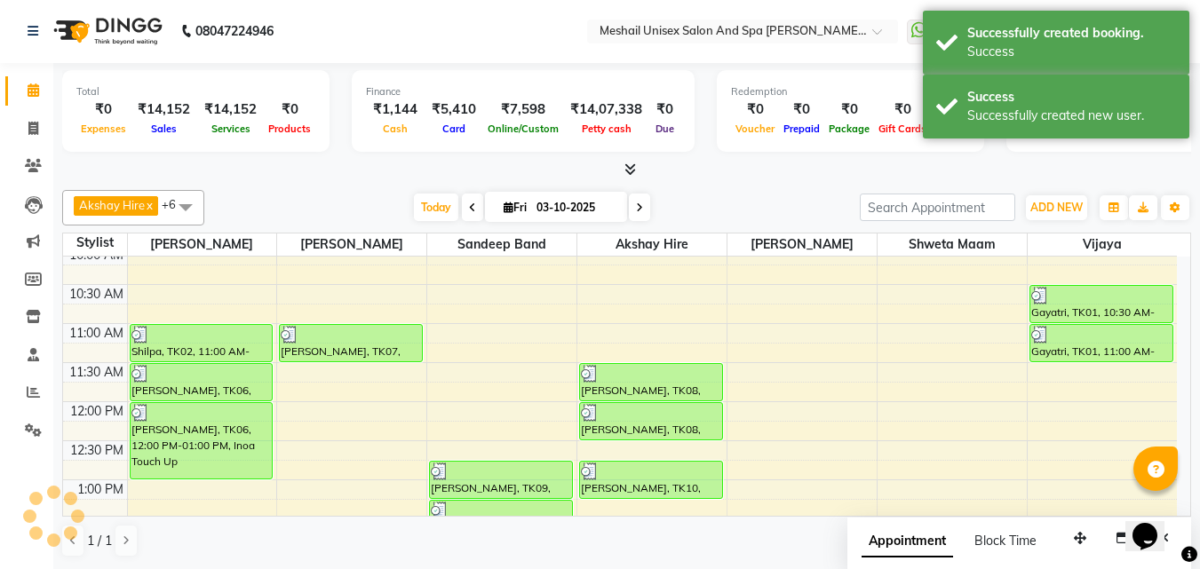
scroll to position [0, 0]
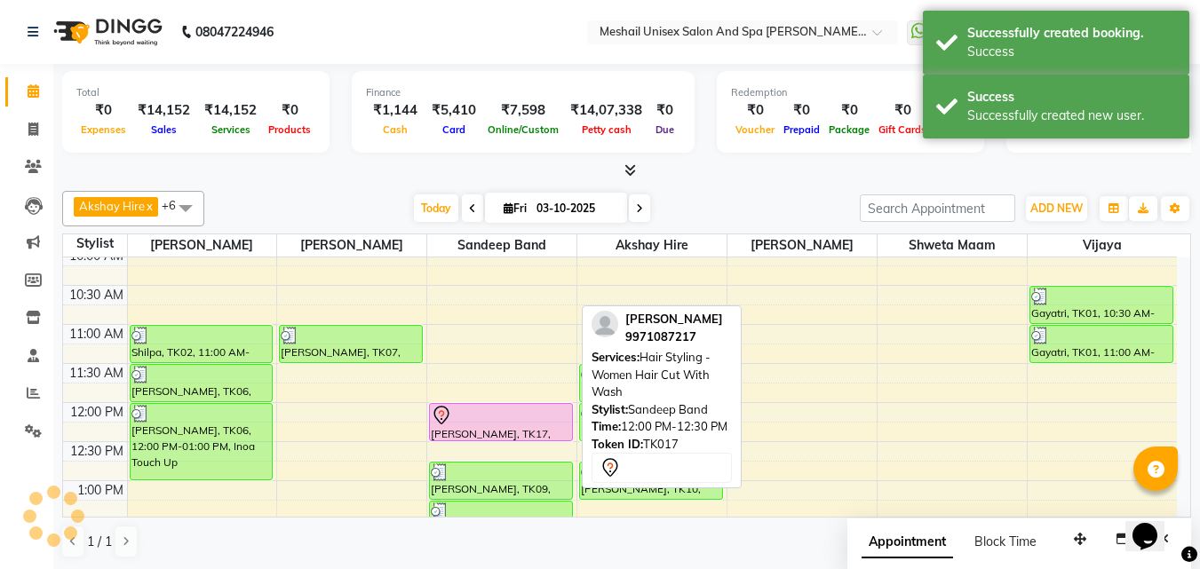
click at [534, 420] on div at bounding box center [501, 415] width 140 height 21
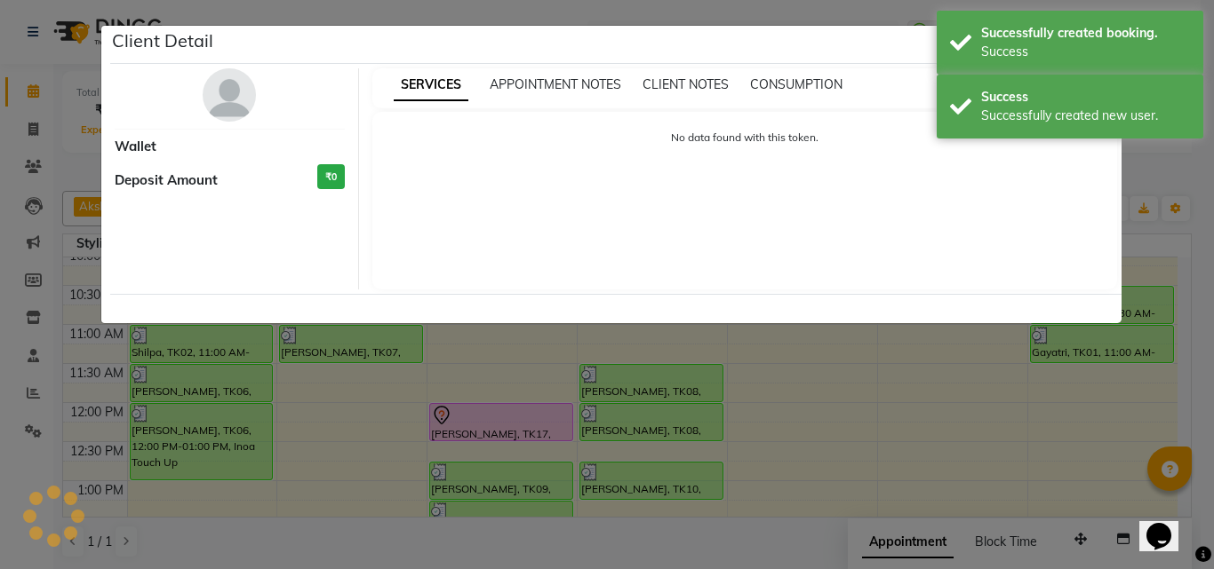
select select "7"
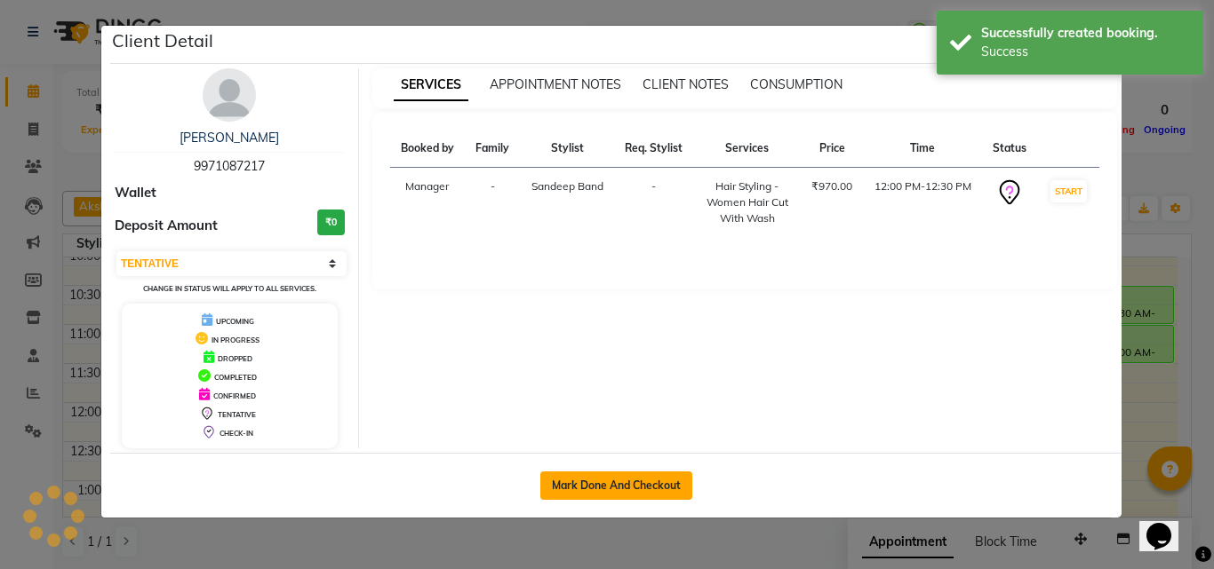
click at [583, 472] on button "Mark Done And Checkout" at bounding box center [616, 486] width 152 height 28
select select "service"
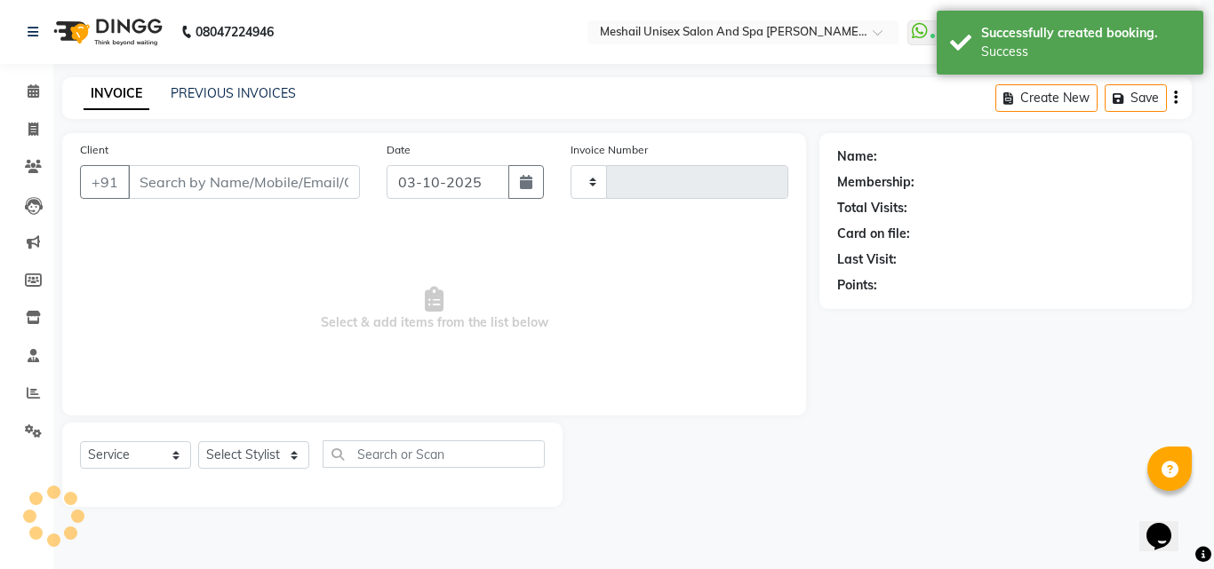
type input "2901"
select select "6713"
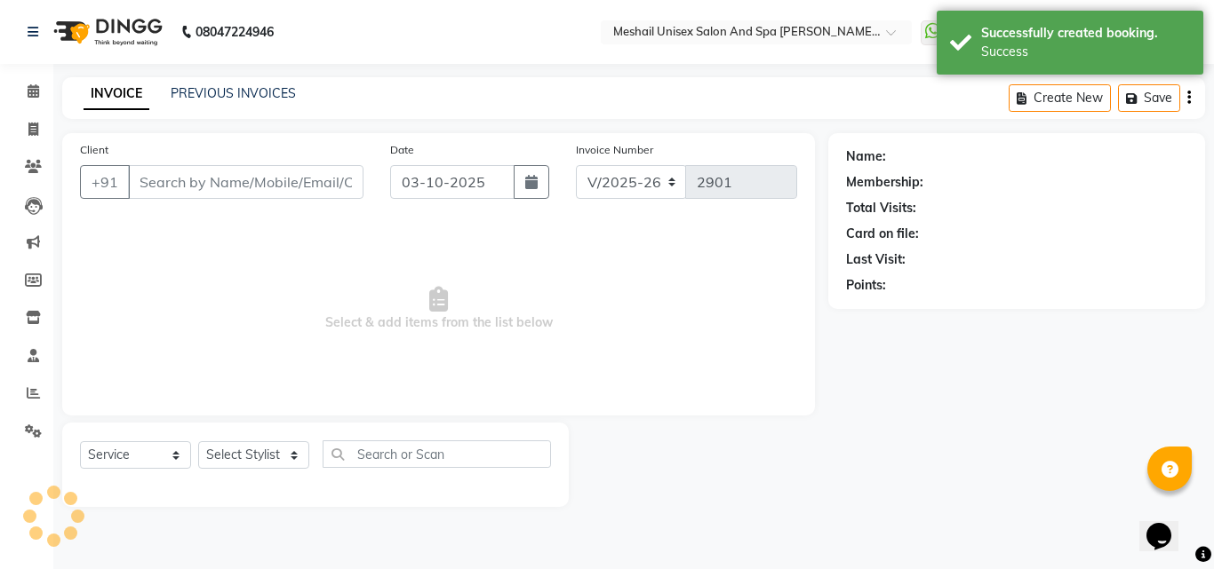
type input "9971087217"
select select "52968"
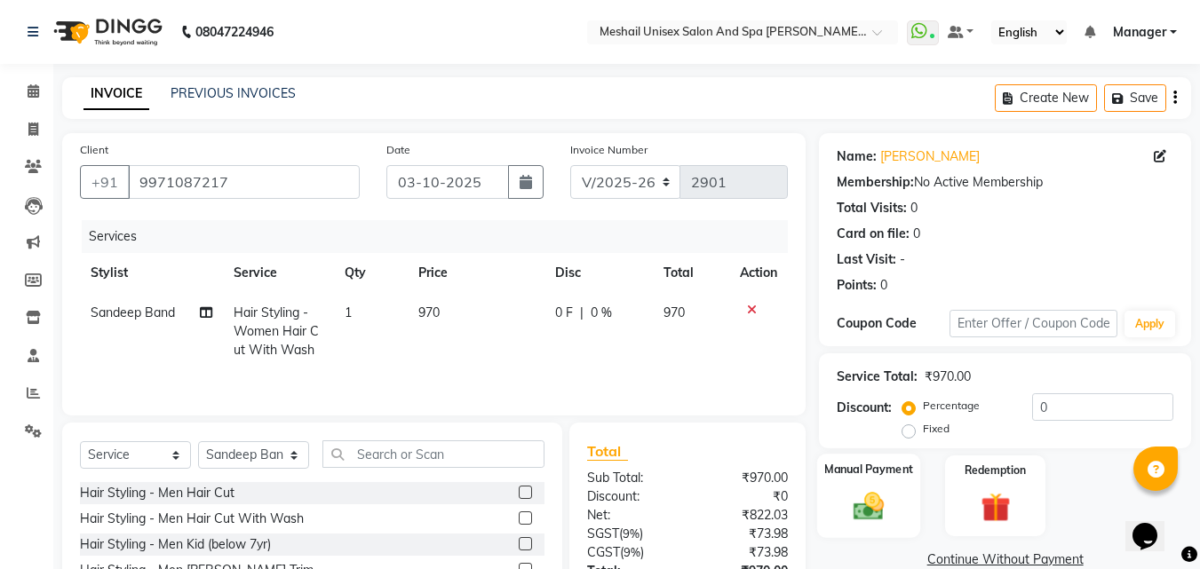
click at [876, 501] on img at bounding box center [869, 507] width 50 height 36
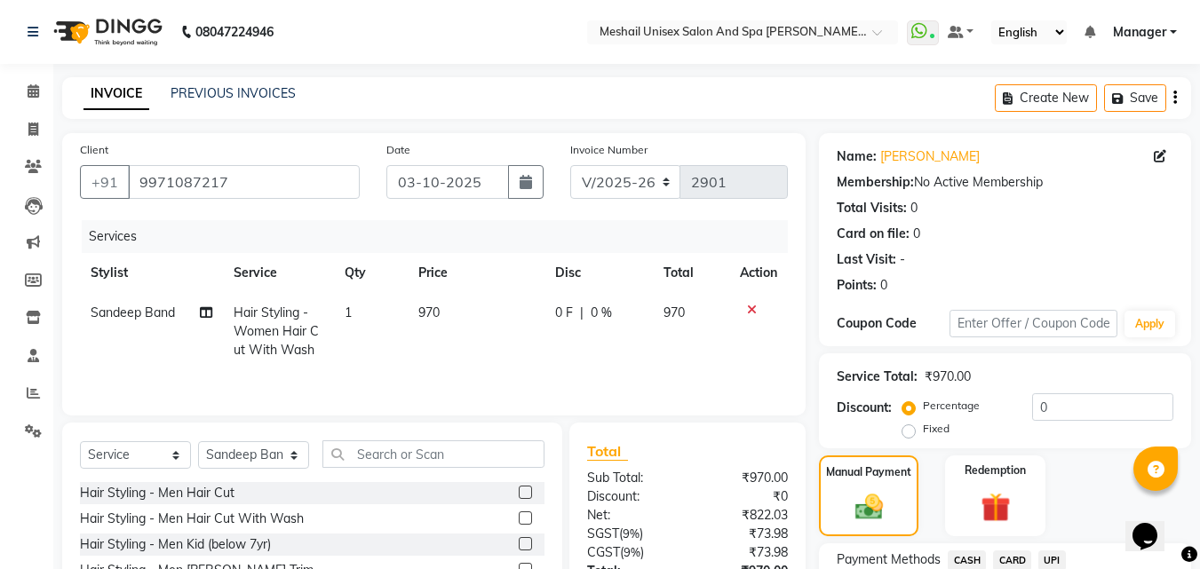
scroll to position [144, 0]
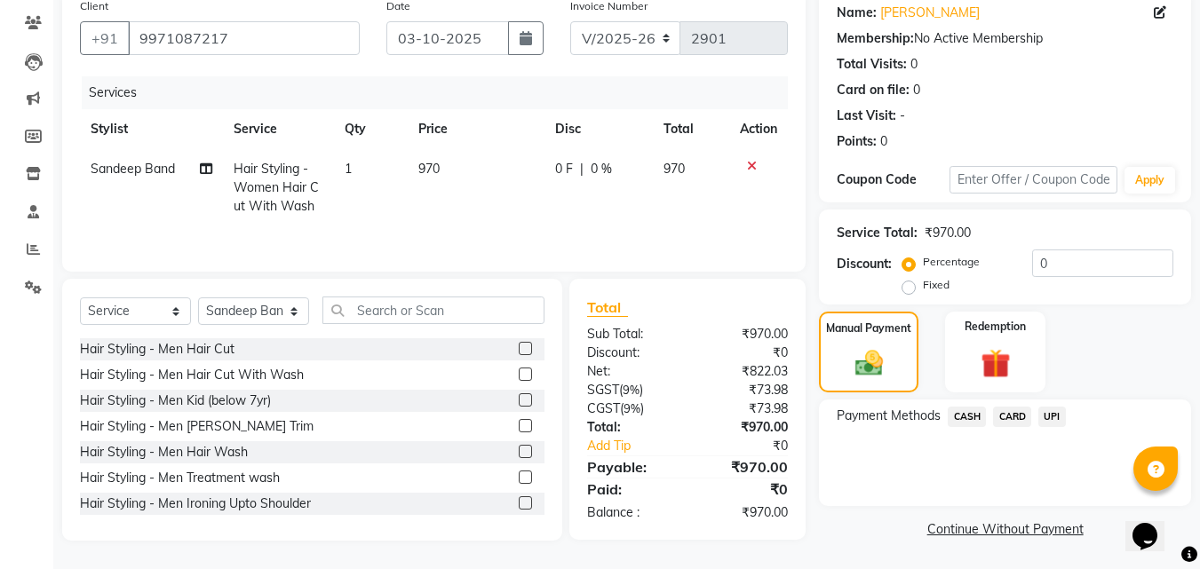
click at [1055, 410] on span "UPI" at bounding box center [1053, 417] width 28 height 20
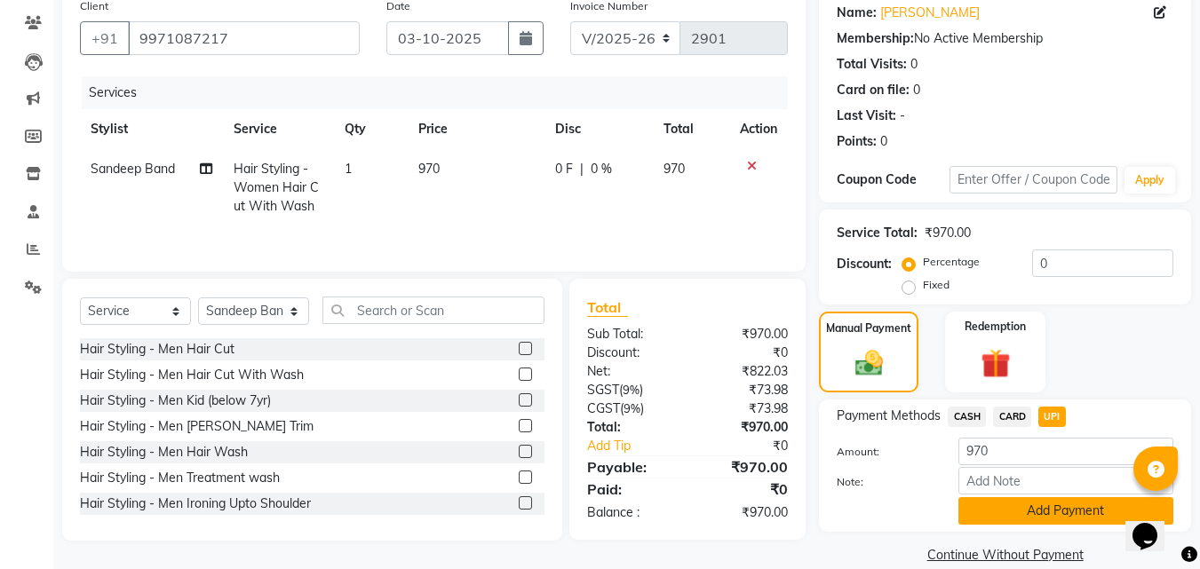
click at [1042, 514] on button "Add Payment" at bounding box center [1066, 512] width 215 height 28
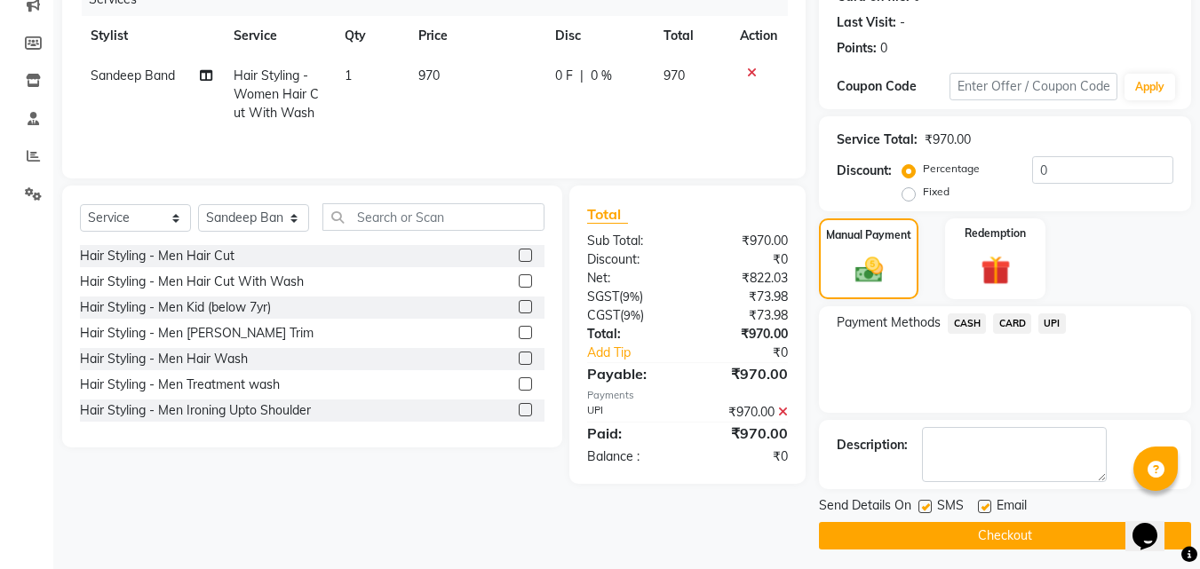
scroll to position [244, 0]
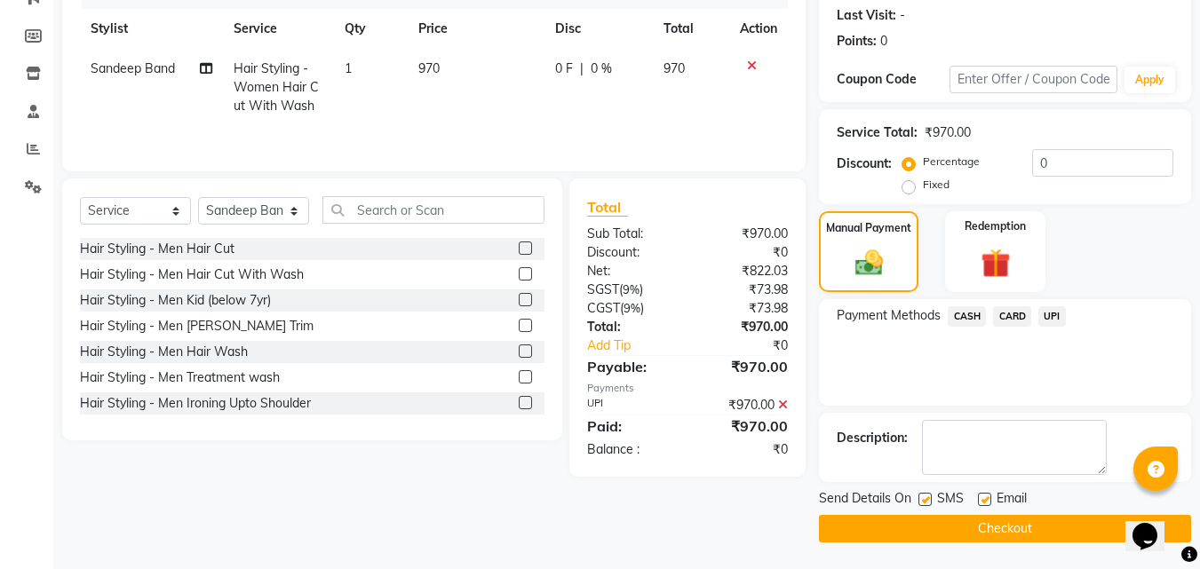
click at [943, 526] on button "Checkout" at bounding box center [1005, 529] width 372 height 28
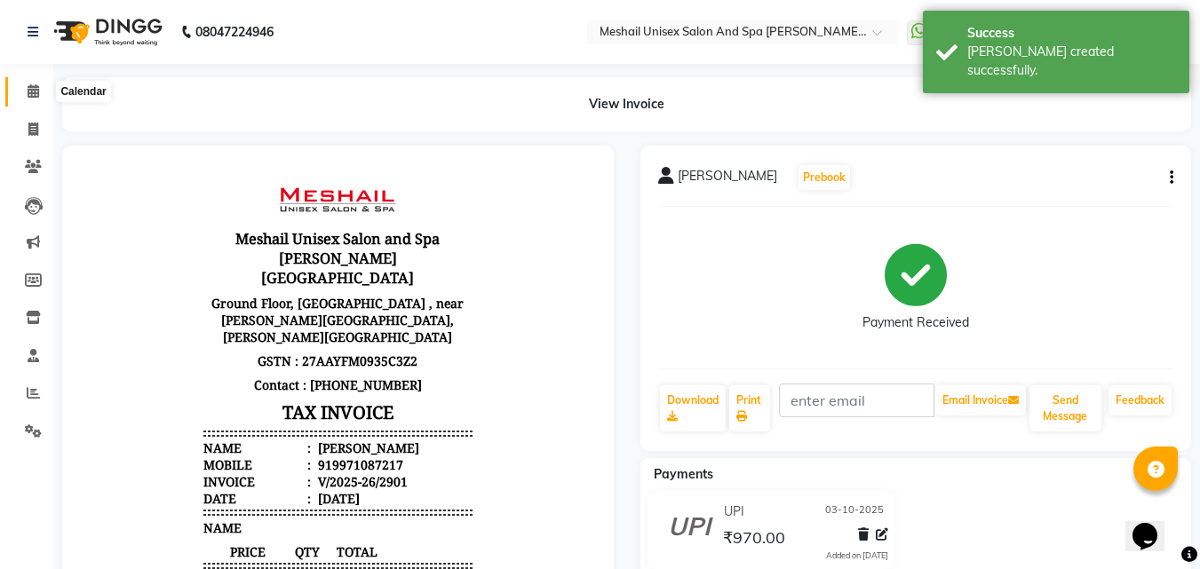
click at [42, 93] on span at bounding box center [33, 92] width 31 height 20
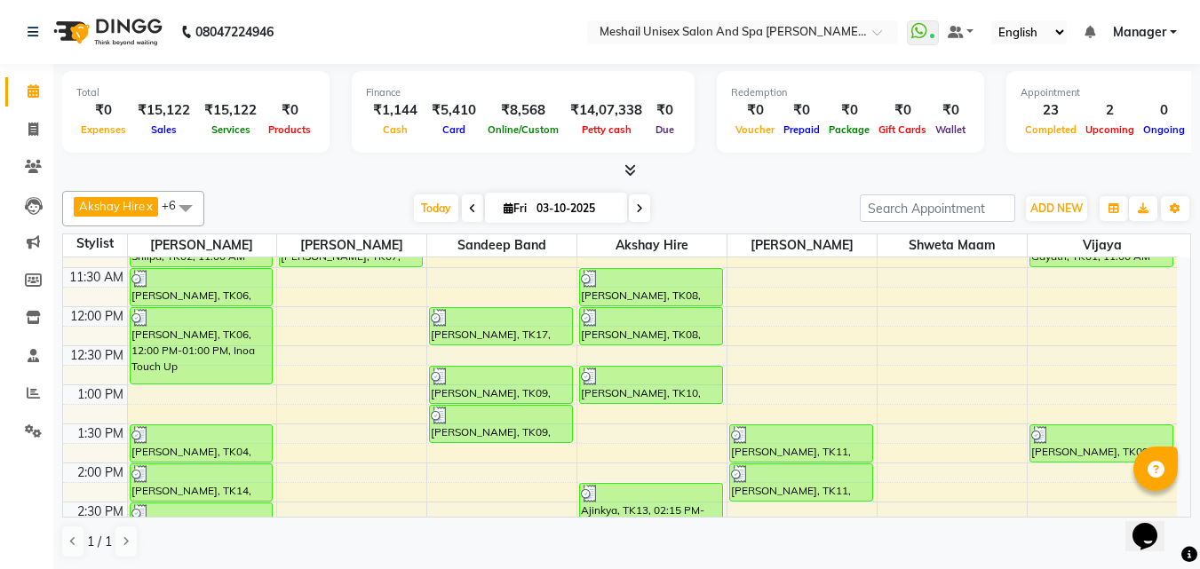
scroll to position [178, 0]
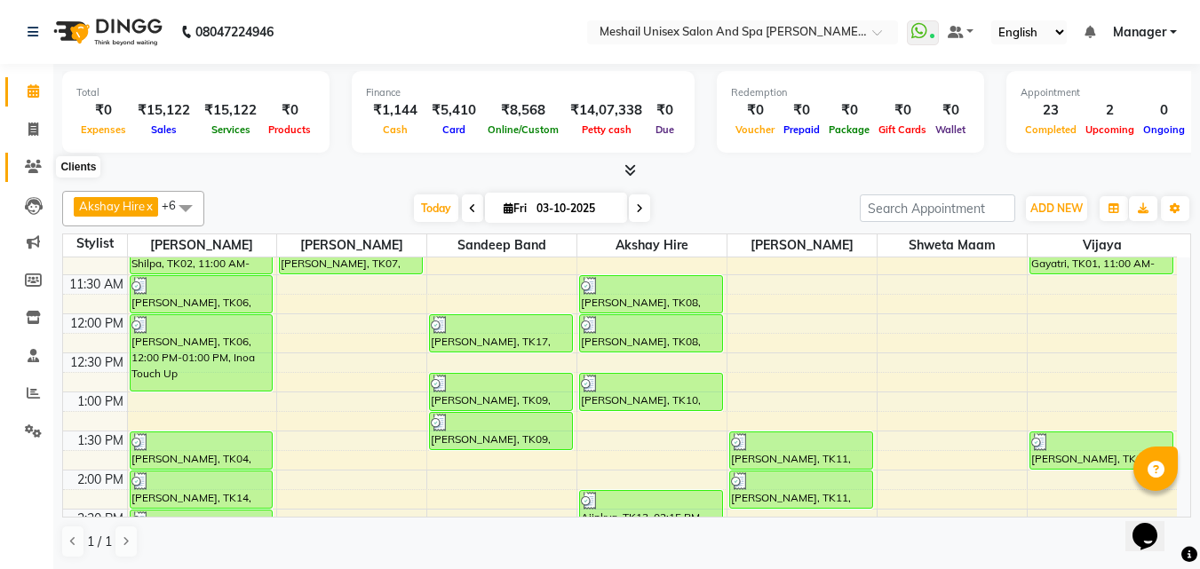
click at [42, 162] on span at bounding box center [33, 167] width 31 height 20
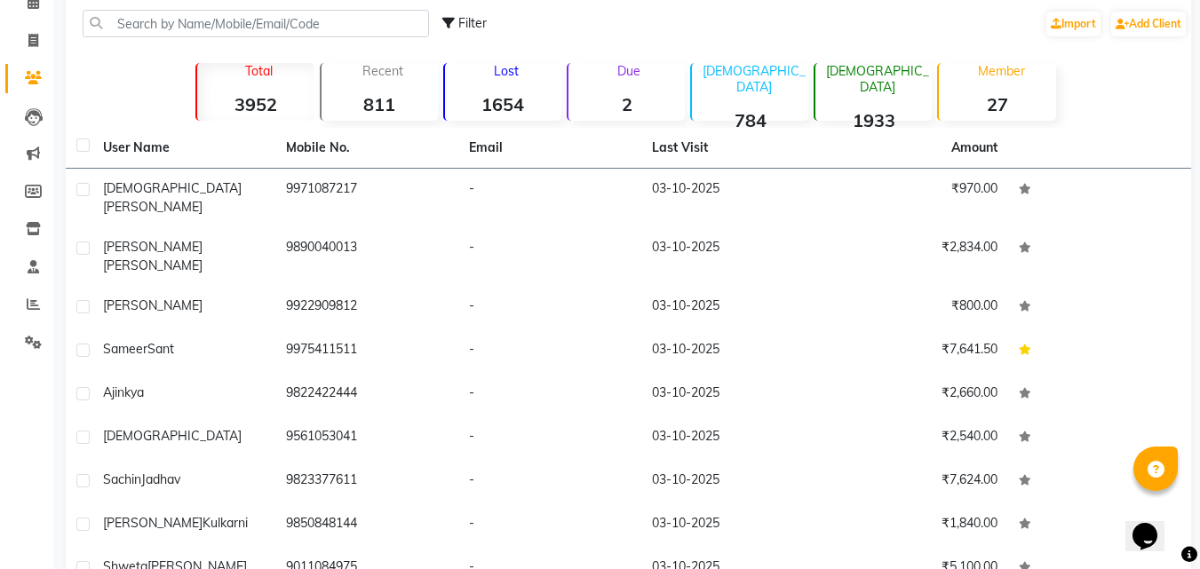
scroll to position [200, 0]
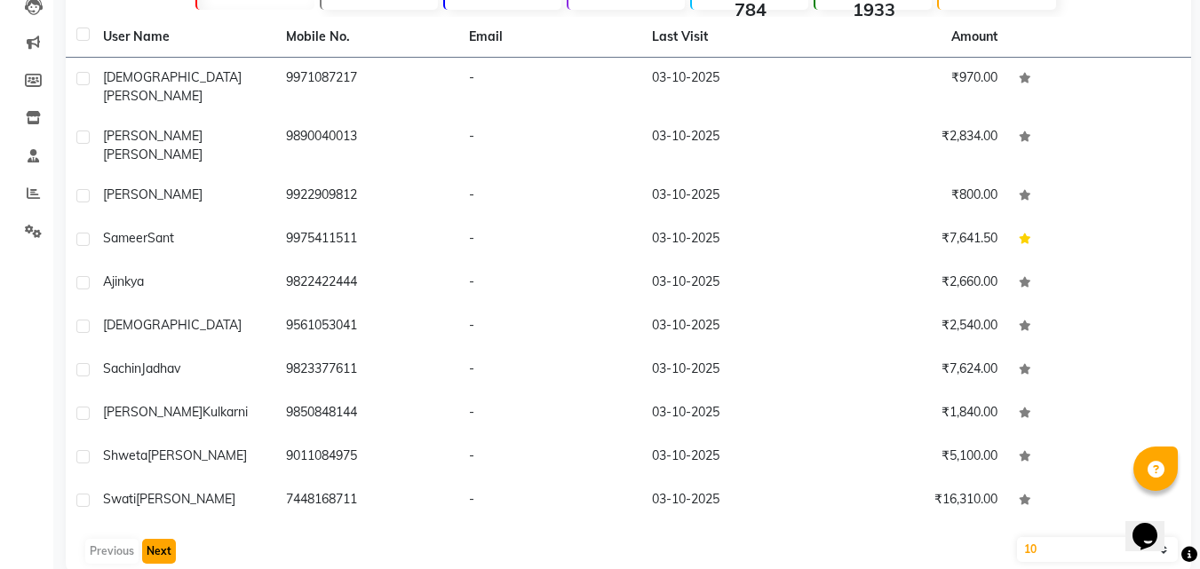
click at [162, 539] on button "Next" at bounding box center [159, 551] width 34 height 25
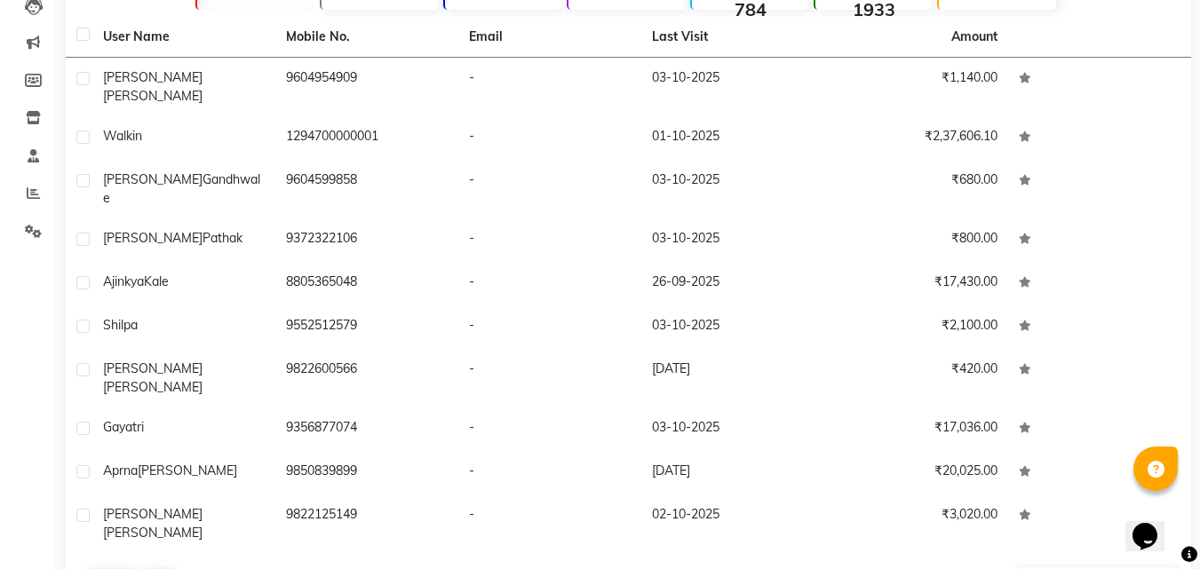
click at [139, 91] on td "[PERSON_NAME]" at bounding box center [183, 87] width 183 height 59
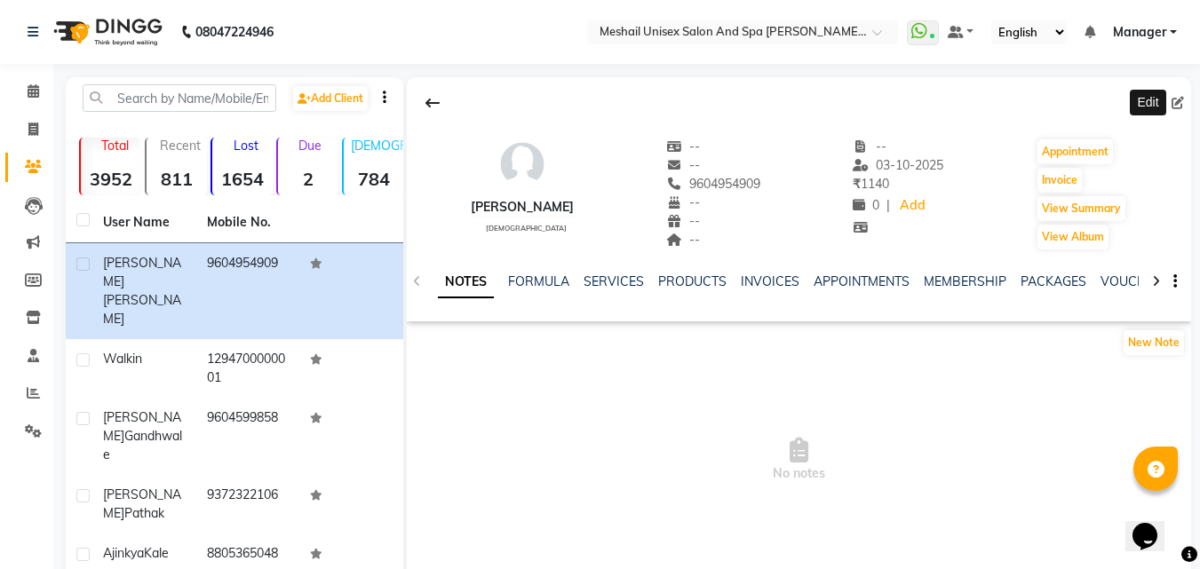
click at [1180, 102] on icon at bounding box center [1178, 103] width 12 height 12
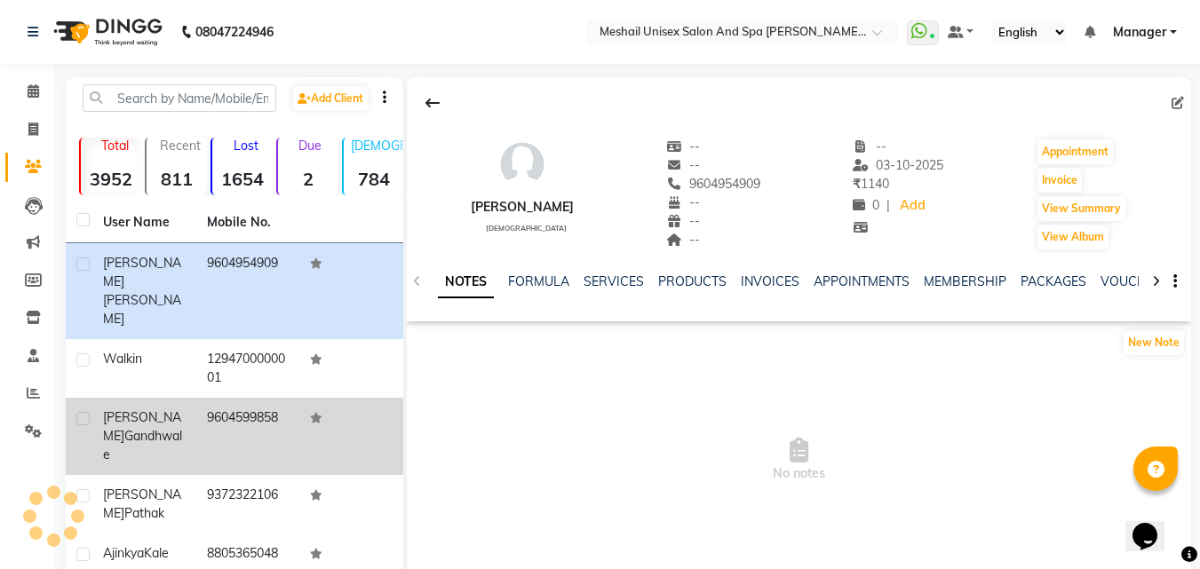
select select "[DEMOGRAPHIC_DATA]"
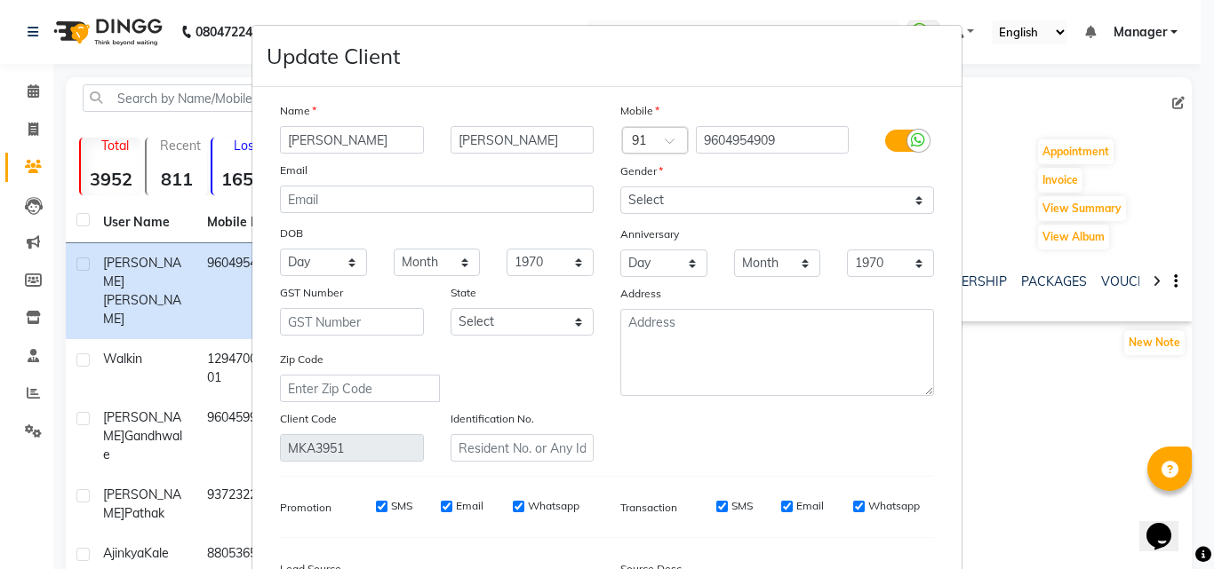
click at [287, 135] on input "[PERSON_NAME]" at bounding box center [352, 140] width 144 height 28
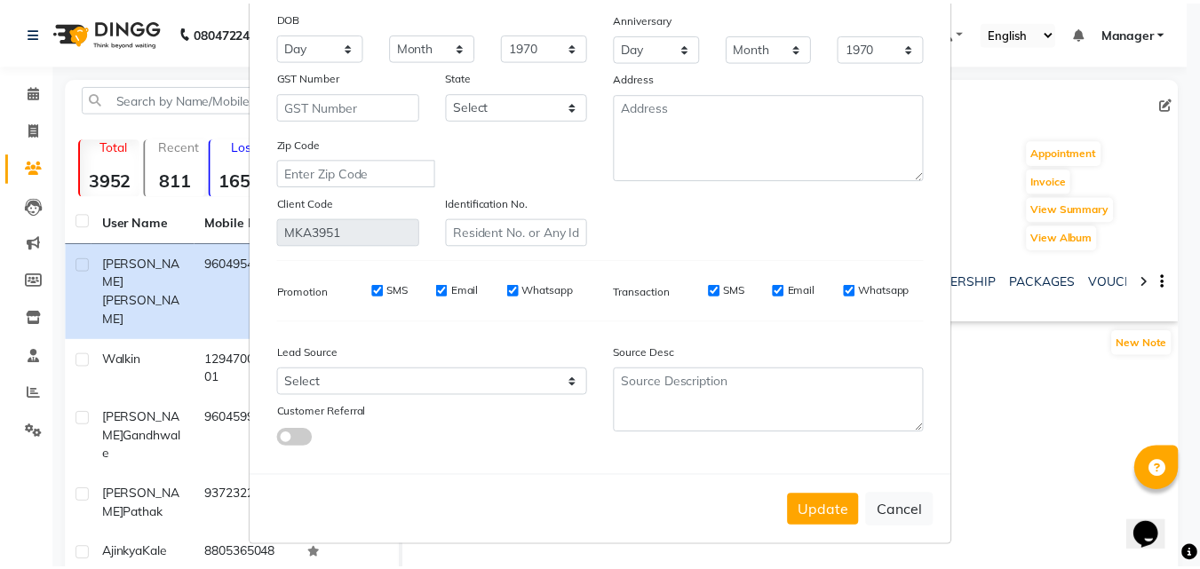
scroll to position [219, 0]
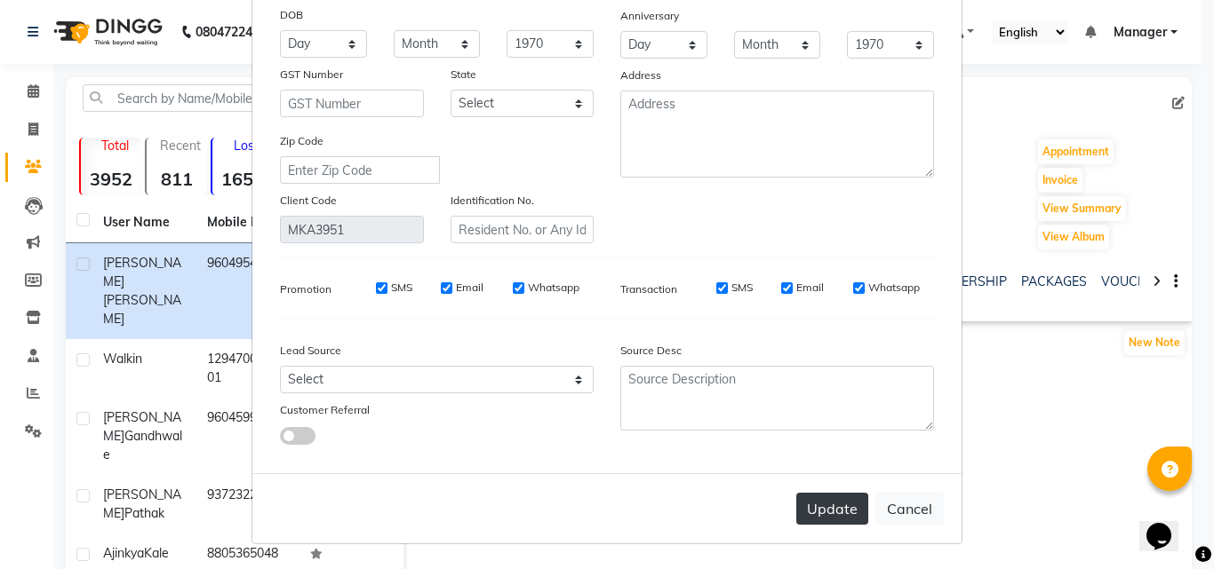
type input "[PERSON_NAME]"
click at [816, 495] on button "Update" at bounding box center [832, 509] width 72 height 32
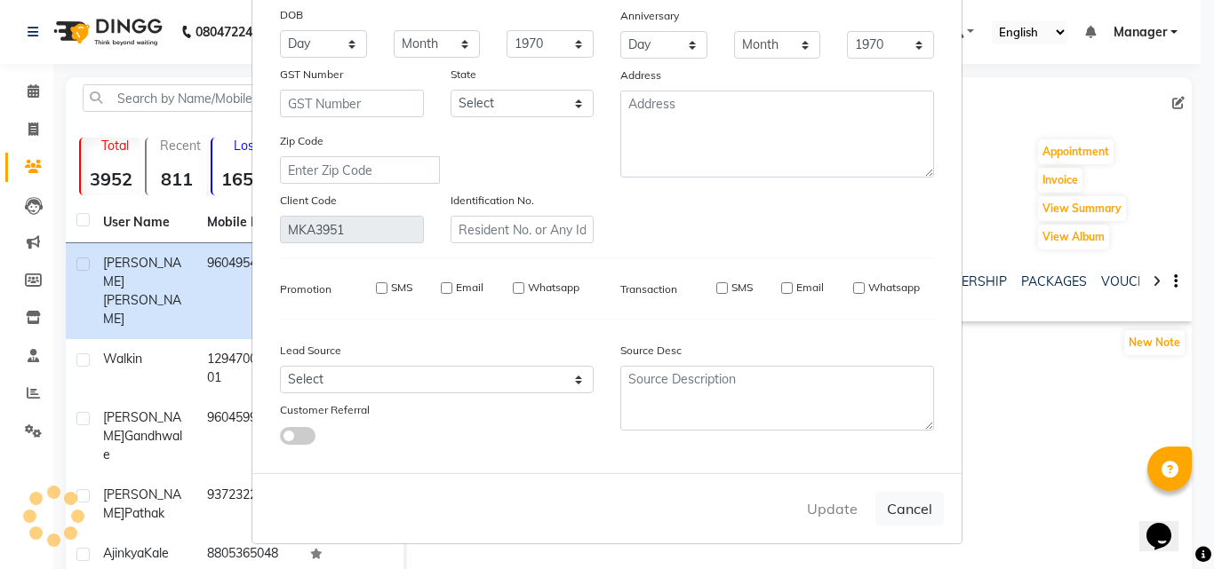
select select
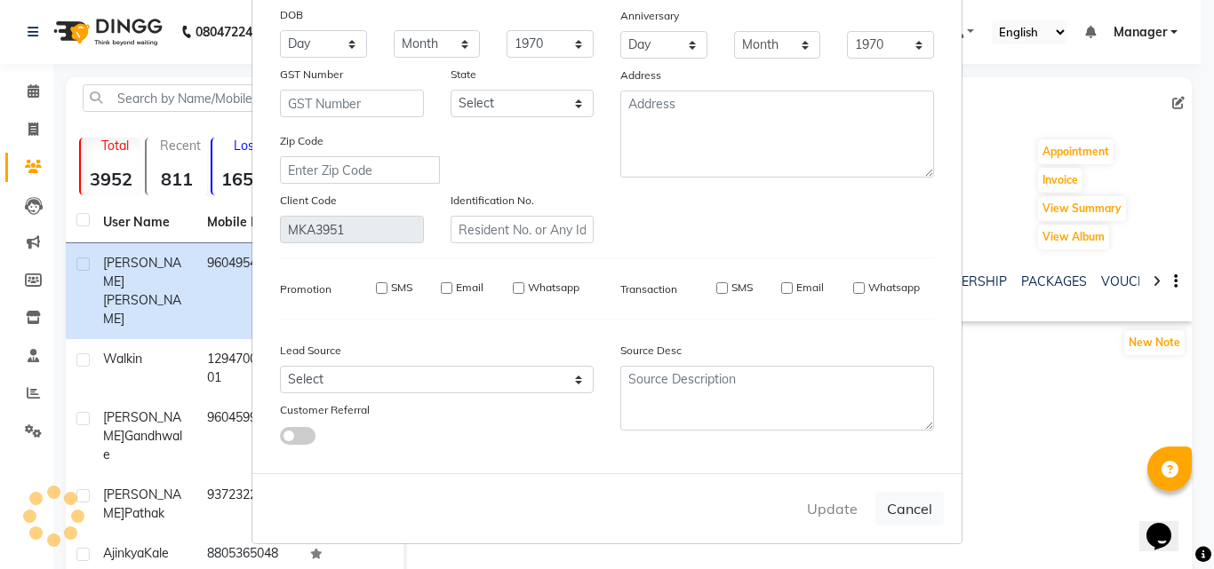
select select
checkbox input "false"
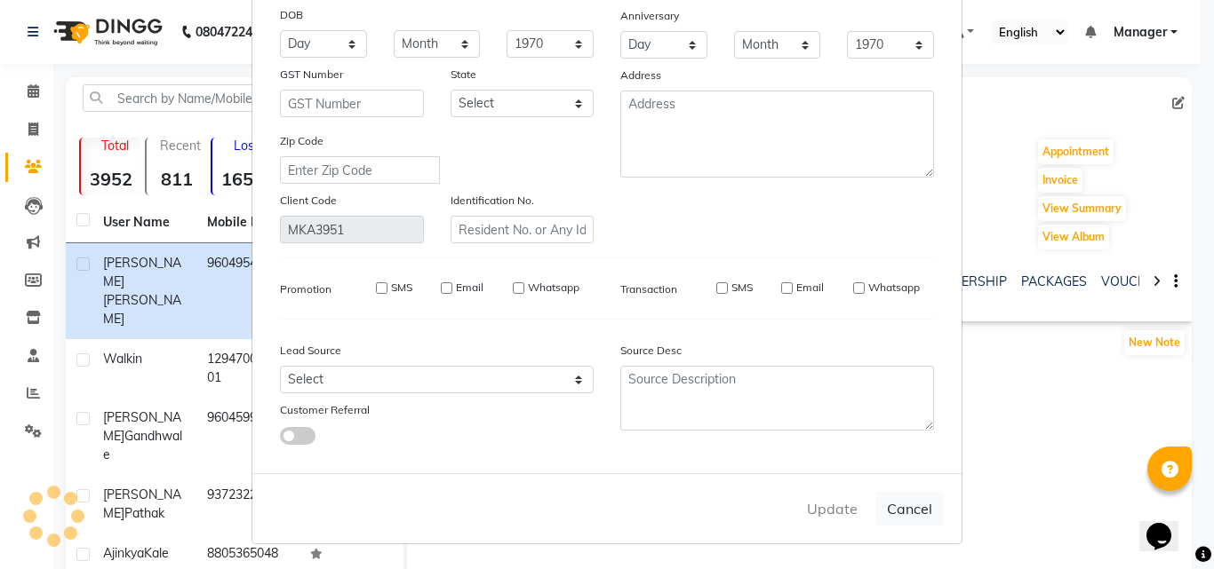
checkbox input "false"
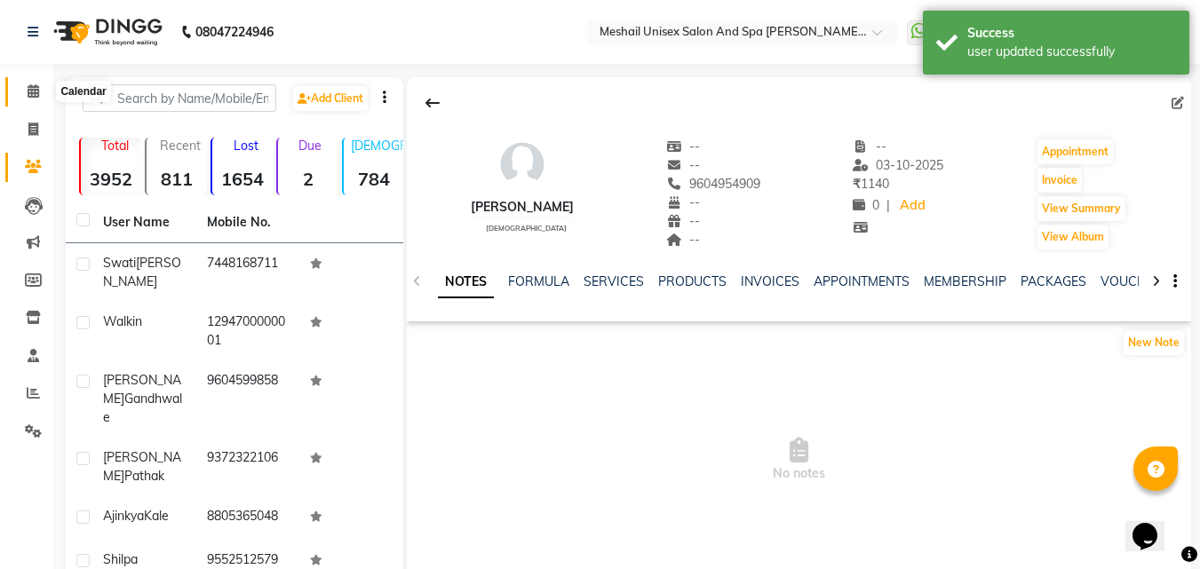
click at [33, 92] on icon at bounding box center [34, 90] width 12 height 13
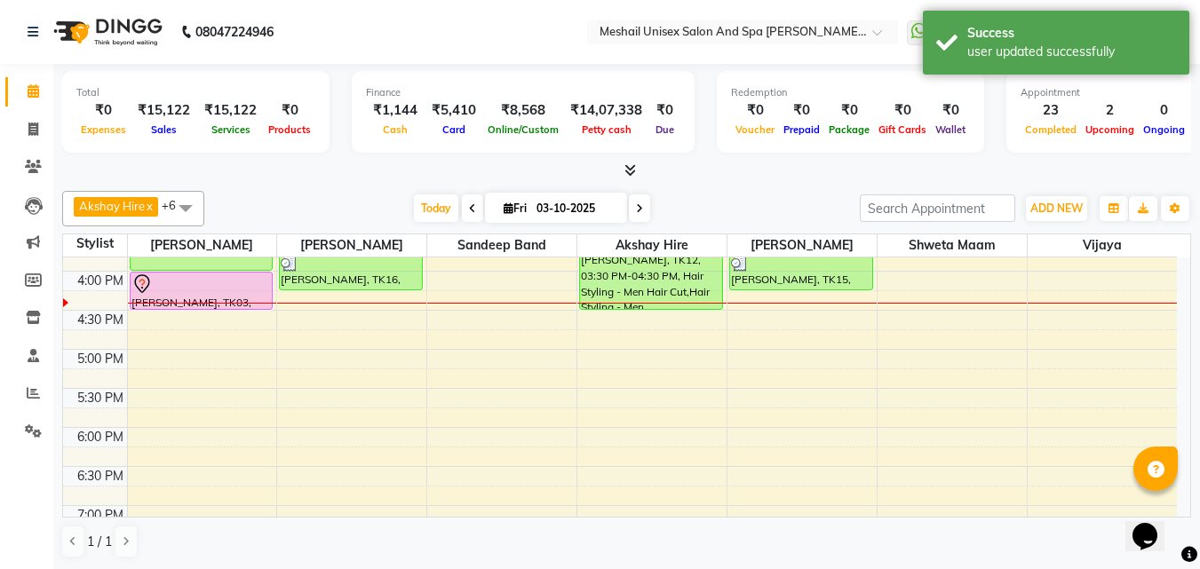
scroll to position [444, 0]
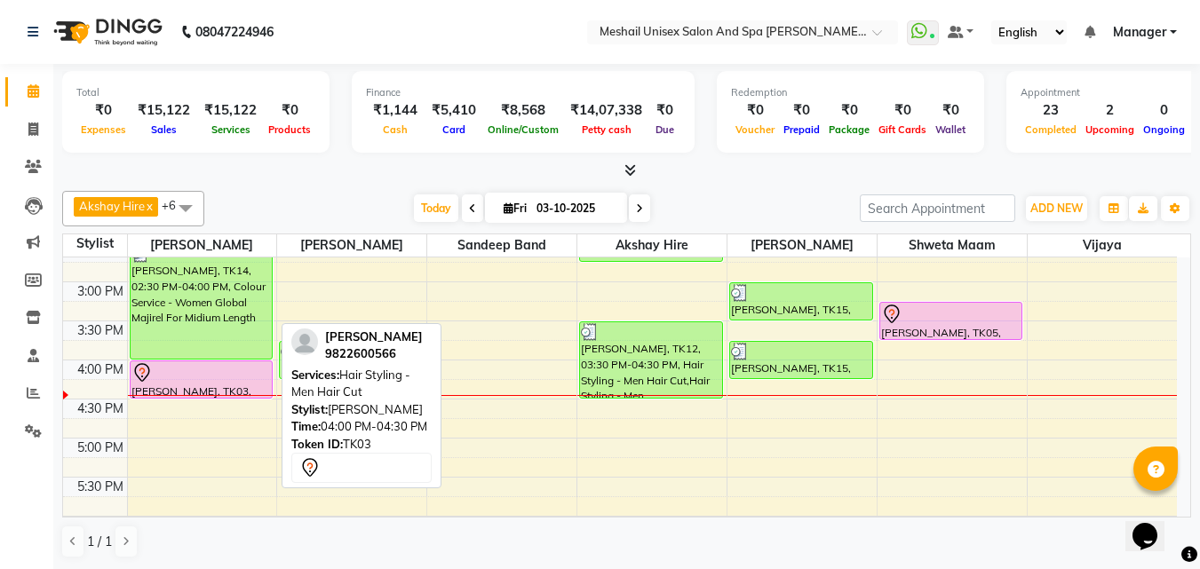
click at [181, 381] on div at bounding box center [201, 372] width 140 height 21
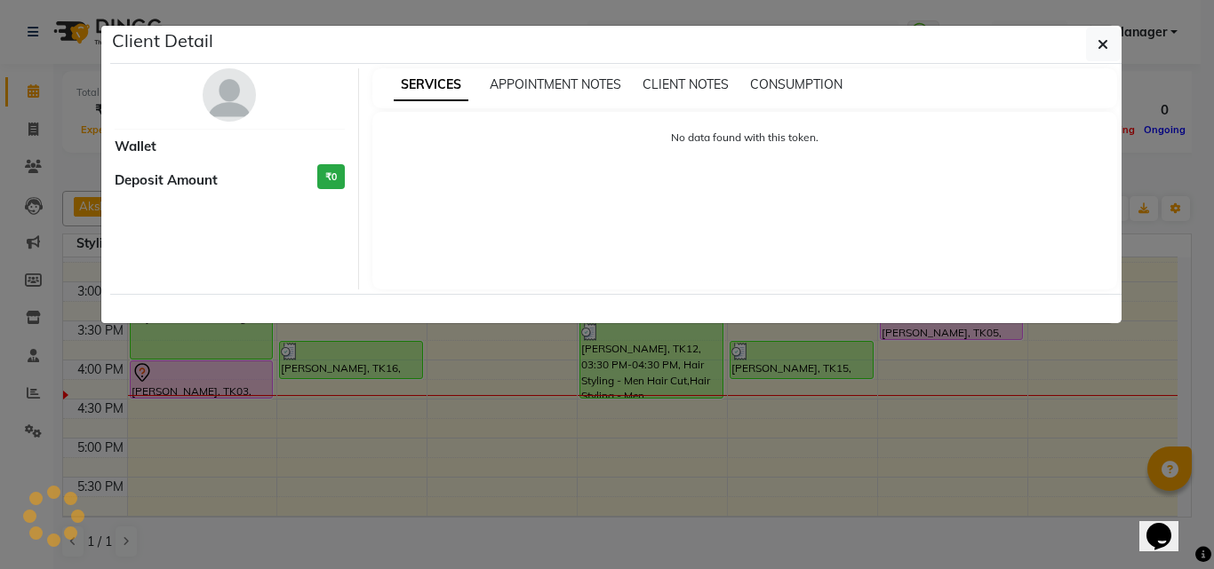
select select "7"
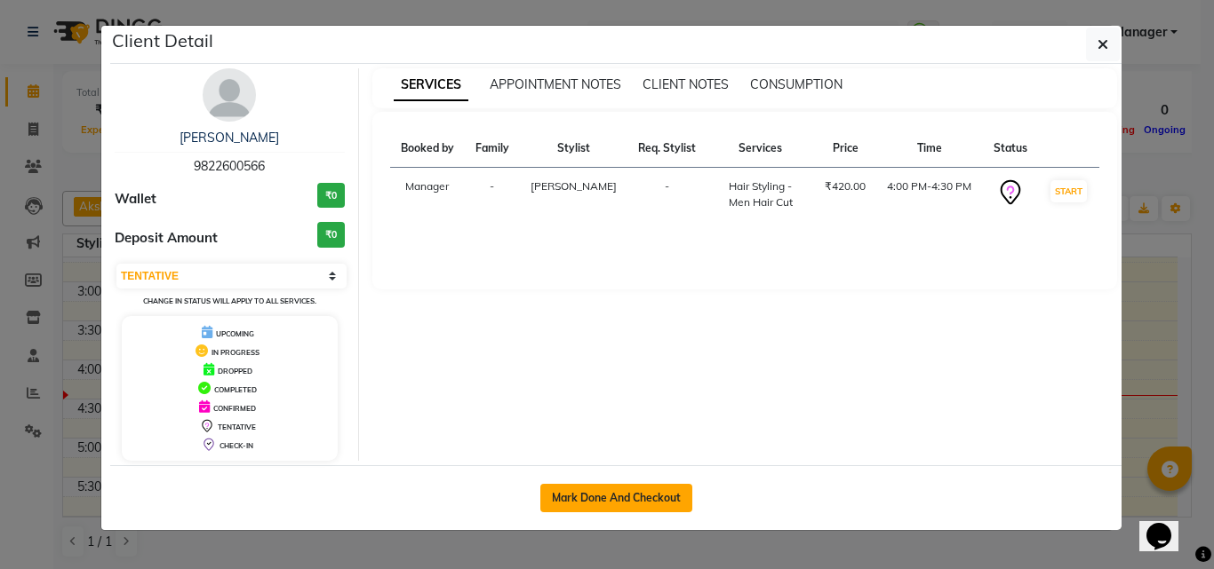
click at [599, 494] on button "Mark Done And Checkout" at bounding box center [616, 498] width 152 height 28
select select "service"
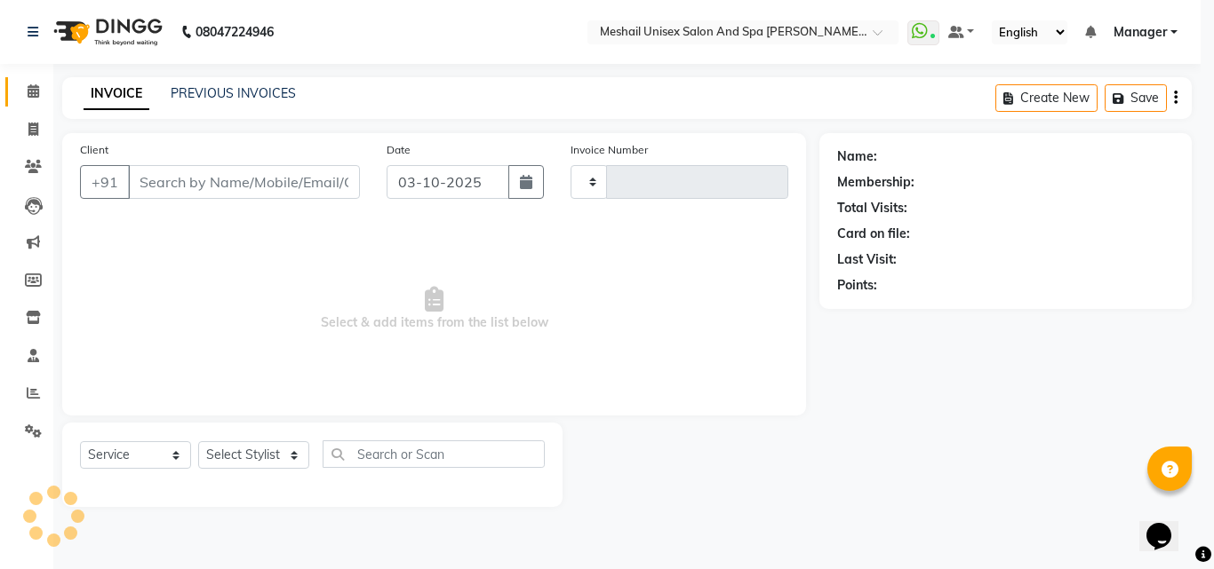
type input "2902"
select select "6713"
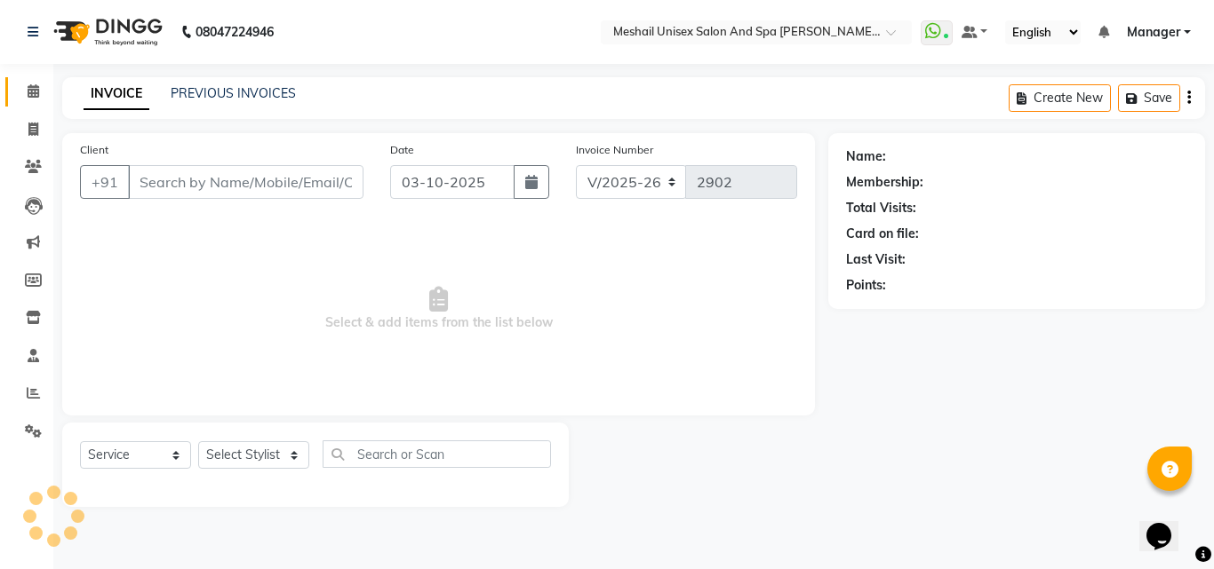
type input "9822600566"
select select "52966"
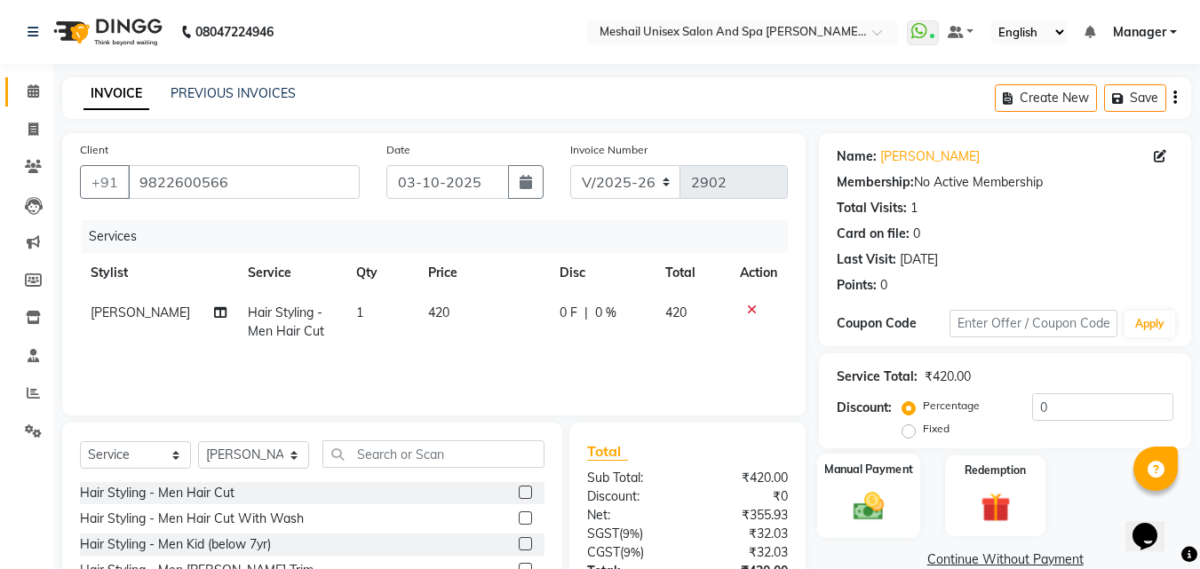
scroll to position [142, 0]
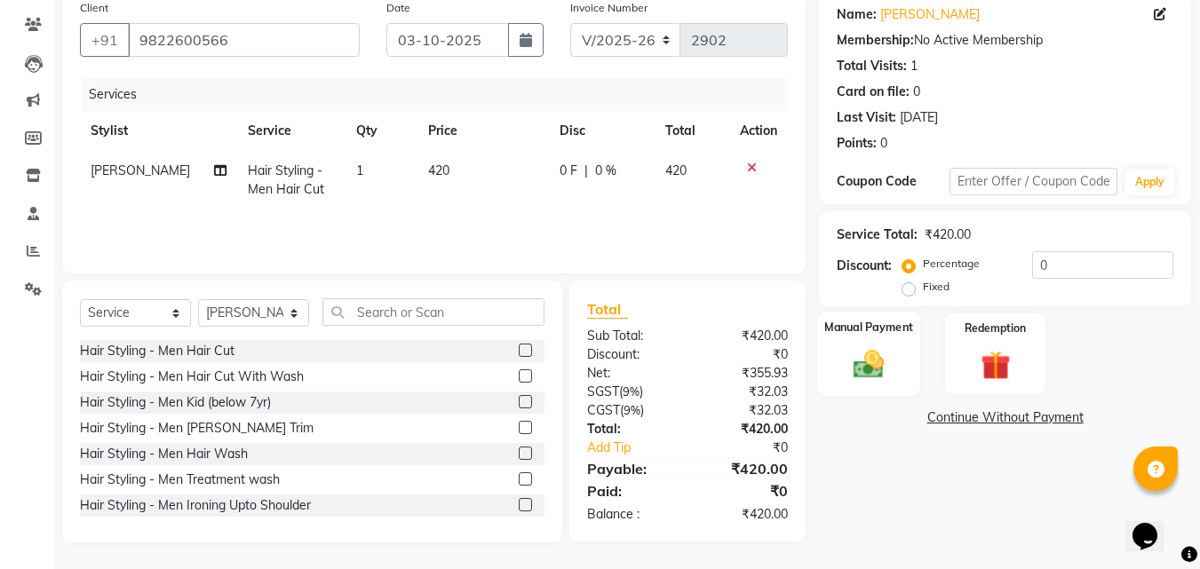
click at [856, 363] on img at bounding box center [869, 364] width 50 height 36
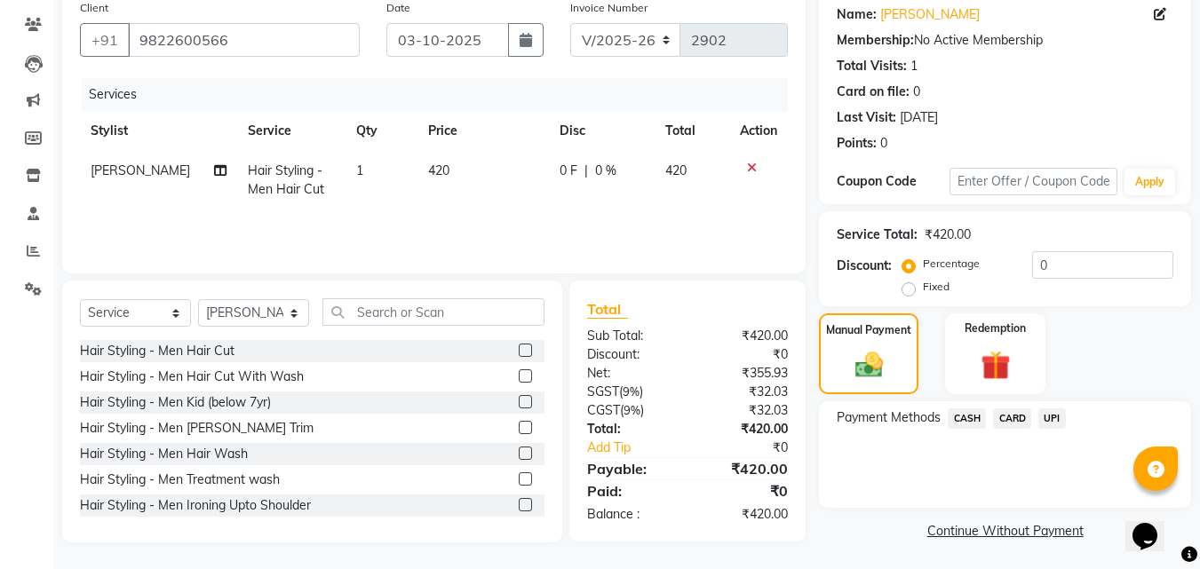
click at [1040, 412] on span "UPI" at bounding box center [1053, 419] width 28 height 20
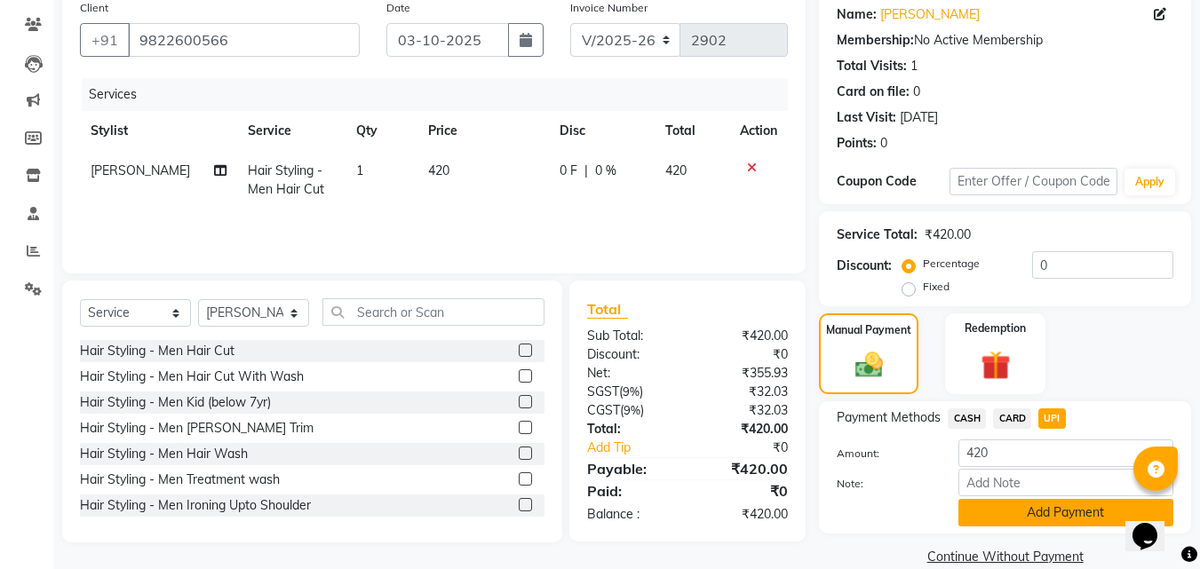
click at [1067, 506] on button "Add Payment" at bounding box center [1066, 513] width 215 height 28
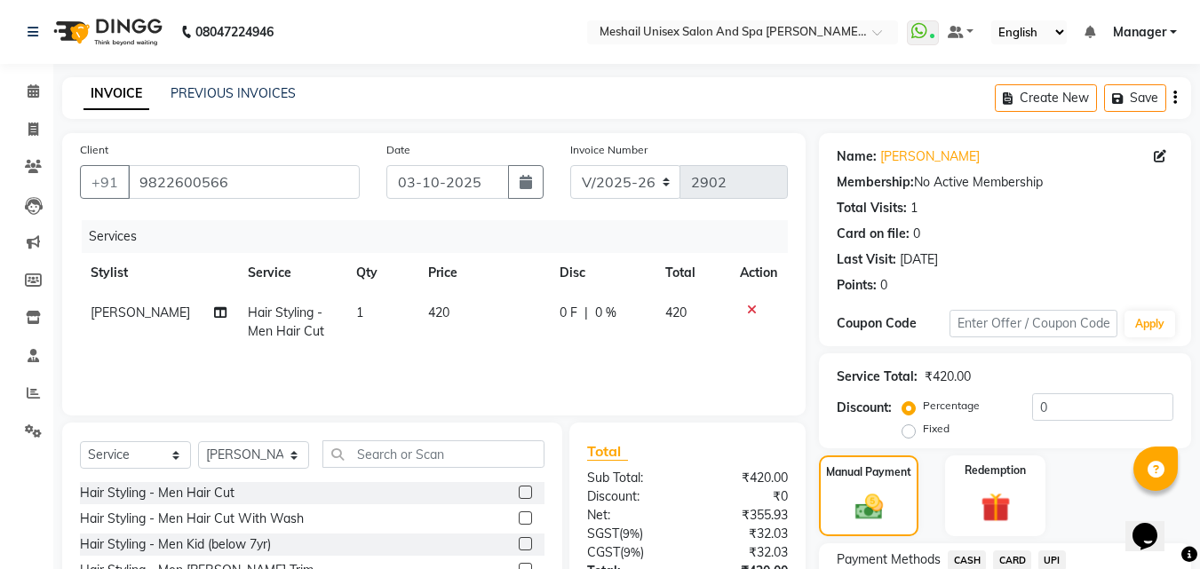
scroll to position [244, 0]
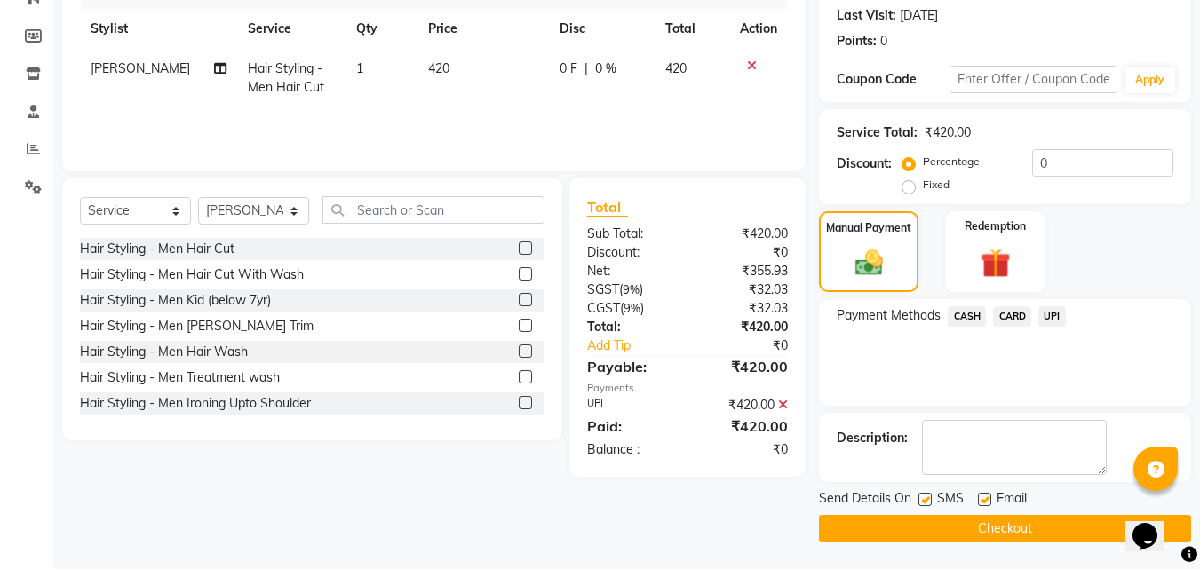
click at [990, 522] on button "Checkout" at bounding box center [1005, 529] width 372 height 28
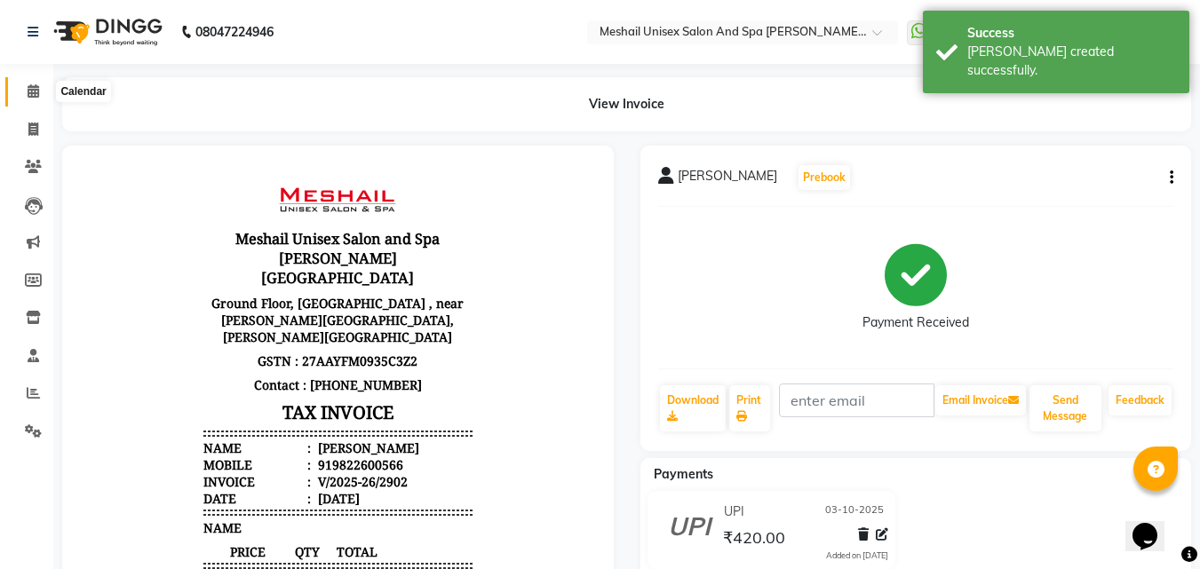
click at [37, 95] on icon at bounding box center [34, 90] width 12 height 13
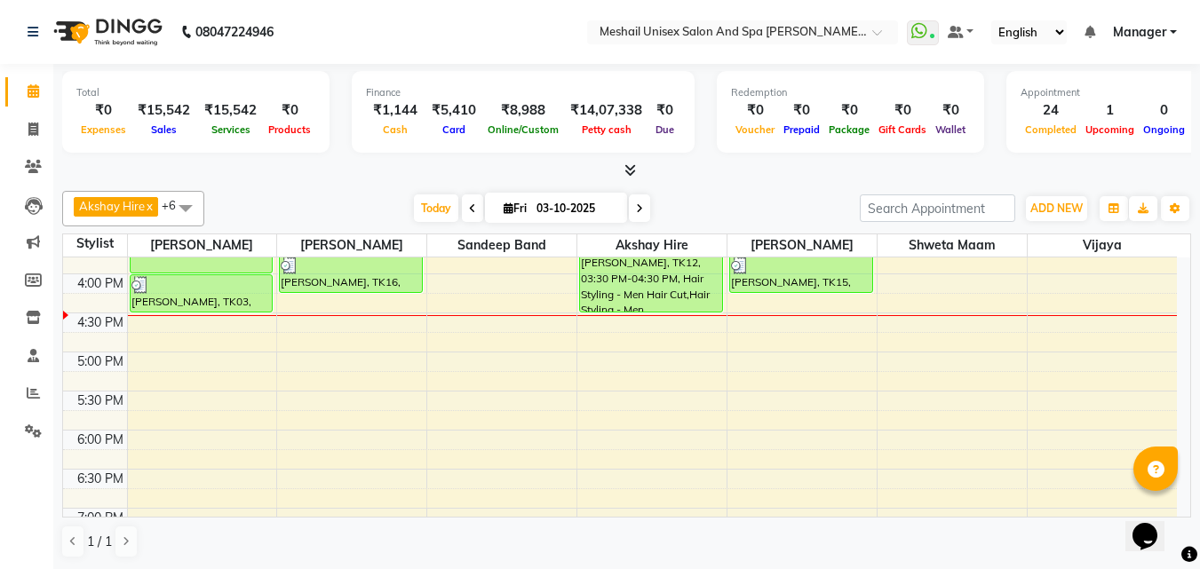
scroll to position [533, 0]
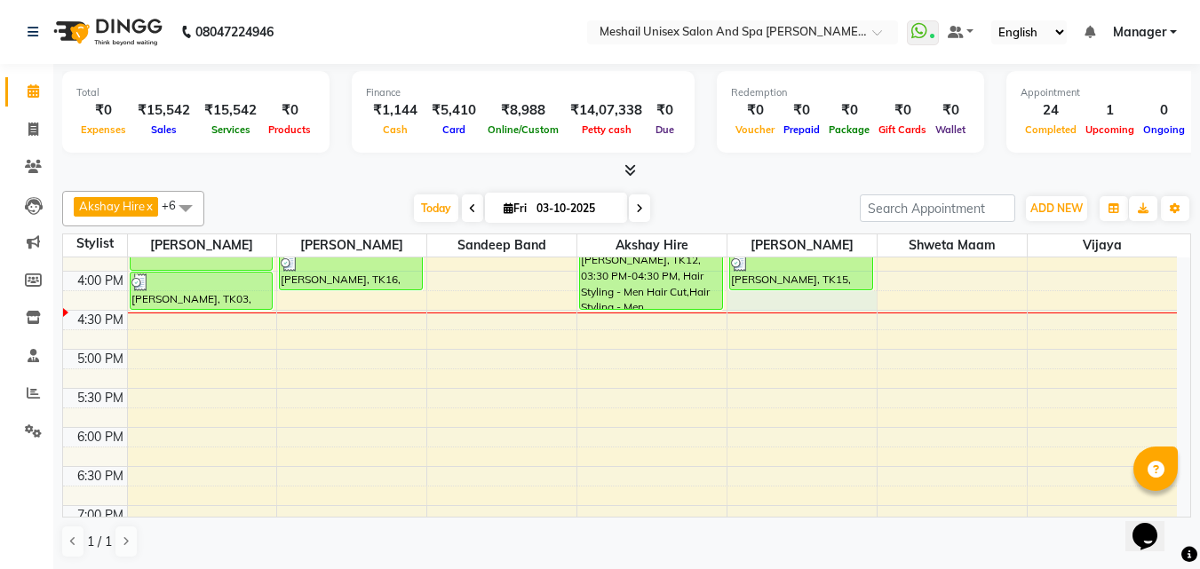
click at [754, 299] on div "9:00 AM 9:30 AM 10:00 AM 10:30 AM 11:00 AM 11:30 AM 12:00 PM 12:30 PM 1:00 PM 1…" at bounding box center [620, 232] width 1114 height 1015
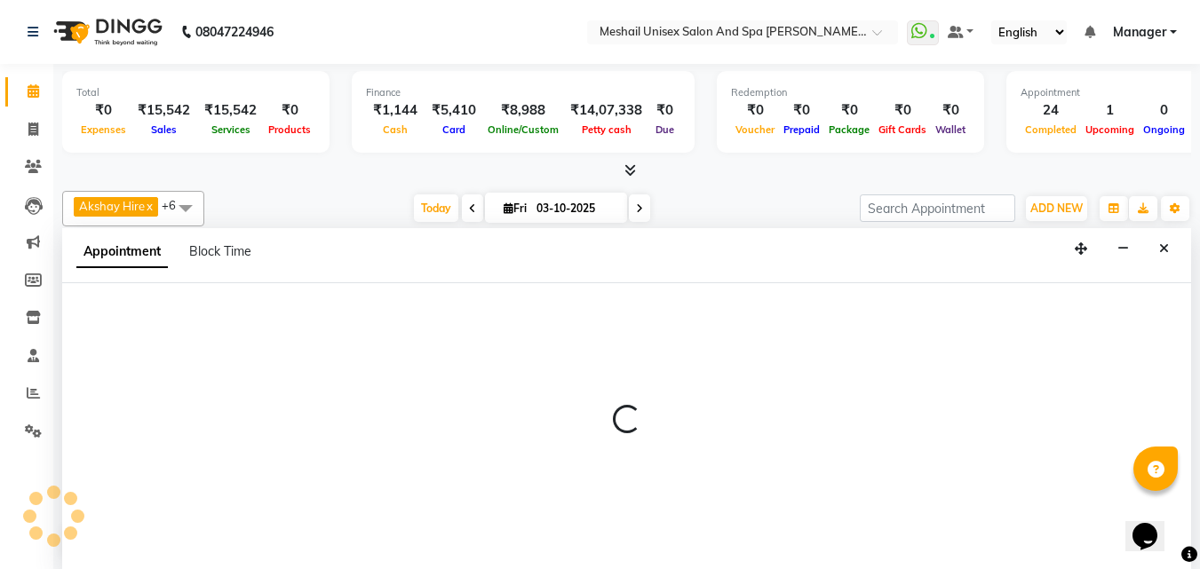
scroll to position [1, 0]
select select "52970"
select select "975"
select select "tentative"
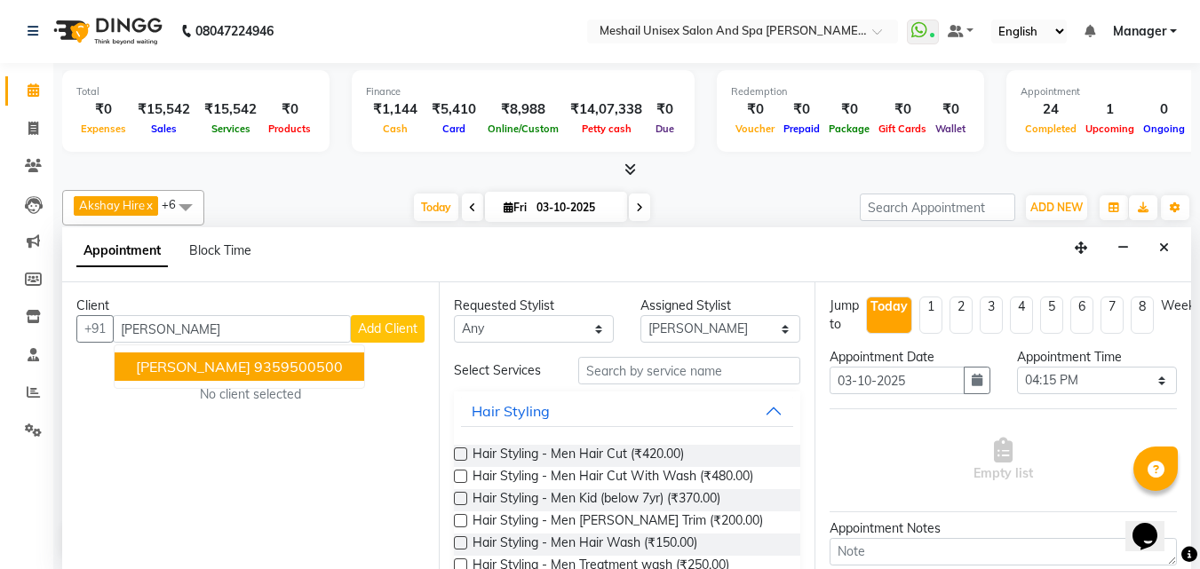
click at [337, 368] on ngb-highlight "9359500500" at bounding box center [298, 367] width 89 height 18
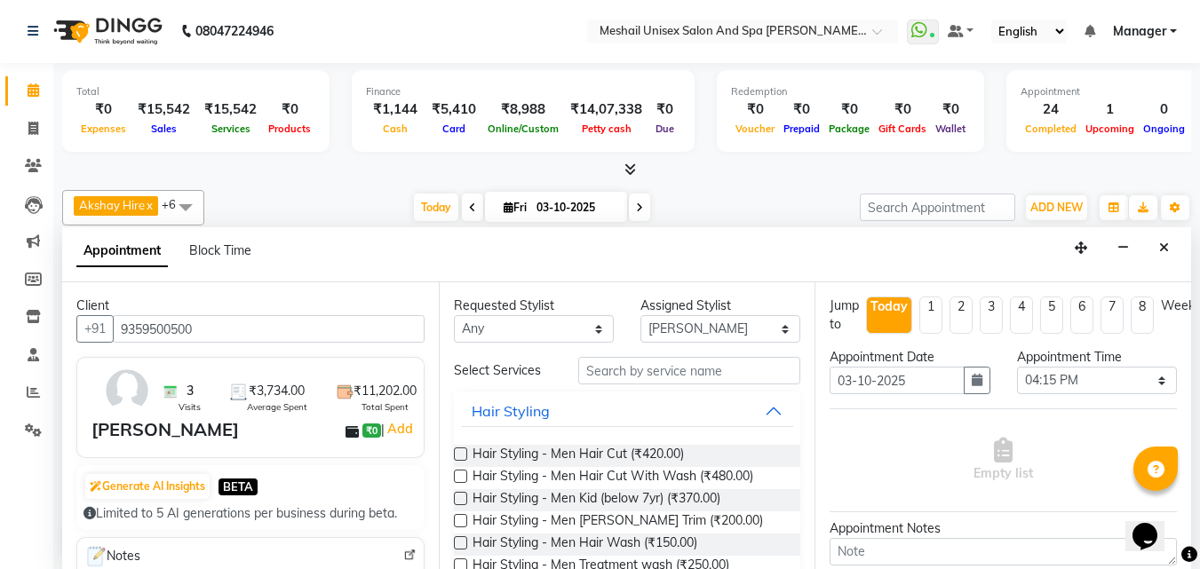
type input "9359500500"
click at [644, 362] on input "text" at bounding box center [689, 371] width 222 height 28
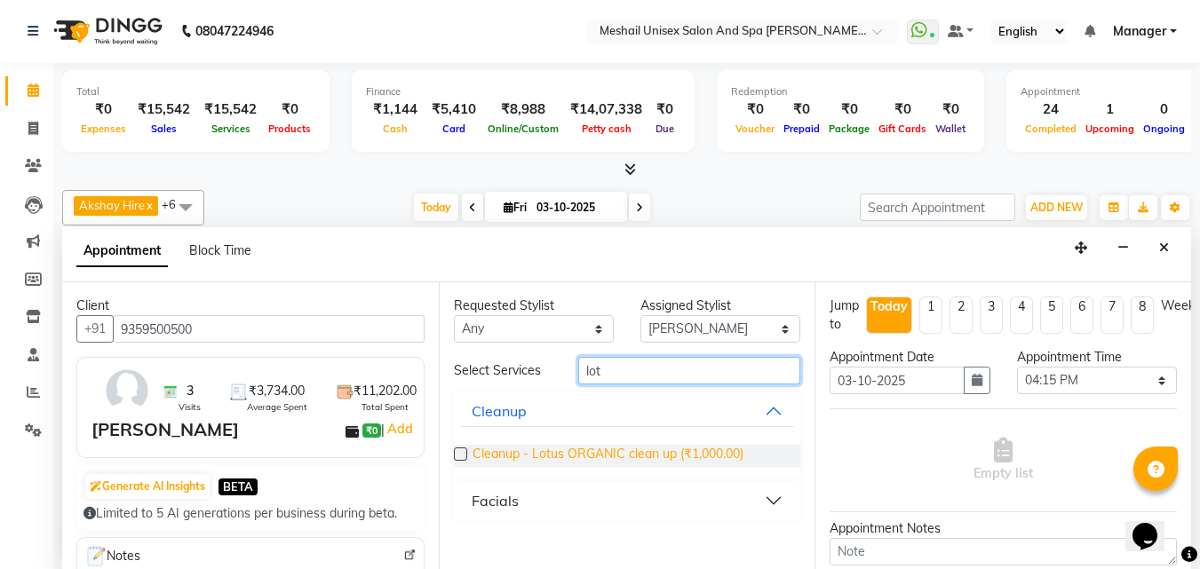
type input "lot"
click at [685, 458] on span "Cleanup - Lotus ORGANIC clean up (₹1,000.00)" at bounding box center [608, 456] width 271 height 22
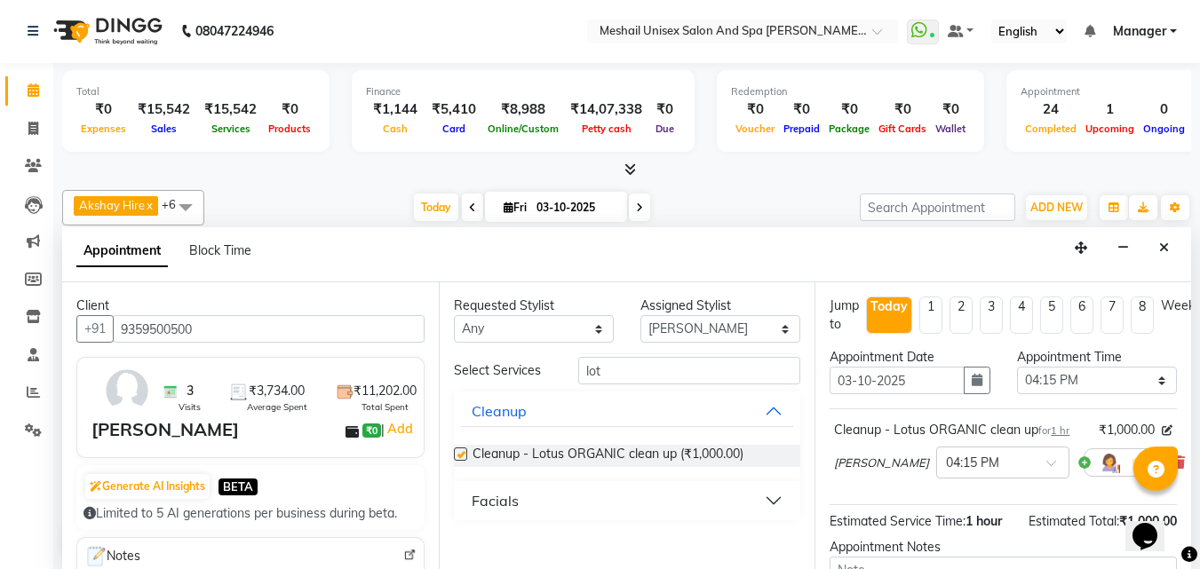
checkbox input "false"
click at [661, 376] on input "lot" at bounding box center [689, 371] width 222 height 28
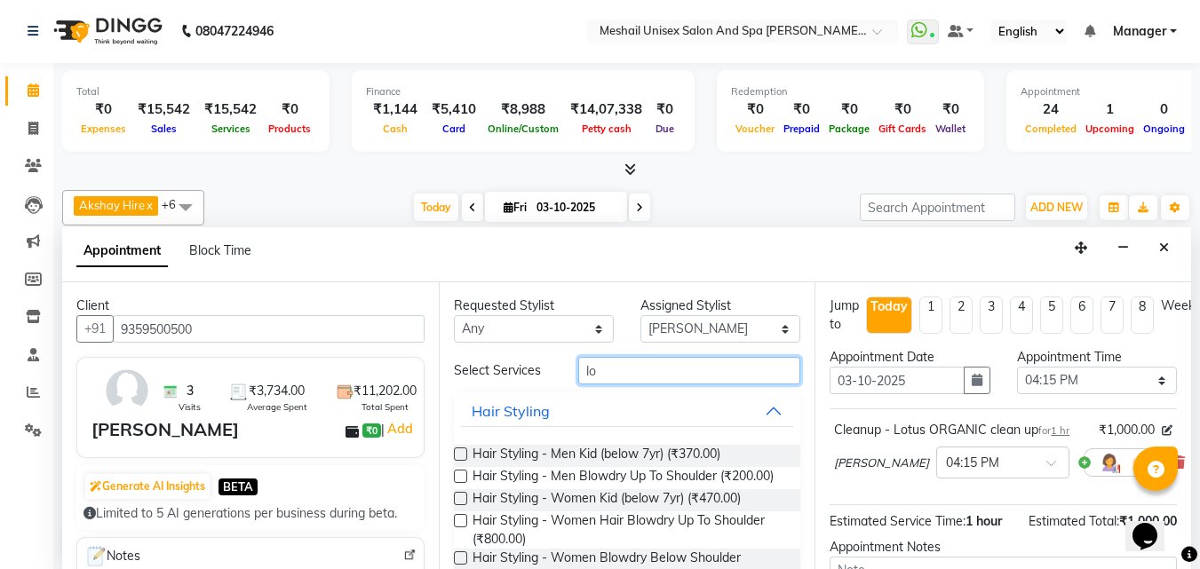
type input "l"
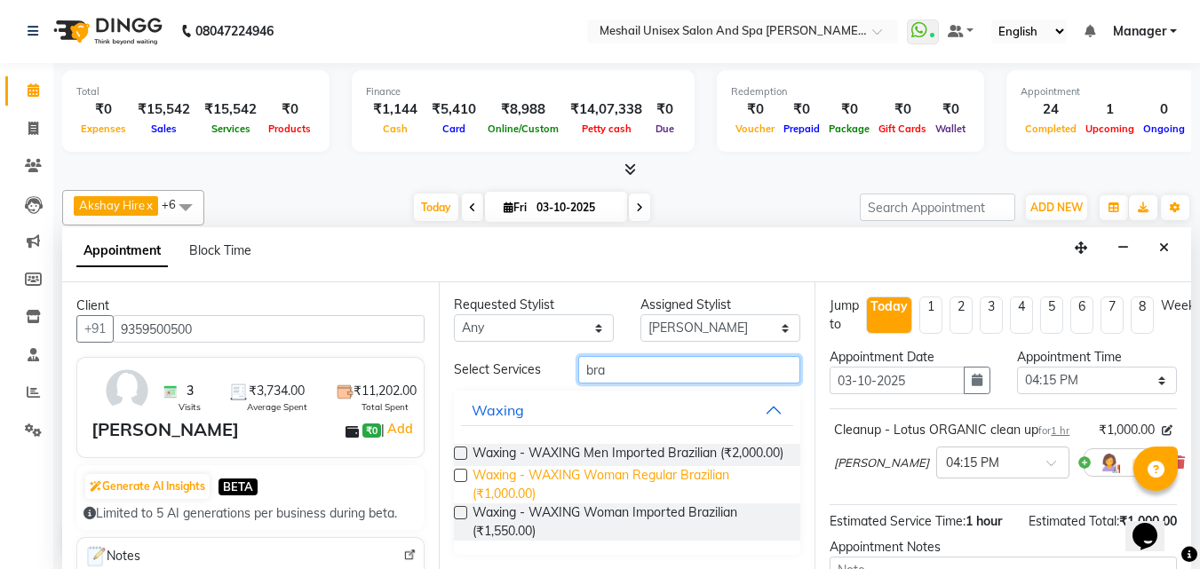
scroll to position [16, 0]
type input "bra"
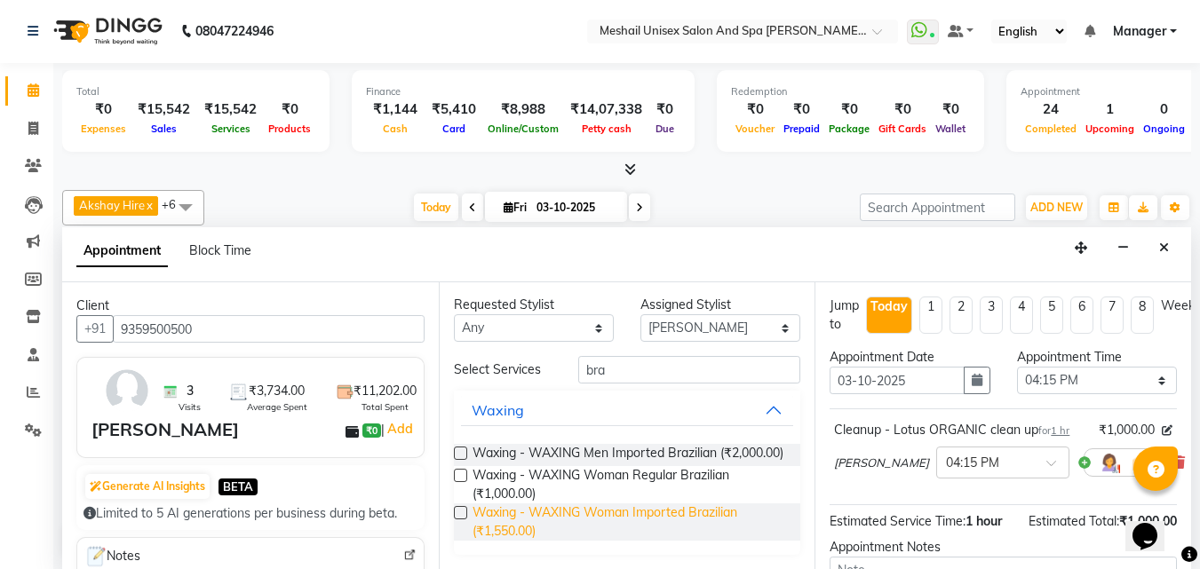
click at [514, 521] on span "Waxing - WAXING Woman Imported Brazilian (₹1,550.00)" at bounding box center [630, 522] width 314 height 37
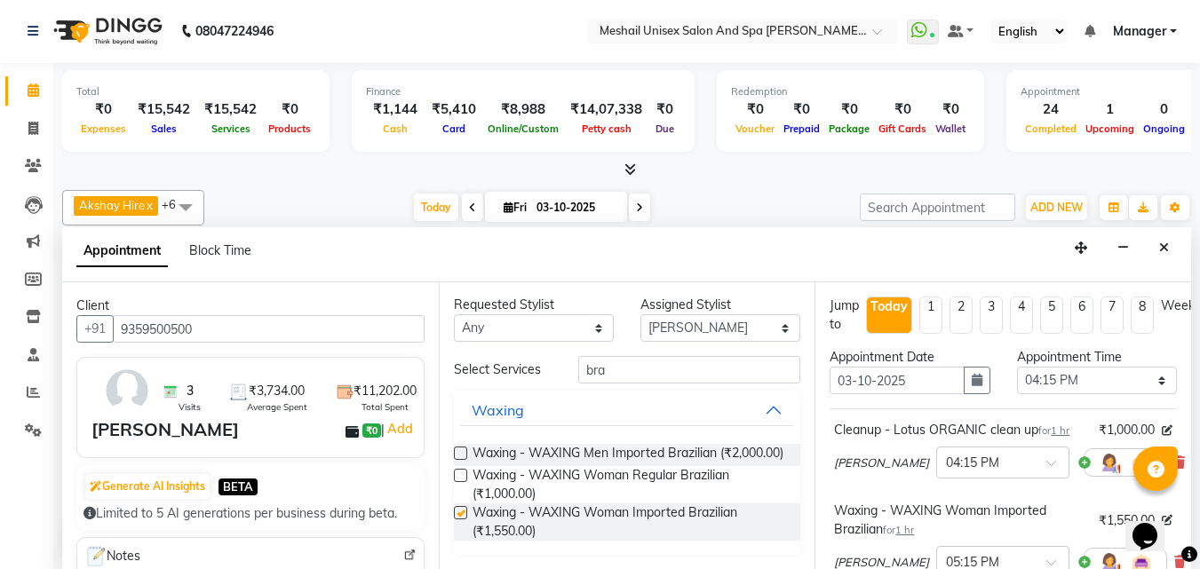
checkbox input "false"
click at [645, 356] on input "bra" at bounding box center [689, 370] width 222 height 28
type input "b"
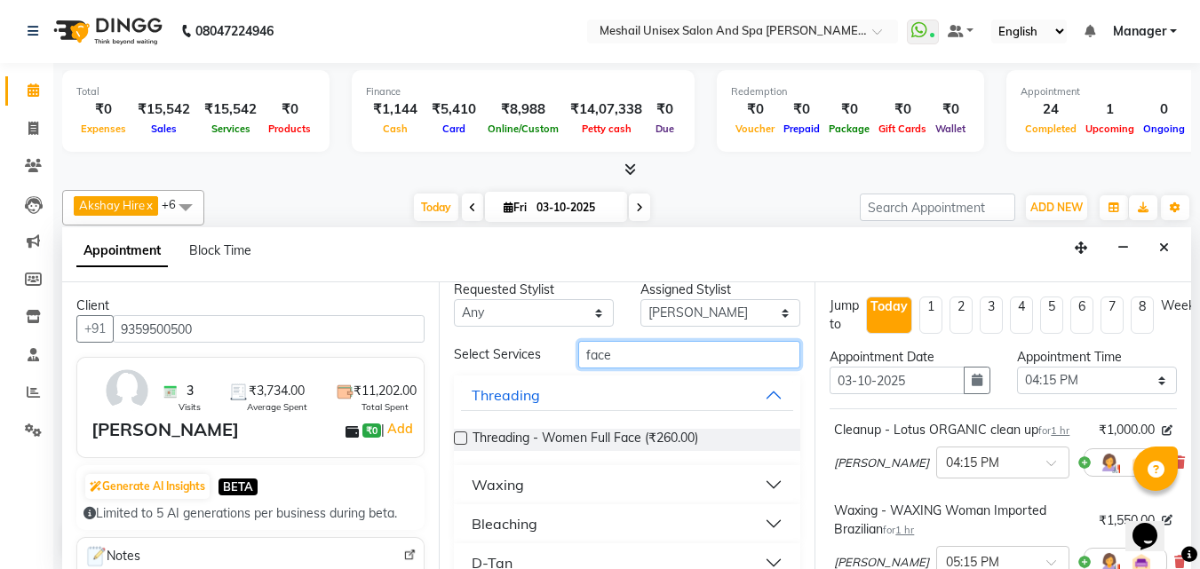
type input "face"
click at [739, 475] on button "Waxing" at bounding box center [627, 485] width 333 height 32
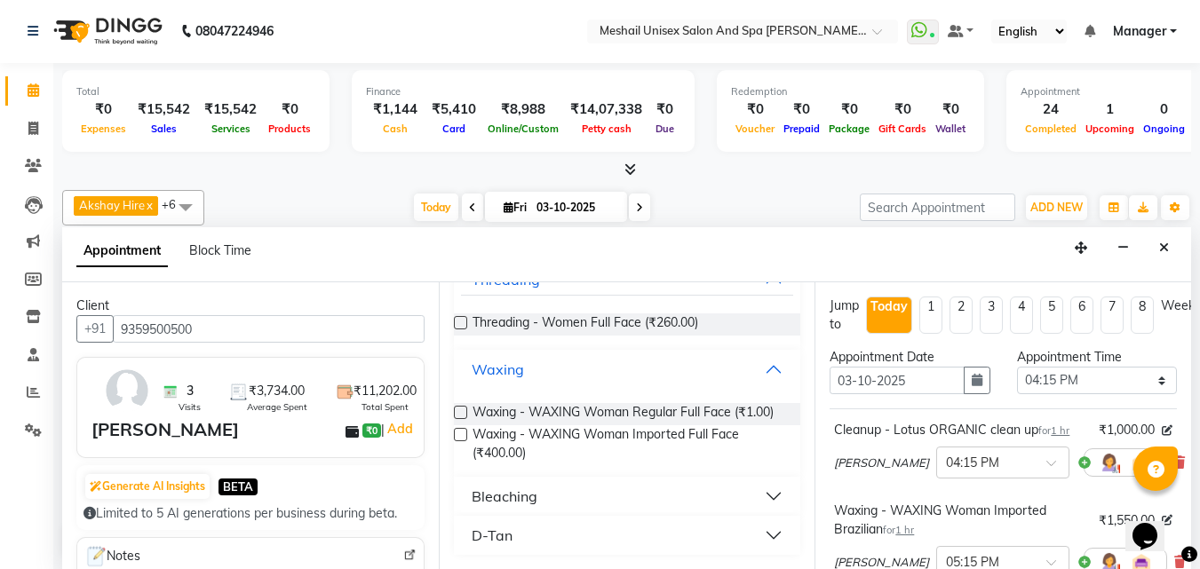
scroll to position [147, 0]
click at [530, 442] on span "Waxing - WAXING Woman Imported Full Face (₹400.00)" at bounding box center [630, 444] width 314 height 37
checkbox input "false"
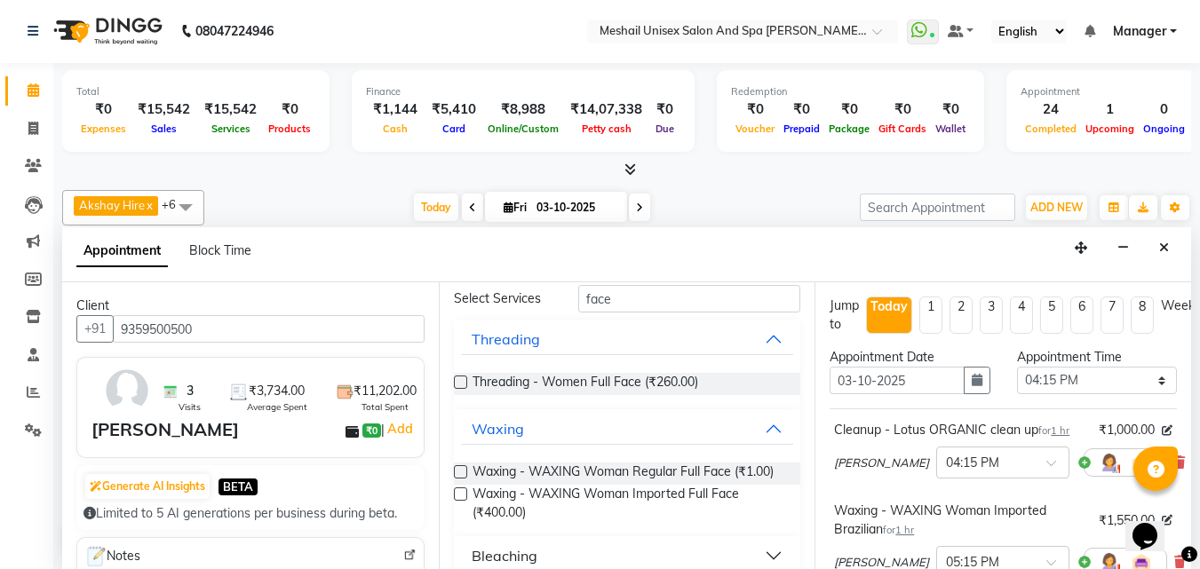
scroll to position [0, 0]
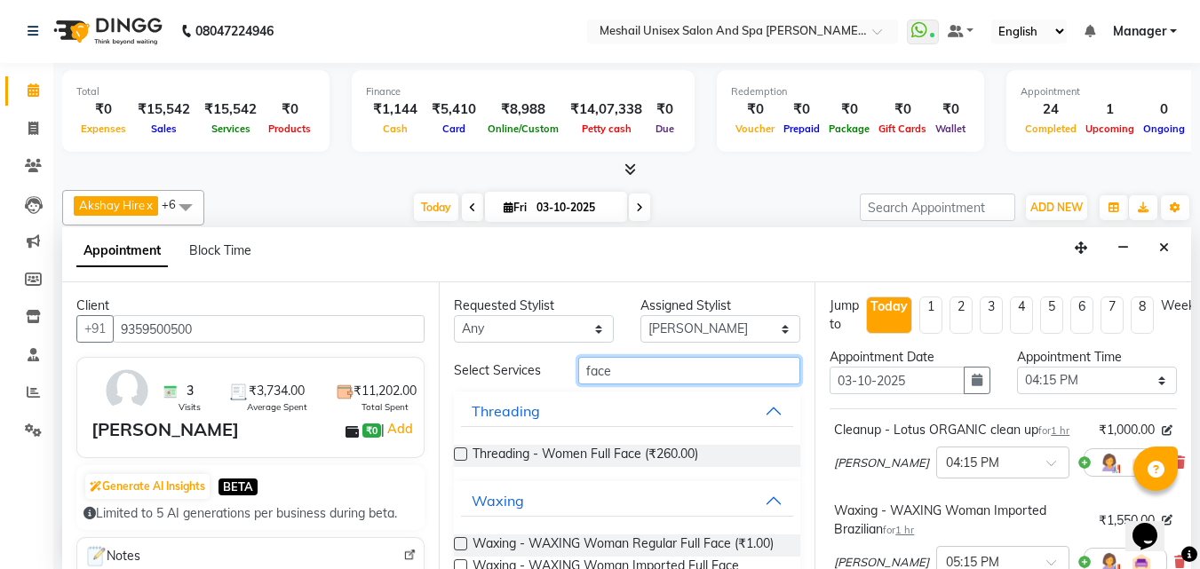
click at [683, 371] on input "face" at bounding box center [689, 371] width 222 height 28
type input "f"
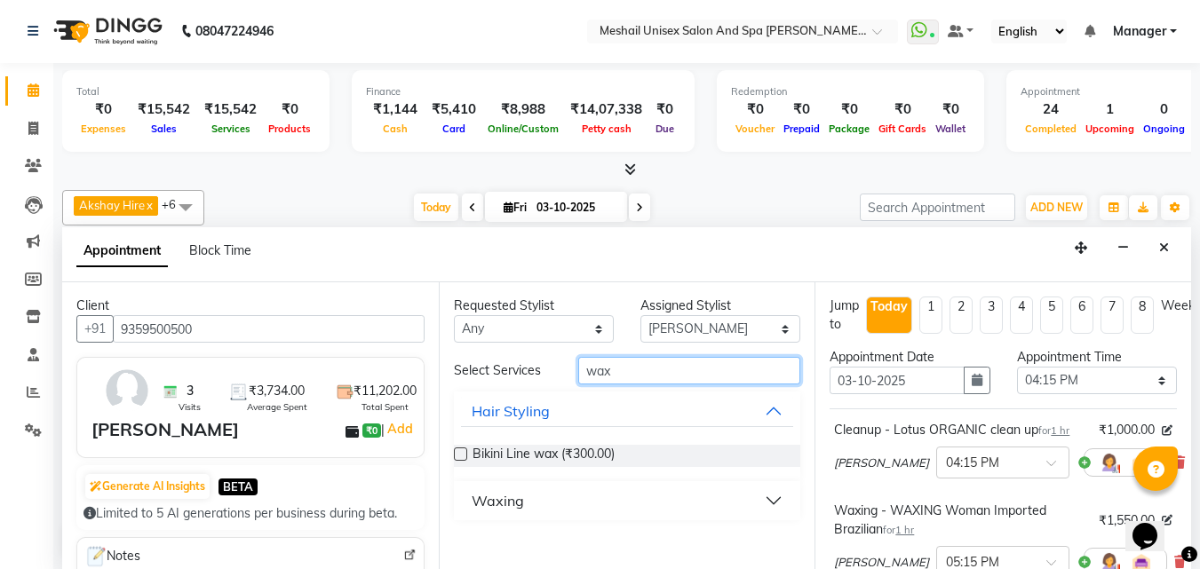
type input "wax"
click at [609, 499] on button "Waxing" at bounding box center [627, 501] width 333 height 32
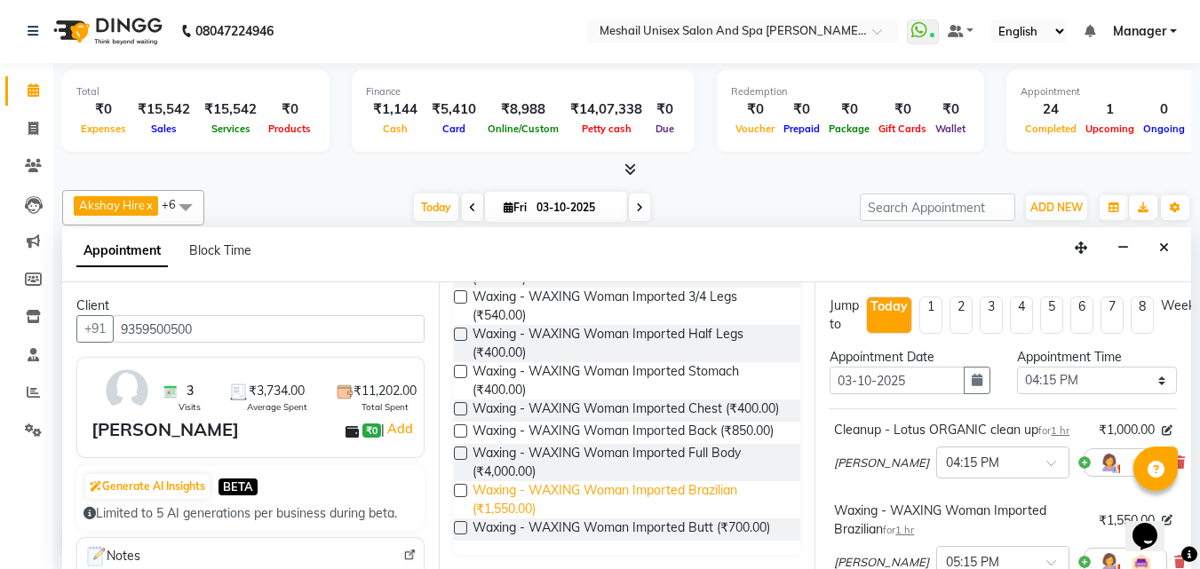
scroll to position [1732, 0]
click at [506, 288] on span "Waxing - WAXING Woman Imported Full Legs (₹750.00)" at bounding box center [630, 269] width 314 height 37
checkbox input "false"
click at [503, 251] on span "Waxing - WAXING Woman Imported Under Arms (₹150.00)" at bounding box center [630, 231] width 314 height 37
checkbox input "false"
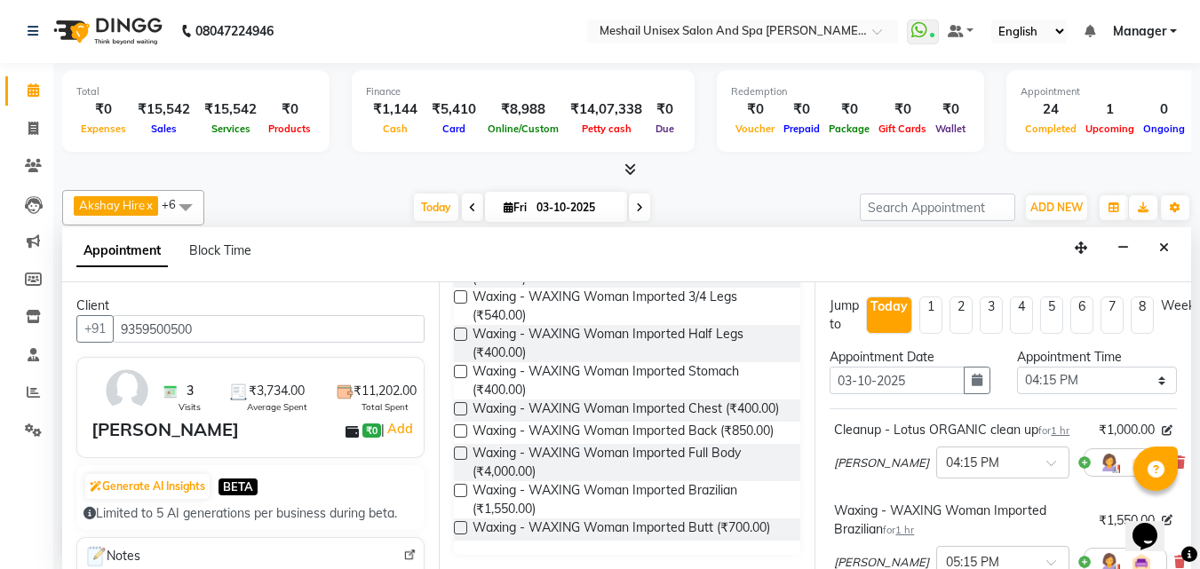
click at [510, 213] on span "Waxing - WAXING Woman Imported Full Hands (₹500.00)" at bounding box center [630, 194] width 314 height 37
checkbox input "false"
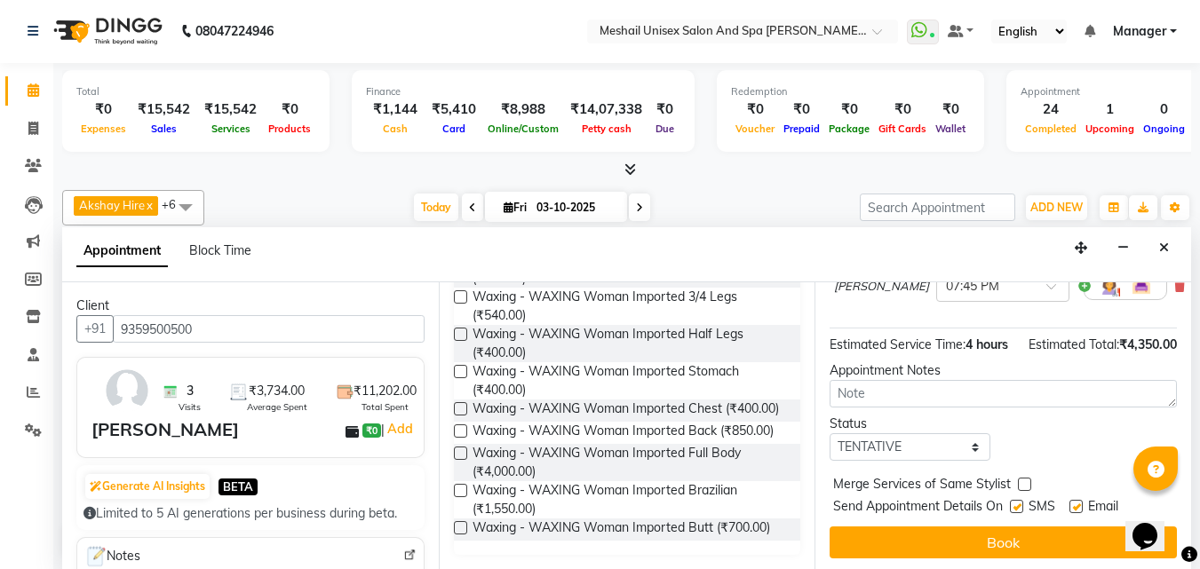
scroll to position [726, 0]
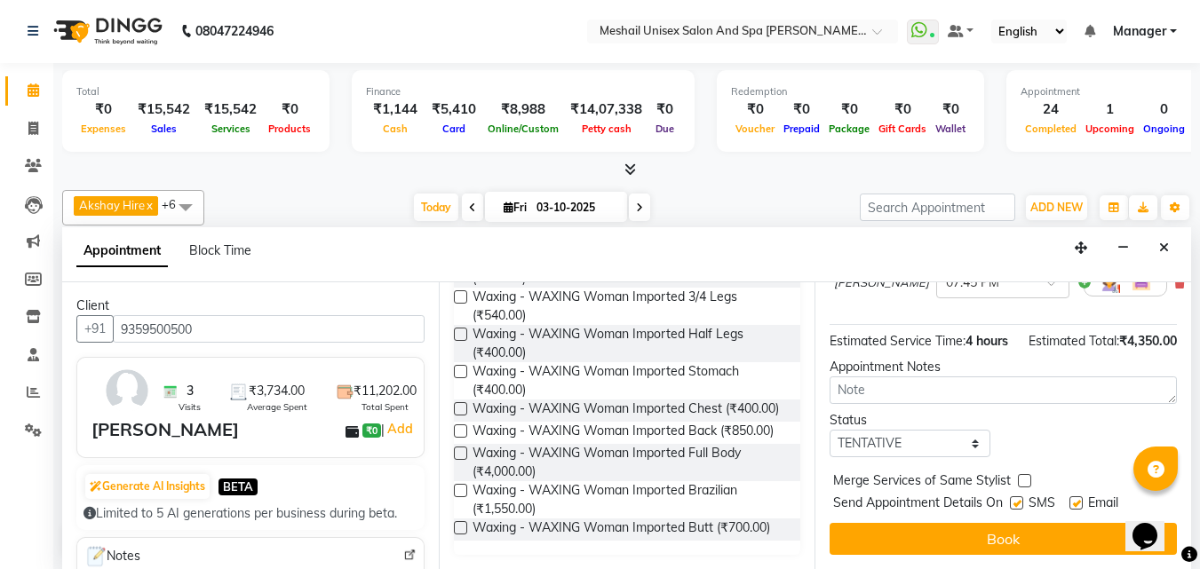
click at [1015, 497] on label at bounding box center [1016, 503] width 13 height 13
click at [1015, 499] on input "checkbox" at bounding box center [1016, 505] width 12 height 12
checkbox input "false"
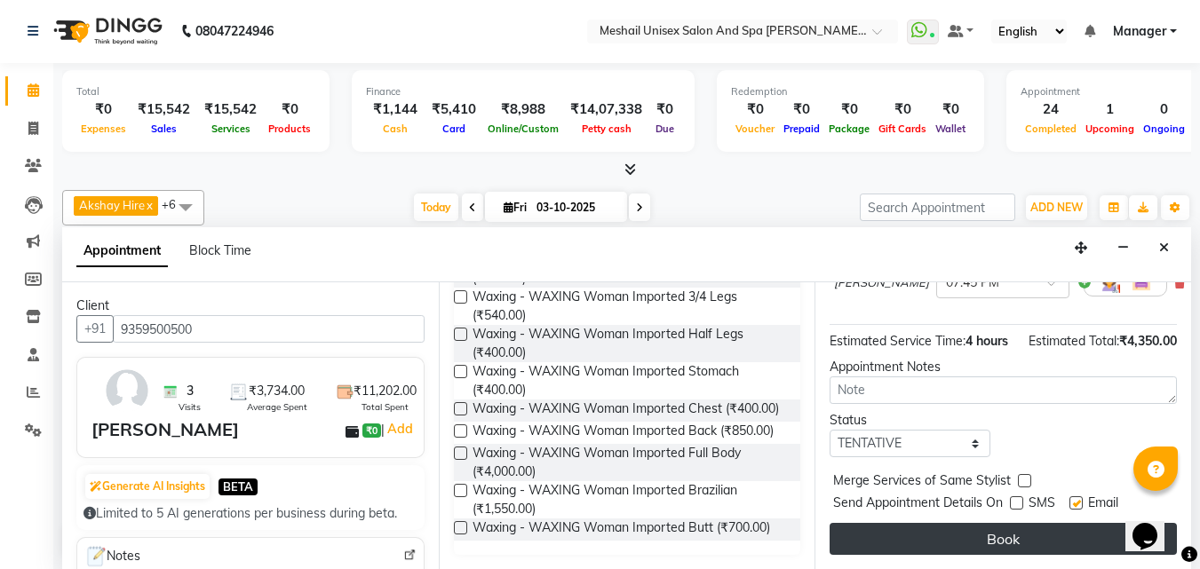
click at [985, 523] on button "Book" at bounding box center [1003, 539] width 347 height 32
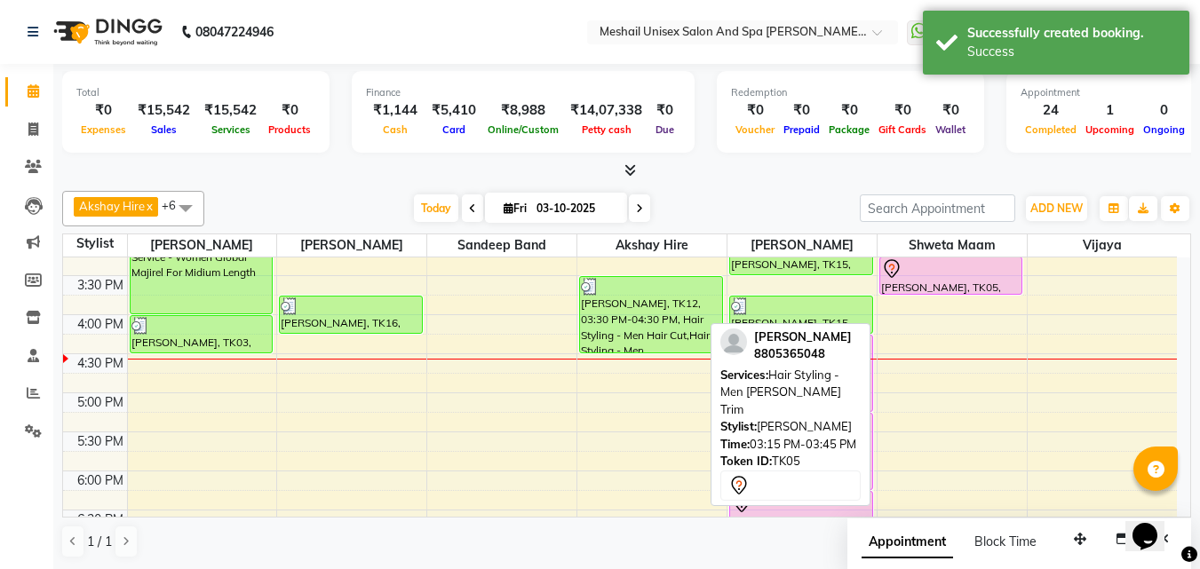
scroll to position [578, 0]
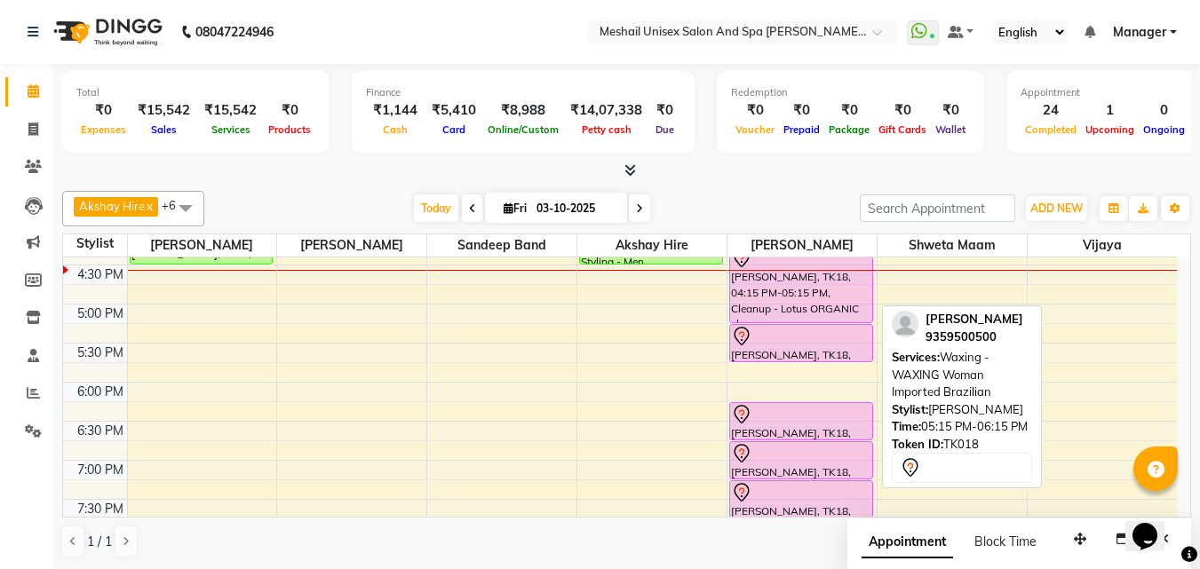
drag, startPoint x: 791, startPoint y: 396, endPoint x: 805, endPoint y: 350, distance: 48.3
click at [805, 350] on div "[PERSON_NAME], TK11, 01:30 PM-02:00 PM, Waxing - WAXING Woman Imported Upper Li…" at bounding box center [802, 186] width 149 height 1015
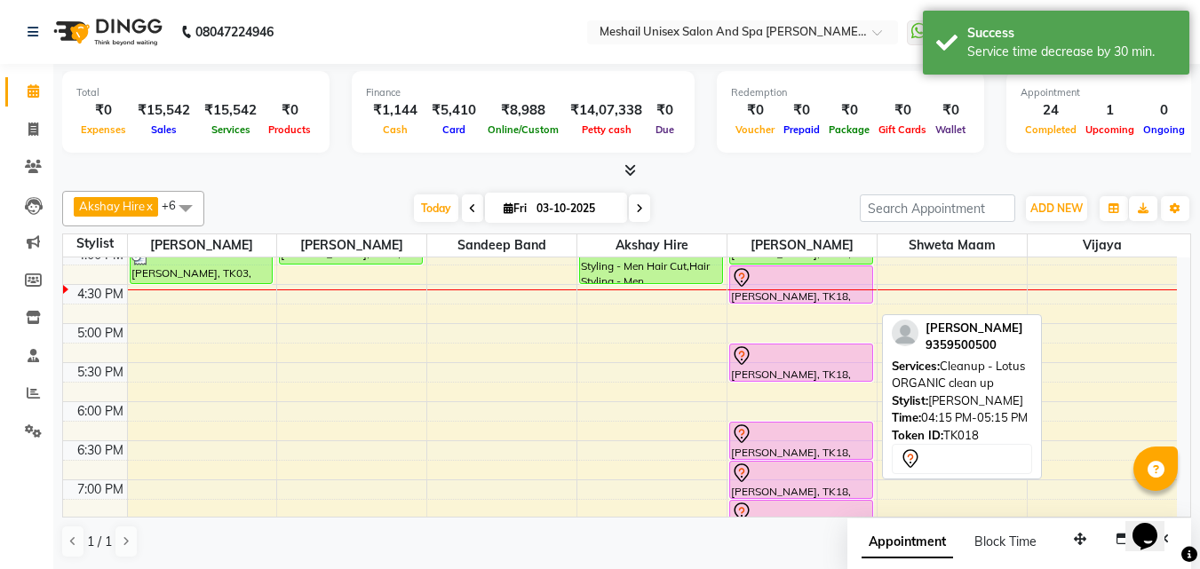
drag, startPoint x: 795, startPoint y: 322, endPoint x: 804, endPoint y: 291, distance: 32.3
click at [804, 291] on div "[PERSON_NAME], TK11, 01:30 PM-02:00 PM, Waxing - WAXING Woman Imported Upper Li…" at bounding box center [802, 206] width 149 height 1015
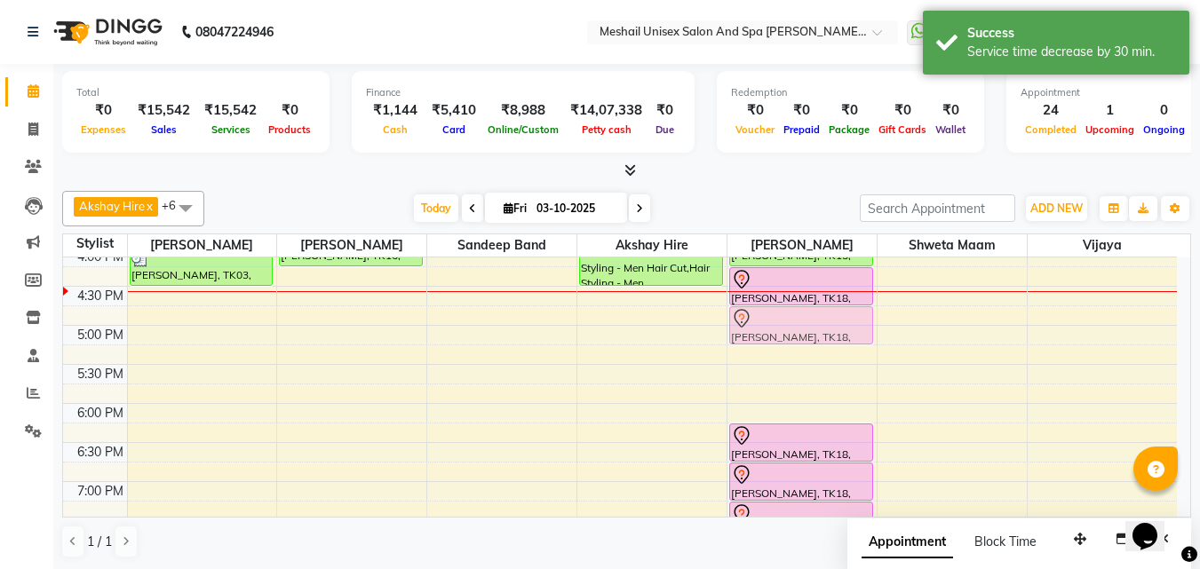
drag, startPoint x: 792, startPoint y: 348, endPoint x: 803, endPoint y: 311, distance: 38.8
click at [803, 311] on div "[PERSON_NAME], TK11, 01:30 PM-02:00 PM, Waxing - WAXING Woman Imported Upper Li…" at bounding box center [802, 208] width 149 height 1015
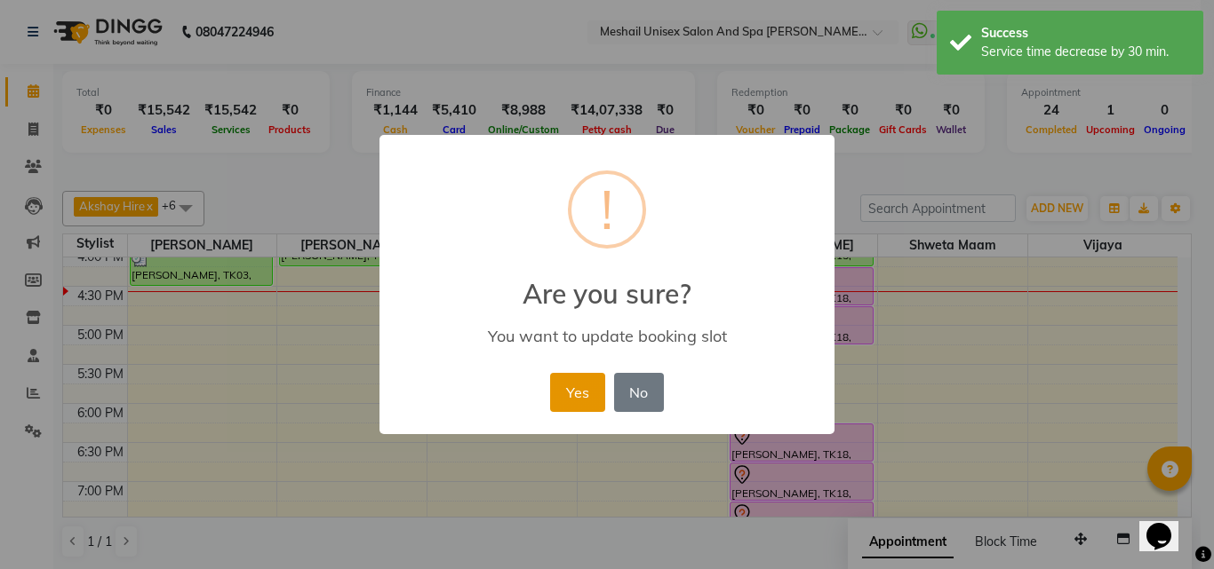
click at [593, 378] on button "Yes" at bounding box center [577, 392] width 54 height 39
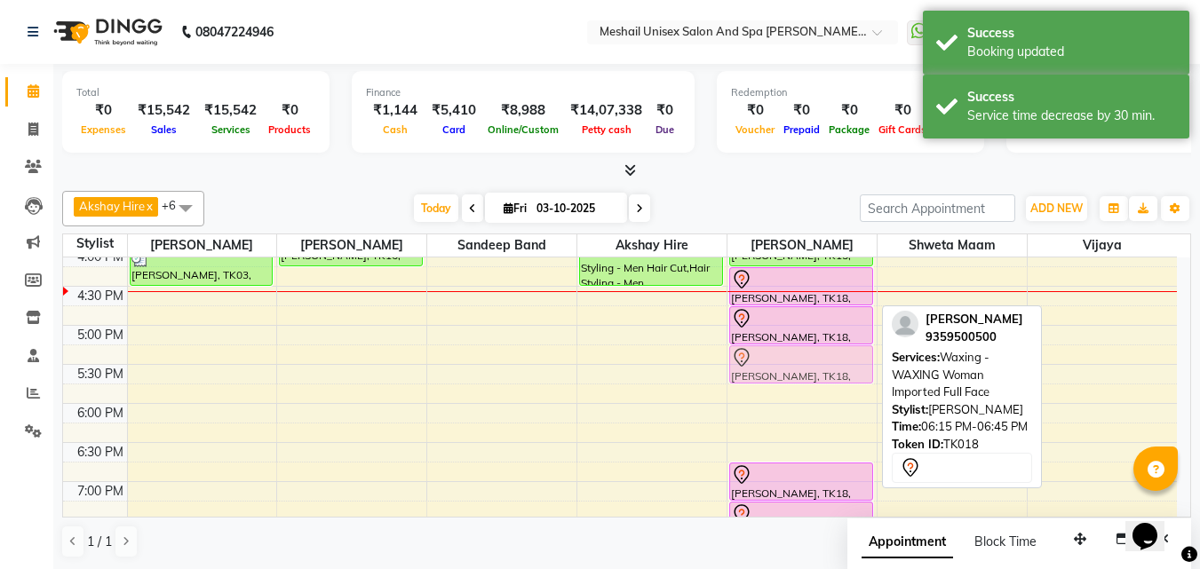
drag, startPoint x: 780, startPoint y: 436, endPoint x: 800, endPoint y: 362, distance: 77.4
click at [800, 362] on div "[PERSON_NAME], TK11, 01:30 PM-02:00 PM, Waxing - WAXING Woman Imported Upper Li…" at bounding box center [802, 208] width 149 height 1015
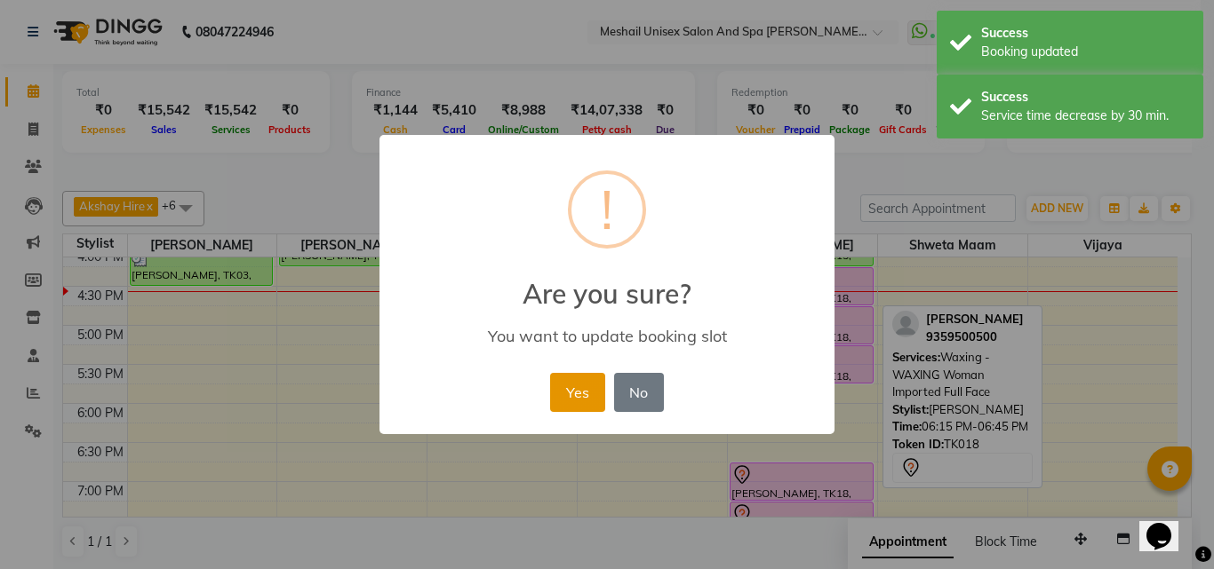
click at [594, 386] on button "Yes" at bounding box center [577, 392] width 54 height 39
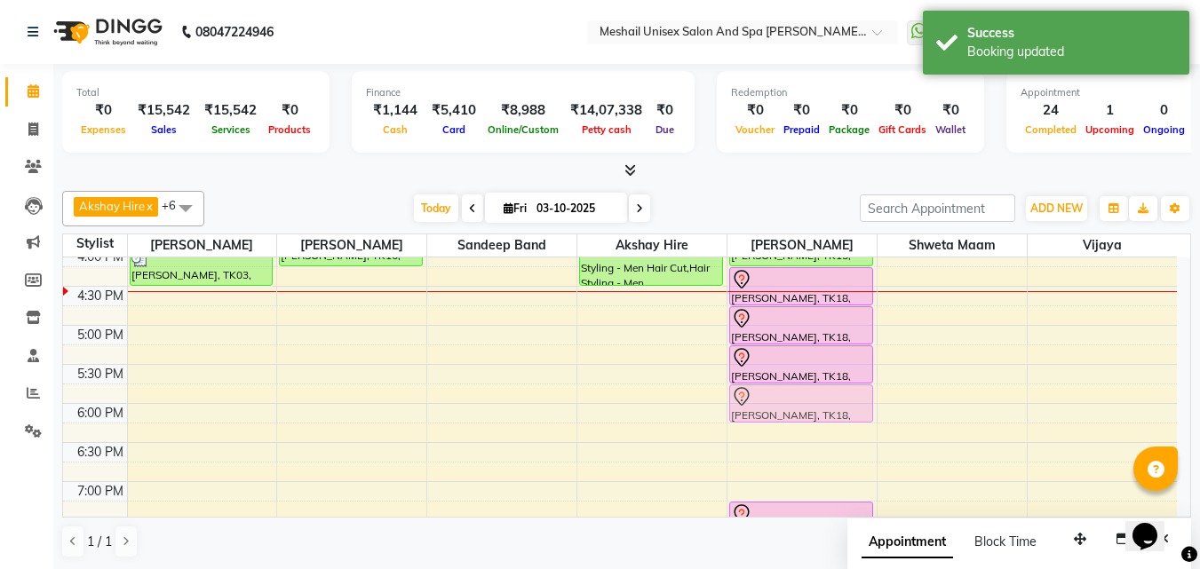
drag, startPoint x: 775, startPoint y: 472, endPoint x: 784, endPoint y: 392, distance: 80.6
click at [784, 392] on div "[PERSON_NAME], TK11, 01:30 PM-02:00 PM, Waxing - WAXING Woman Imported Upper Li…" at bounding box center [802, 208] width 149 height 1015
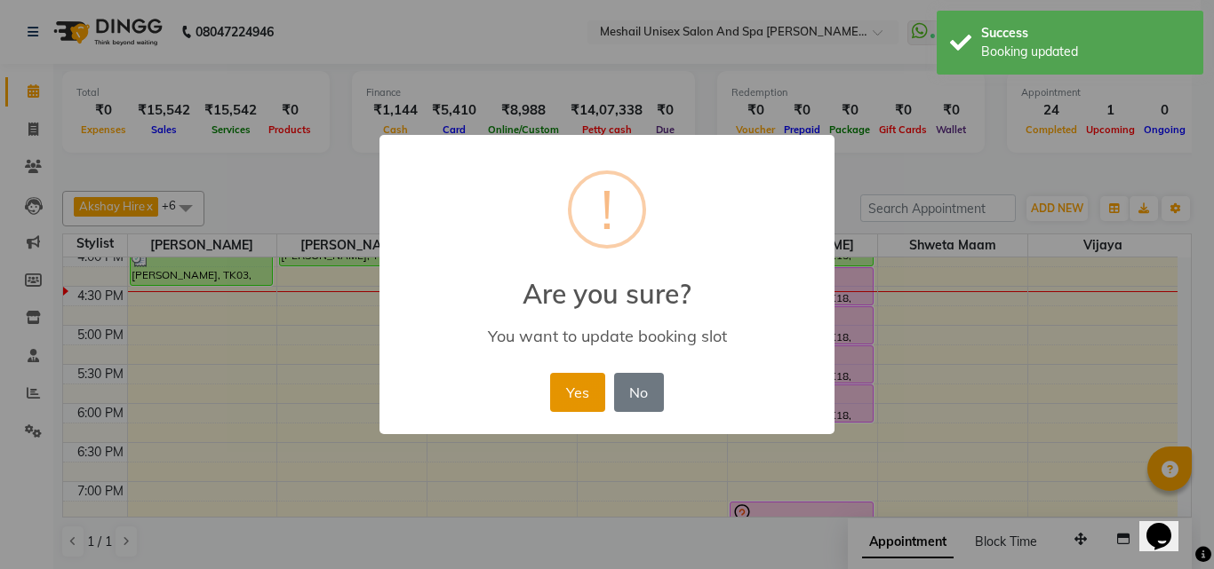
click at [580, 383] on button "Yes" at bounding box center [577, 392] width 54 height 39
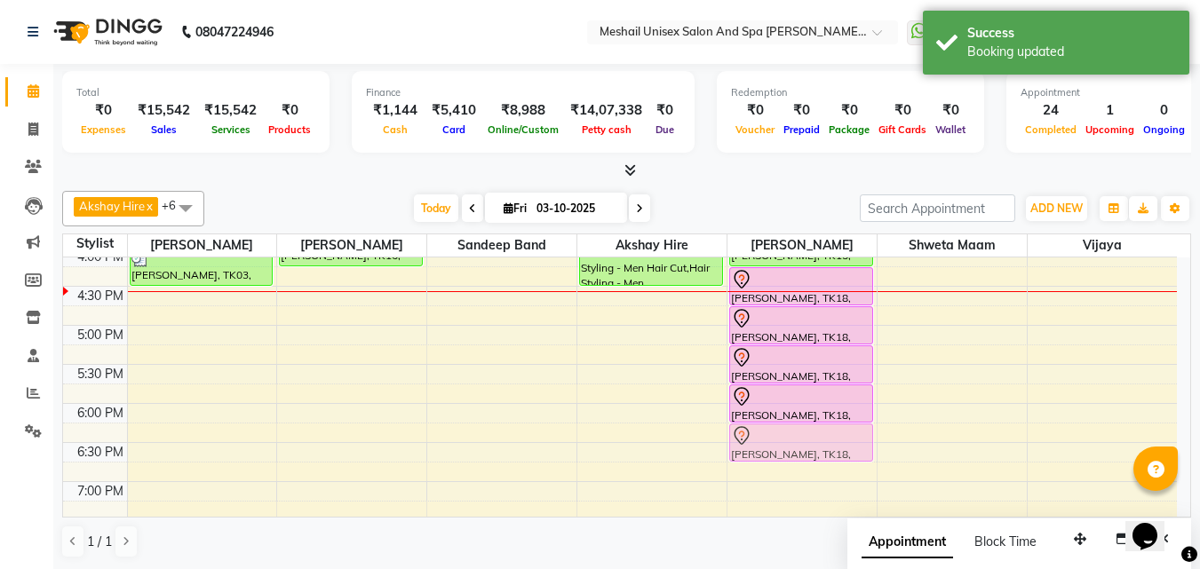
drag, startPoint x: 768, startPoint y: 509, endPoint x: 785, endPoint y: 439, distance: 72.2
click at [785, 439] on div "[PERSON_NAME], TK11, 01:30 PM-02:00 PM, Waxing - WAXING Woman Imported Upper Li…" at bounding box center [802, 208] width 149 height 1015
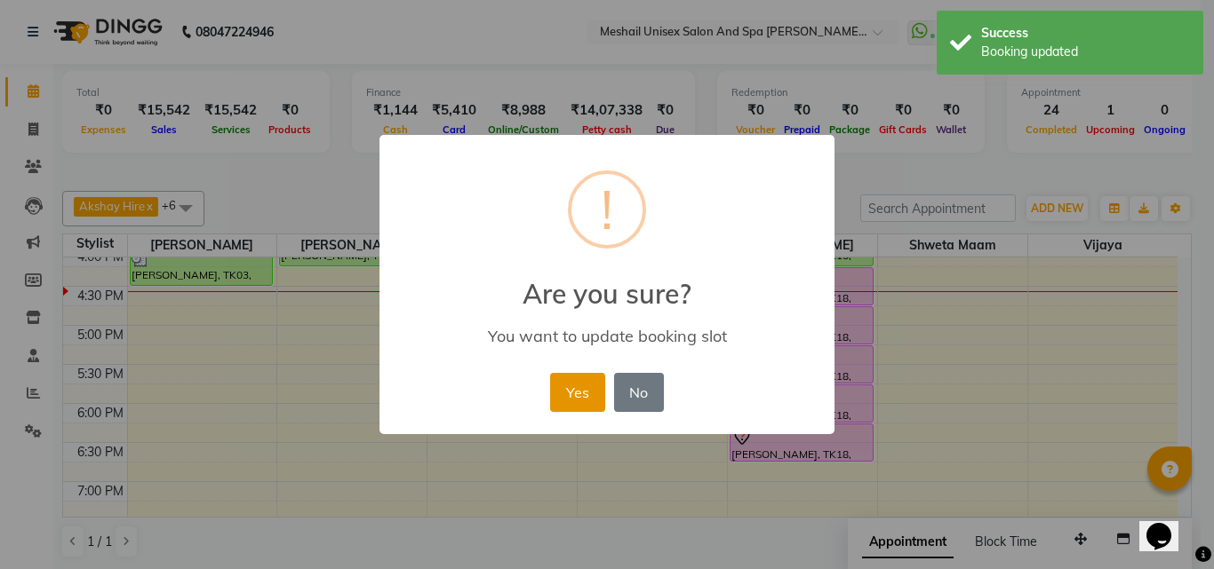
click at [585, 393] on button "Yes" at bounding box center [577, 392] width 54 height 39
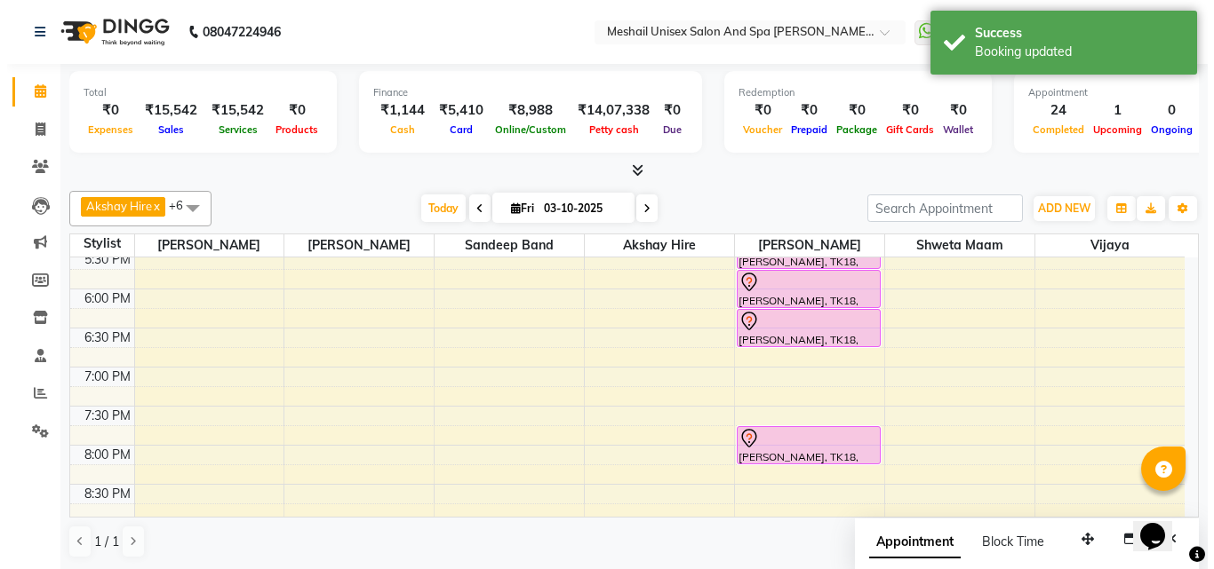
scroll to position [667, 0]
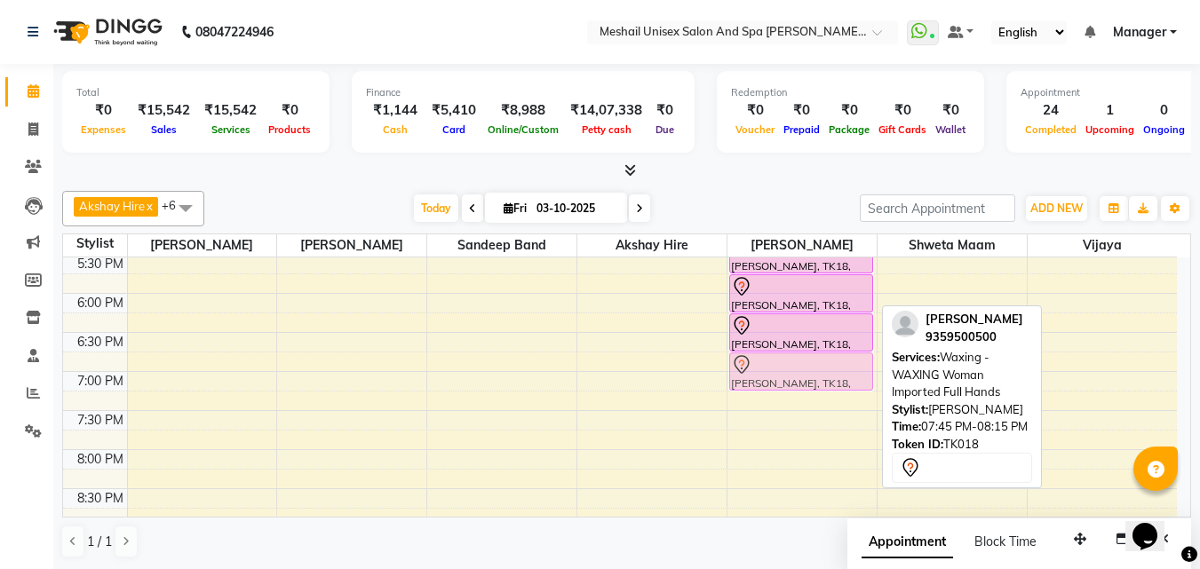
drag, startPoint x: 810, startPoint y: 447, endPoint x: 835, endPoint y: 371, distance: 79.5
click at [835, 371] on div "[PERSON_NAME], TK11, 01:30 PM-02:00 PM, Waxing - WAXING Woman Imported Upper Li…" at bounding box center [802, 97] width 149 height 1015
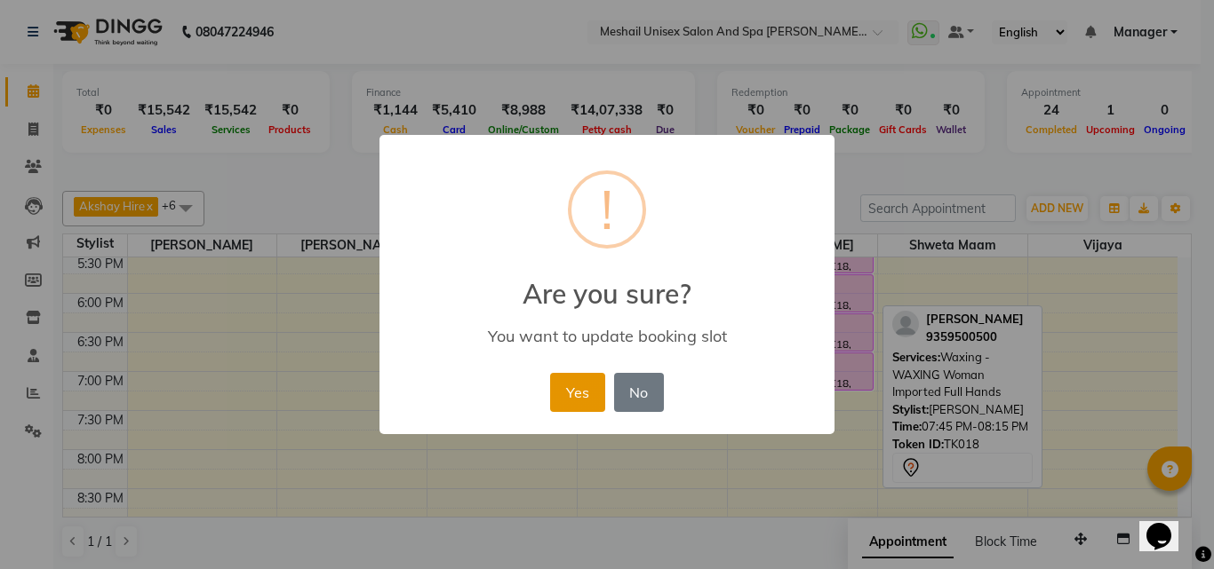
click at [588, 391] on button "Yes" at bounding box center [577, 392] width 54 height 39
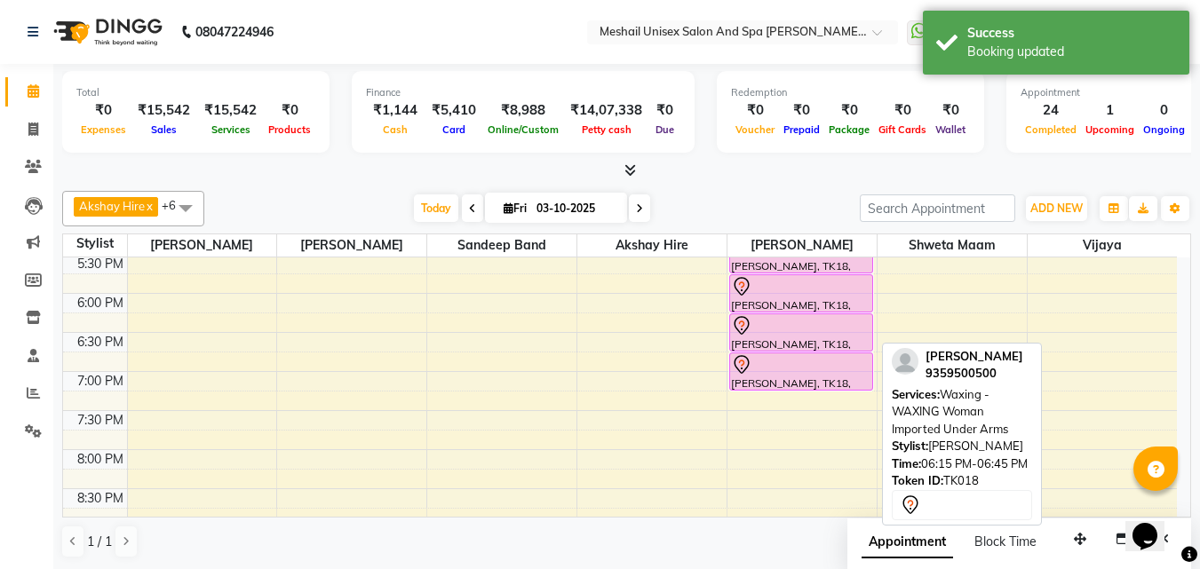
click at [785, 345] on div "[PERSON_NAME], TK18, 06:15 PM-06:45 PM, Waxing - WAXING Woman Imported Under Ar…" at bounding box center [801, 332] width 142 height 36
click at [789, 320] on div at bounding box center [801, 325] width 140 height 21
select select "7"
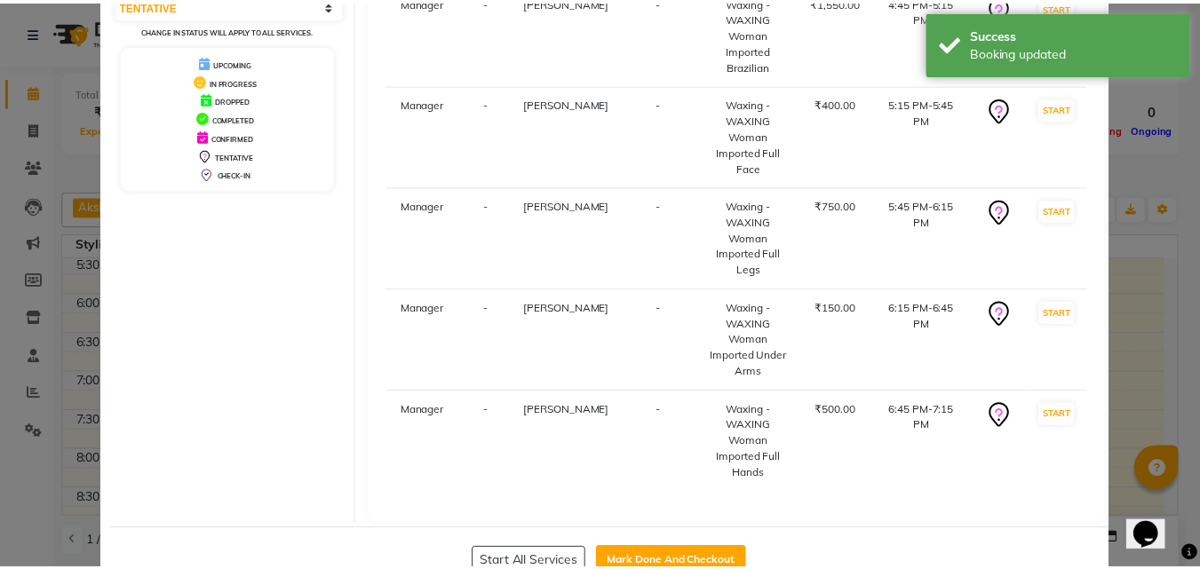
scroll to position [322, 0]
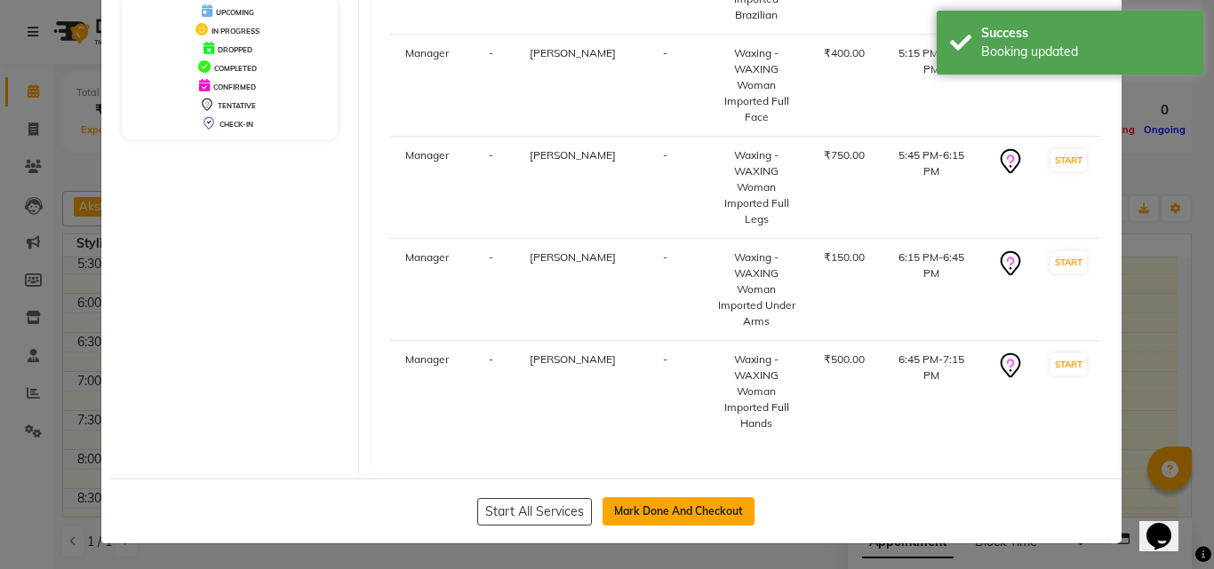
click at [697, 517] on button "Mark Done And Checkout" at bounding box center [678, 512] width 152 height 28
select select "service"
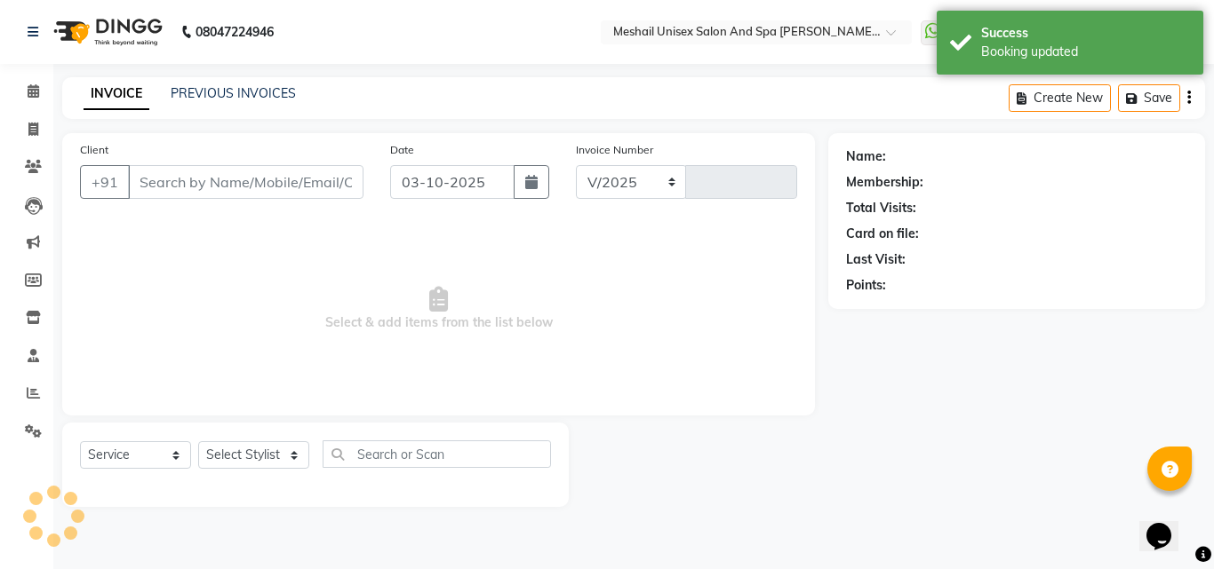
select select "6713"
type input "2903"
type input "9359500500"
select select "52970"
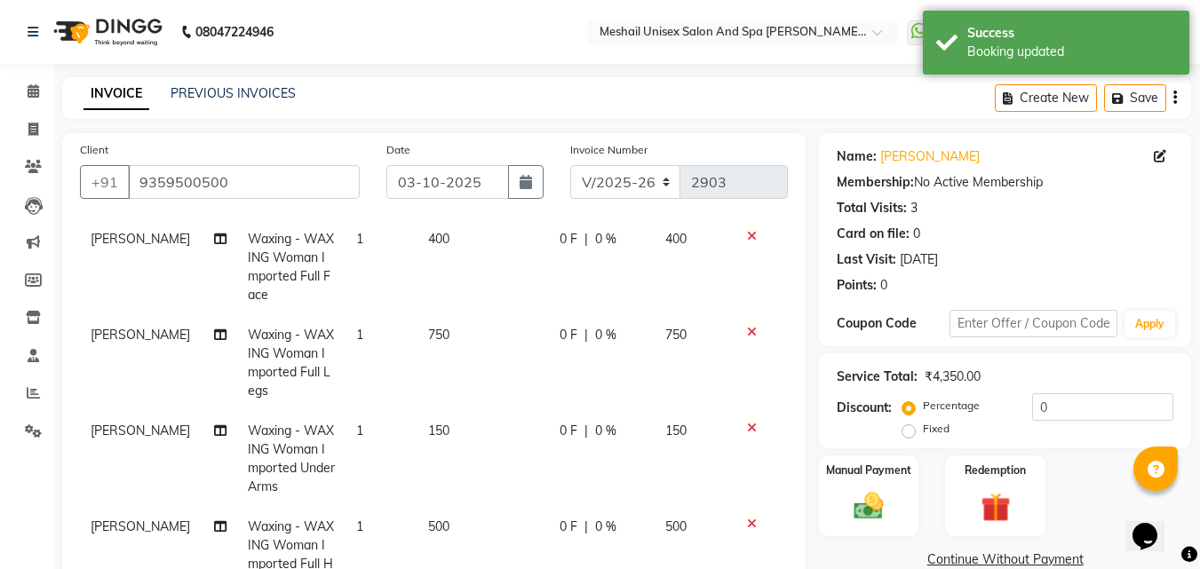
scroll to position [213, 0]
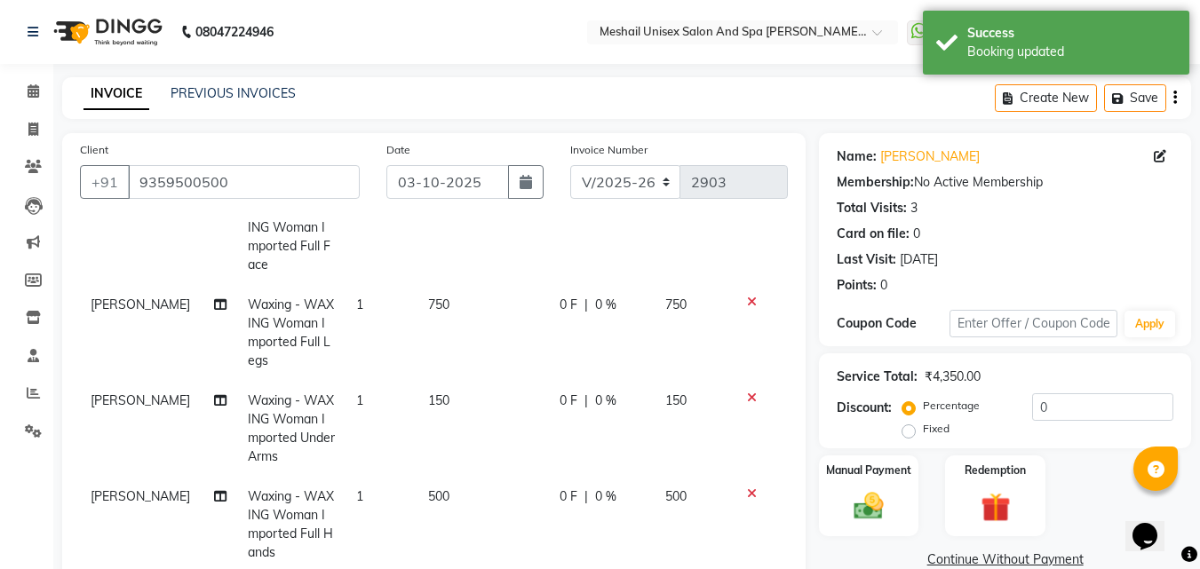
click at [458, 477] on td "500" at bounding box center [483, 525] width 131 height 96
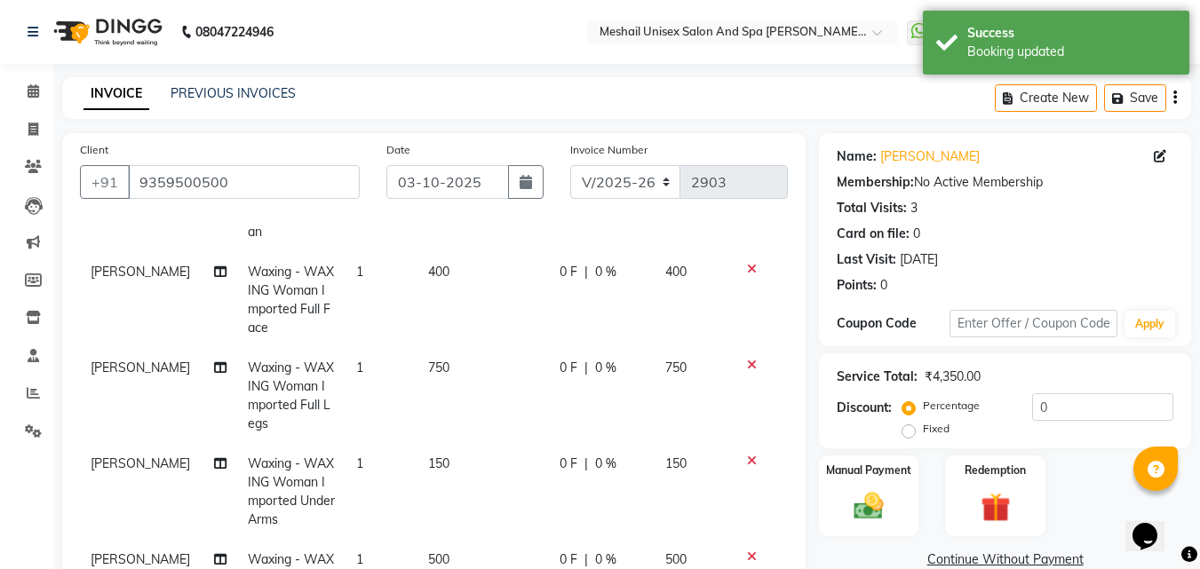
select select "52970"
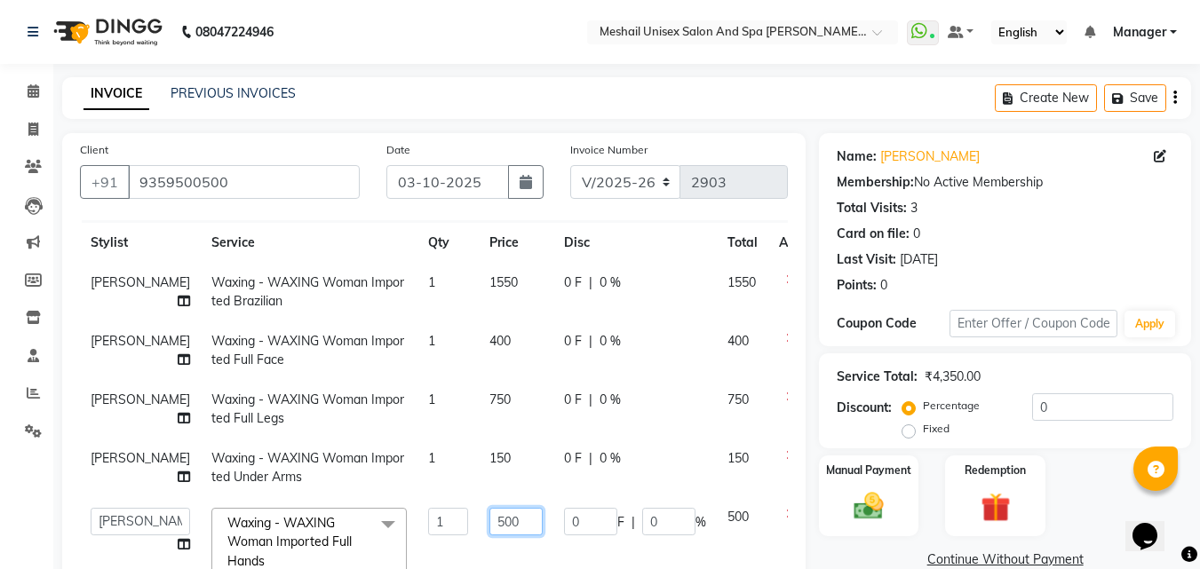
click at [490, 508] on input "500" at bounding box center [516, 522] width 53 height 28
type input "520"
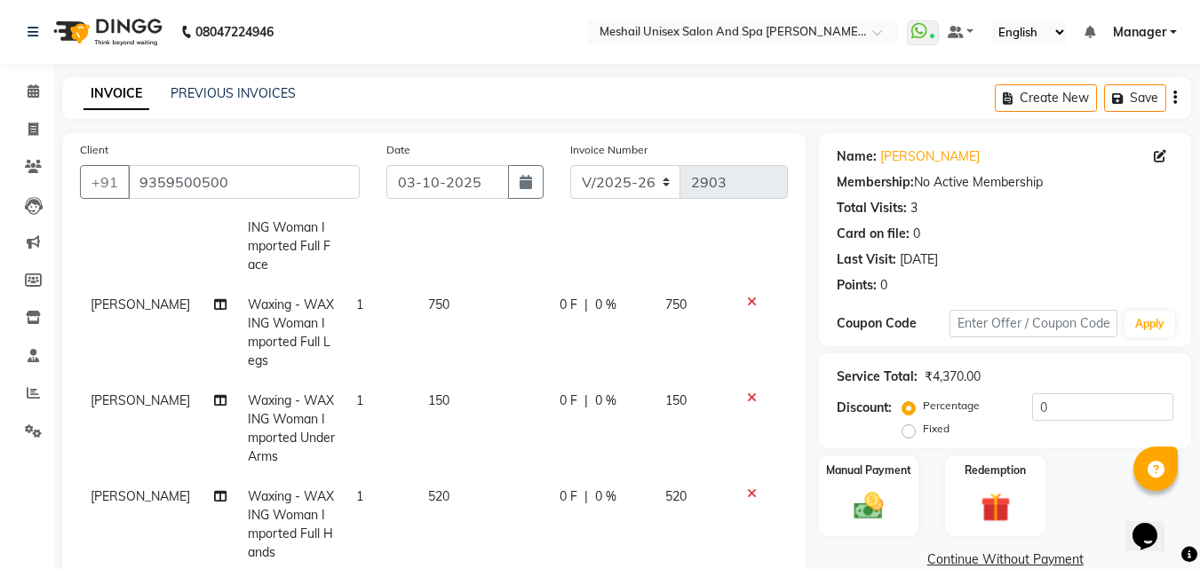
scroll to position [178, 0]
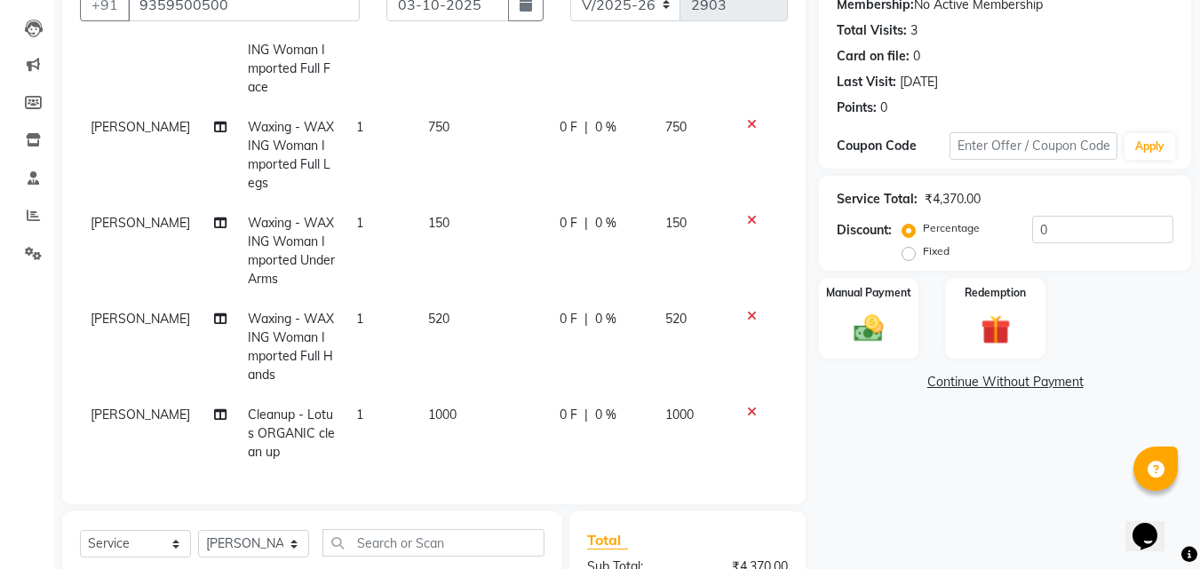
click at [458, 312] on td "520" at bounding box center [483, 347] width 131 height 96
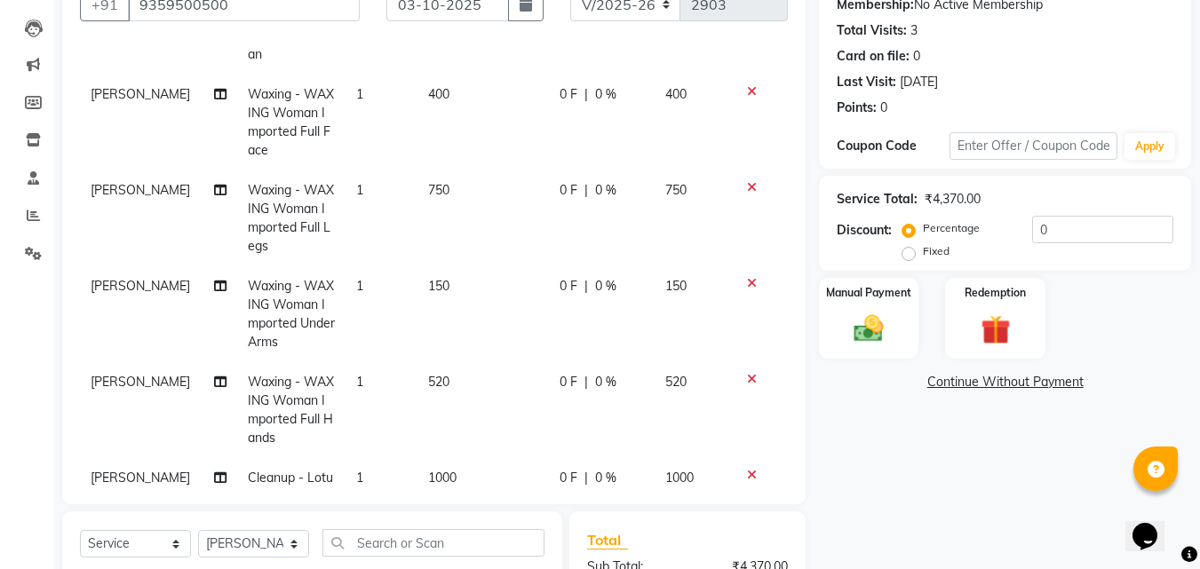
select select "52970"
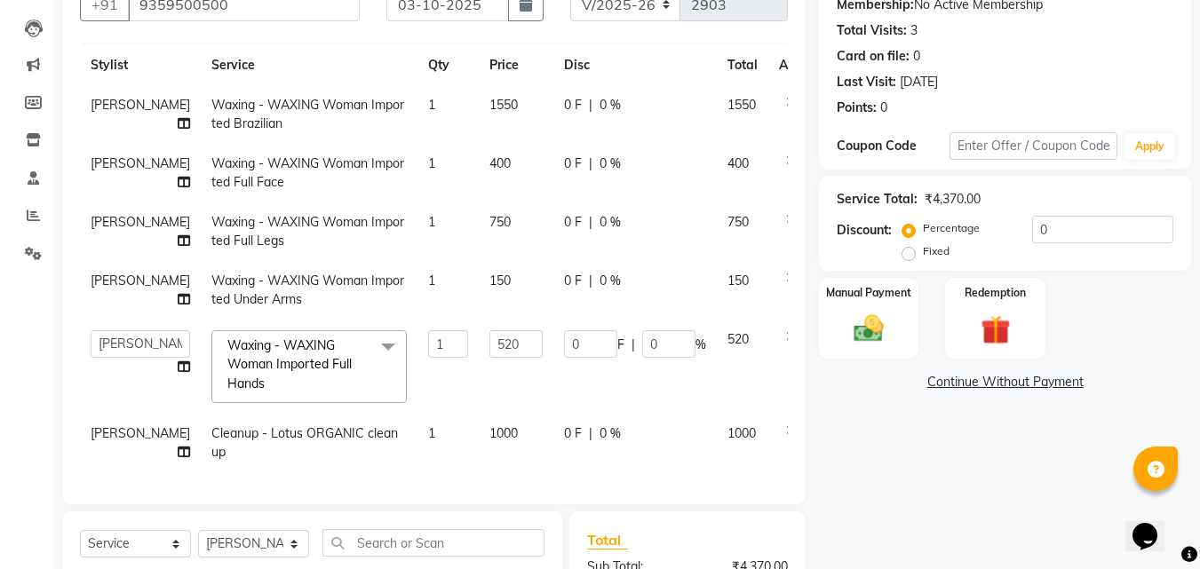
click at [490, 330] on input "520" at bounding box center [516, 344] width 53 height 28
type input "610"
click at [599, 203] on tbody "[PERSON_NAME] Waxing - WAXING Woman Imported Brazilian 1 1550 0 F | 0 % 1550 [P…" at bounding box center [453, 278] width 747 height 387
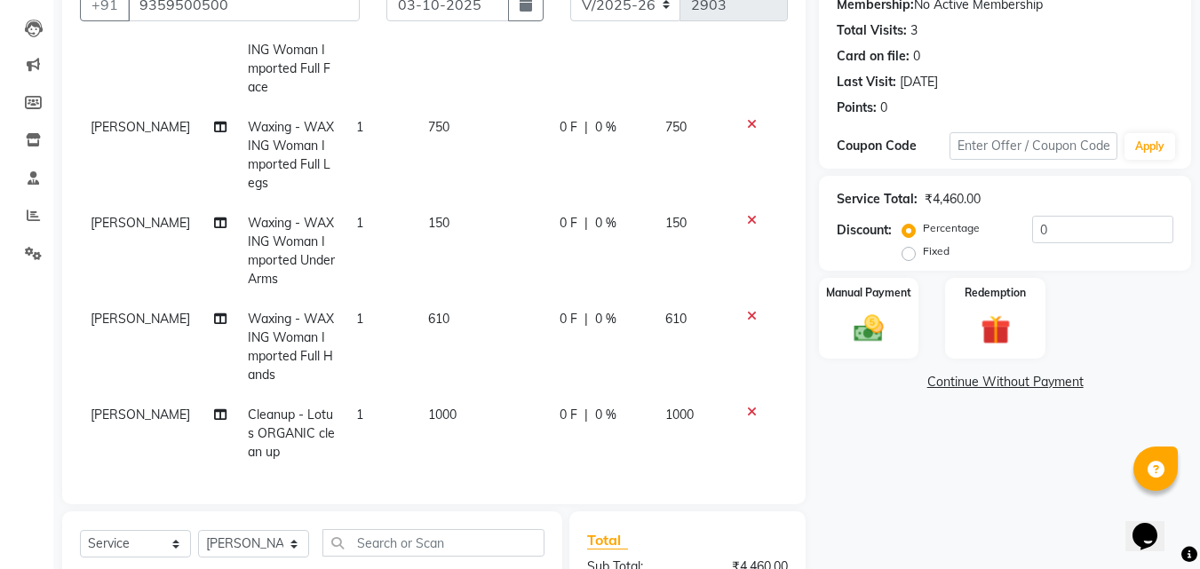
scroll to position [213, 0]
click at [873, 308] on div "Manual Payment" at bounding box center [869, 318] width 104 height 84
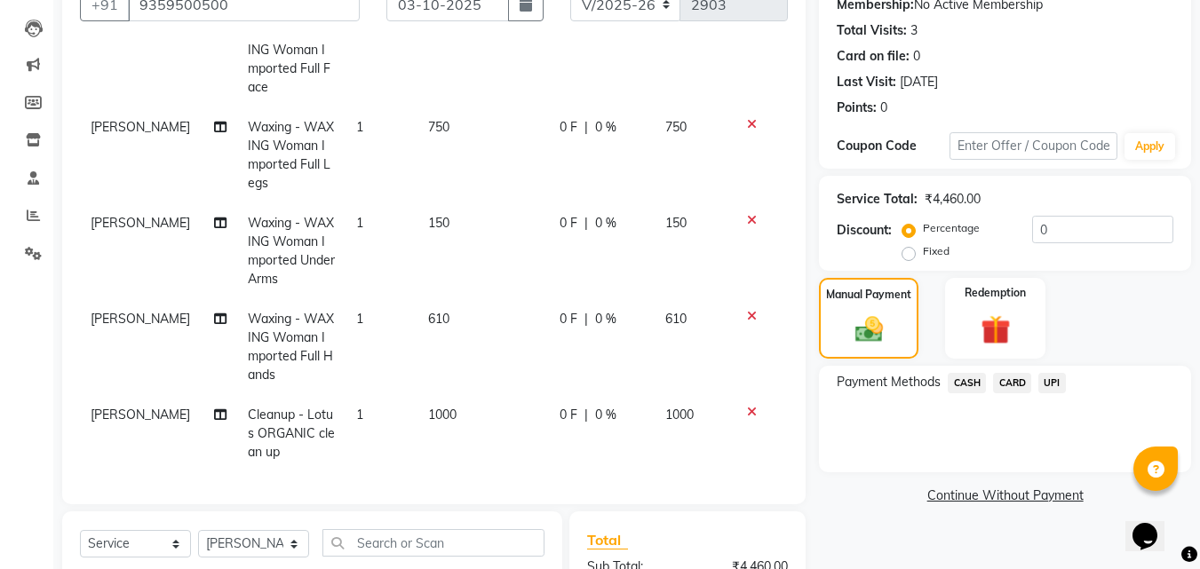
click at [1054, 373] on span "UPI" at bounding box center [1053, 383] width 28 height 20
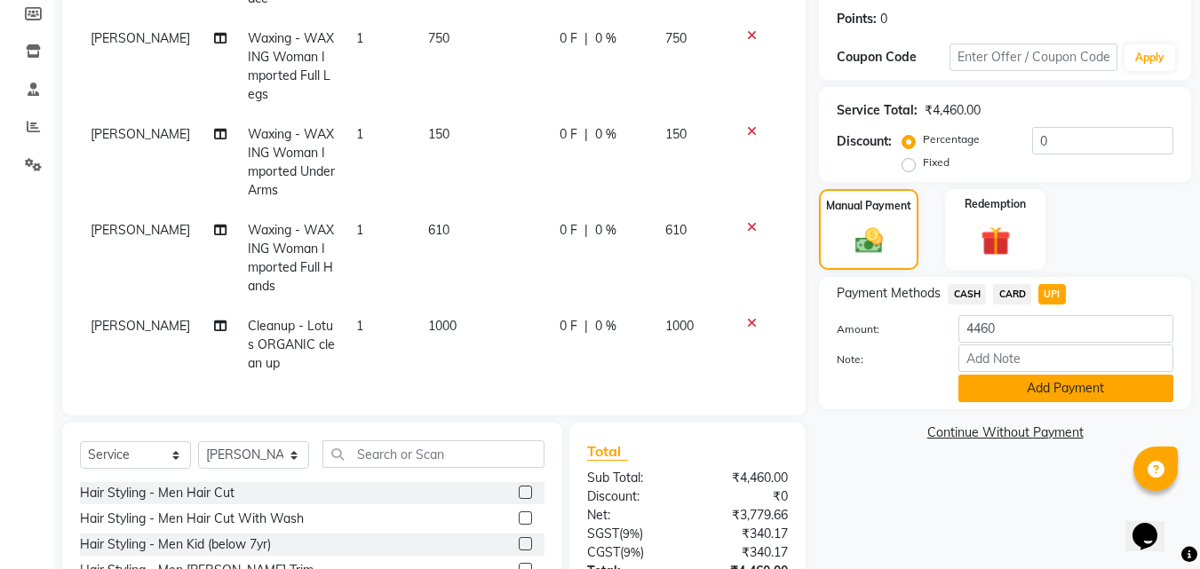
click at [990, 392] on button "Add Payment" at bounding box center [1066, 389] width 215 height 28
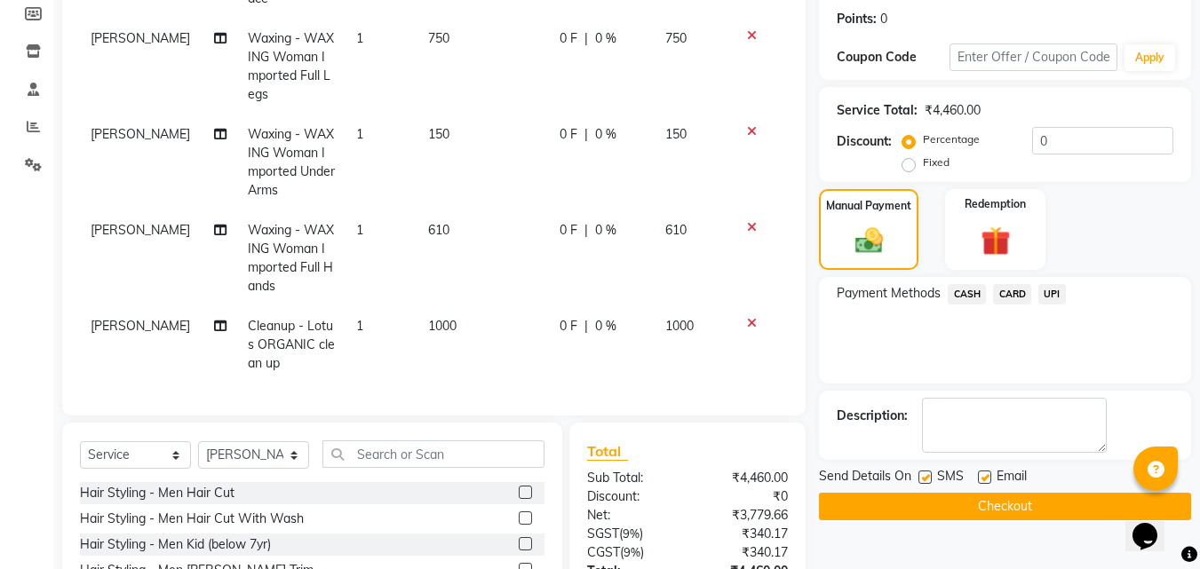
scroll to position [445, 0]
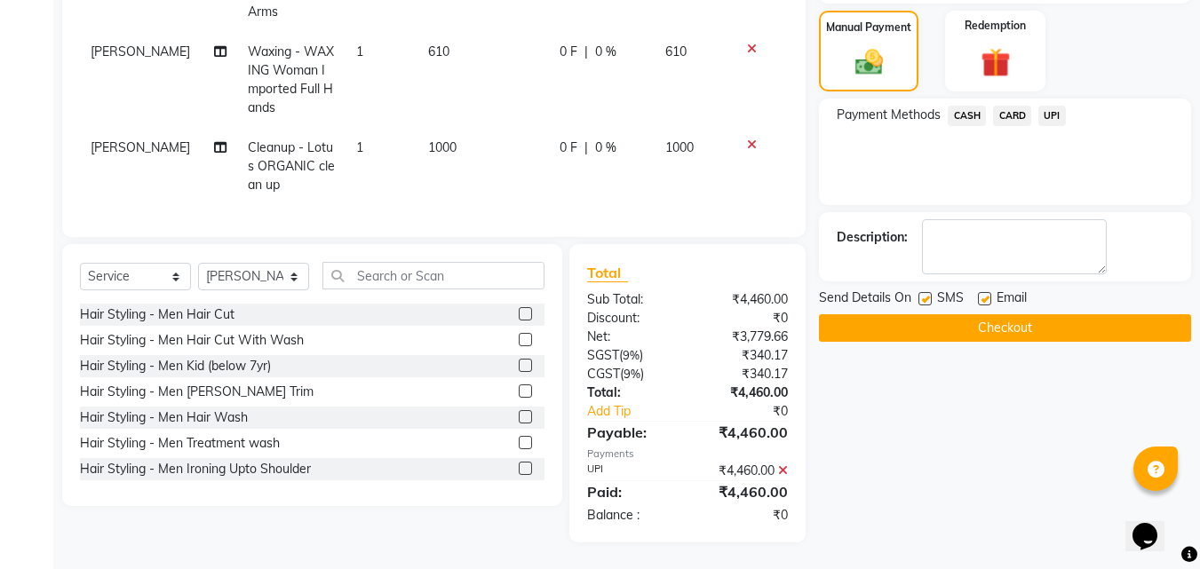
click at [930, 296] on label at bounding box center [925, 298] width 13 height 13
click at [930, 296] on input "checkbox" at bounding box center [925, 300] width 12 height 12
checkbox input "false"
click at [926, 332] on button "Checkout" at bounding box center [1005, 328] width 372 height 28
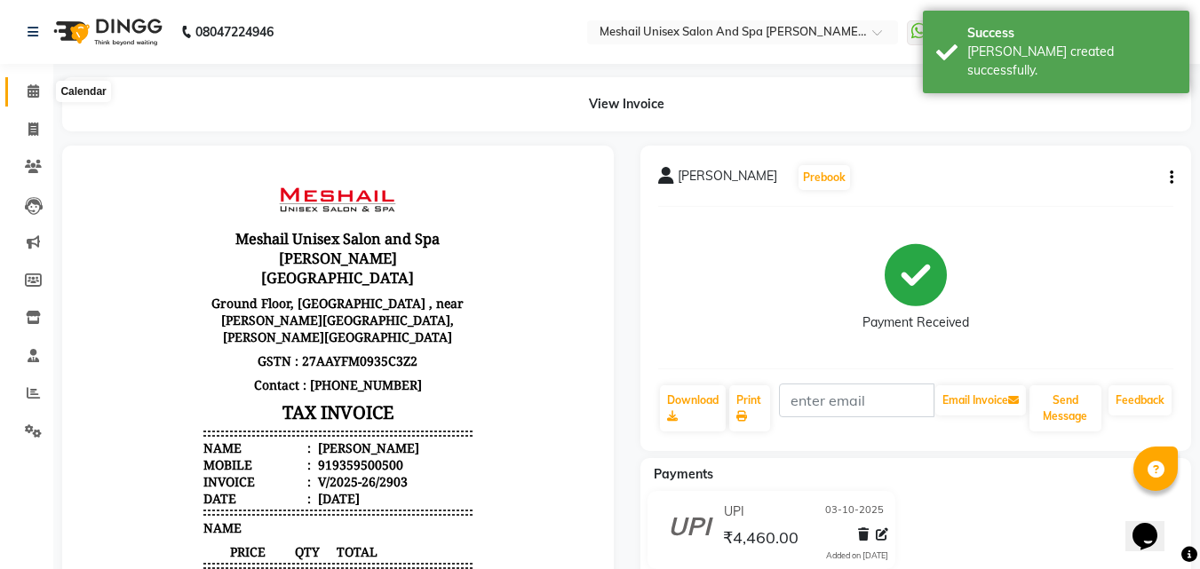
click at [26, 85] on span at bounding box center [33, 92] width 31 height 20
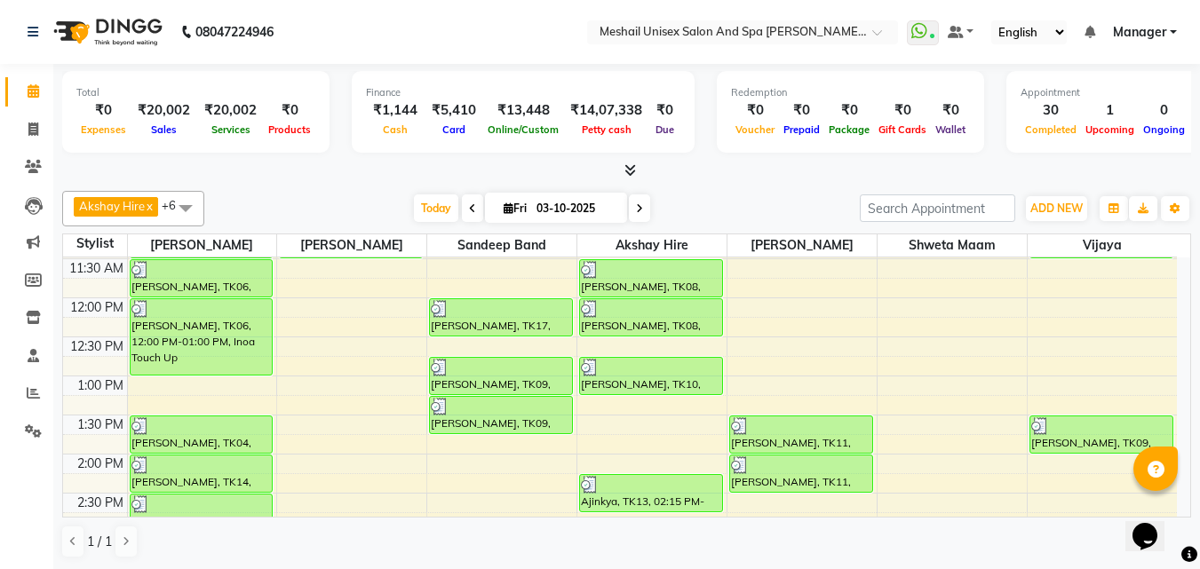
scroll to position [193, 0]
